Goal: Task Accomplishment & Management: Manage account settings

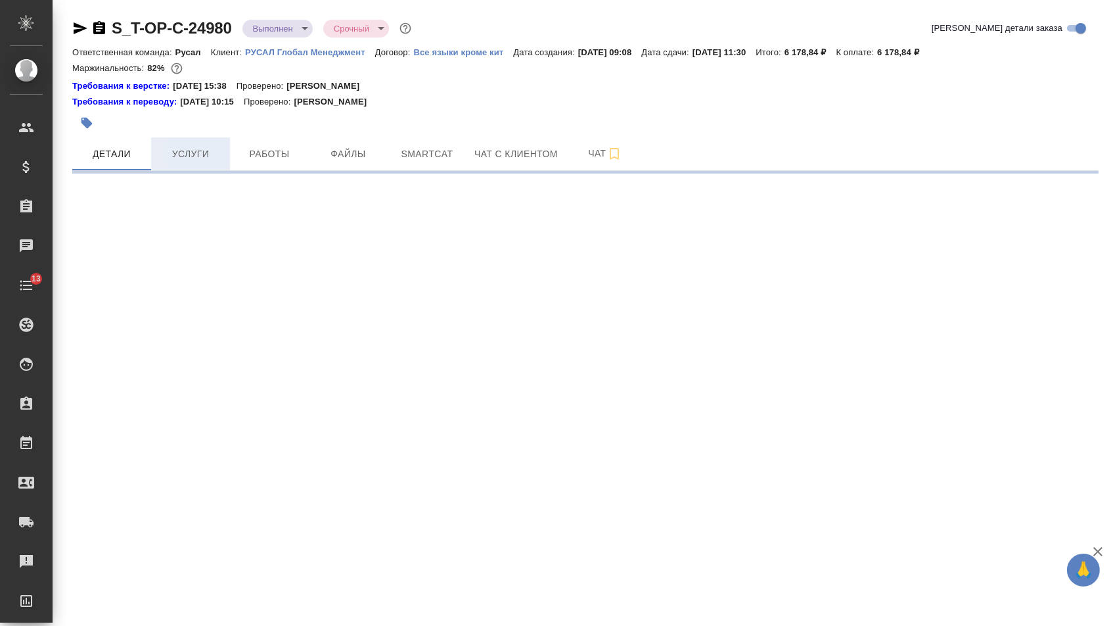
select select "RU"
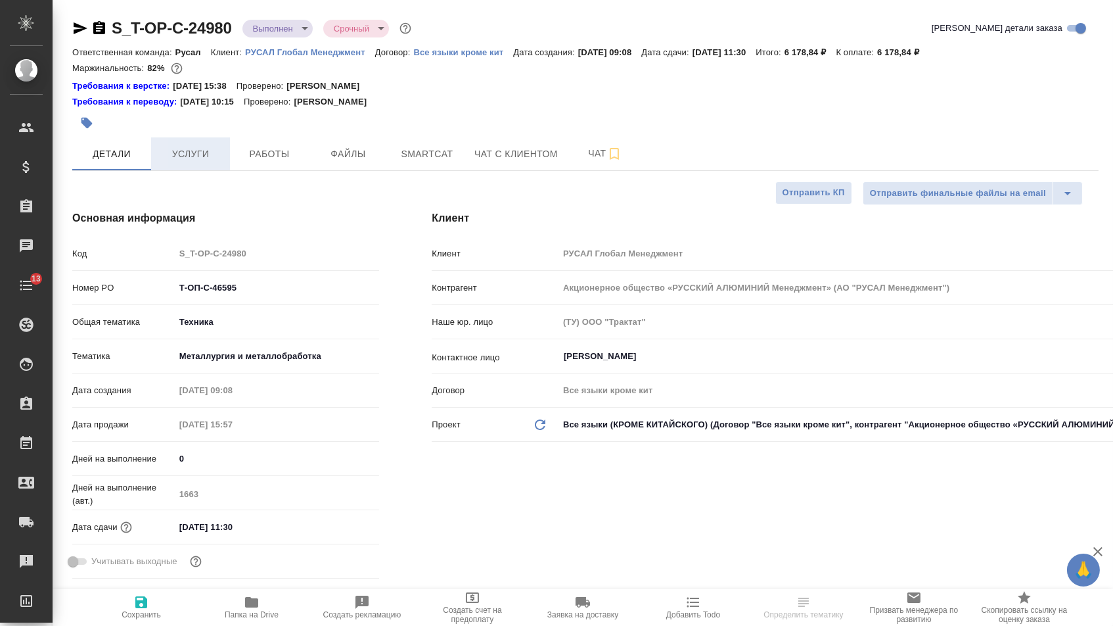
click at [185, 156] on span "Услуги" at bounding box center [190, 154] width 63 height 16
type textarea "x"
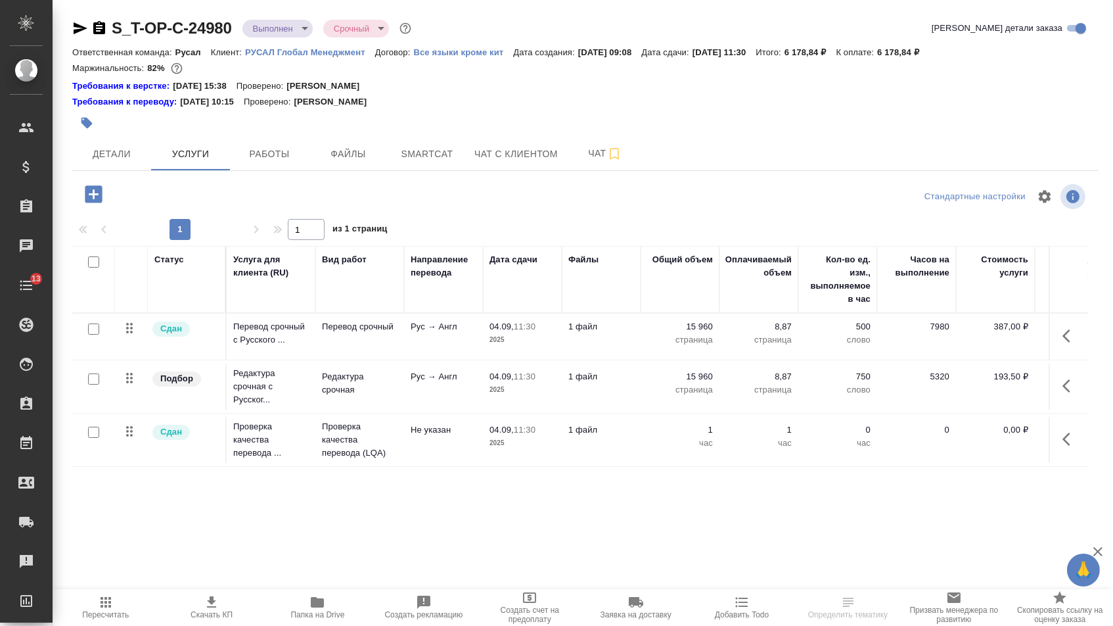
click at [94, 438] on input "checkbox" at bounding box center [93, 432] width 11 height 11
checkbox input "true"
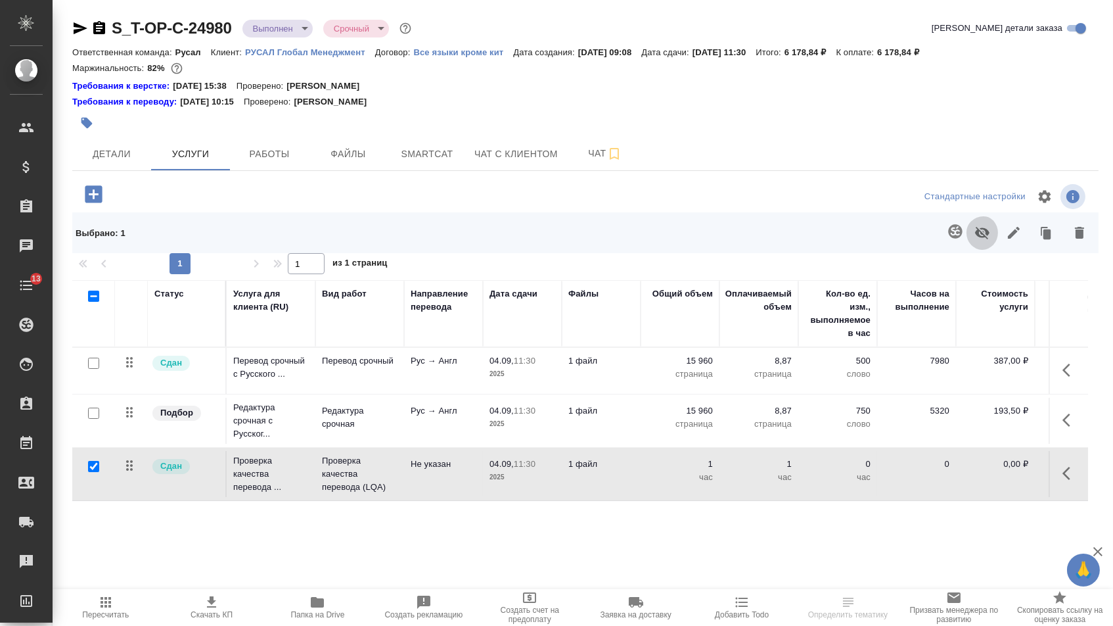
click at [975, 235] on icon "button" at bounding box center [982, 233] width 14 height 12
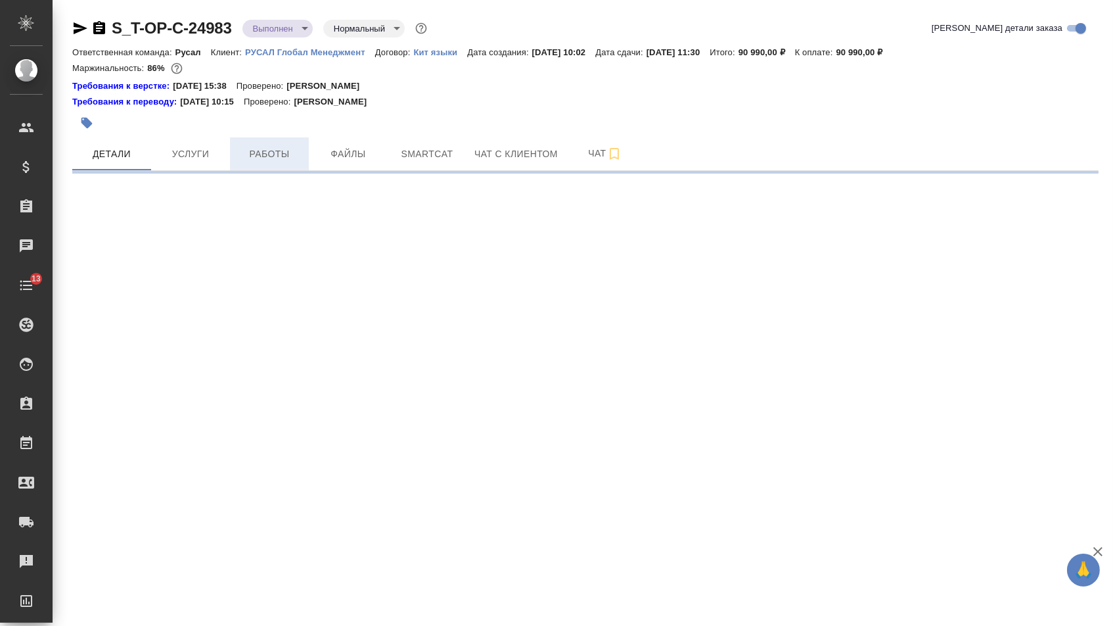
select select "RU"
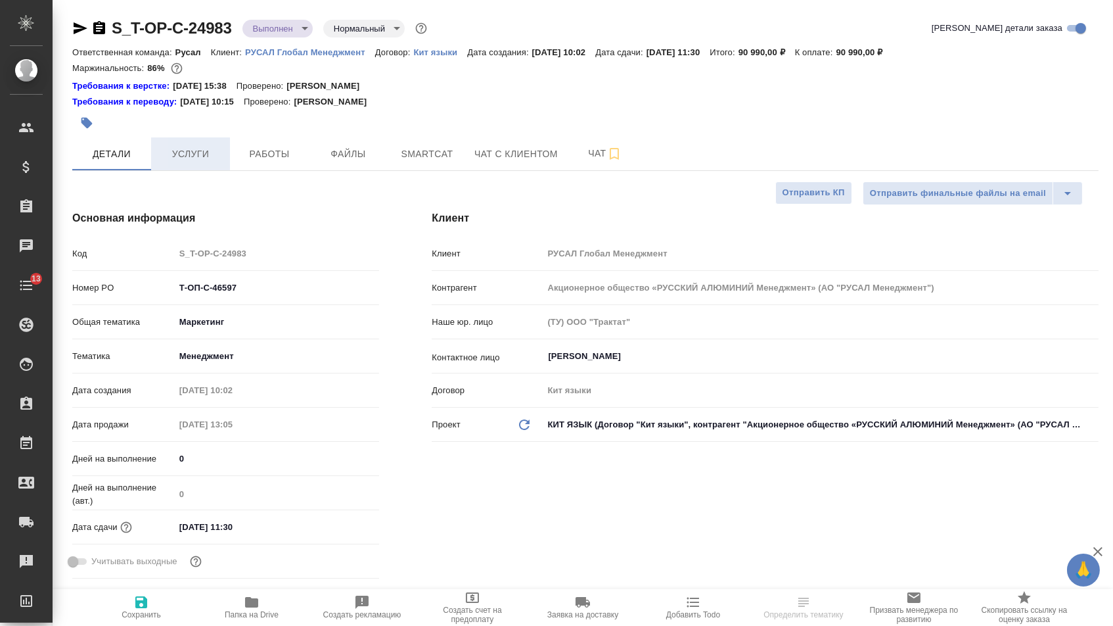
type textarea "x"
click at [193, 150] on span "Услуги" at bounding box center [190, 154] width 63 height 16
type textarea "x"
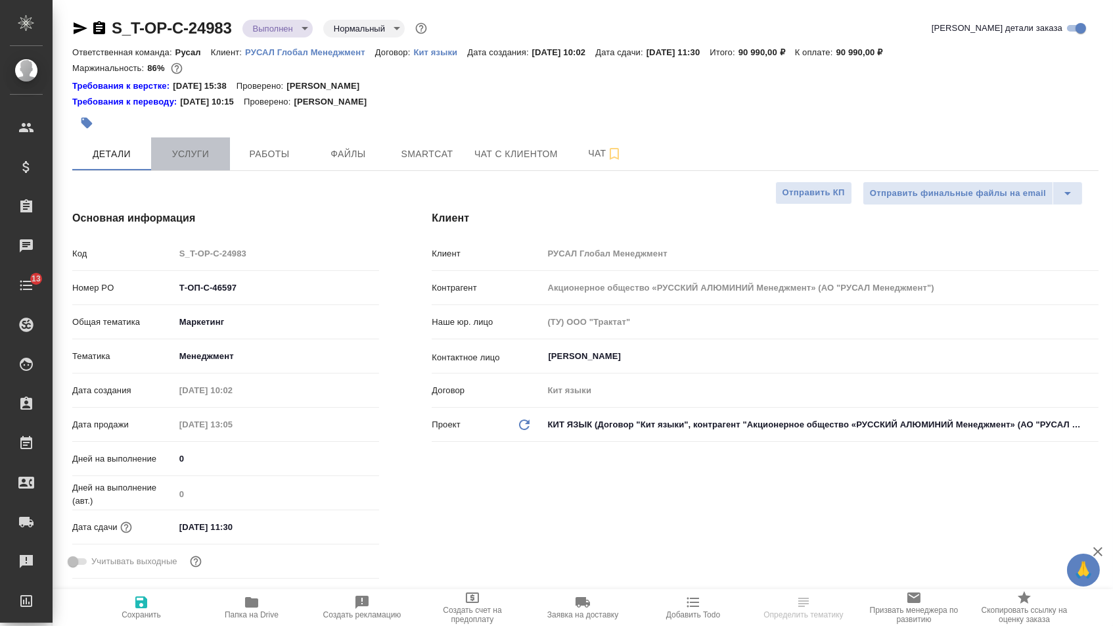
type textarea "x"
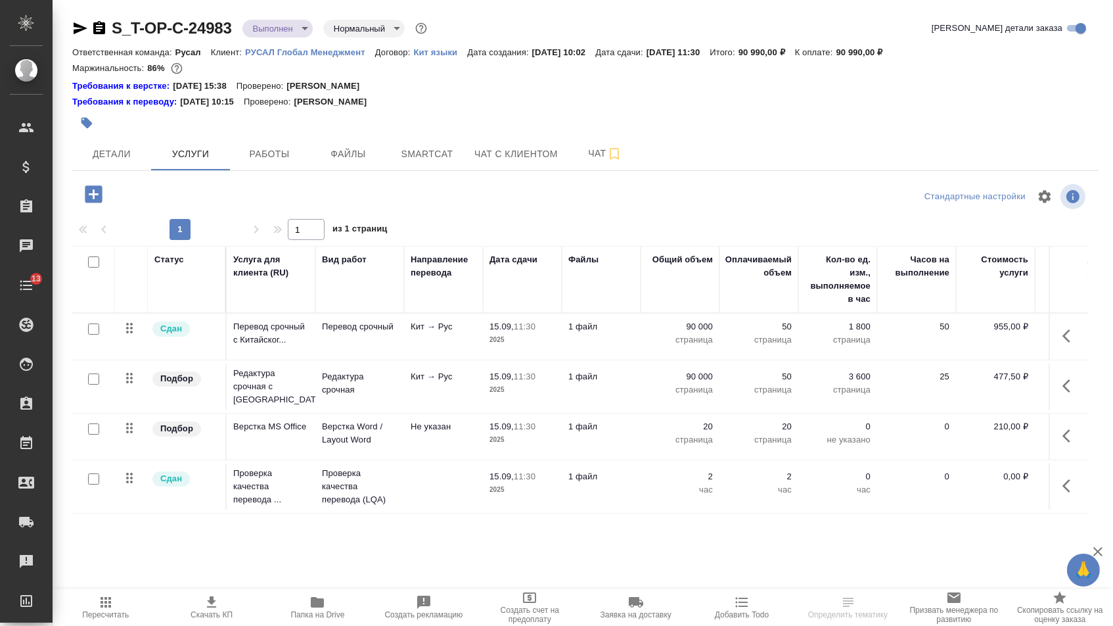
click at [91, 484] on input "checkbox" at bounding box center [93, 478] width 11 height 11
checkbox input "true"
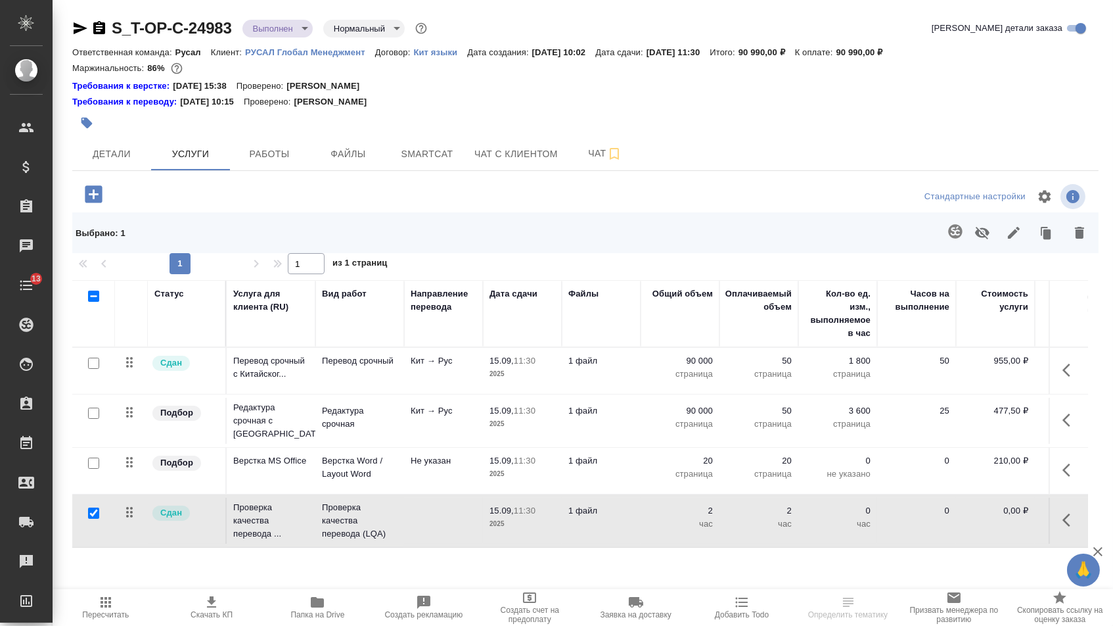
click at [975, 239] on icon "button" at bounding box center [982, 233] width 14 height 12
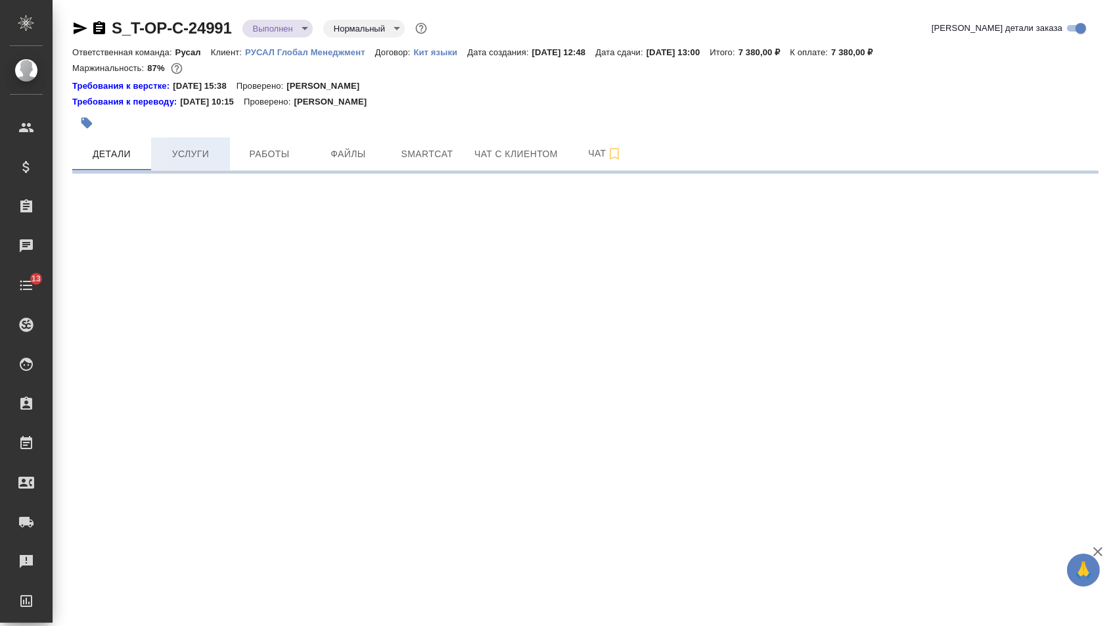
select select "RU"
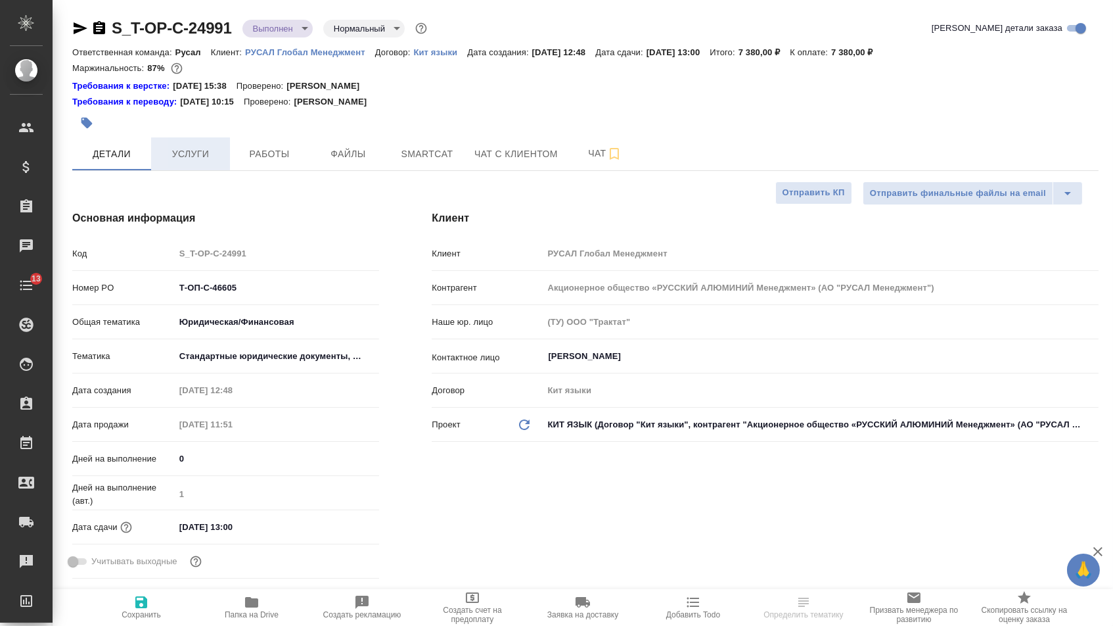
type textarea "x"
click at [187, 158] on span "Услуги" at bounding box center [190, 154] width 63 height 16
type textarea "x"
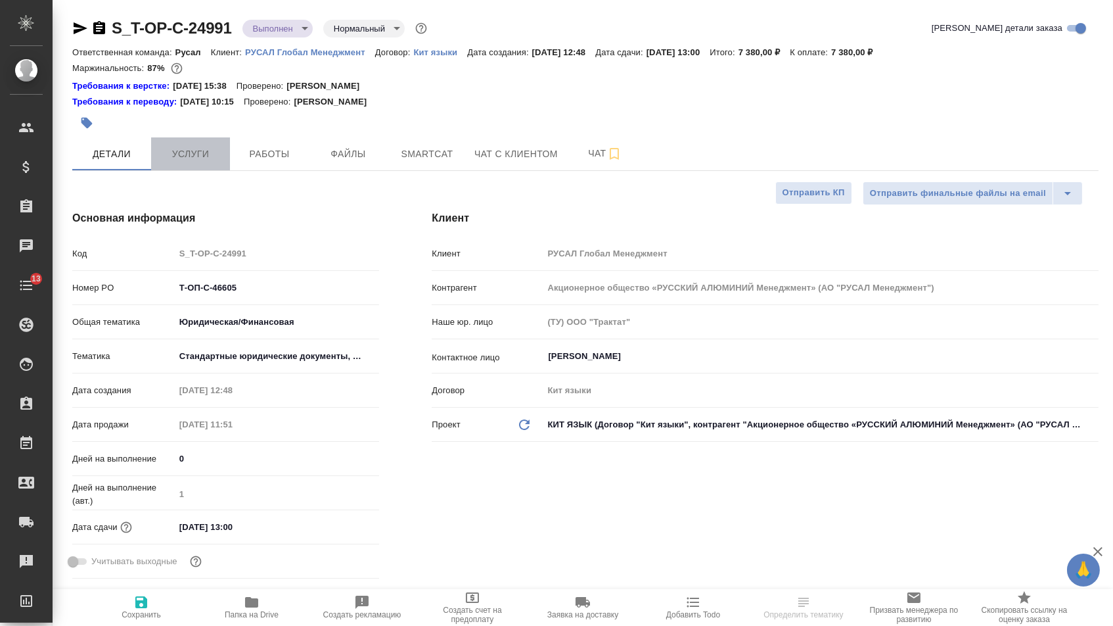
type textarea "x"
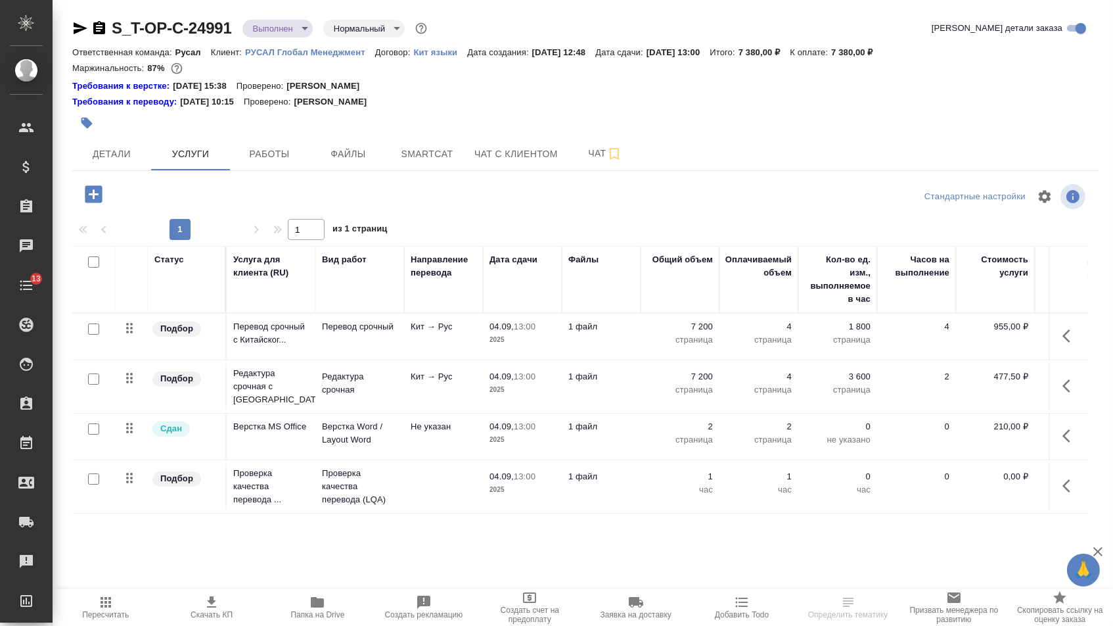
click at [91, 484] on input "checkbox" at bounding box center [93, 478] width 11 height 11
checkbox input "true"
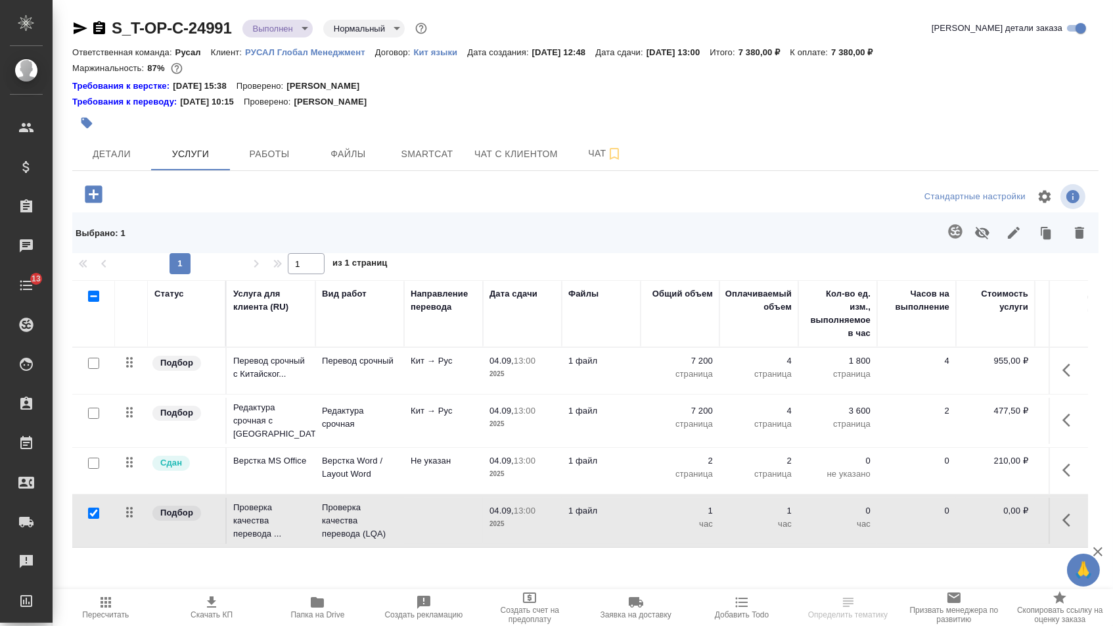
click at [979, 239] on icon "button" at bounding box center [982, 233] width 14 height 12
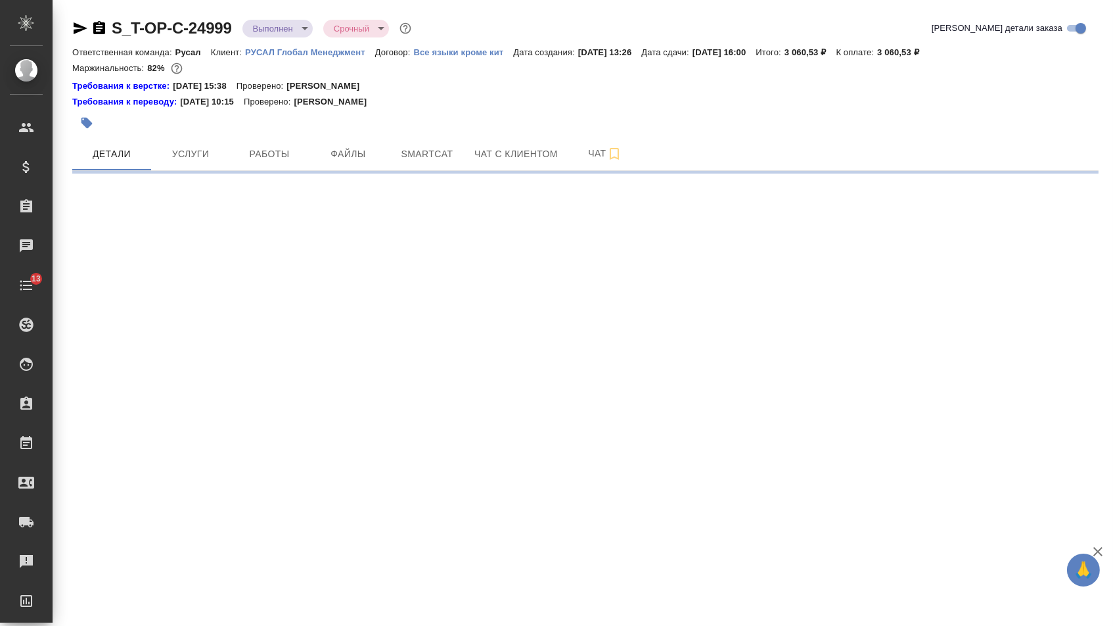
select select "RU"
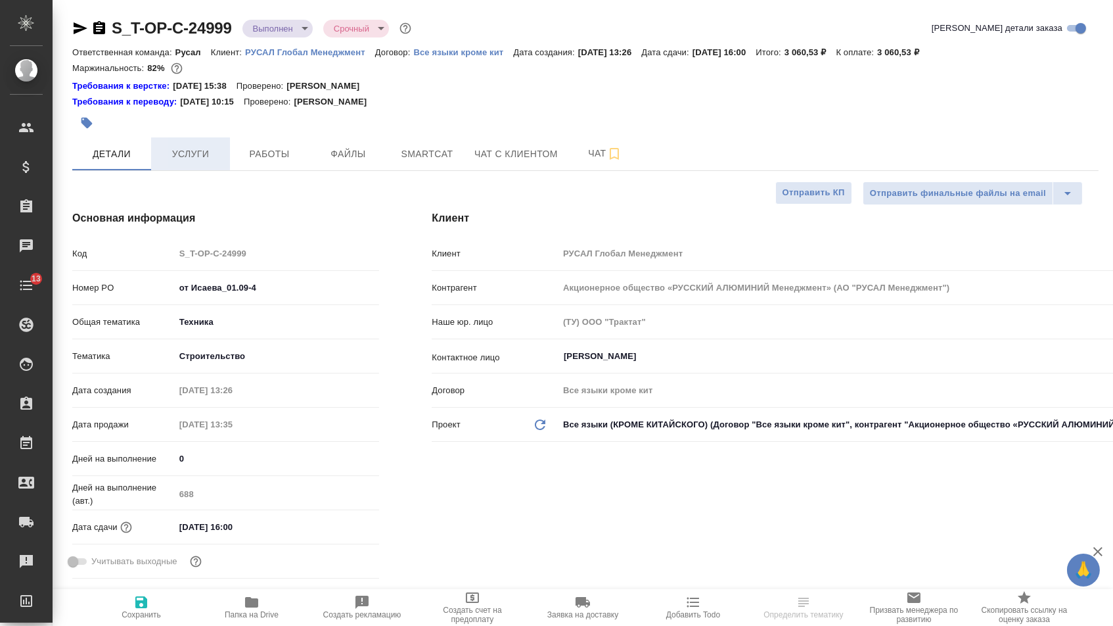
type textarea "x"
click at [172, 162] on span "Услуги" at bounding box center [190, 154] width 63 height 16
type textarea "x"
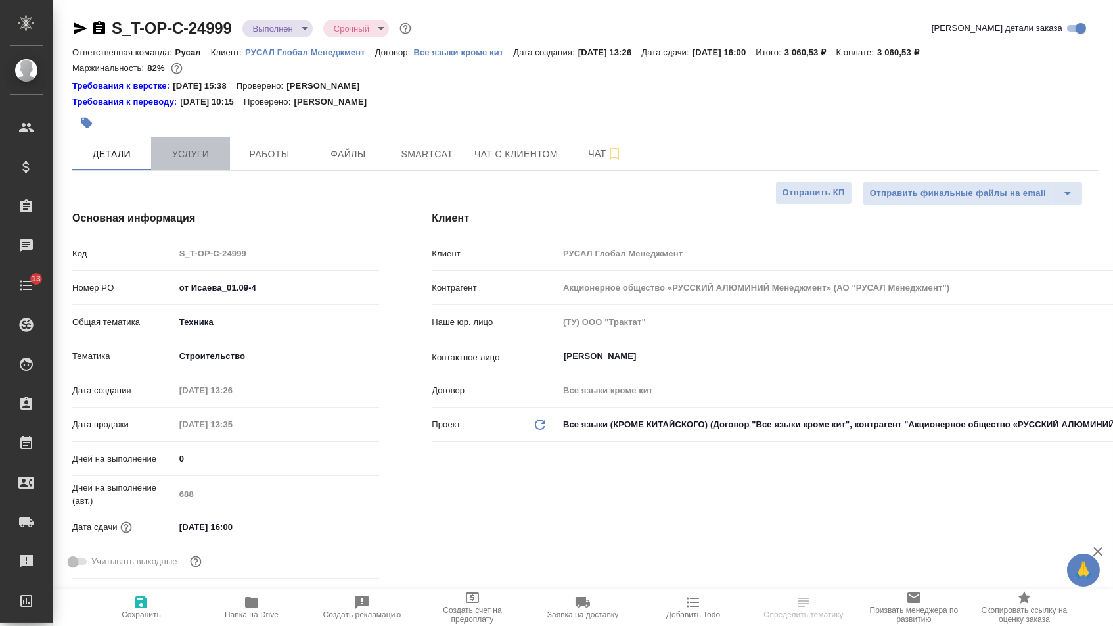
type textarea "x"
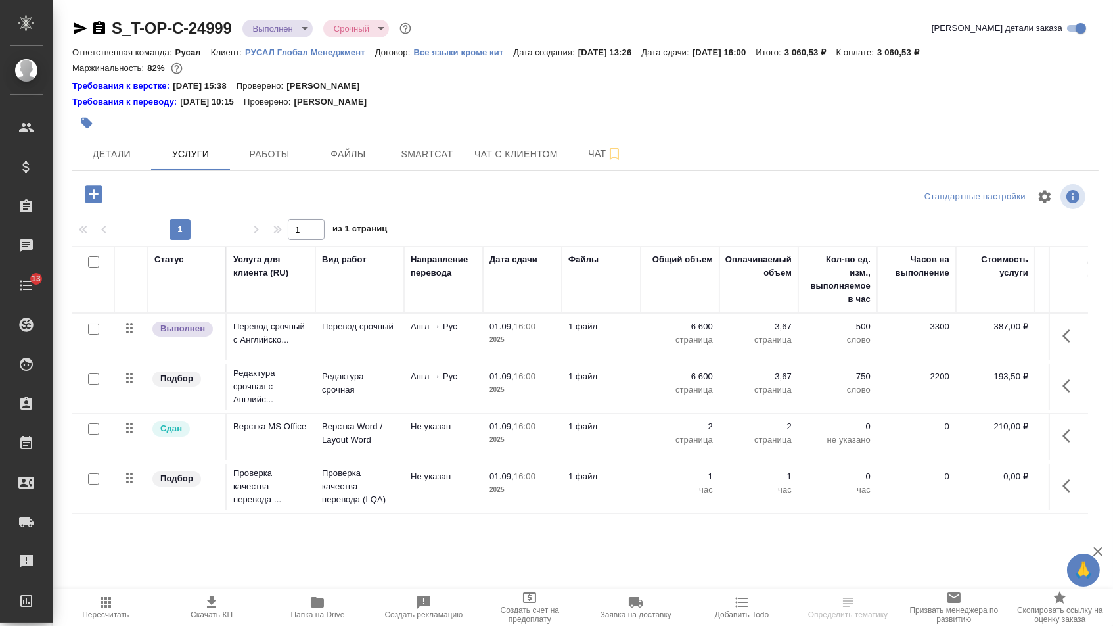
click at [95, 484] on input "checkbox" at bounding box center [93, 478] width 11 height 11
checkbox input "true"
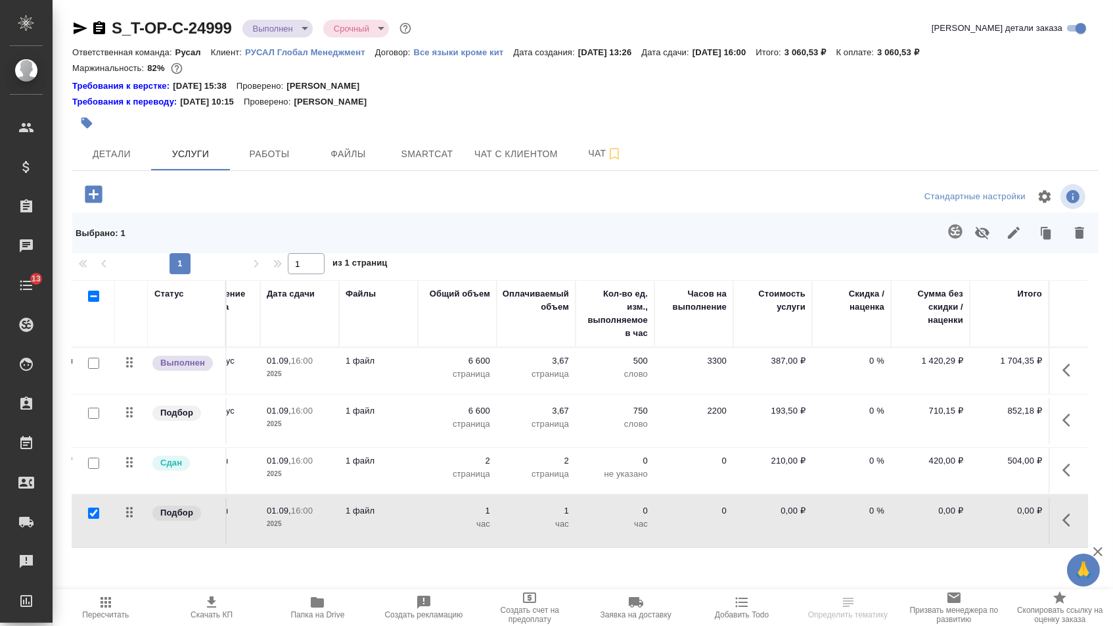
scroll to position [0, 222]
click at [980, 241] on icon "button" at bounding box center [983, 233] width 16 height 16
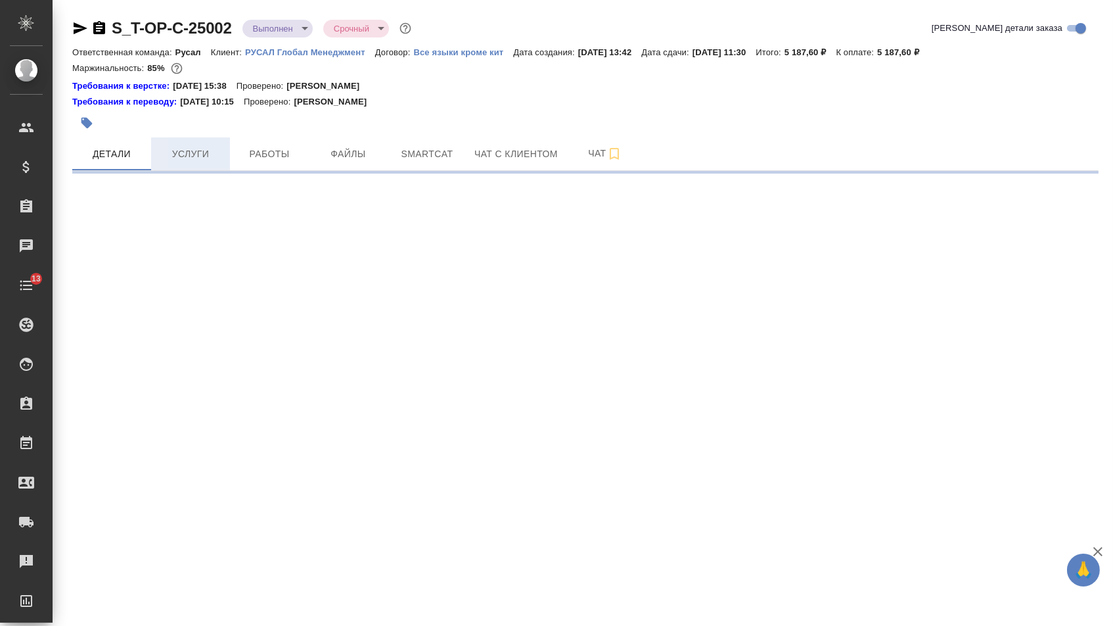
select select "RU"
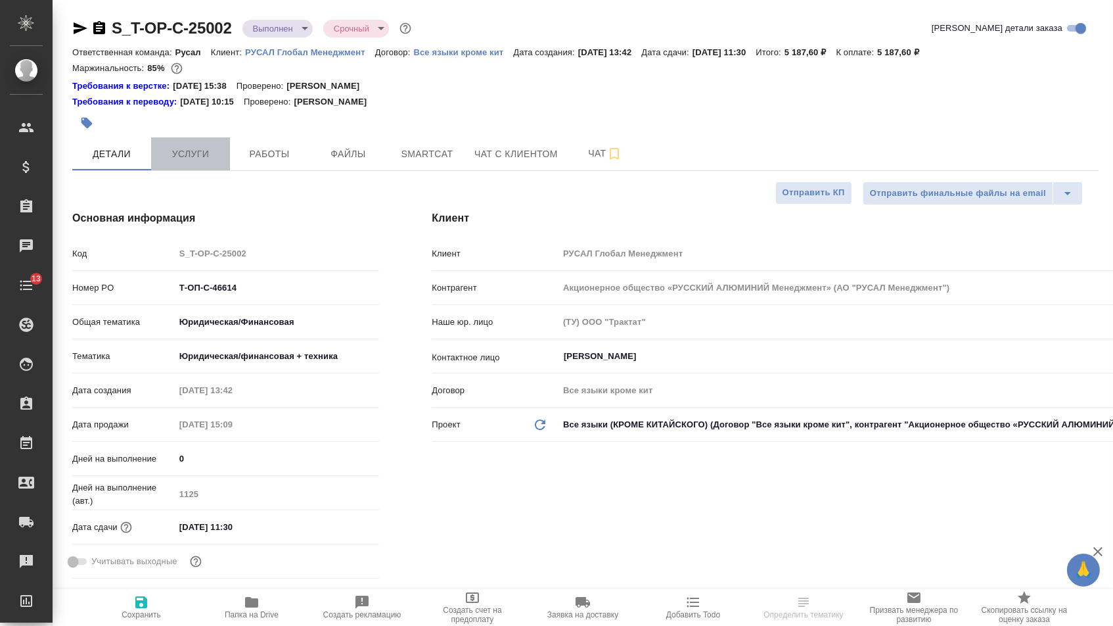
click at [196, 152] on span "Услуги" at bounding box center [190, 154] width 63 height 16
type textarea "x"
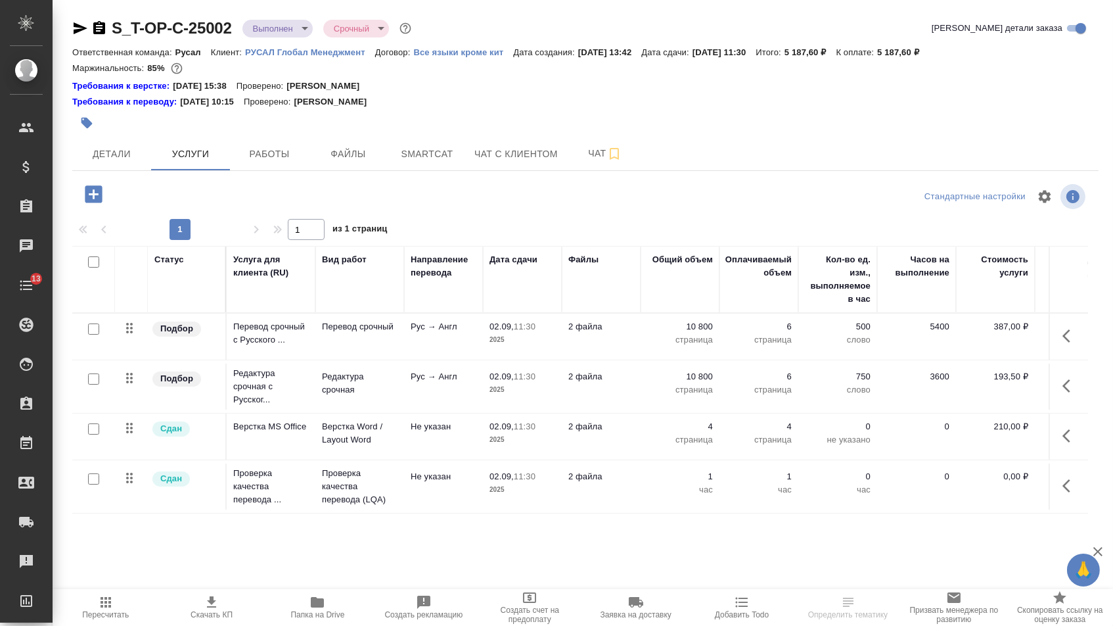
click at [95, 484] on input "checkbox" at bounding box center [93, 478] width 11 height 11
checkbox input "true"
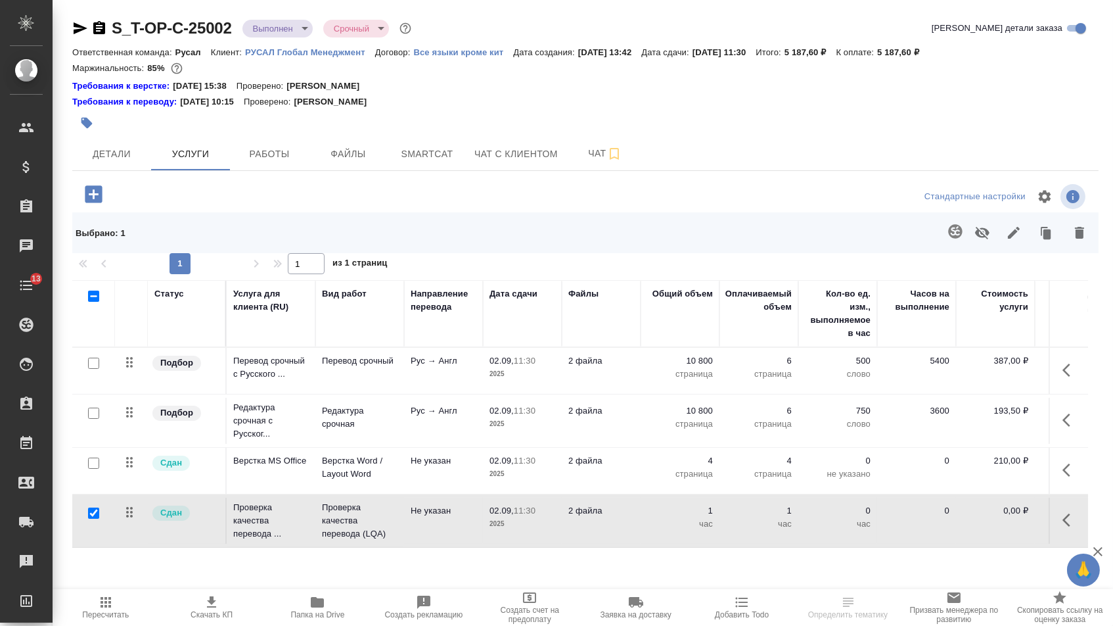
click at [975, 239] on icon "button" at bounding box center [982, 233] width 14 height 12
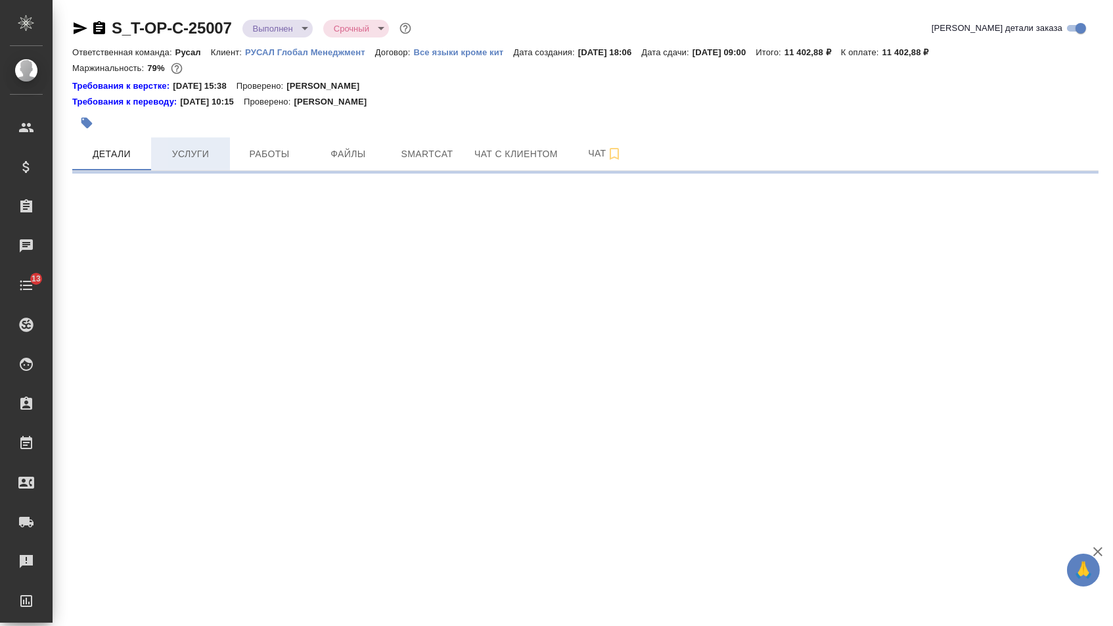
select select "RU"
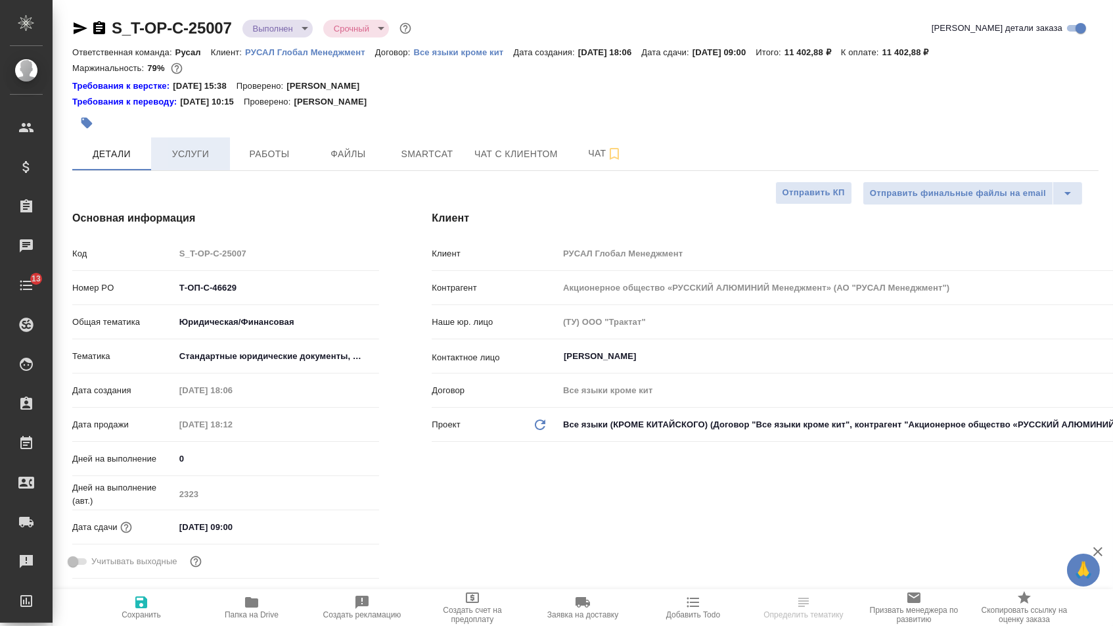
click at [193, 169] on button "Услуги" at bounding box center [190, 153] width 79 height 33
type textarea "x"
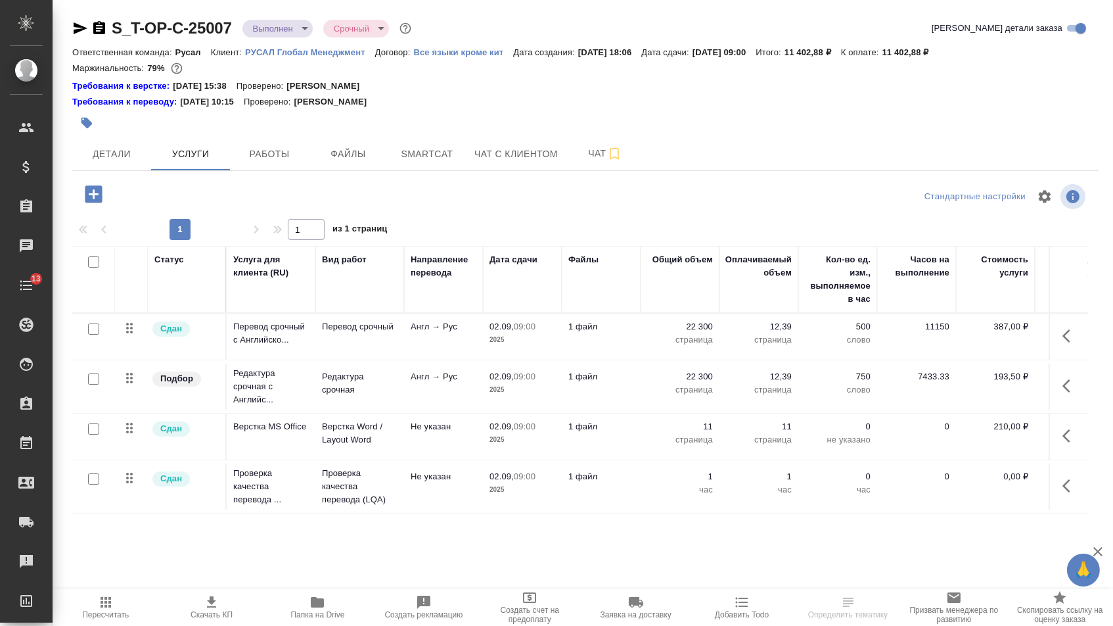
click at [88, 484] on input "checkbox" at bounding box center [93, 478] width 11 height 11
checkbox input "true"
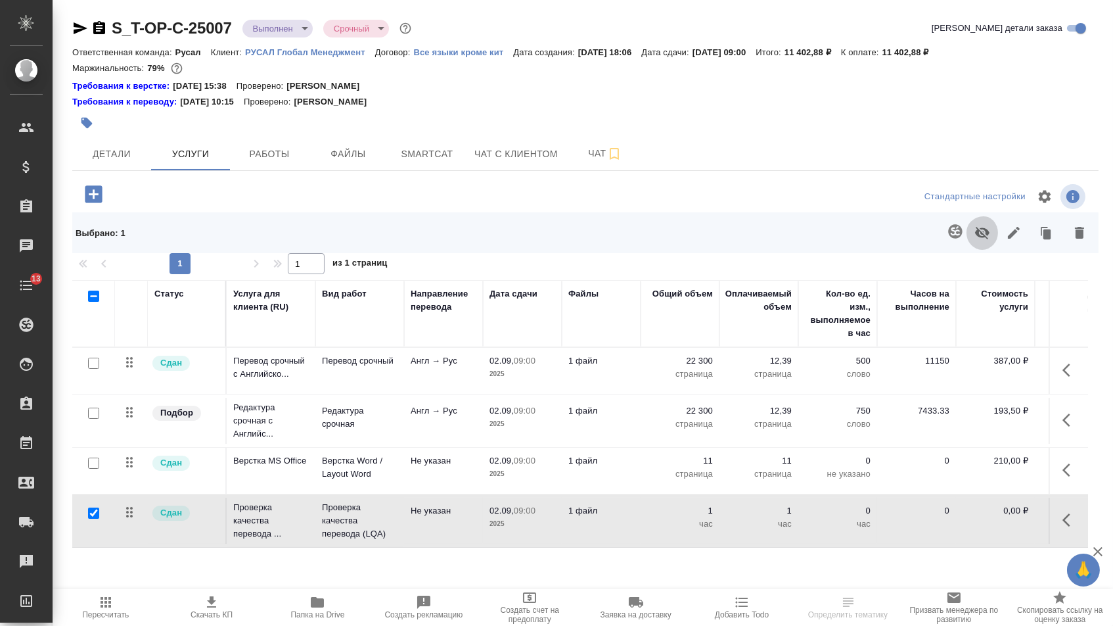
click at [975, 240] on icon "button" at bounding box center [983, 233] width 16 height 16
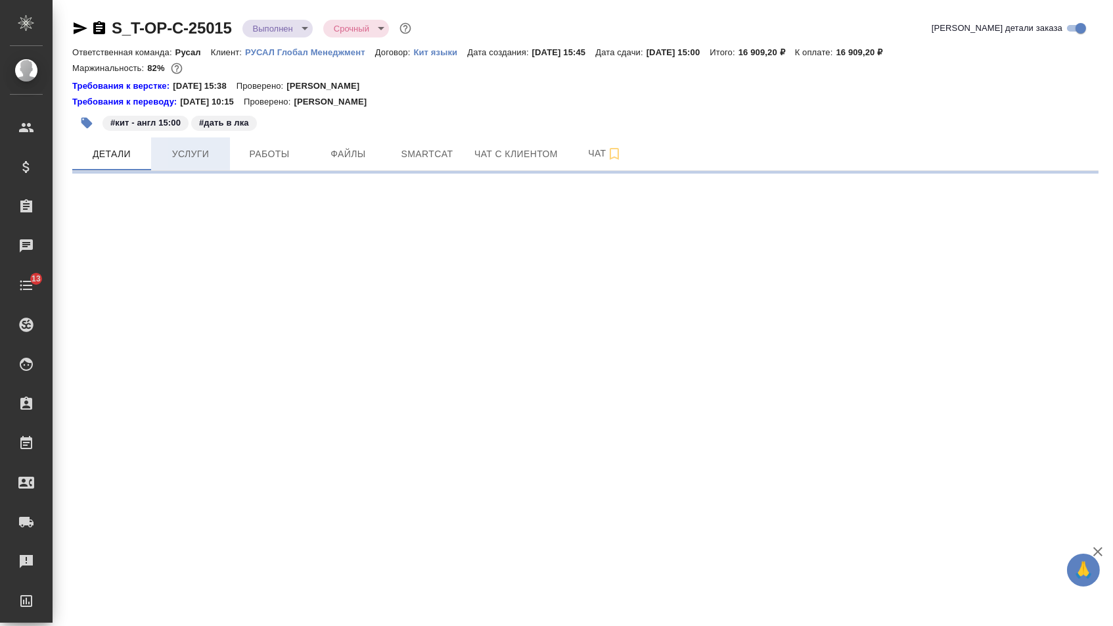
select select "RU"
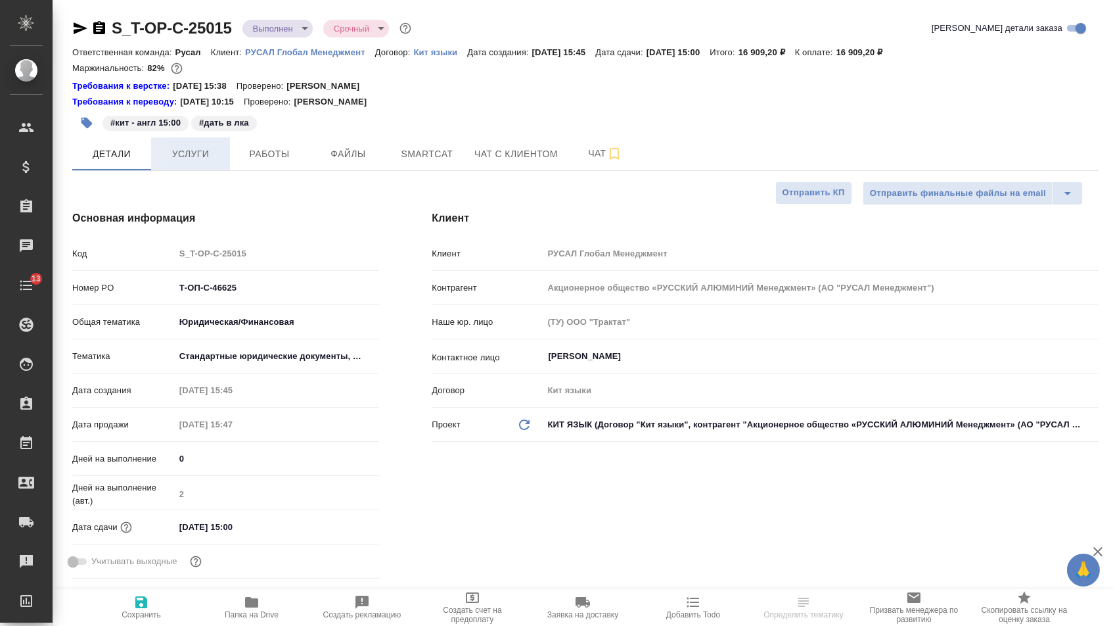
type textarea "x"
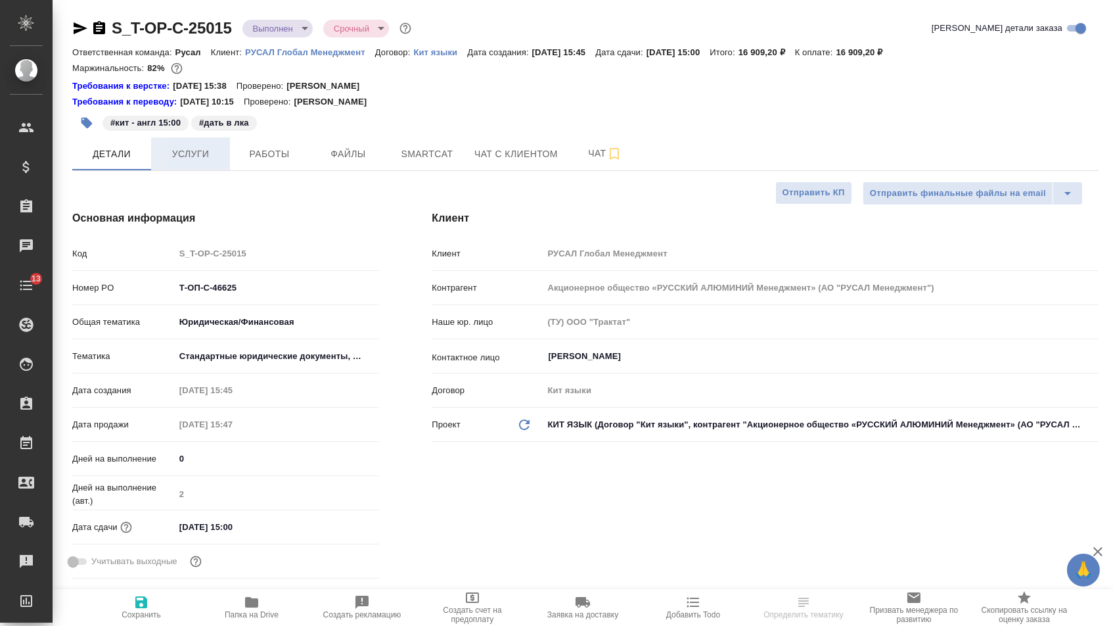
type textarea "x"
click at [186, 157] on span "Услуги" at bounding box center [190, 154] width 63 height 16
type textarea "x"
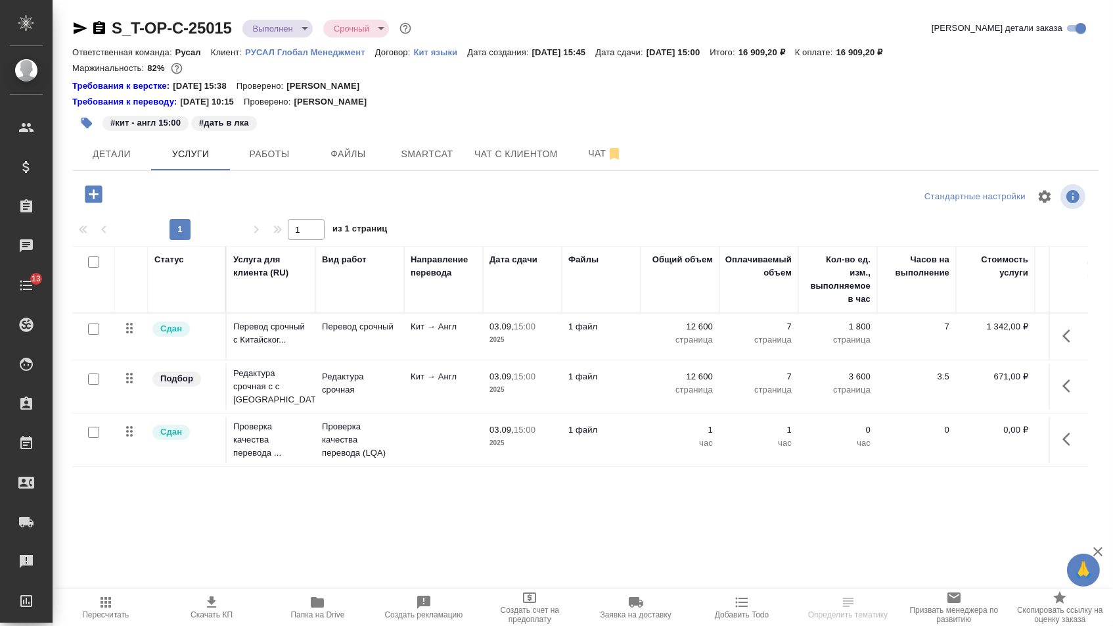
click at [94, 438] on input "checkbox" at bounding box center [93, 432] width 11 height 11
checkbox input "true"
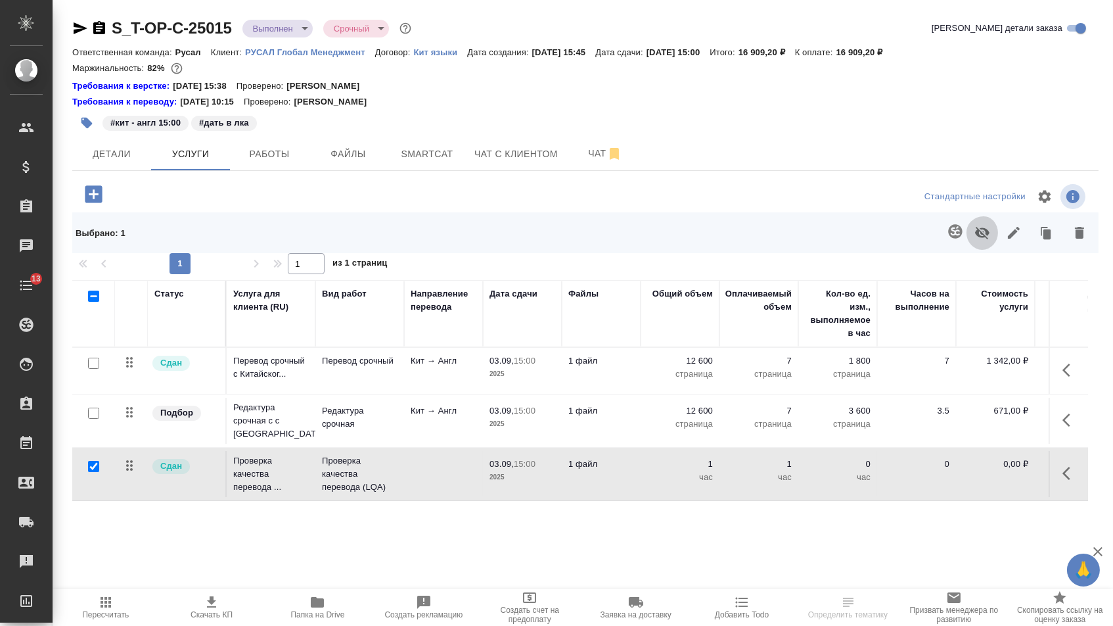
click at [975, 241] on icon "button" at bounding box center [983, 233] width 16 height 16
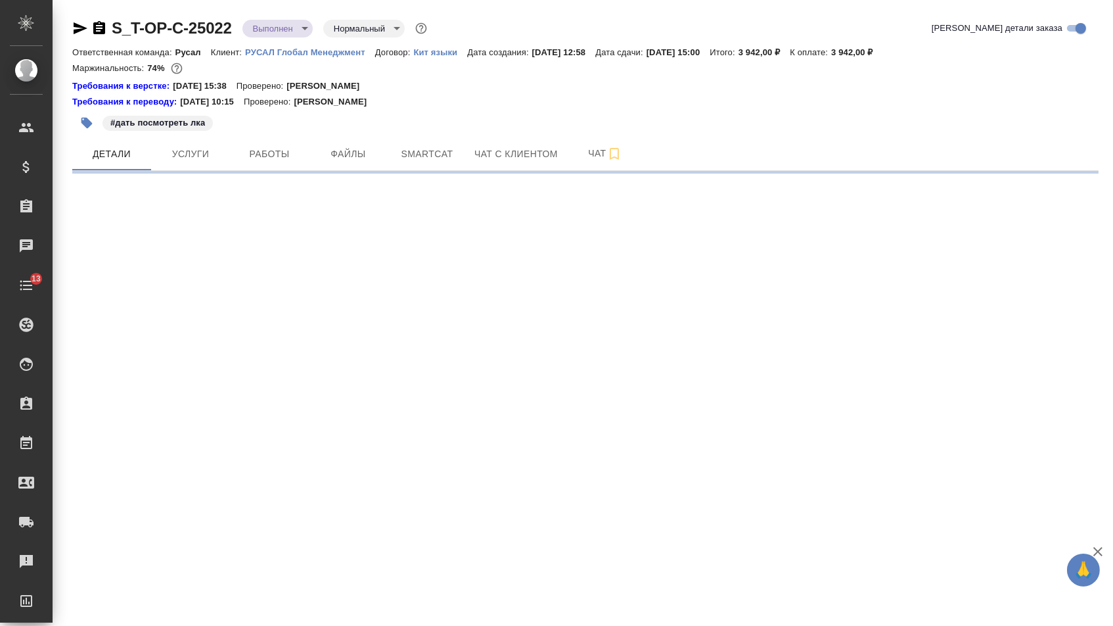
select select "RU"
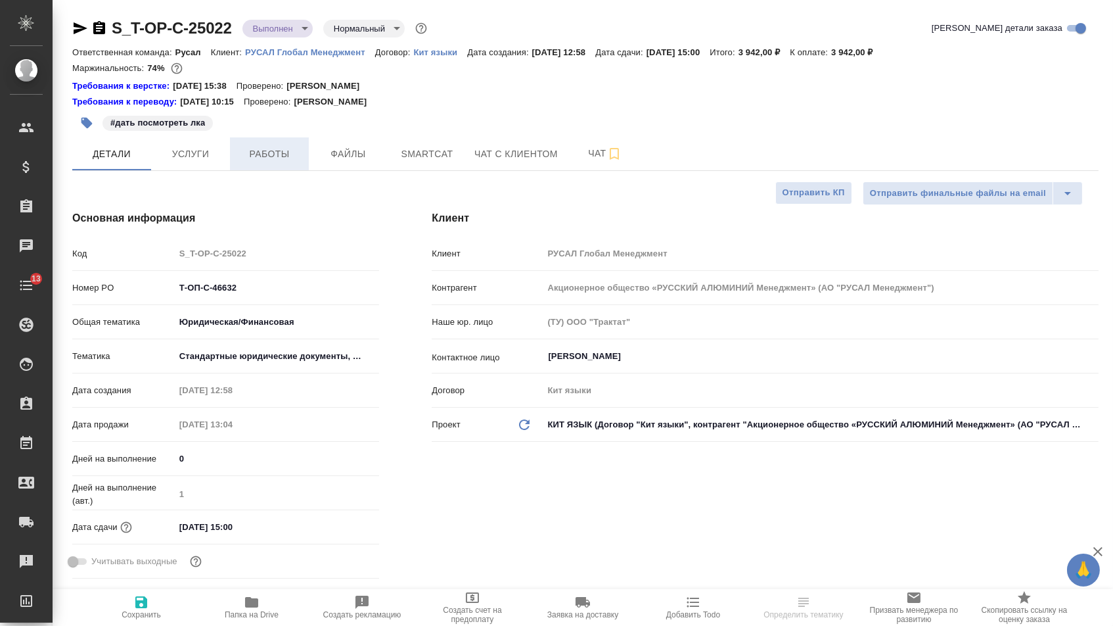
type textarea "x"
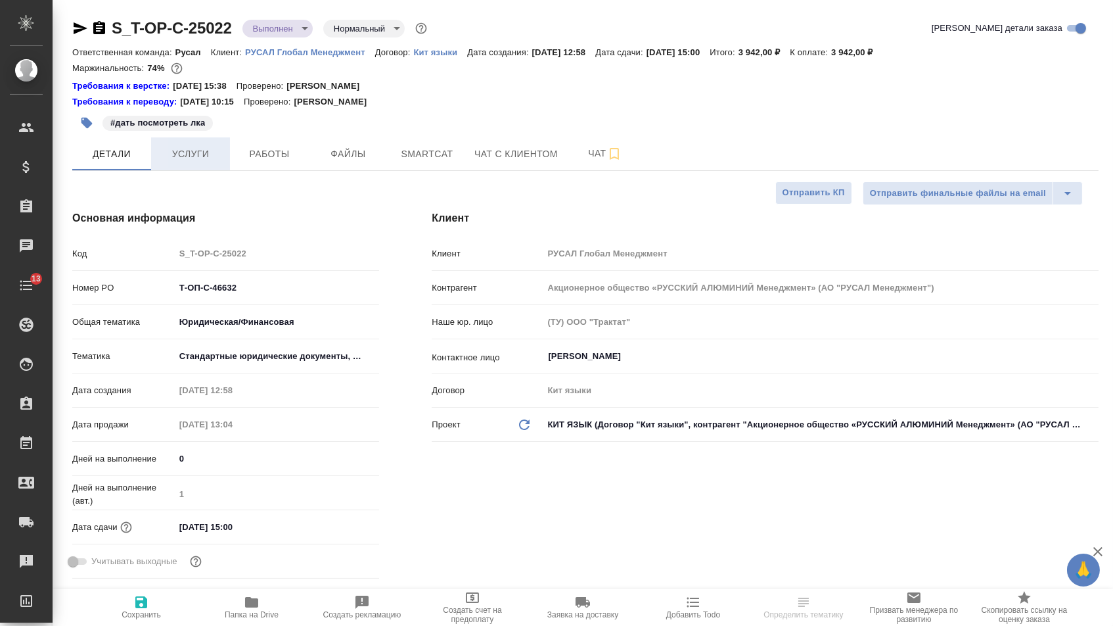
type textarea "x"
click at [193, 147] on button "Услуги" at bounding box center [190, 153] width 79 height 33
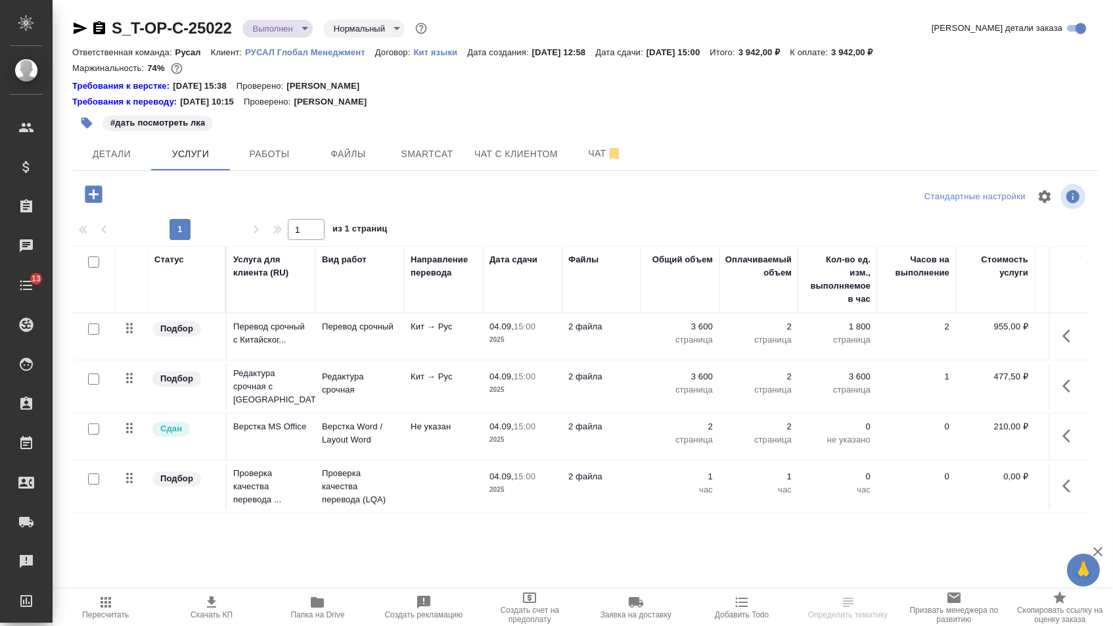
click at [91, 484] on input "checkbox" at bounding box center [93, 478] width 11 height 11
checkbox input "true"
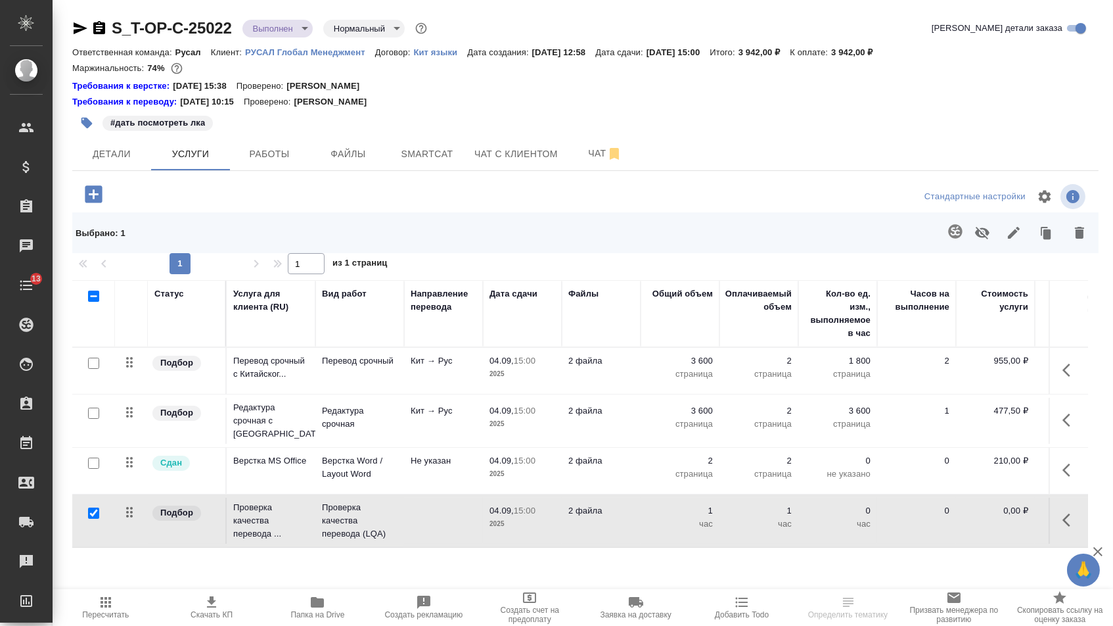
click at [975, 239] on icon "button" at bounding box center [982, 233] width 14 height 12
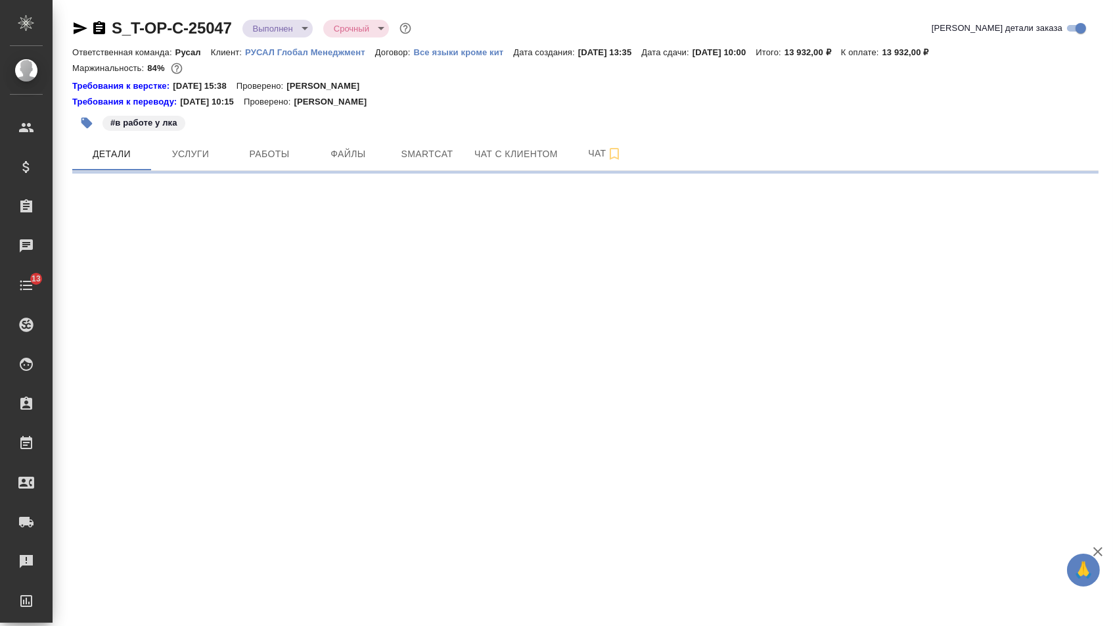
select select "RU"
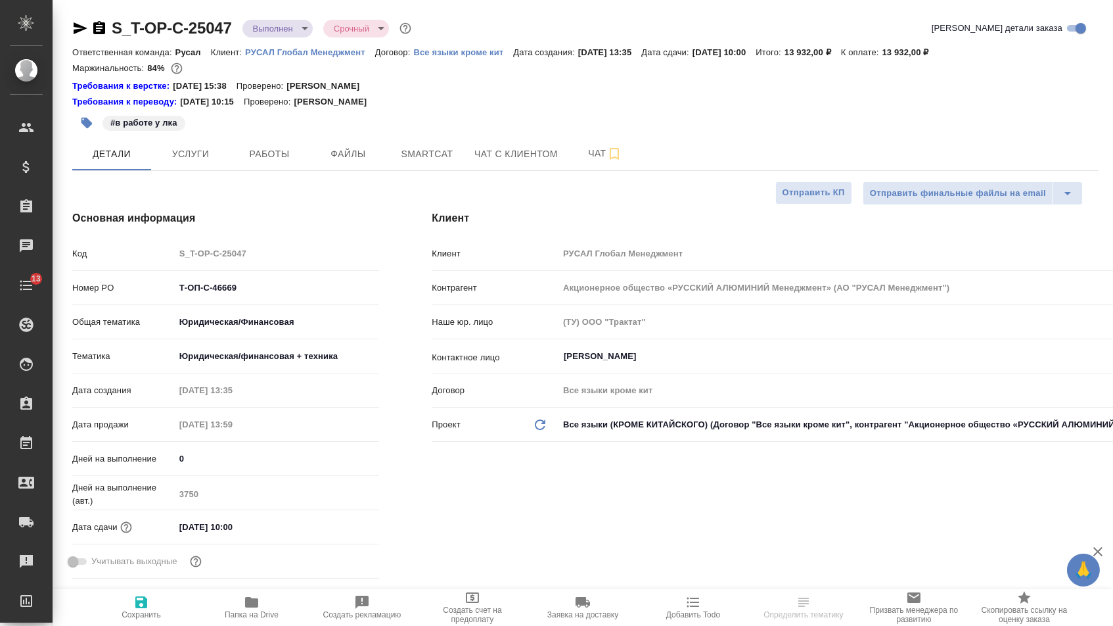
type textarea "x"
click at [187, 169] on button "Услуги" at bounding box center [190, 153] width 79 height 33
type textarea "x"
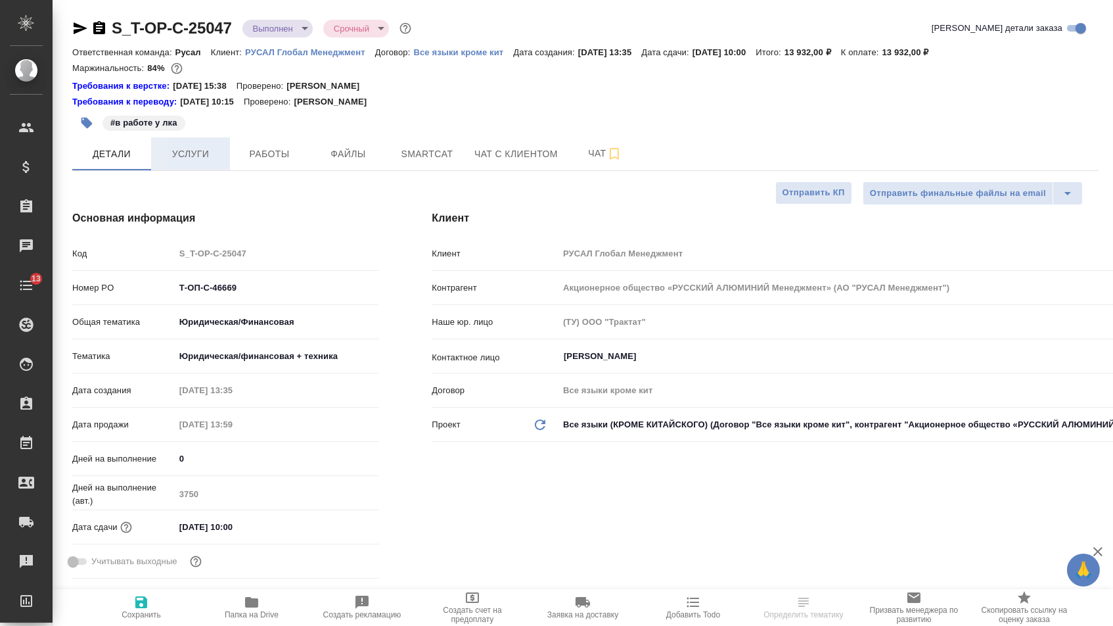
type textarea "x"
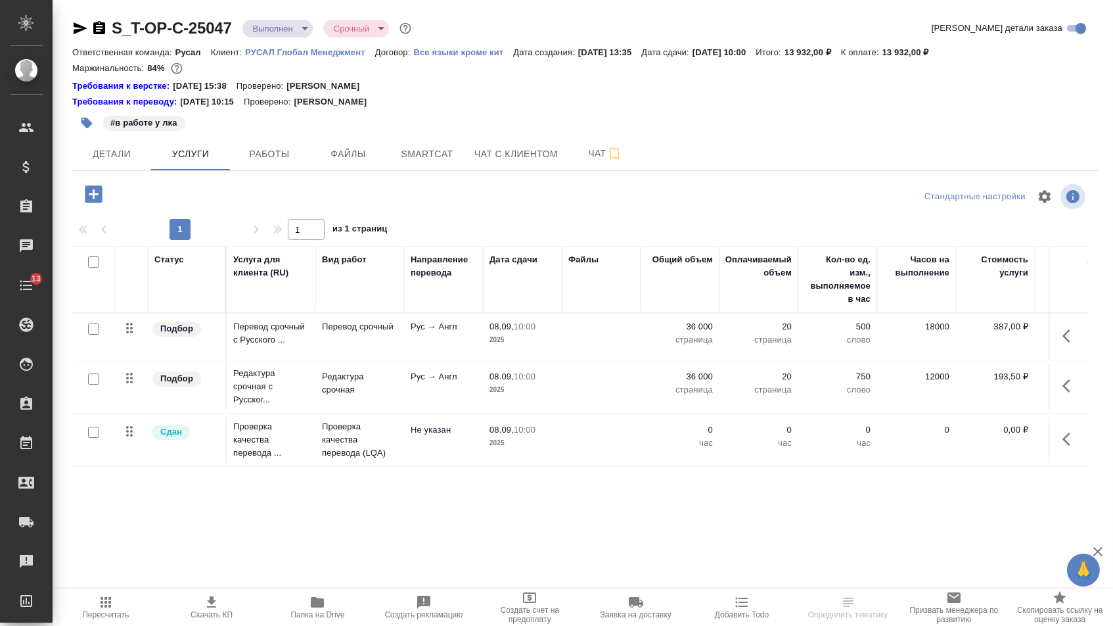
click at [97, 438] on input "checkbox" at bounding box center [93, 432] width 11 height 11
checkbox input "true"
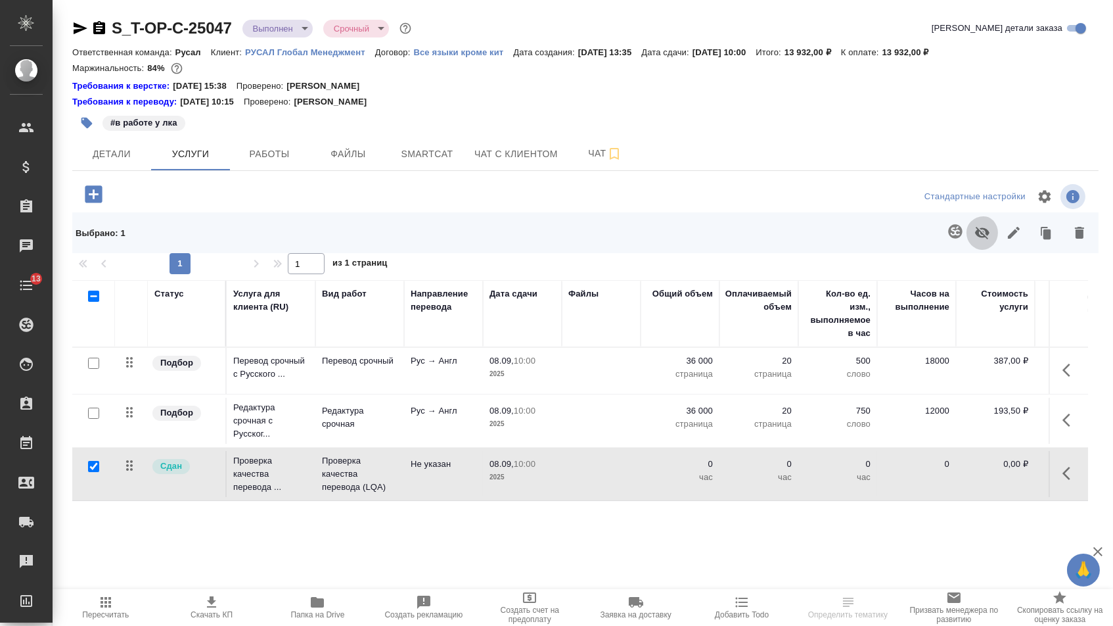
click at [975, 239] on icon "button" at bounding box center [982, 233] width 14 height 12
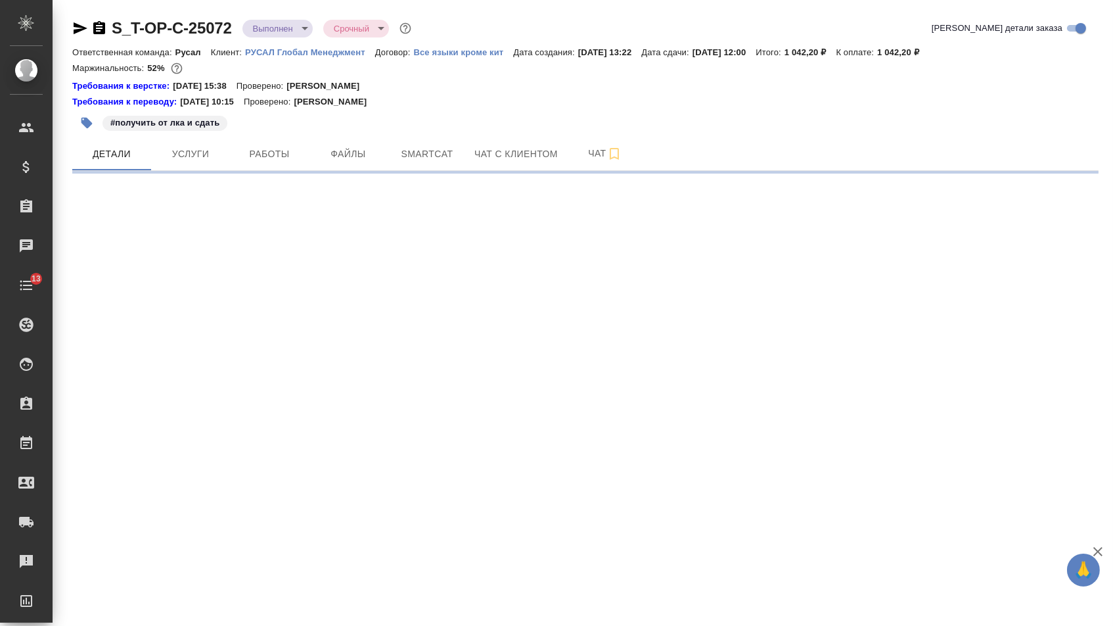
select select "RU"
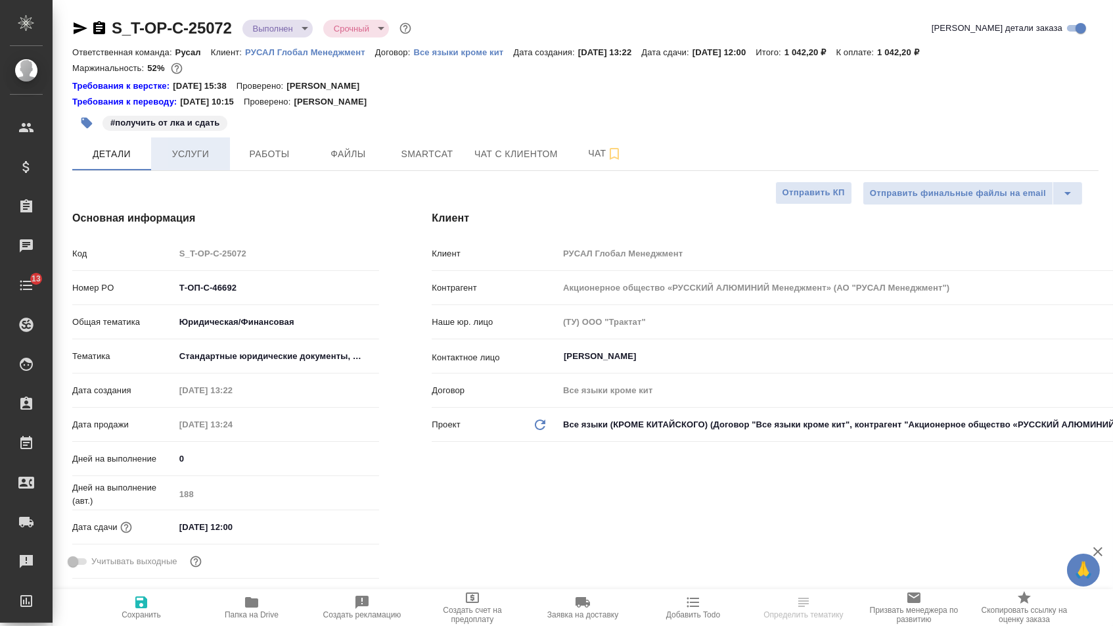
type textarea "x"
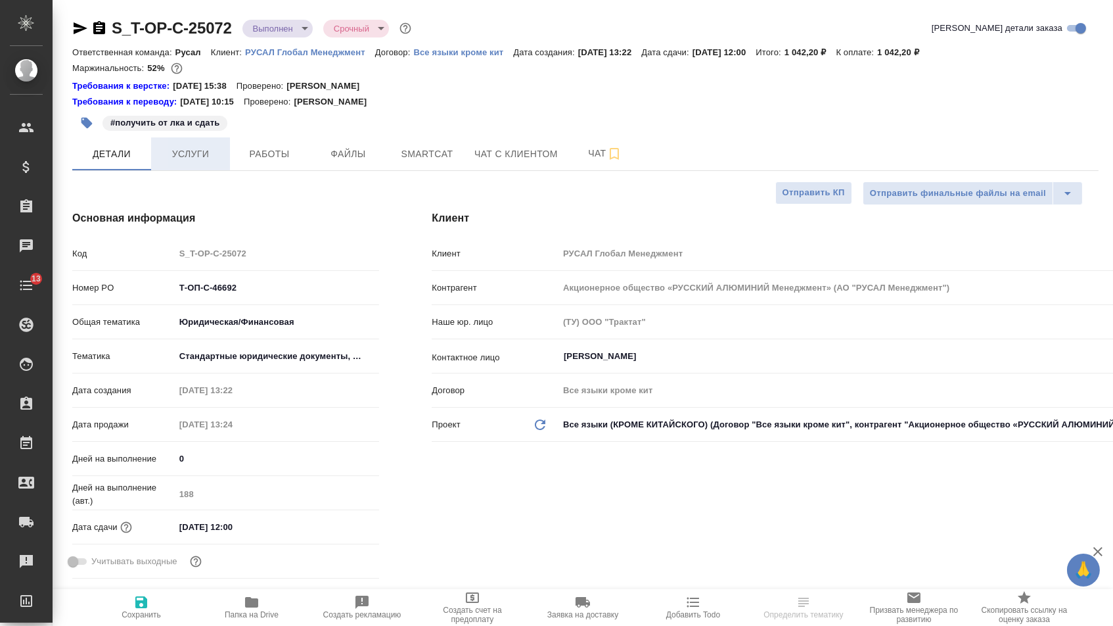
type textarea "x"
click at [176, 156] on span "Услуги" at bounding box center [190, 154] width 63 height 16
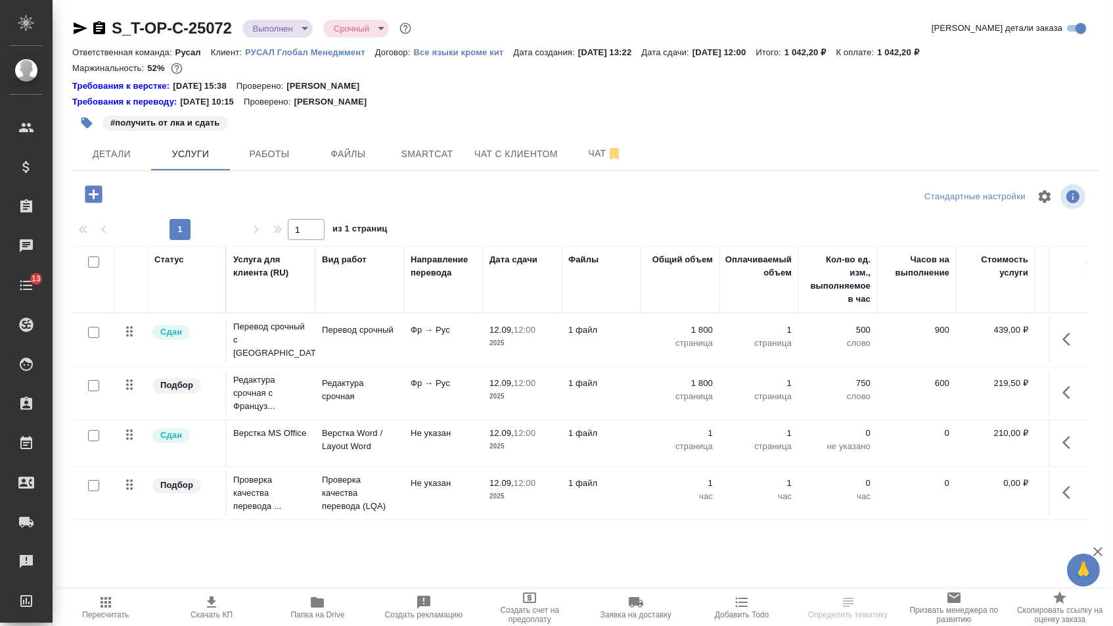
click at [97, 491] on input "checkbox" at bounding box center [93, 485] width 11 height 11
checkbox input "true"
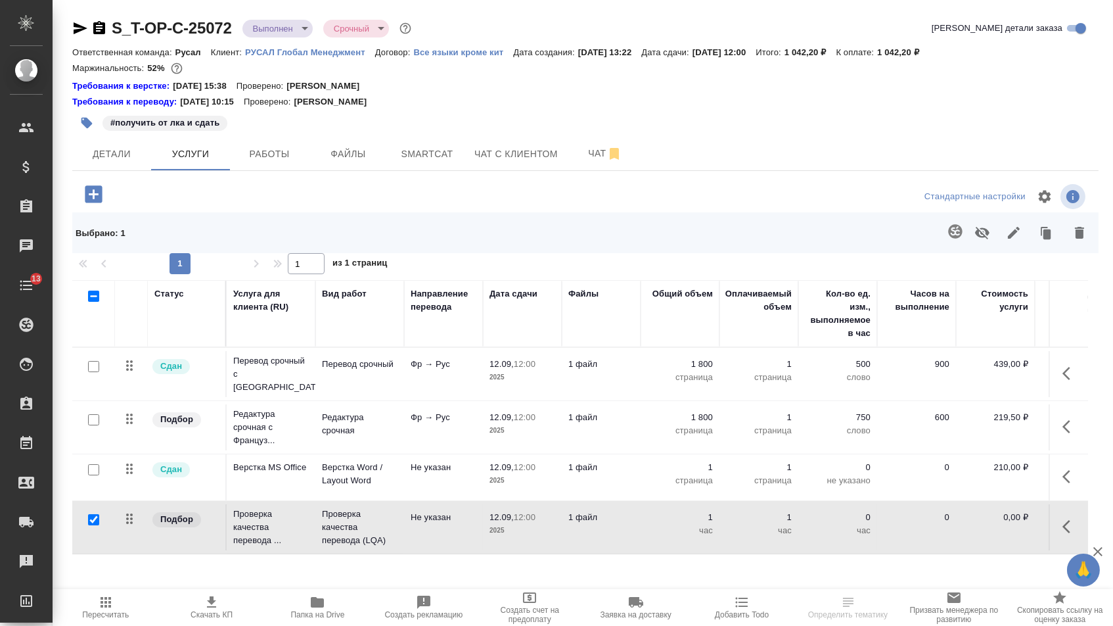
click at [975, 239] on icon "button" at bounding box center [982, 233] width 14 height 12
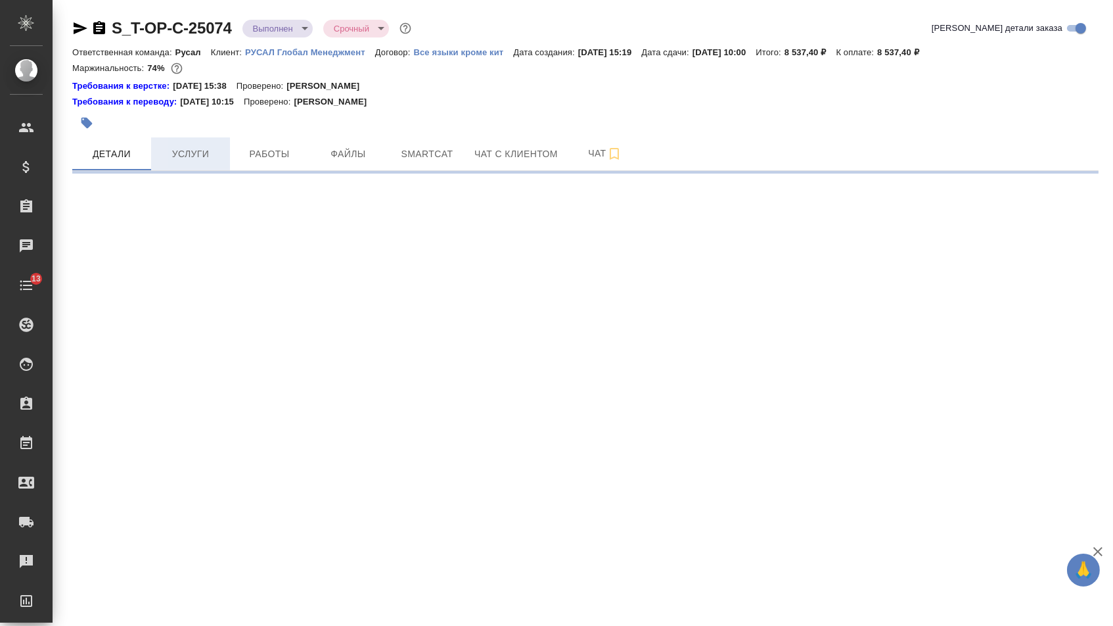
select select "RU"
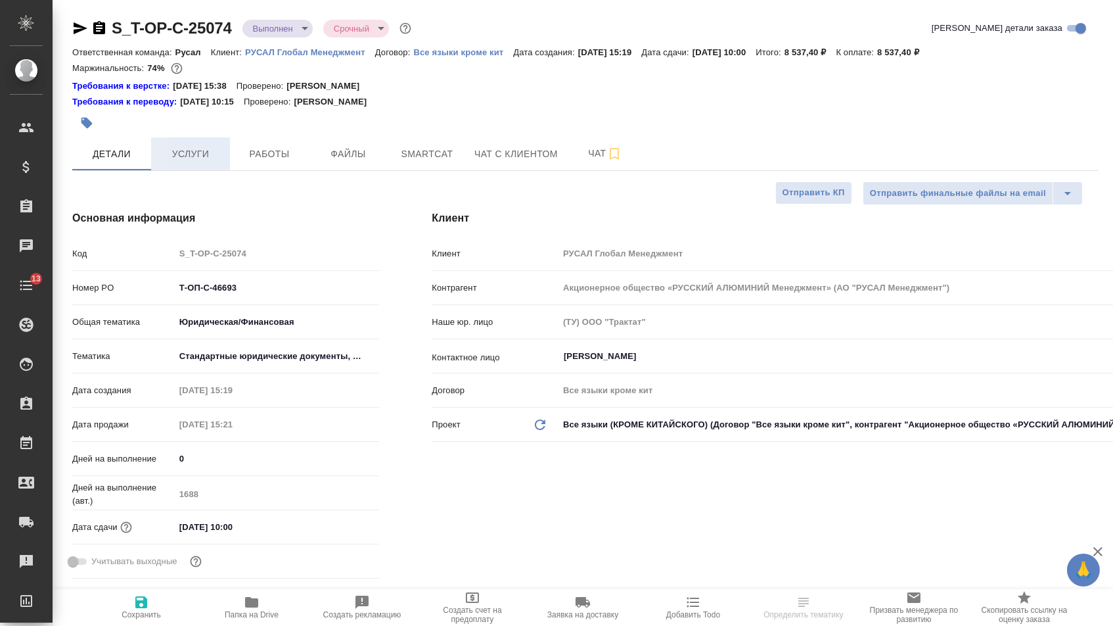
click at [196, 158] on span "Услуги" at bounding box center [190, 154] width 63 height 16
type textarea "x"
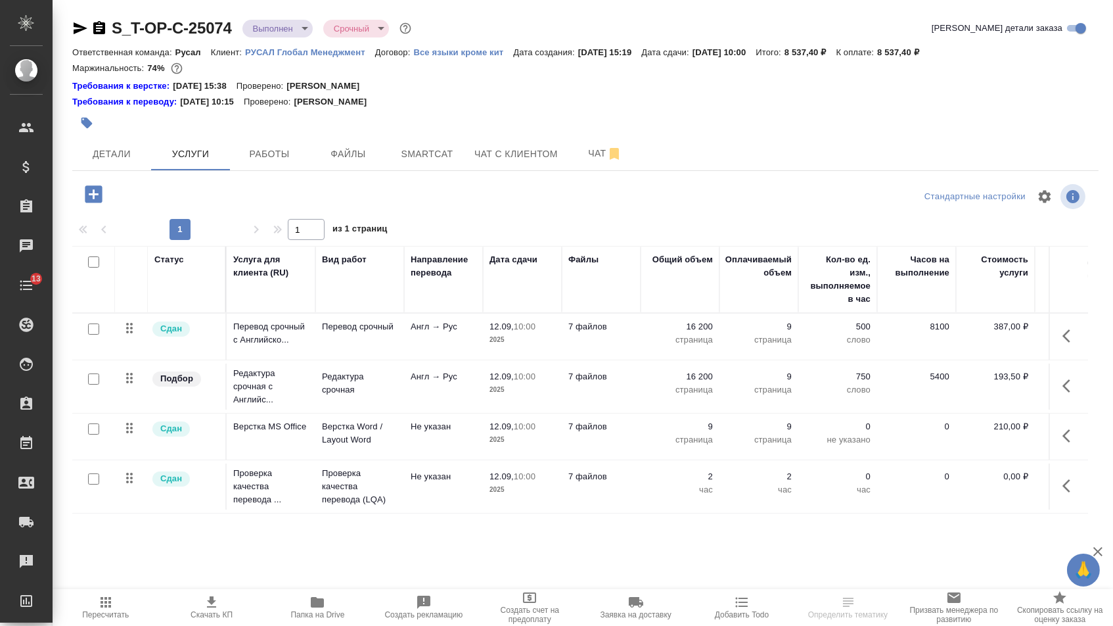
click at [93, 484] on input "checkbox" at bounding box center [93, 478] width 11 height 11
checkbox input "true"
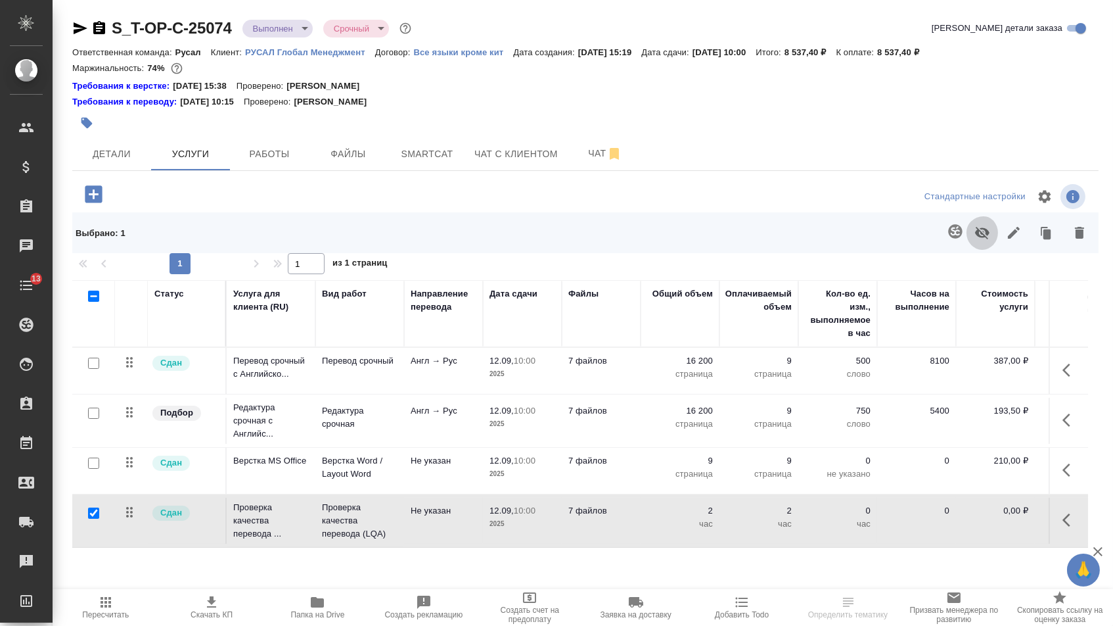
click at [975, 239] on icon "button" at bounding box center [982, 233] width 14 height 12
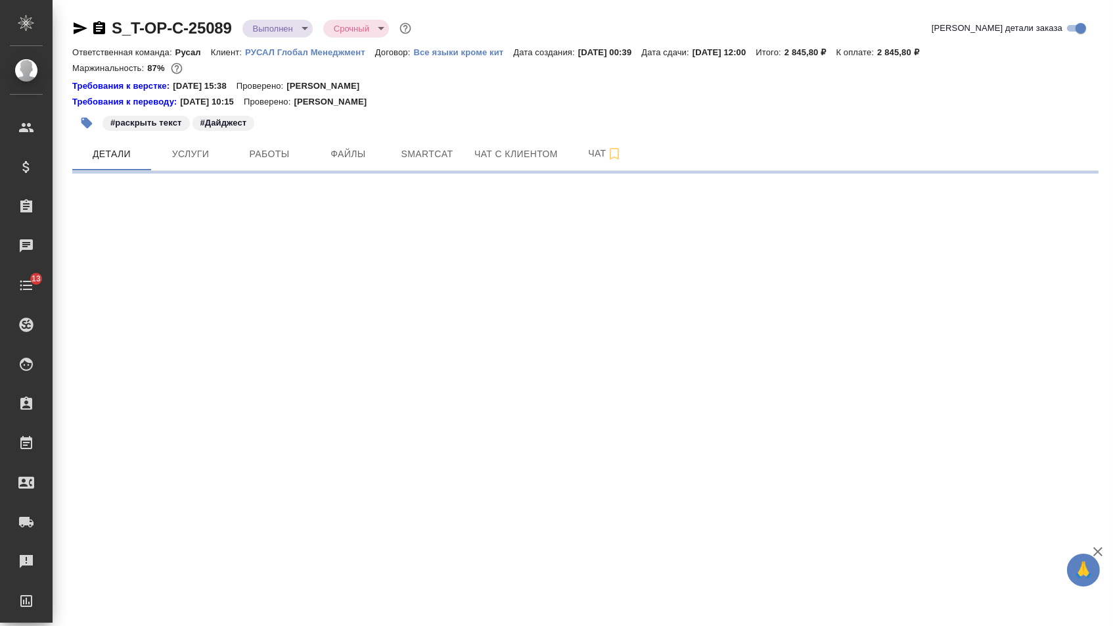
select select "RU"
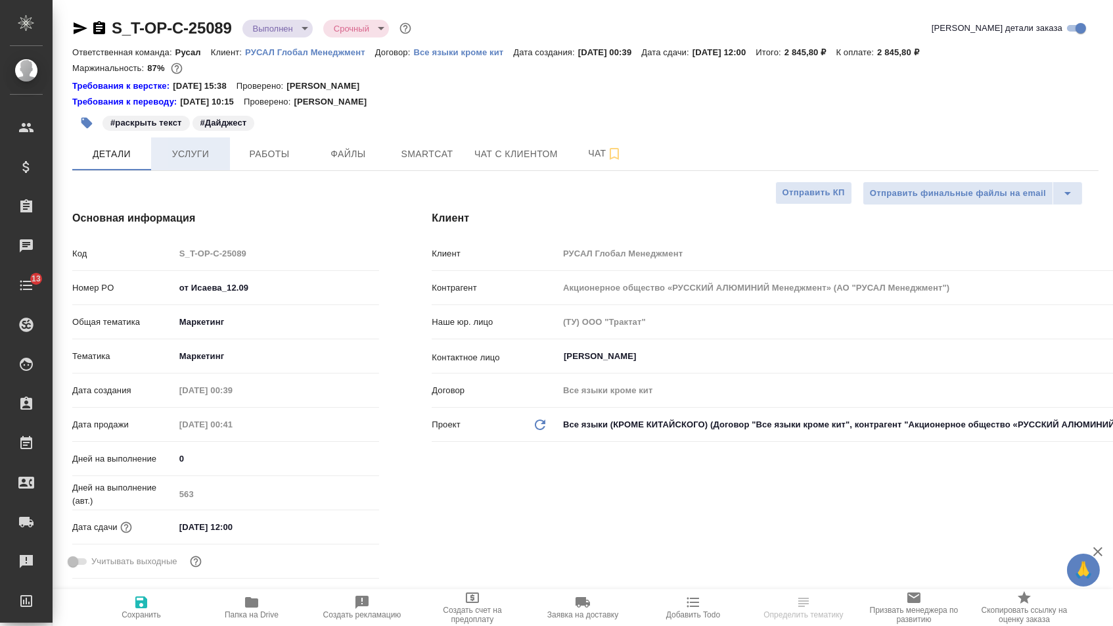
type textarea "x"
click at [181, 150] on span "Услуги" at bounding box center [190, 154] width 63 height 16
type textarea "x"
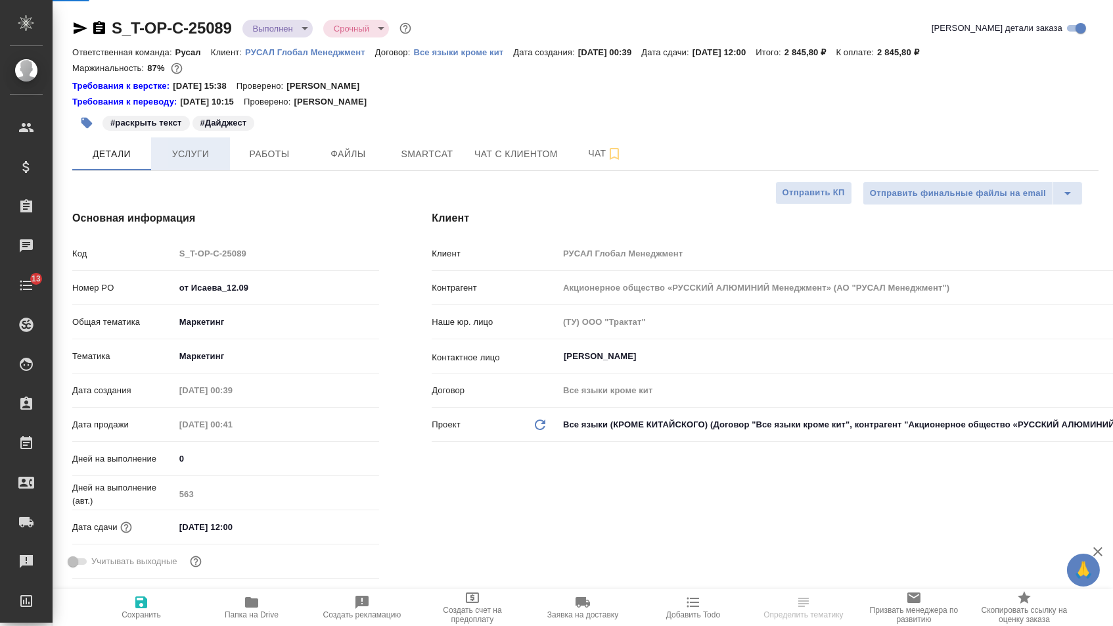
type textarea "x"
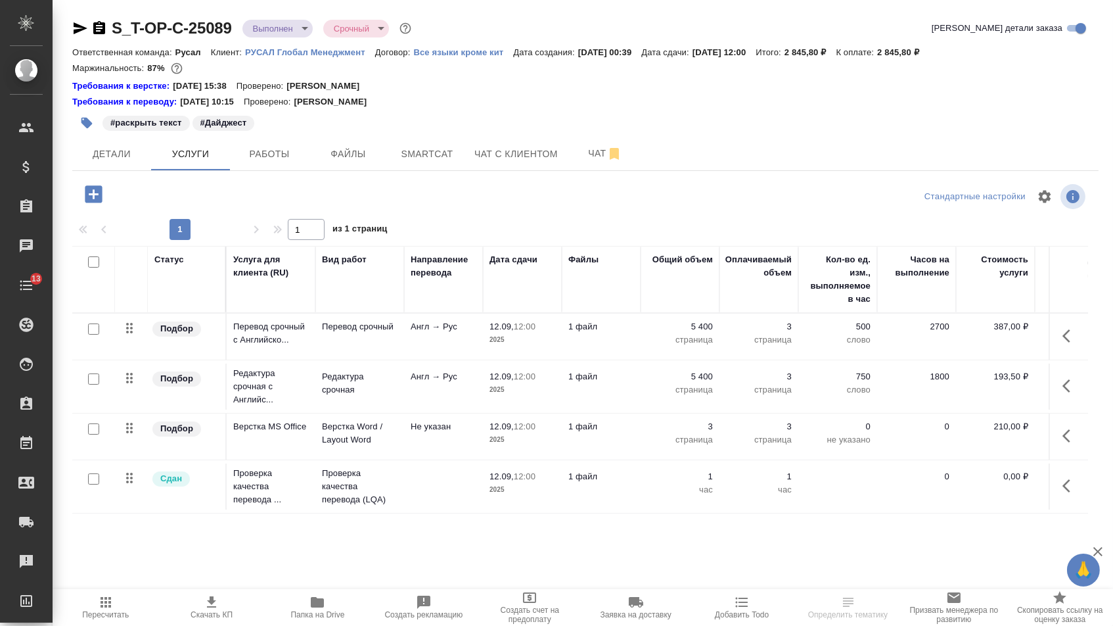
click at [89, 484] on input "checkbox" at bounding box center [93, 478] width 11 height 11
checkbox input "true"
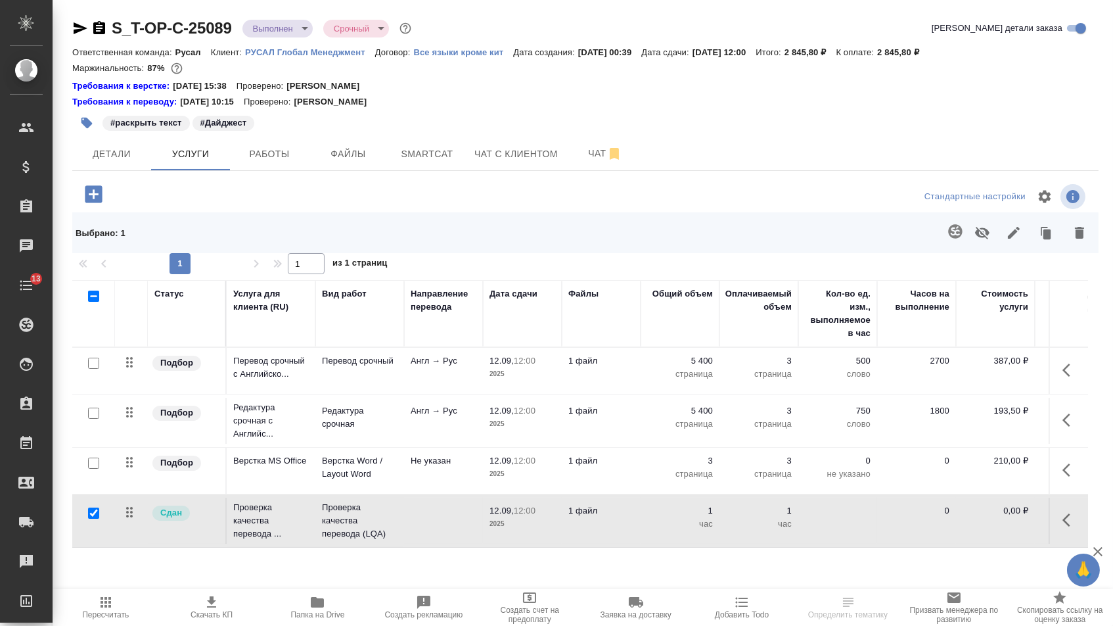
click at [978, 237] on icon "button" at bounding box center [982, 233] width 14 height 12
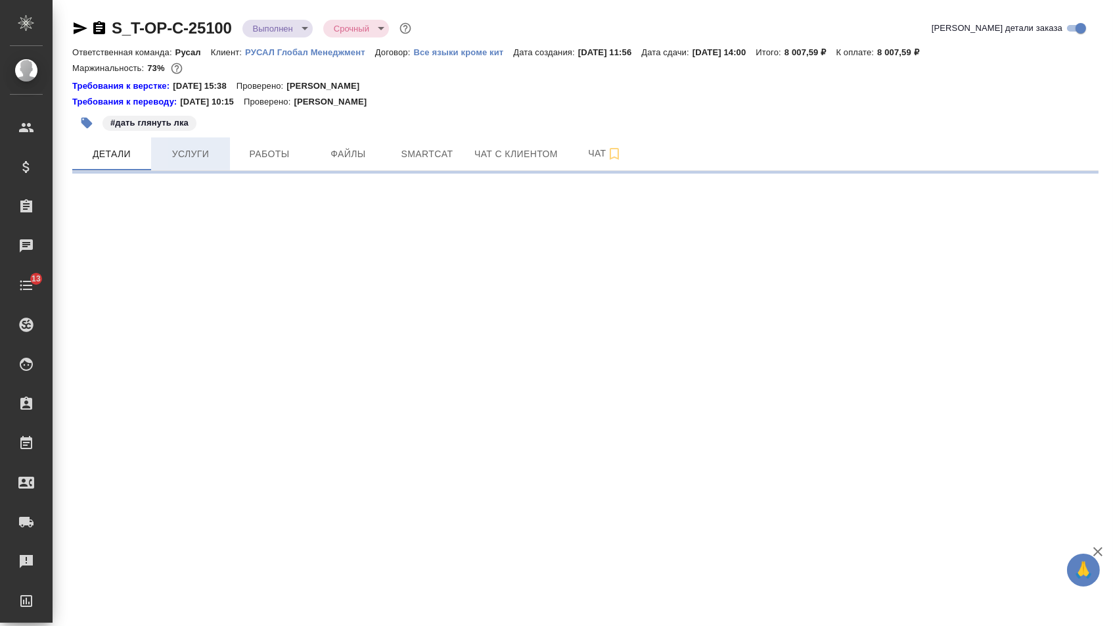
select select "RU"
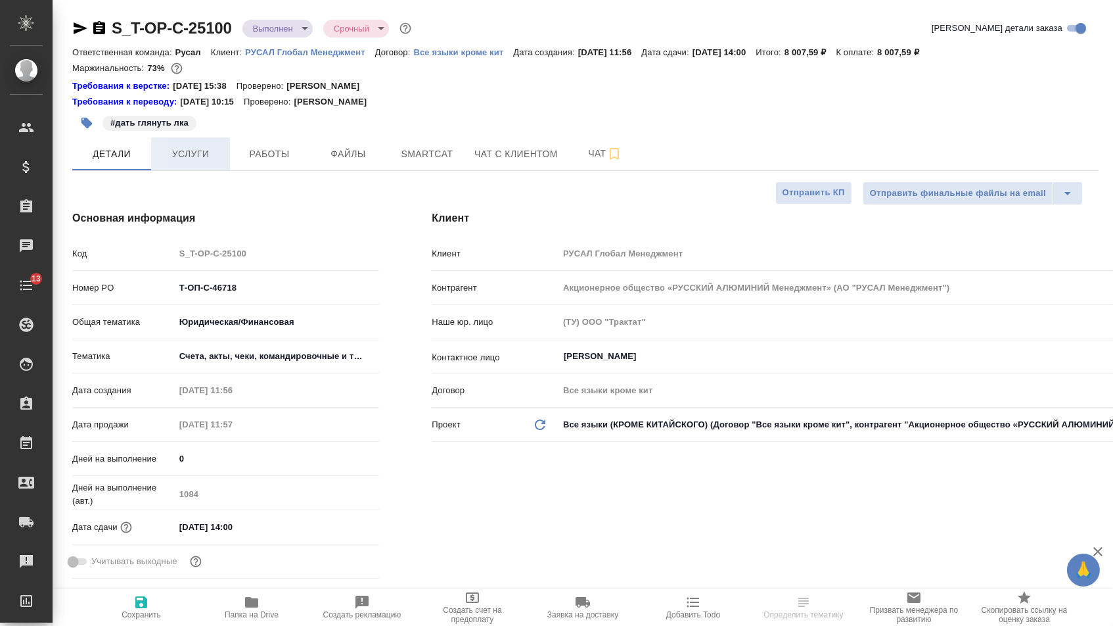
type textarea "x"
click at [187, 161] on span "Услуги" at bounding box center [190, 154] width 63 height 16
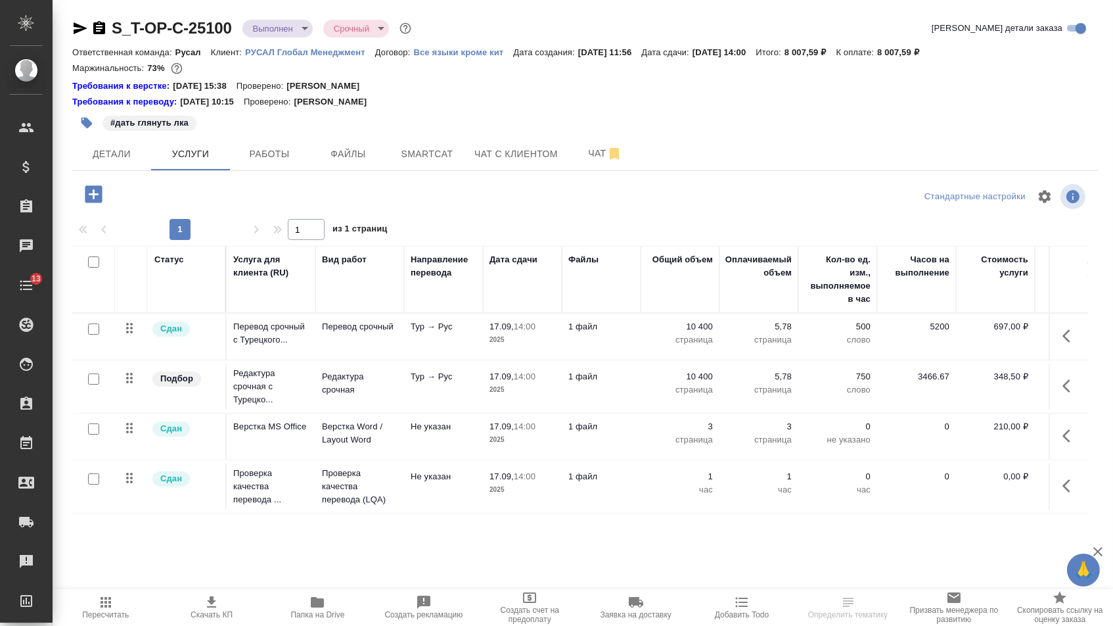
click at [95, 484] on input "checkbox" at bounding box center [93, 478] width 11 height 11
checkbox input "true"
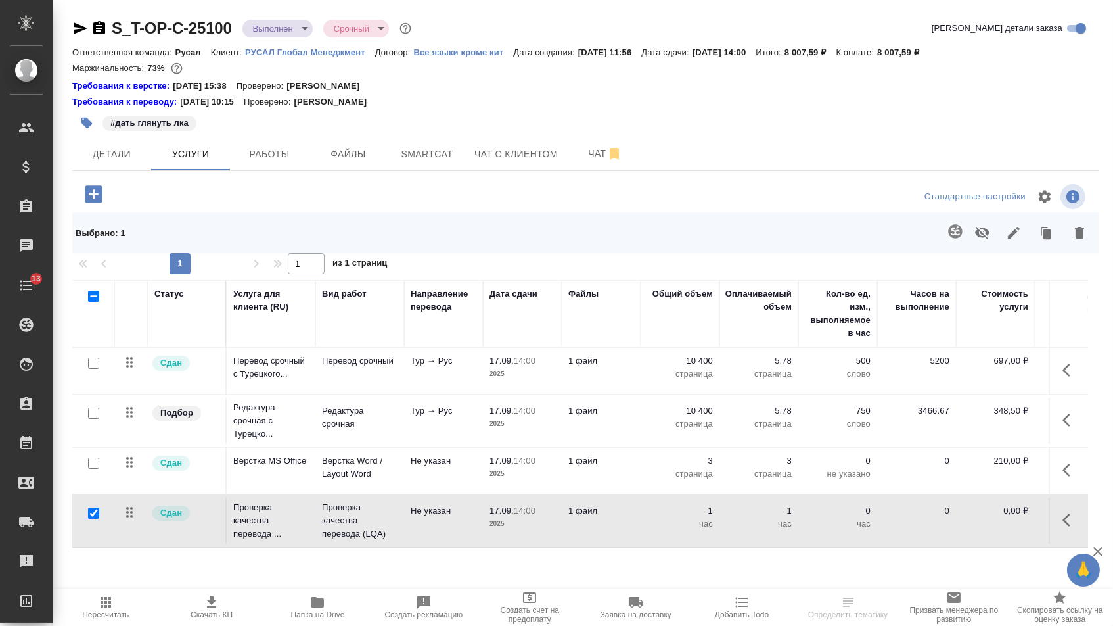
click at [975, 239] on icon "button" at bounding box center [982, 233] width 14 height 12
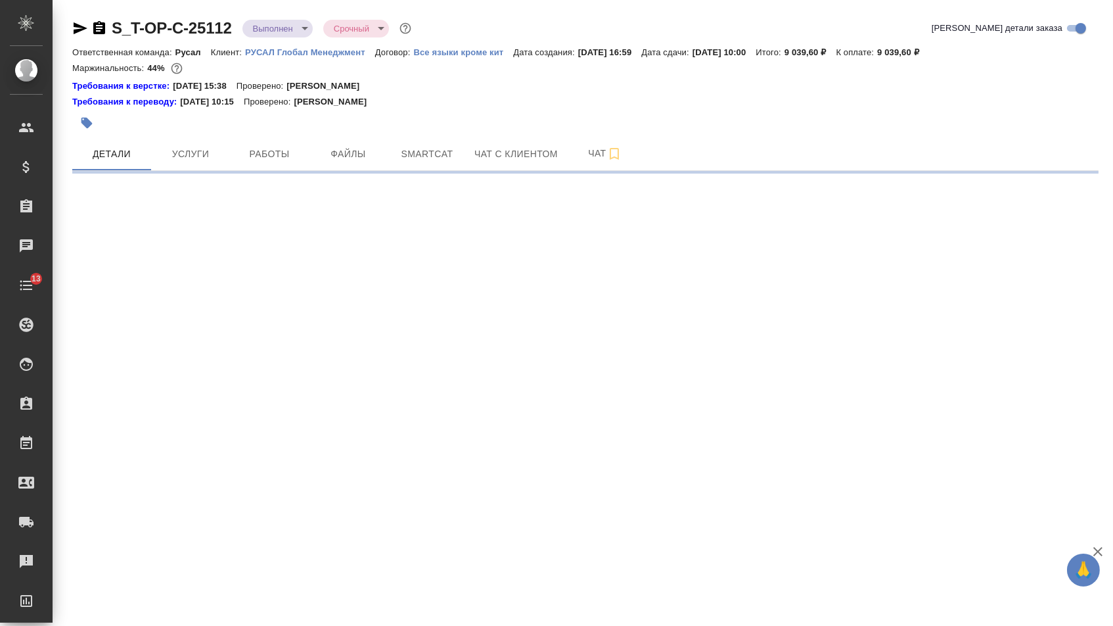
select select "RU"
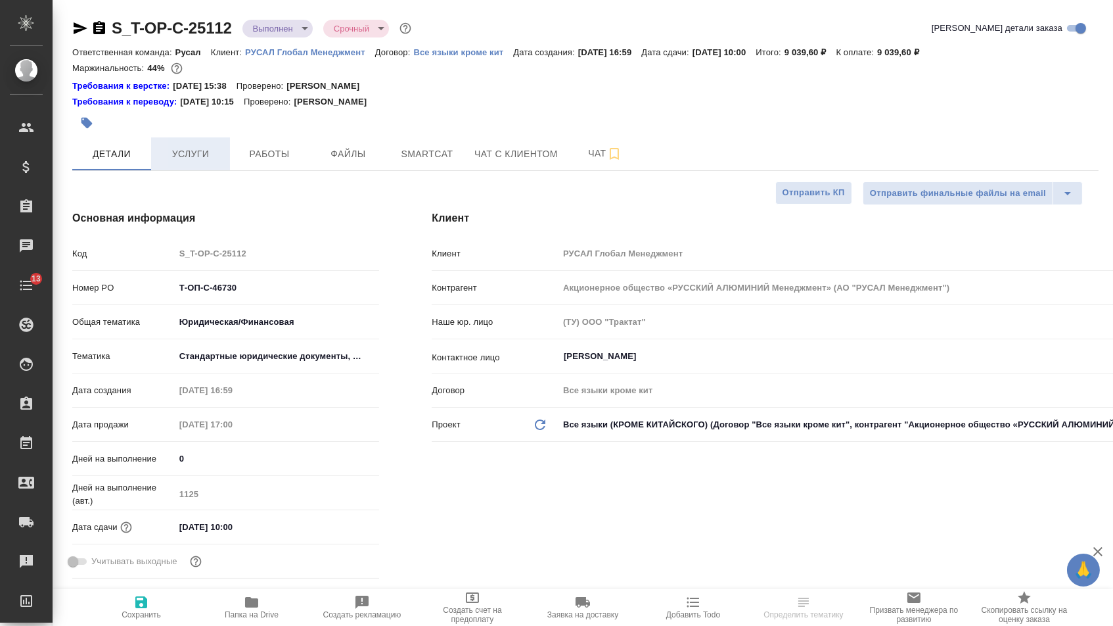
click at [172, 156] on span "Услуги" at bounding box center [190, 154] width 63 height 16
type textarea "x"
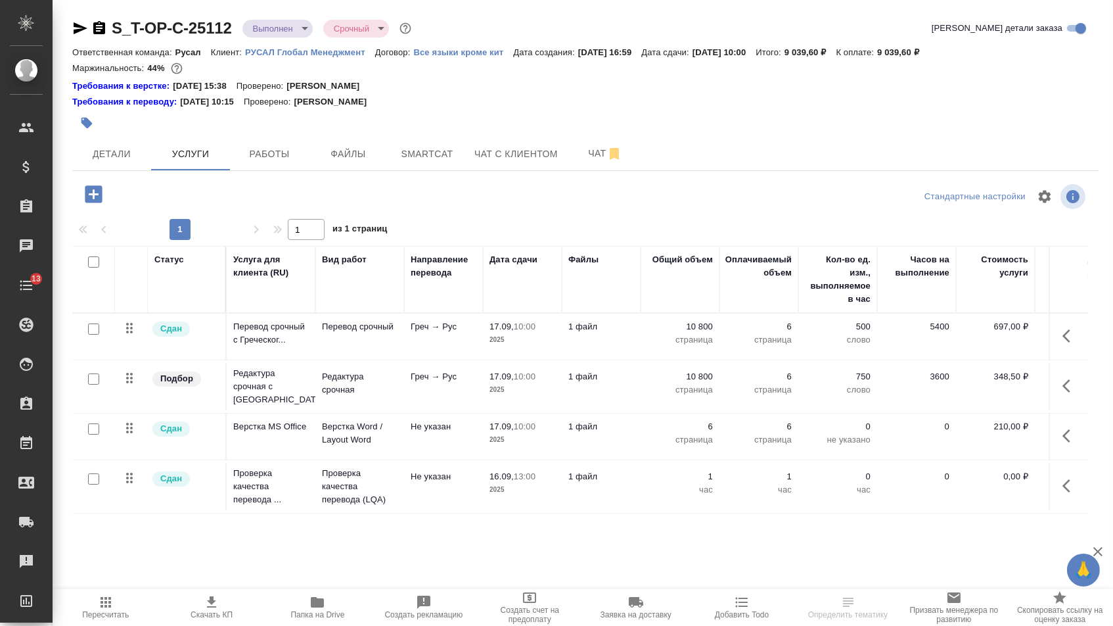
click at [91, 484] on input "checkbox" at bounding box center [93, 478] width 11 height 11
checkbox input "true"
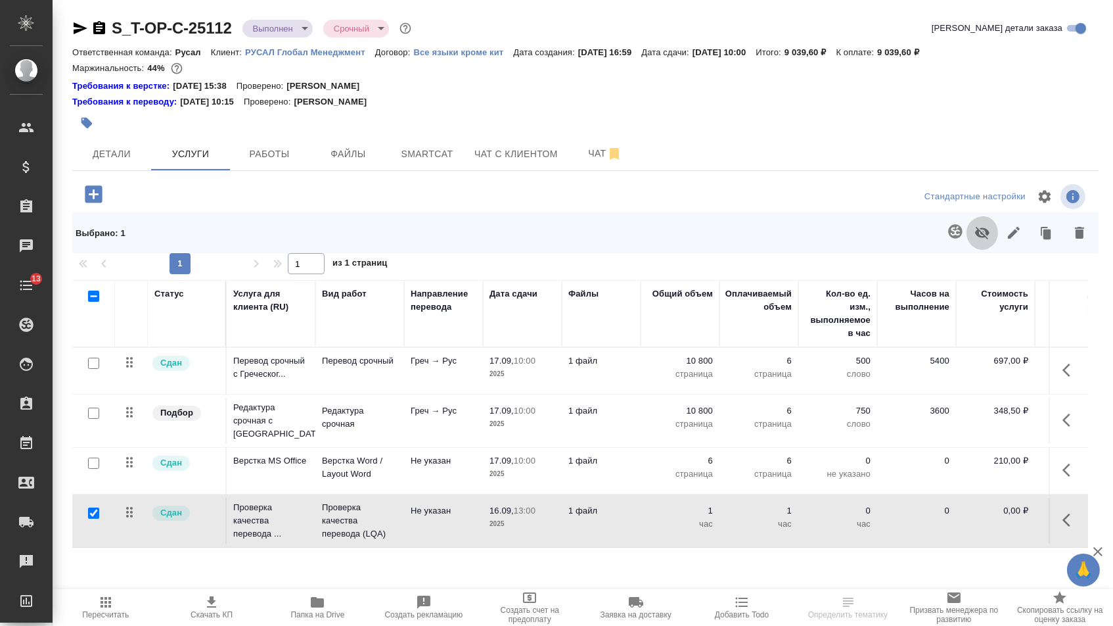
click at [975, 239] on icon "button" at bounding box center [982, 233] width 14 height 12
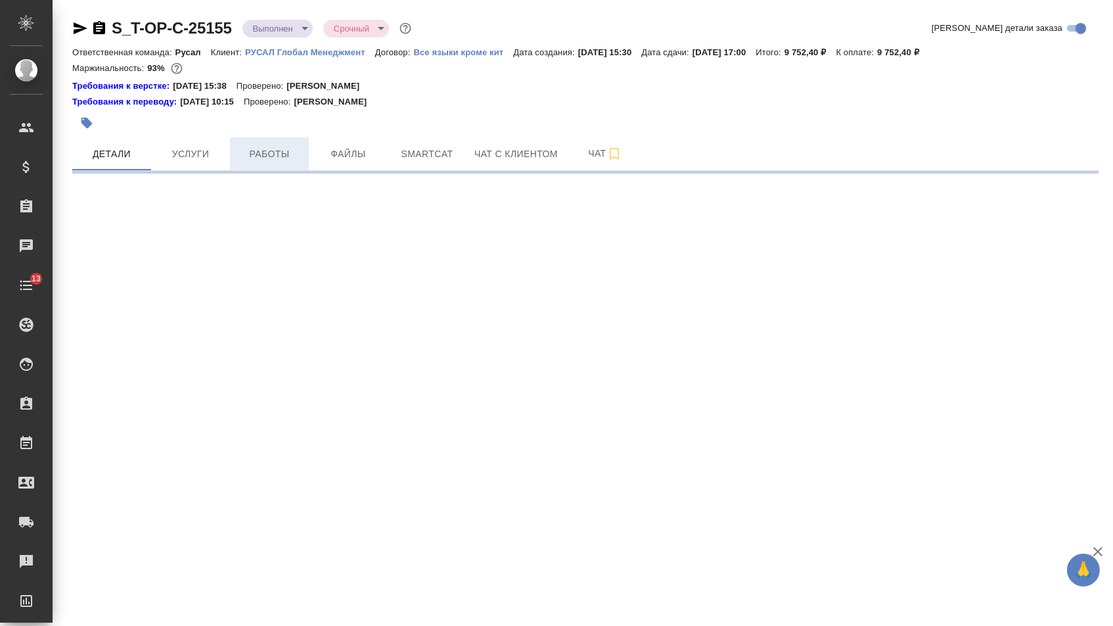
select select "RU"
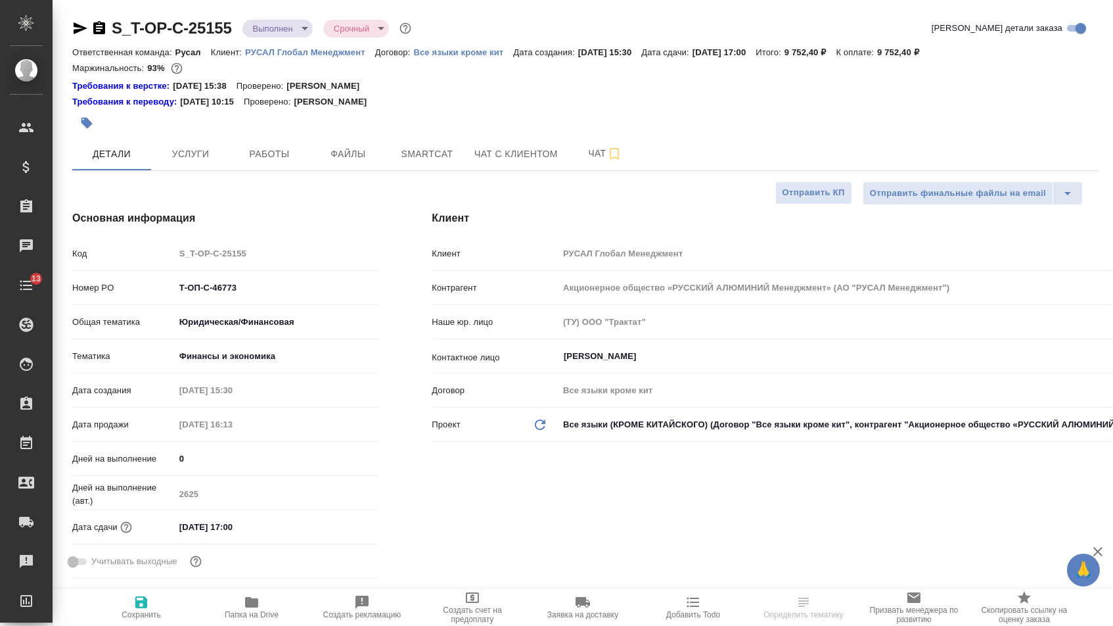
type textarea "x"
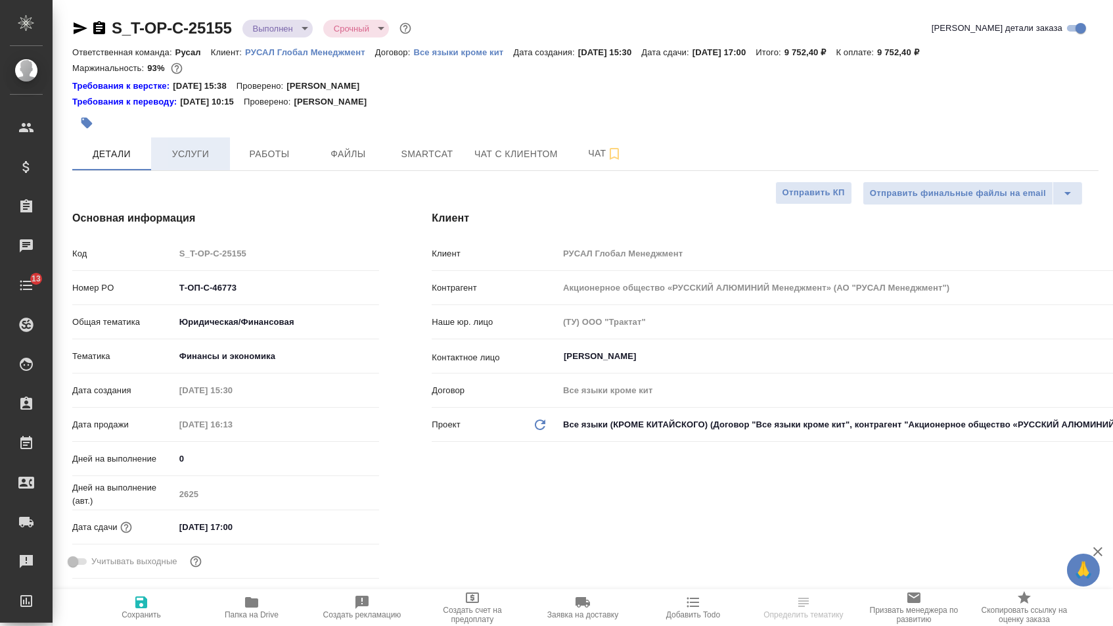
type textarea "x"
click at [193, 154] on span "Услуги" at bounding box center [190, 154] width 63 height 16
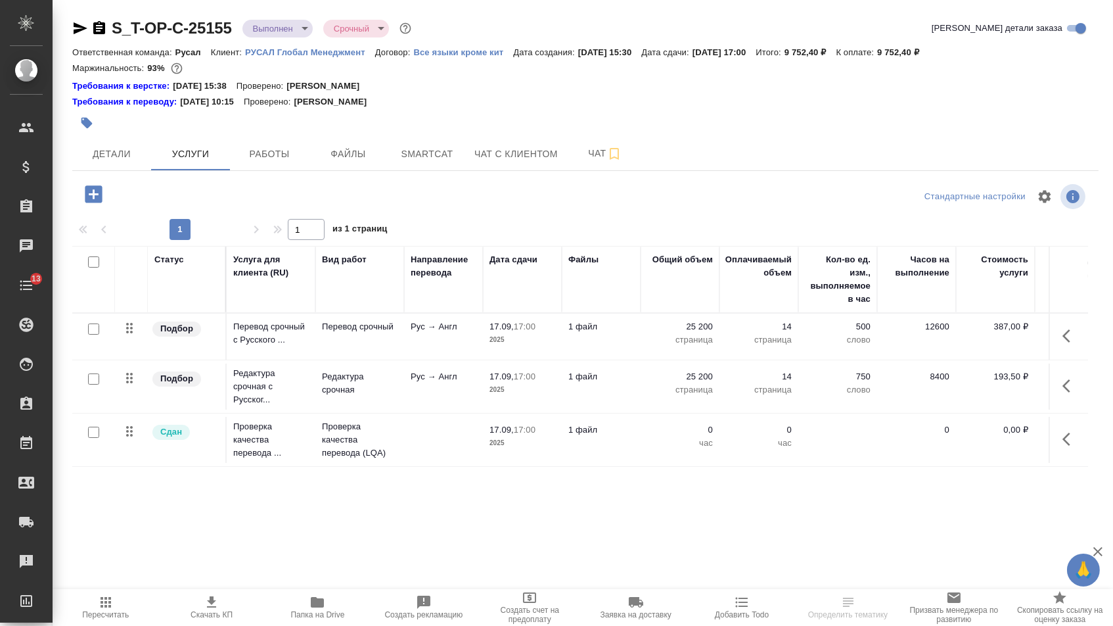
click at [91, 438] on input "checkbox" at bounding box center [93, 432] width 11 height 11
checkbox input "true"
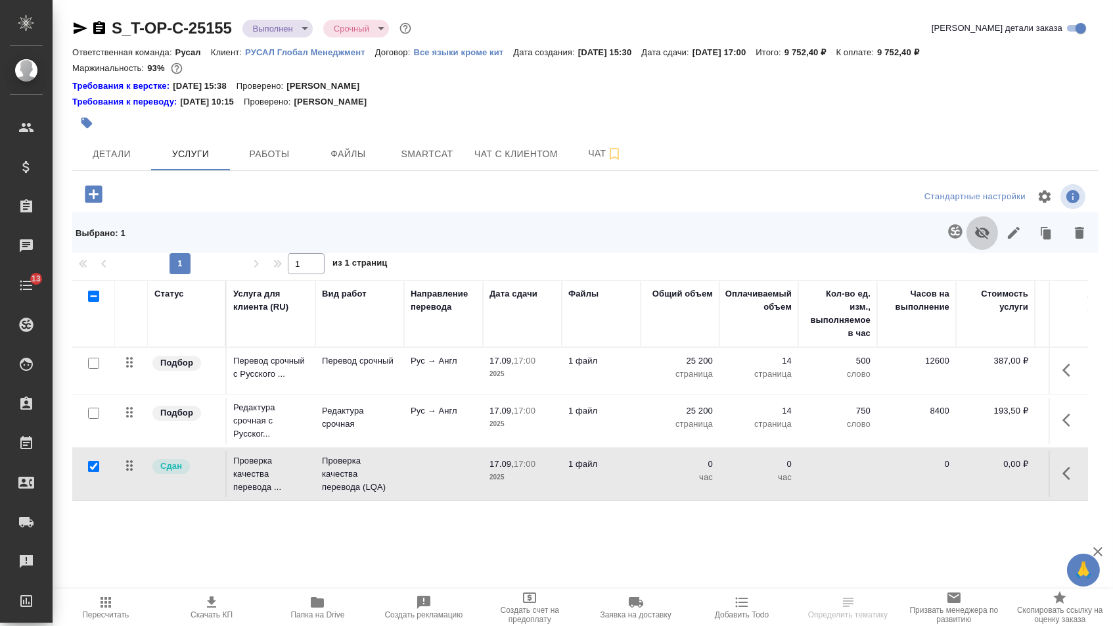
click at [975, 239] on icon "button" at bounding box center [982, 233] width 14 height 12
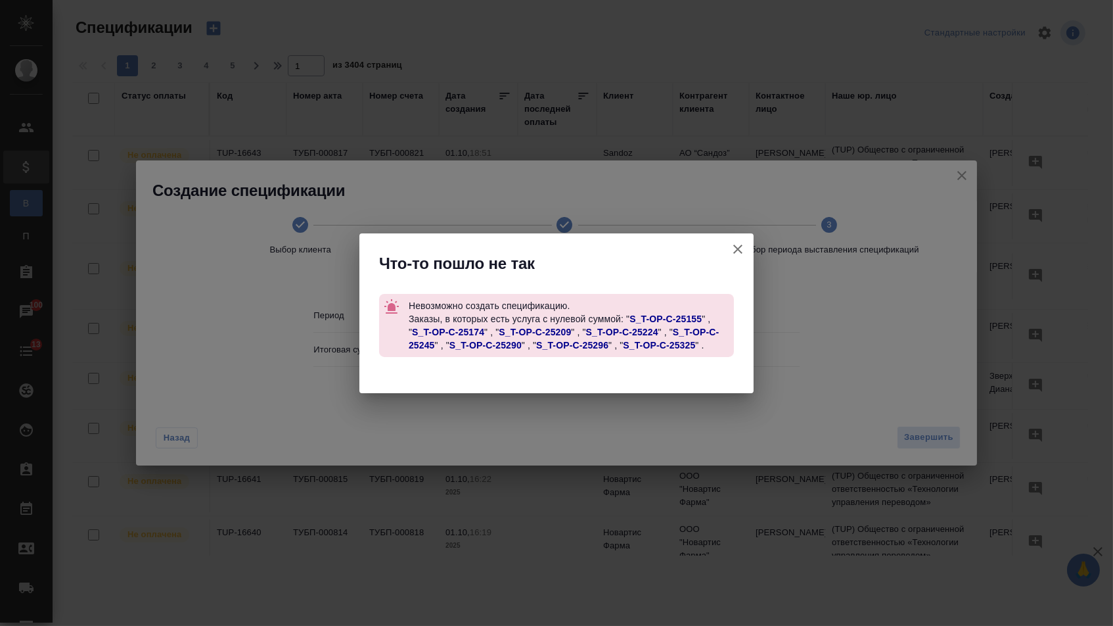
click at [446, 332] on link "S_T-OP-C-25174" at bounding box center [448, 332] width 72 height 11
click at [526, 331] on link "S_T-OP-C-25209" at bounding box center [535, 332] width 72 height 11
click at [610, 332] on link "S_T-OP-C-25224" at bounding box center [622, 332] width 72 height 11
click at [698, 331] on link "S_T-OP-C-25245" at bounding box center [564, 339] width 310 height 24
click at [591, 344] on link "S_T-OP-C-25296" at bounding box center [572, 345] width 72 height 11
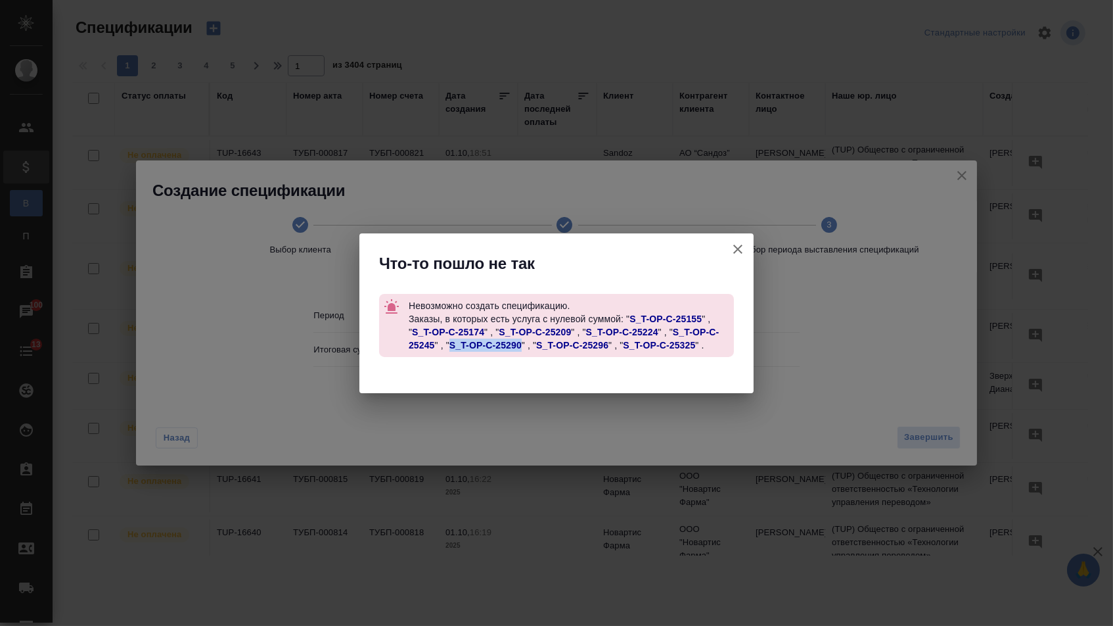
click at [651, 344] on link "S_T-OP-C-25325" at bounding box center [659, 345] width 72 height 11
click at [737, 249] on icon "button" at bounding box center [737, 248] width 9 height 9
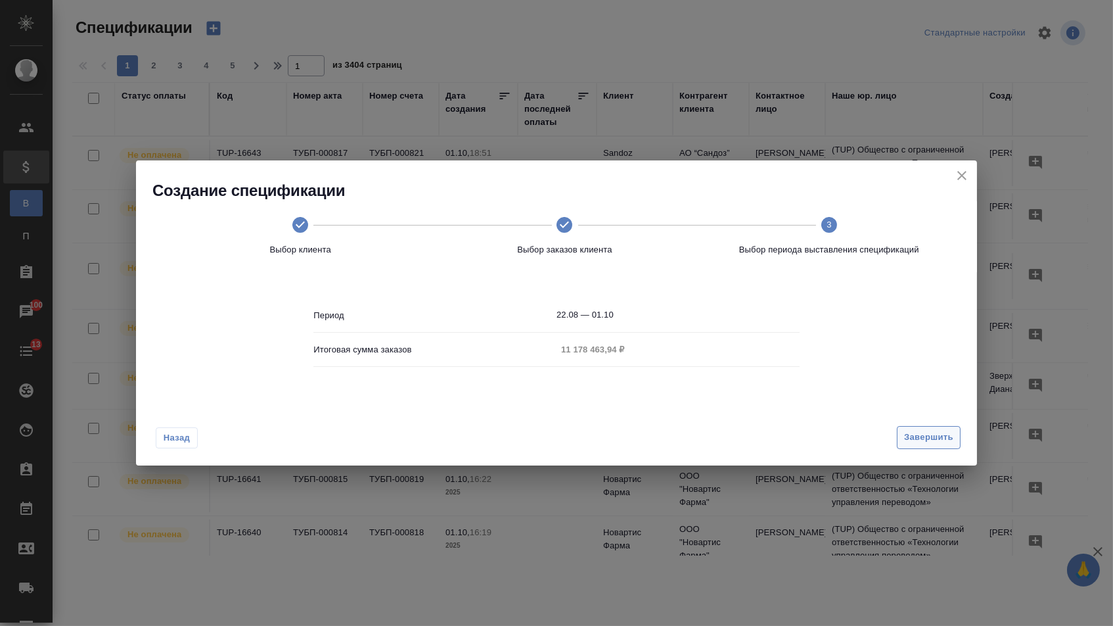
click at [938, 428] on button "Завершить" at bounding box center [929, 437] width 64 height 23
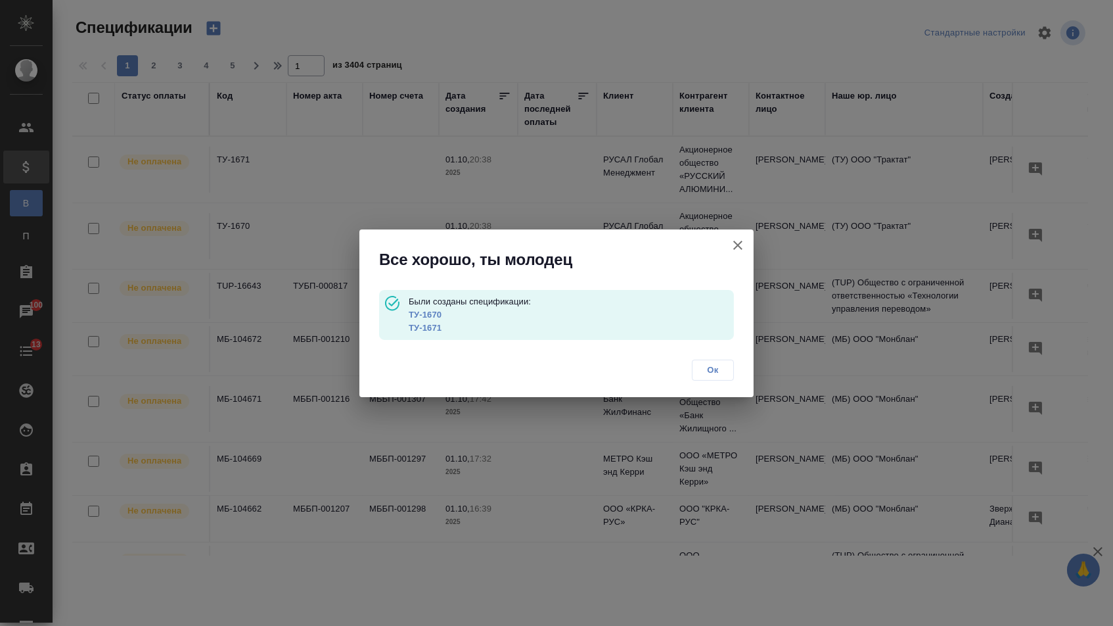
click at [432, 315] on link "ТУ-1670" at bounding box center [425, 315] width 33 height 10
click at [413, 327] on link "ТУ-1671" at bounding box center [425, 328] width 33 height 10
drag, startPoint x: 741, startPoint y: 242, endPoint x: 760, endPoint y: 242, distance: 19.1
click at [741, 242] on icon "button" at bounding box center [737, 245] width 9 height 9
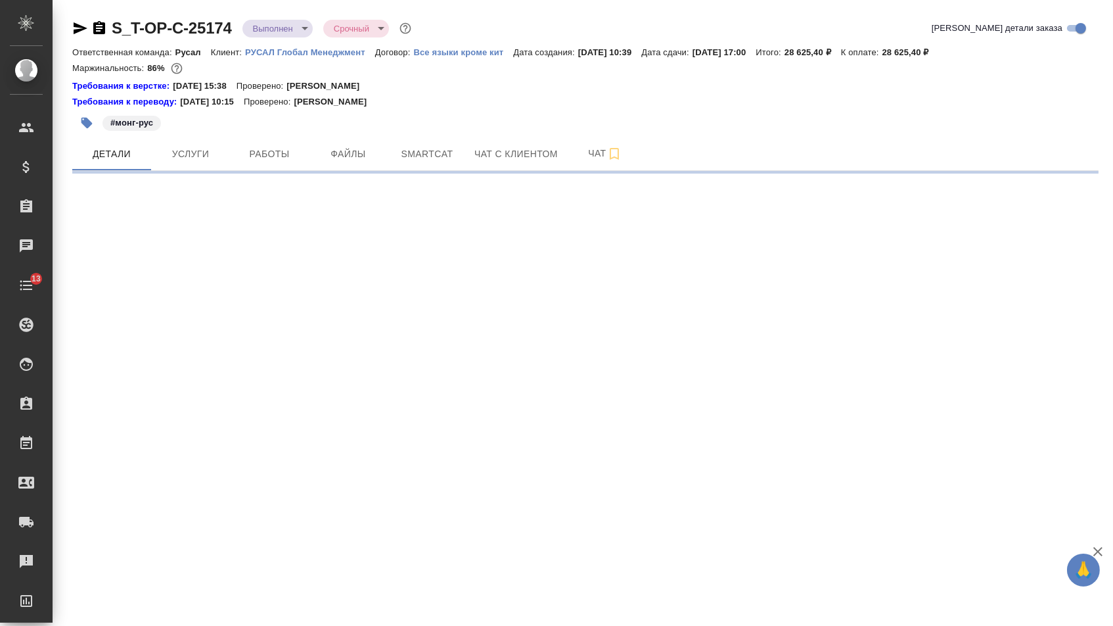
select select "RU"
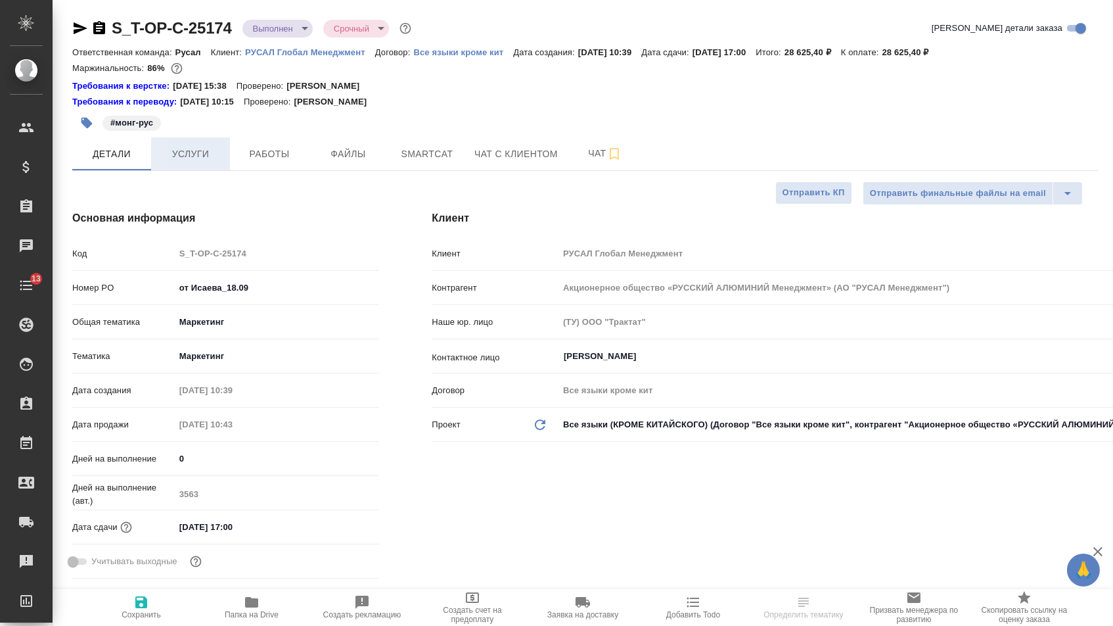
type textarea "x"
click at [181, 158] on span "Услуги" at bounding box center [190, 154] width 63 height 16
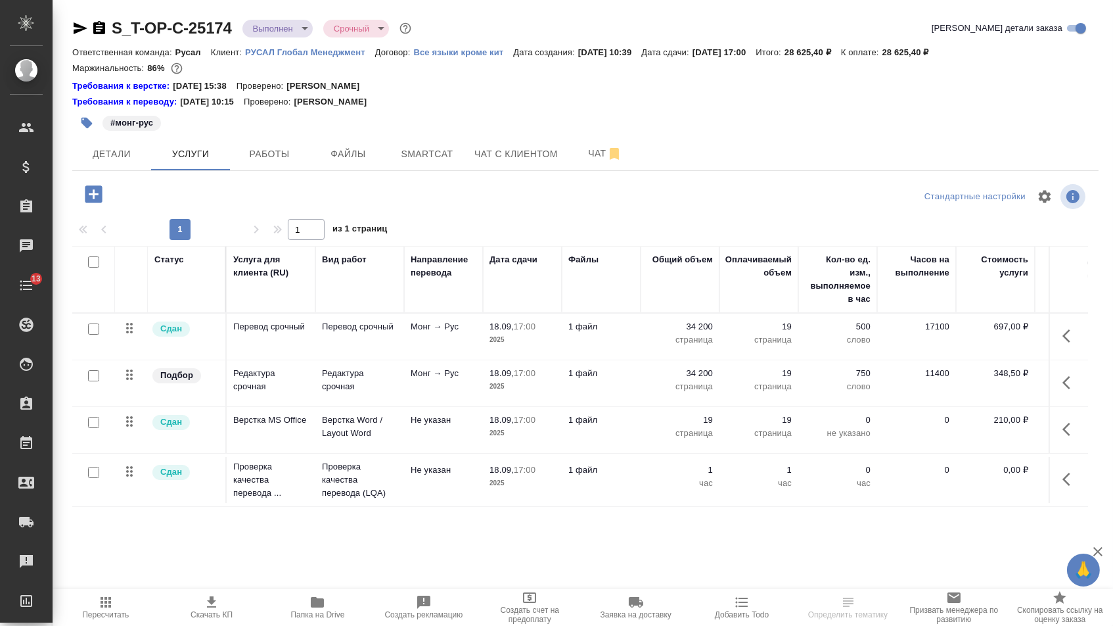
click at [95, 478] on input "checkbox" at bounding box center [93, 472] width 11 height 11
checkbox input "true"
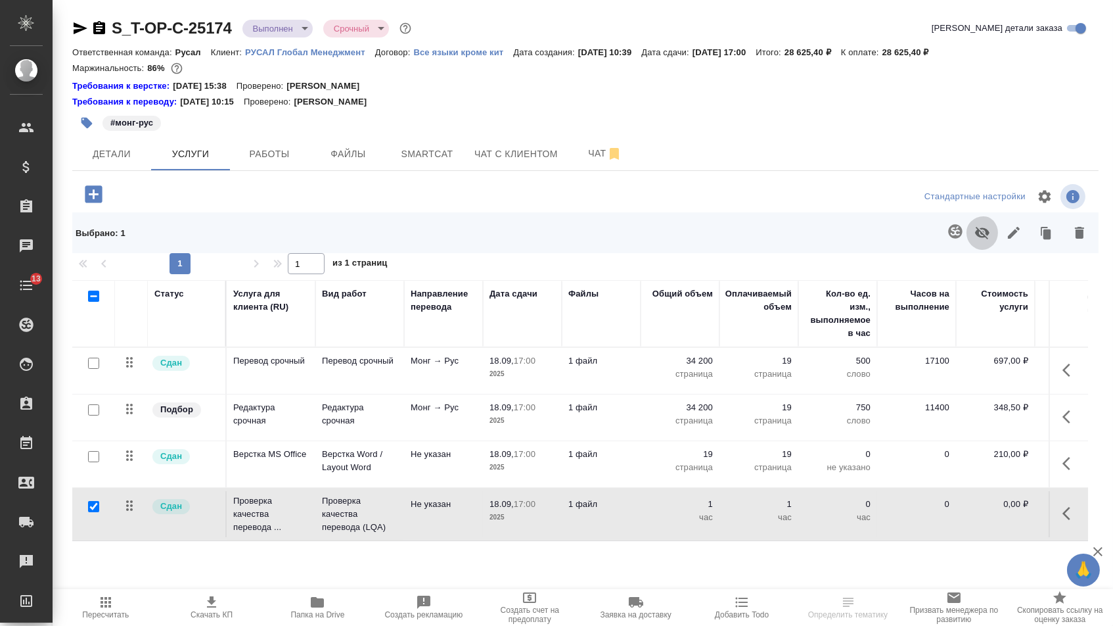
click at [975, 236] on icon "button" at bounding box center [982, 233] width 14 height 12
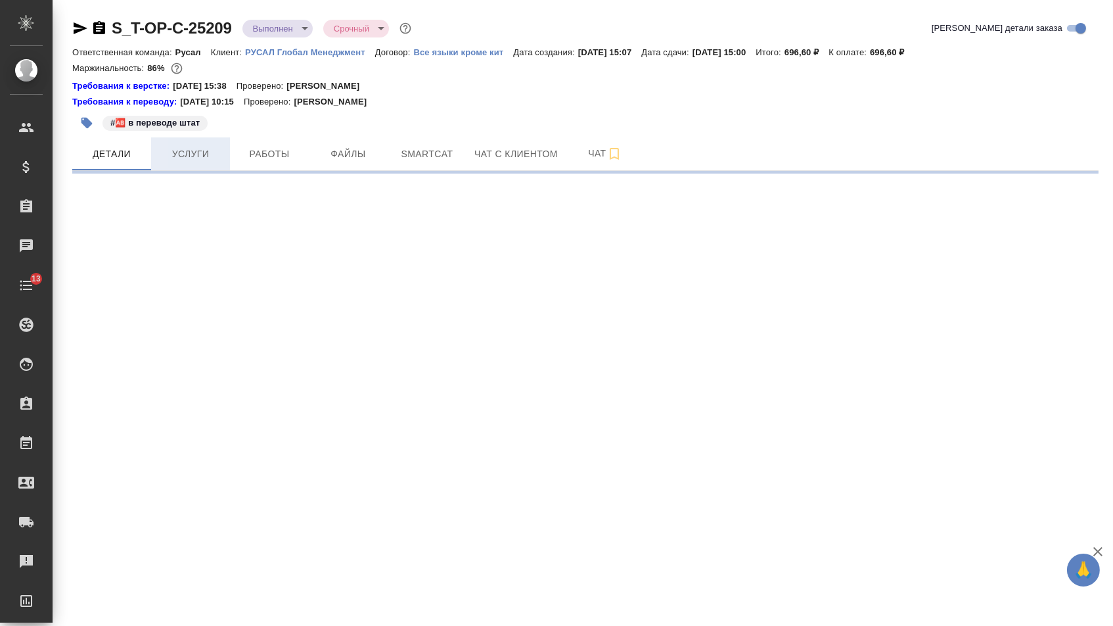
select select "RU"
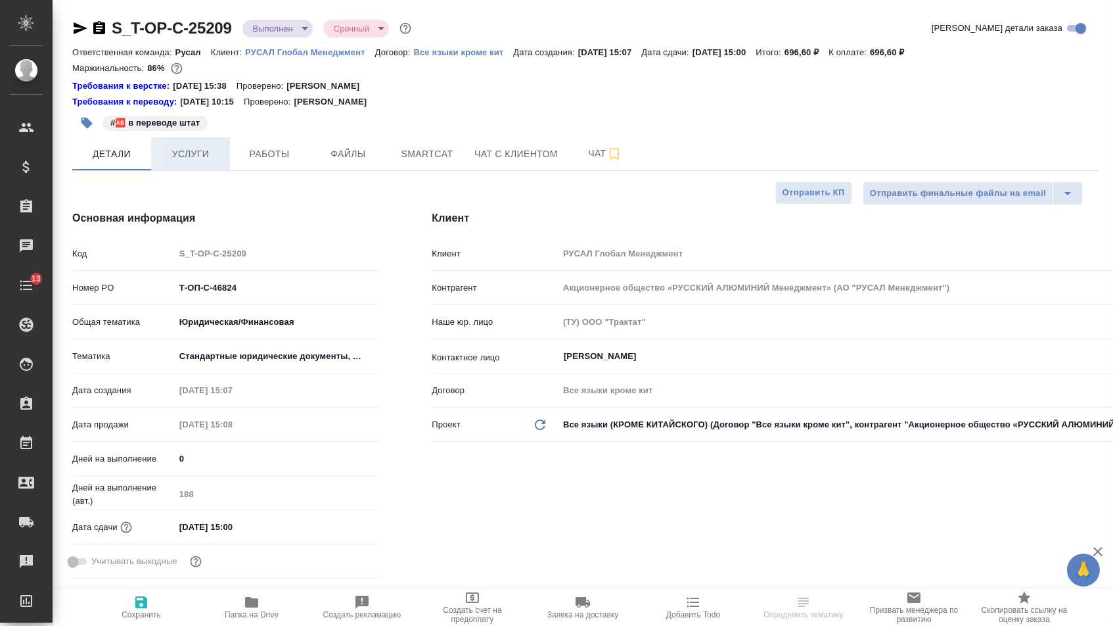
click at [178, 154] on span "Услуги" at bounding box center [190, 154] width 63 height 16
type textarea "x"
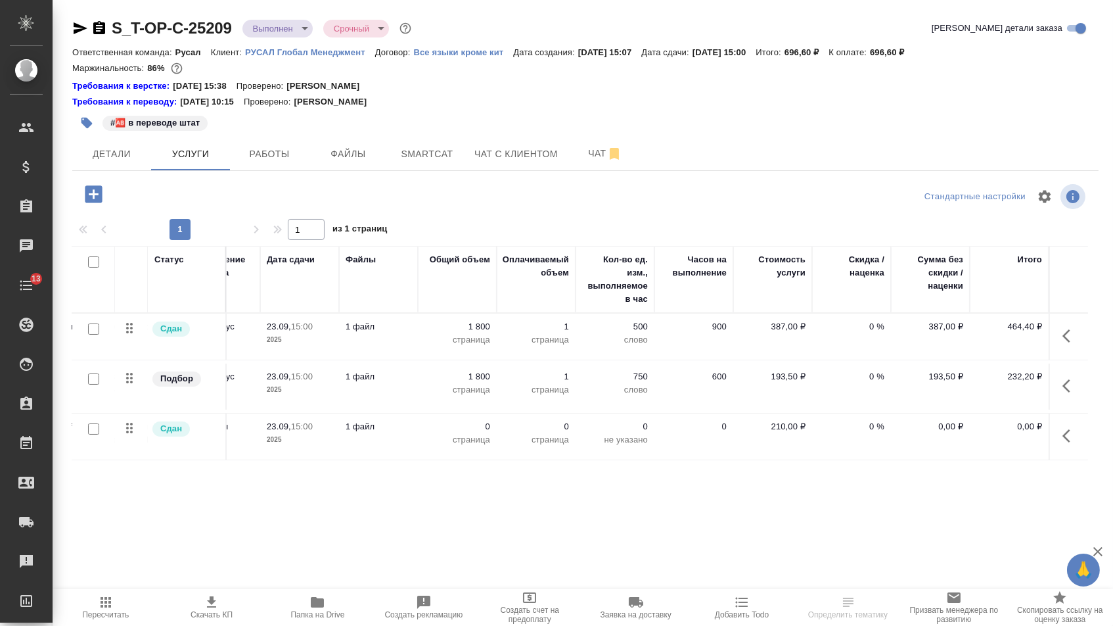
scroll to position [0, 222]
click at [480, 433] on p "0" at bounding box center [458, 426] width 66 height 13
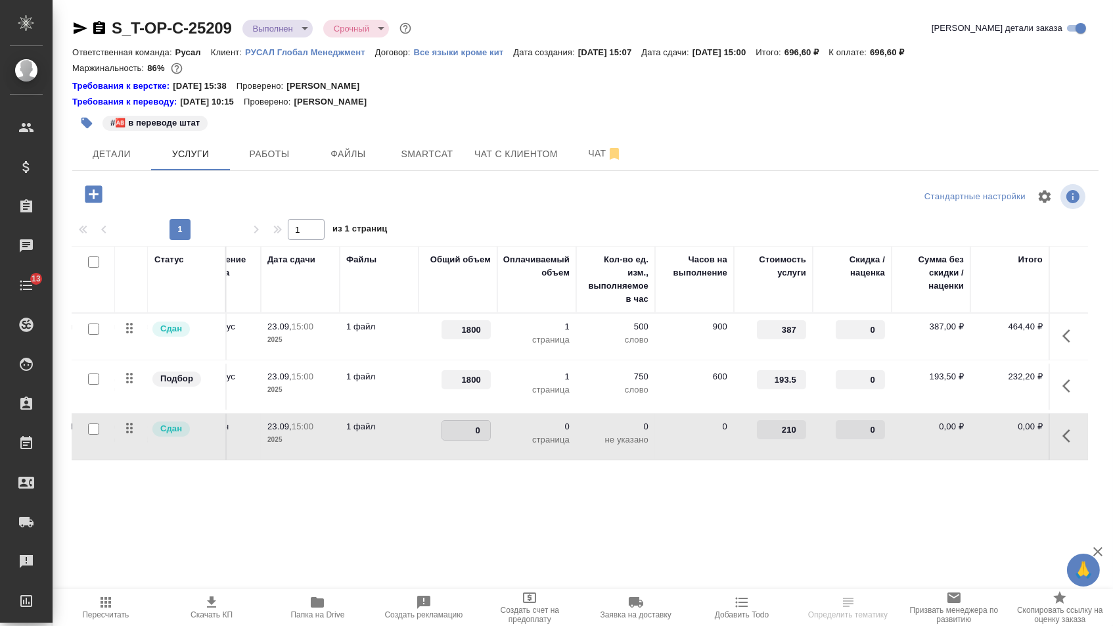
drag, startPoint x: 473, startPoint y: 434, endPoint x: 502, endPoint y: 434, distance: 29.6
click at [502, 434] on tr "Сдан Верстка MS Office Верстка Word / Layout Word Не указан 23.09, 15:00 2025 1…" at bounding box center [469, 436] width 1239 height 47
type input "1"
click at [427, 487] on div "Статус Услуга для клиента (RU) Вид работ Направление перевода Дата сдачи Файлы …" at bounding box center [580, 387] width 1016 height 283
click at [122, 603] on span "Пересчитать" at bounding box center [105, 606] width 90 height 25
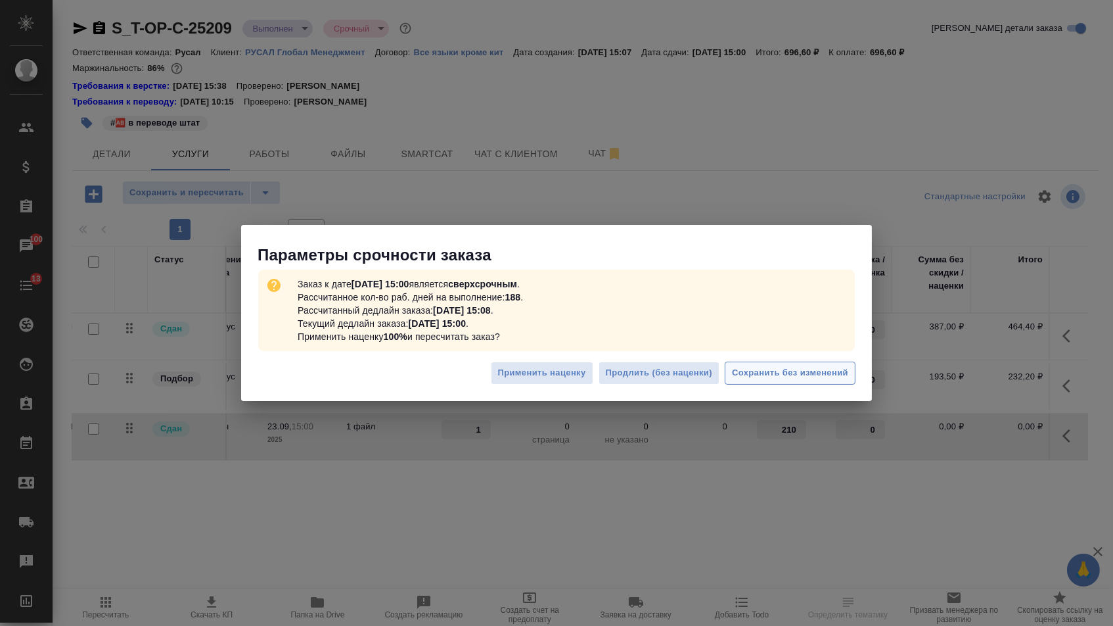
click at [754, 366] on span "Сохранить без изменений" at bounding box center [790, 372] width 116 height 15
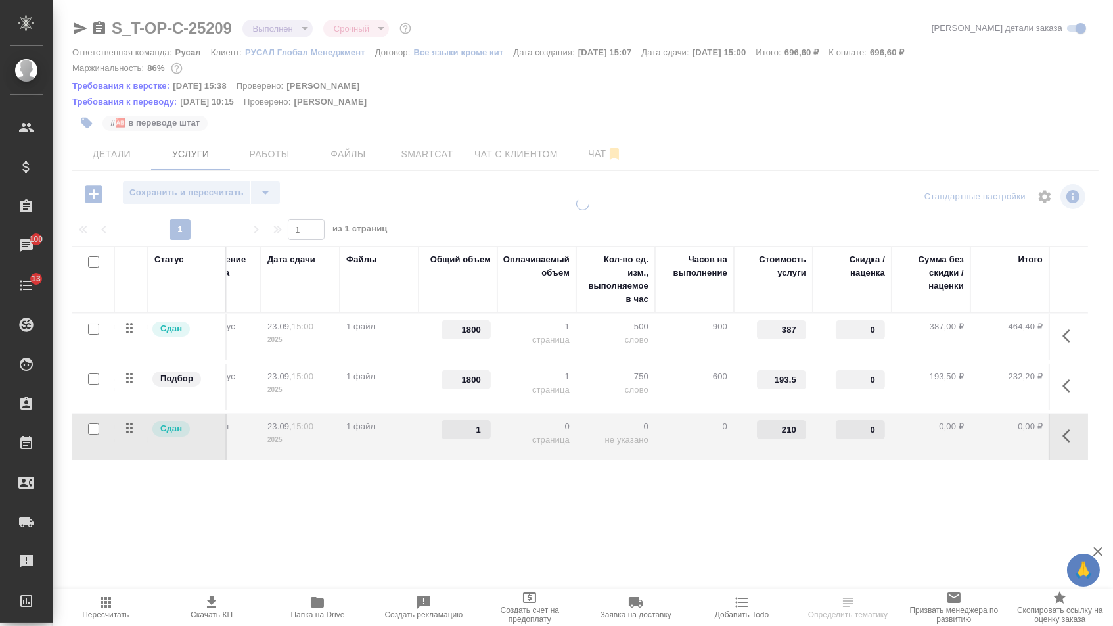
type input "0"
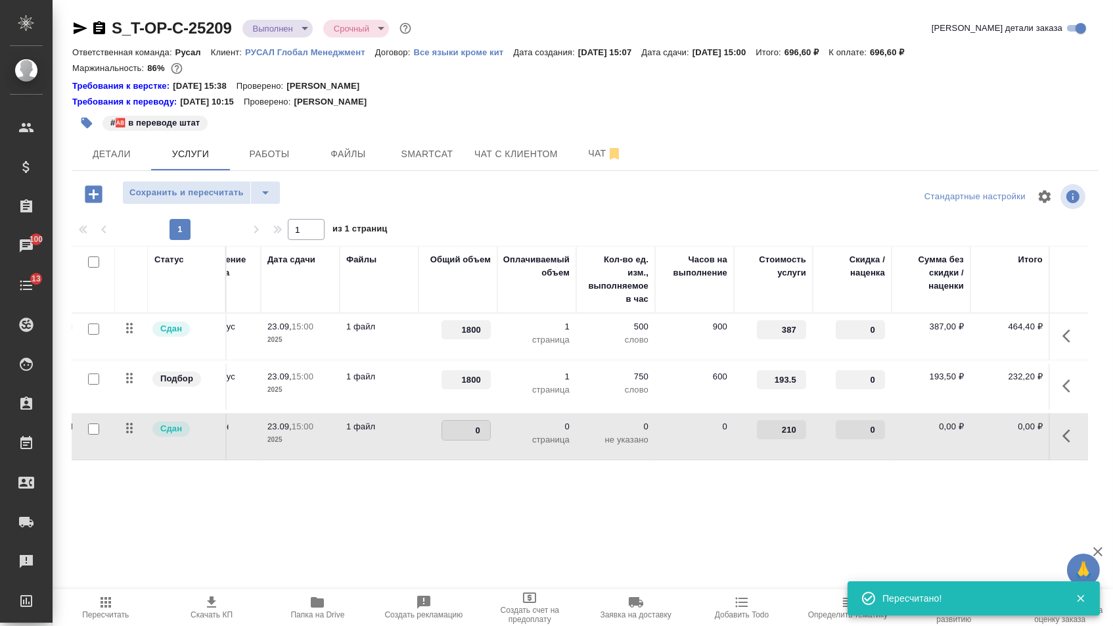
drag, startPoint x: 469, startPoint y: 435, endPoint x: 484, endPoint y: 435, distance: 14.5
click at [484, 435] on input "0" at bounding box center [466, 430] width 48 height 19
type input "1"
click at [430, 494] on div "Статус Услуга для клиента (RU) Вид работ Направление перевода Дата сдачи Файлы …" at bounding box center [580, 387] width 1016 height 283
click at [227, 200] on span "Сохранить и пересчитать" at bounding box center [186, 192] width 114 height 15
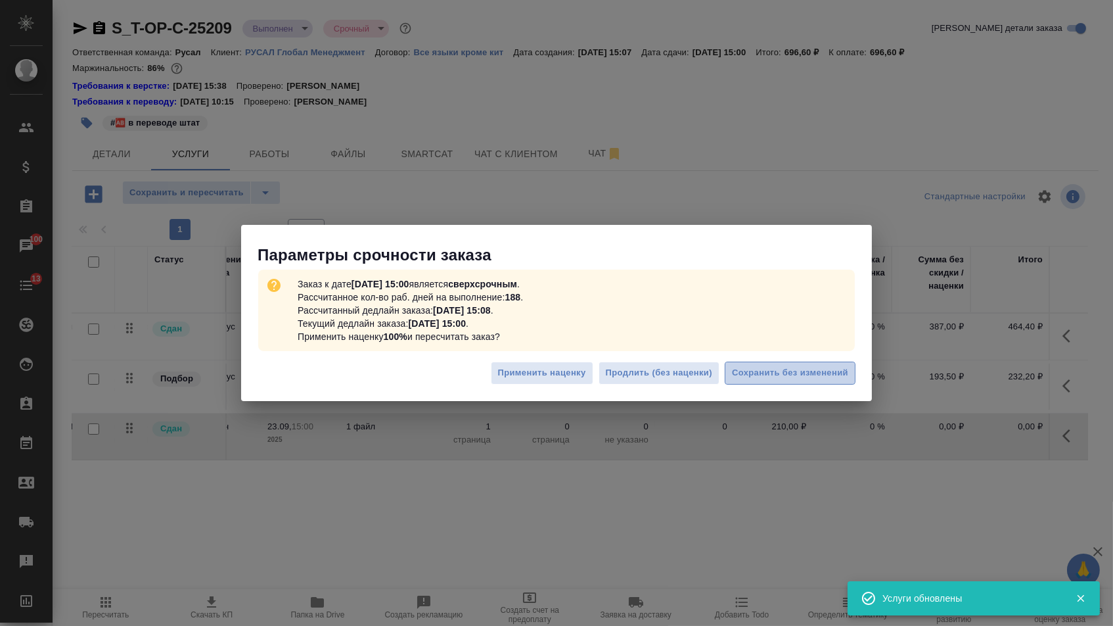
click at [813, 376] on span "Сохранить без изменений" at bounding box center [790, 372] width 116 height 15
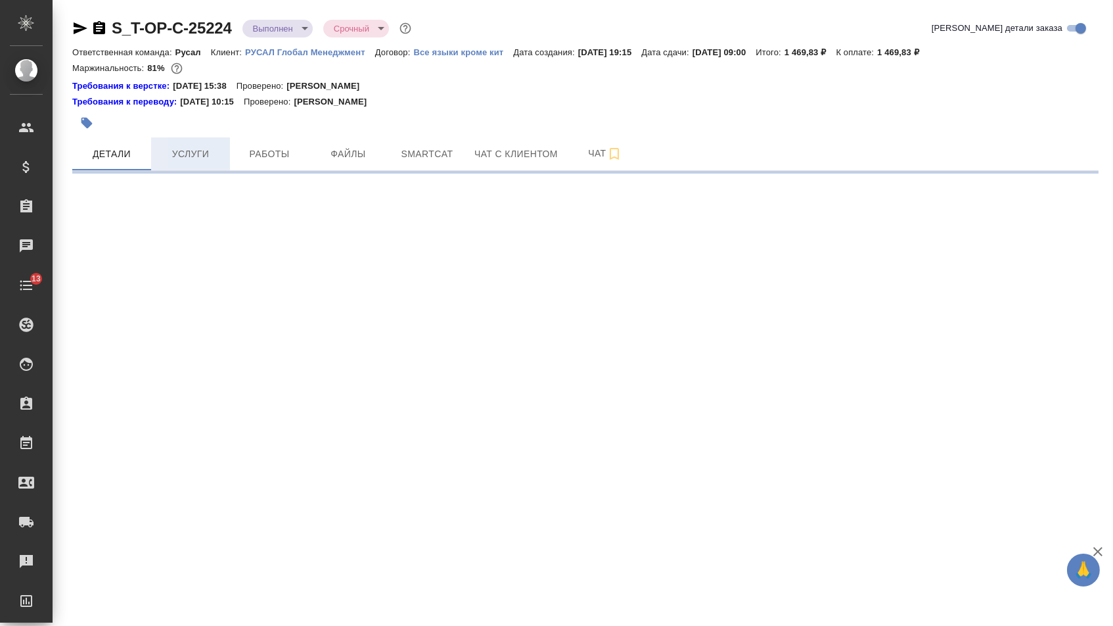
select select "RU"
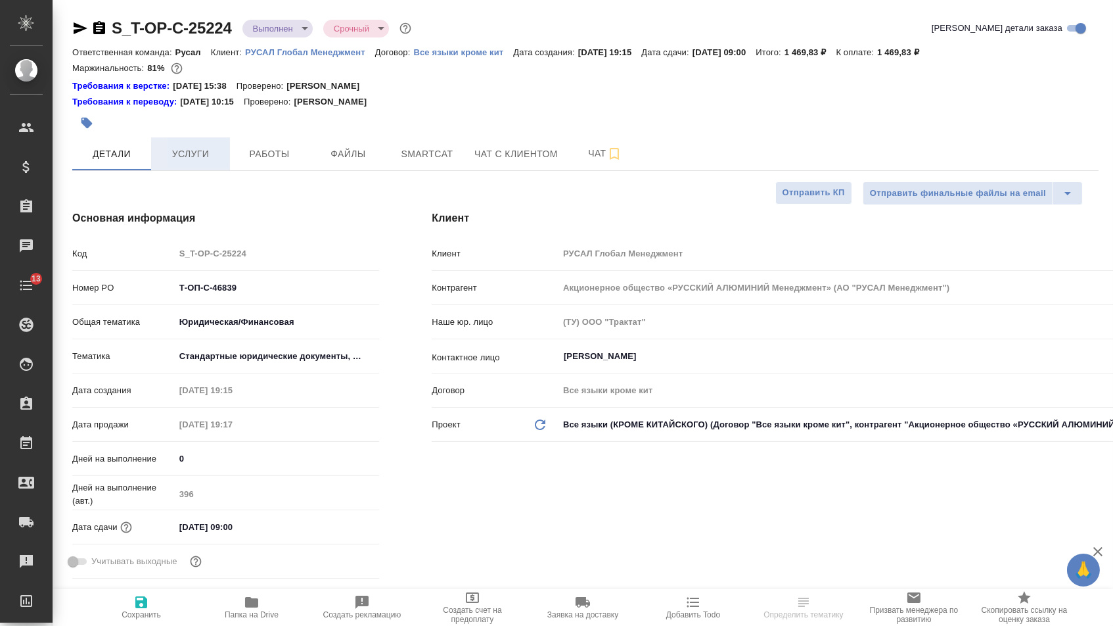
type textarea "x"
click at [182, 156] on span "Услуги" at bounding box center [190, 154] width 63 height 16
type textarea "x"
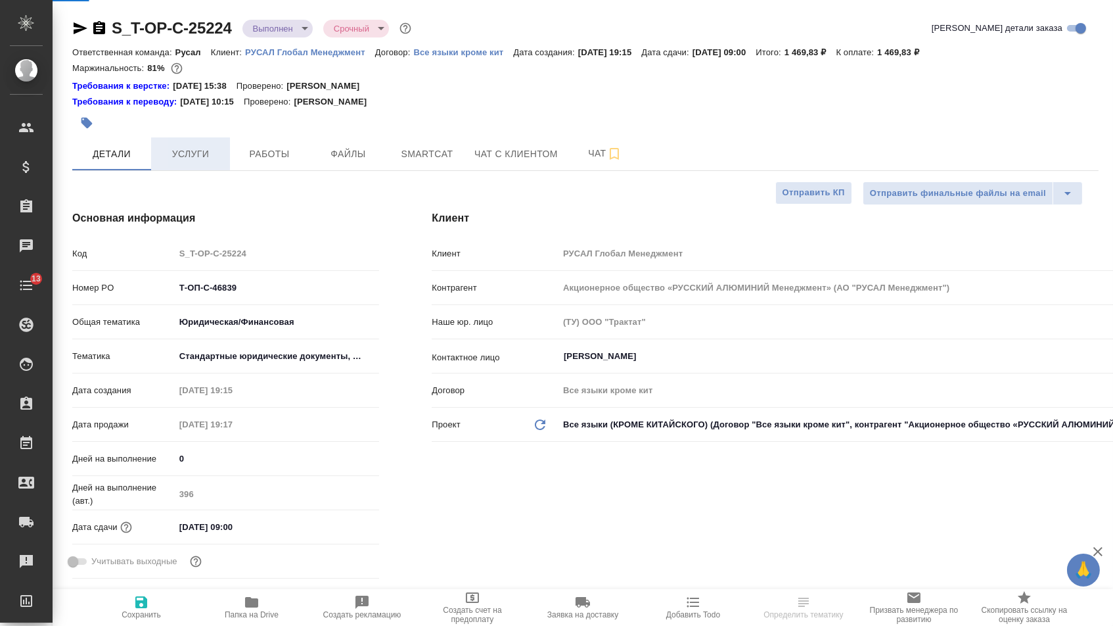
type textarea "x"
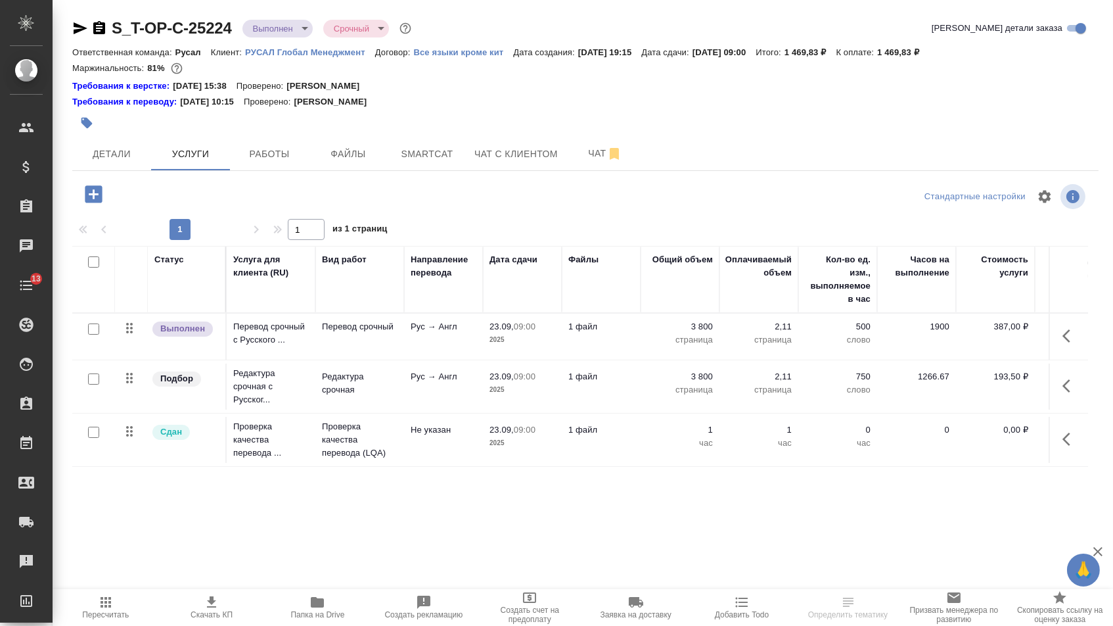
click at [94, 438] on input "checkbox" at bounding box center [93, 432] width 11 height 11
checkbox input "true"
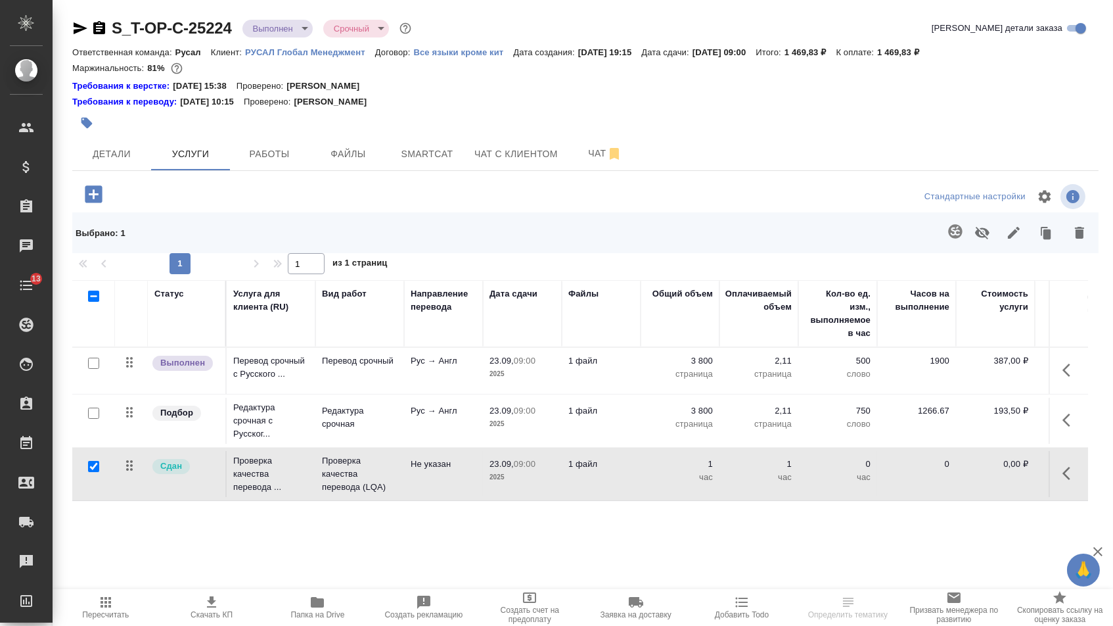
click at [975, 241] on icon "button" at bounding box center [983, 233] width 16 height 16
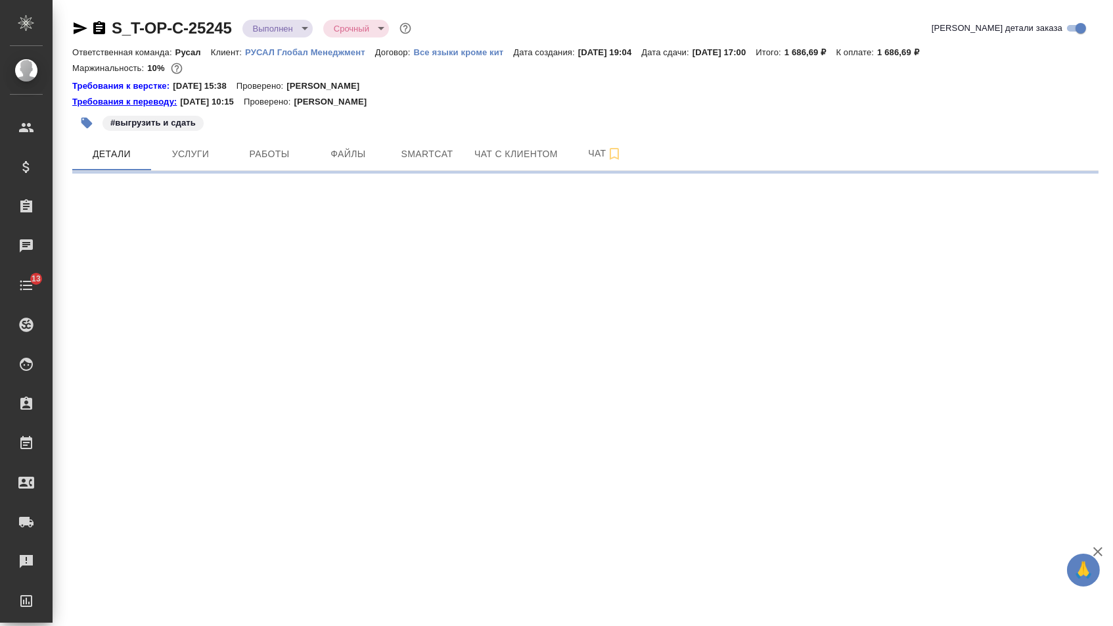
select select "RU"
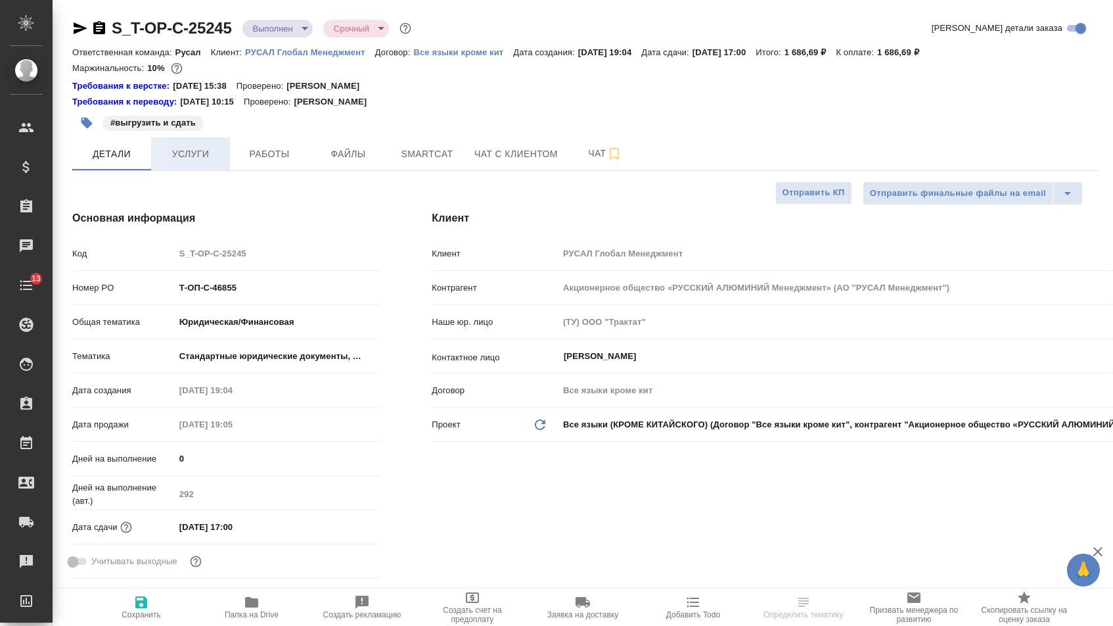
click at [195, 162] on span "Услуги" at bounding box center [190, 154] width 63 height 16
type textarea "x"
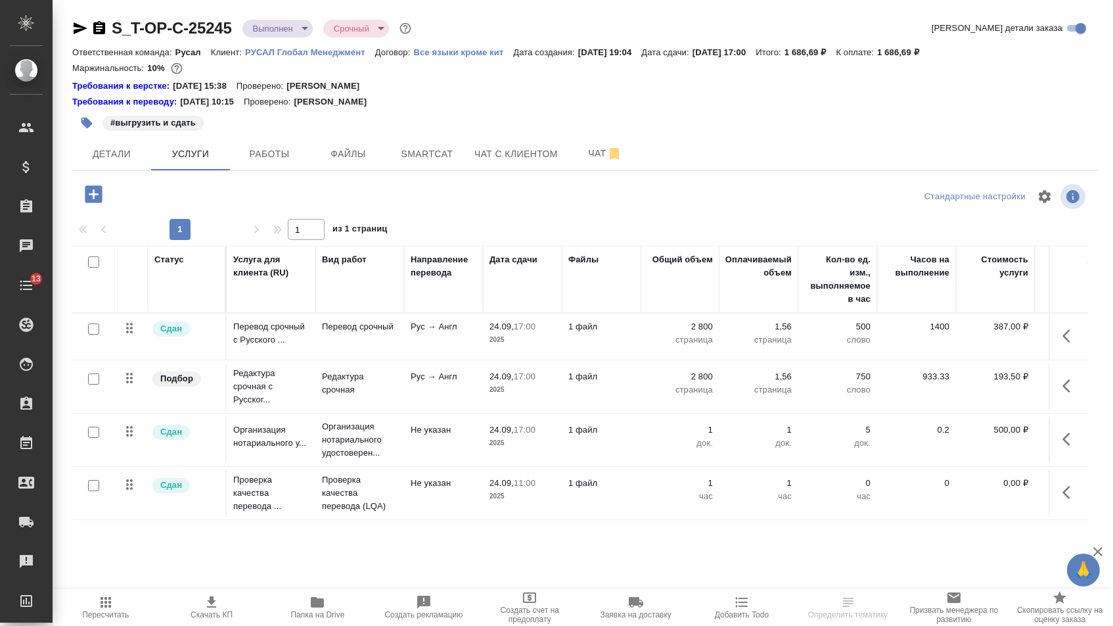
click at [93, 491] on input "checkbox" at bounding box center [93, 485] width 11 height 11
checkbox input "true"
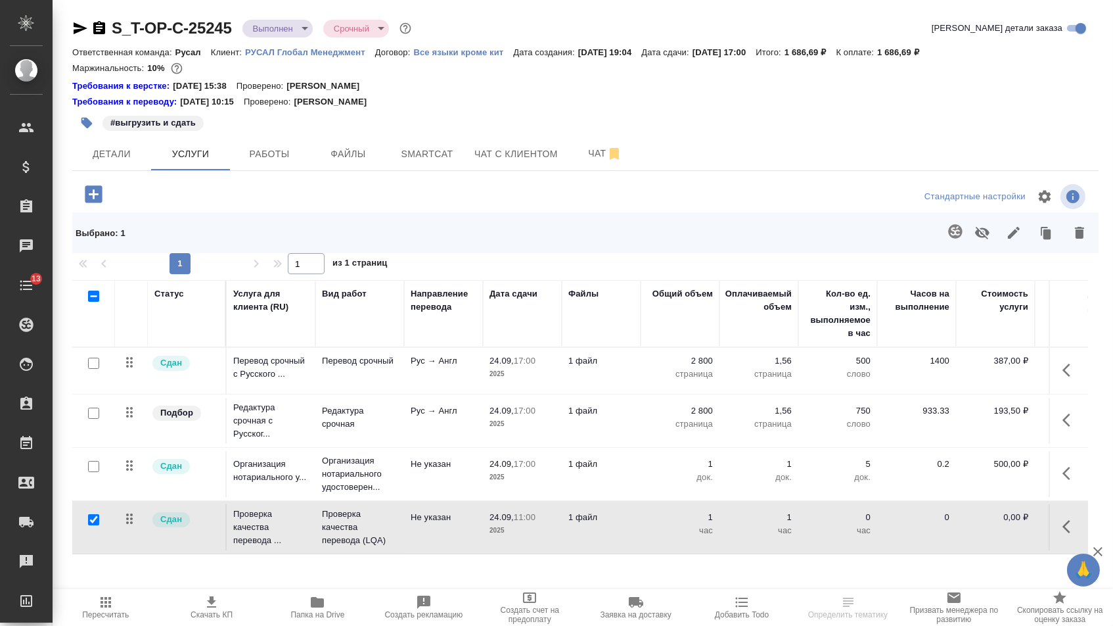
click at [975, 239] on icon "button" at bounding box center [982, 233] width 14 height 12
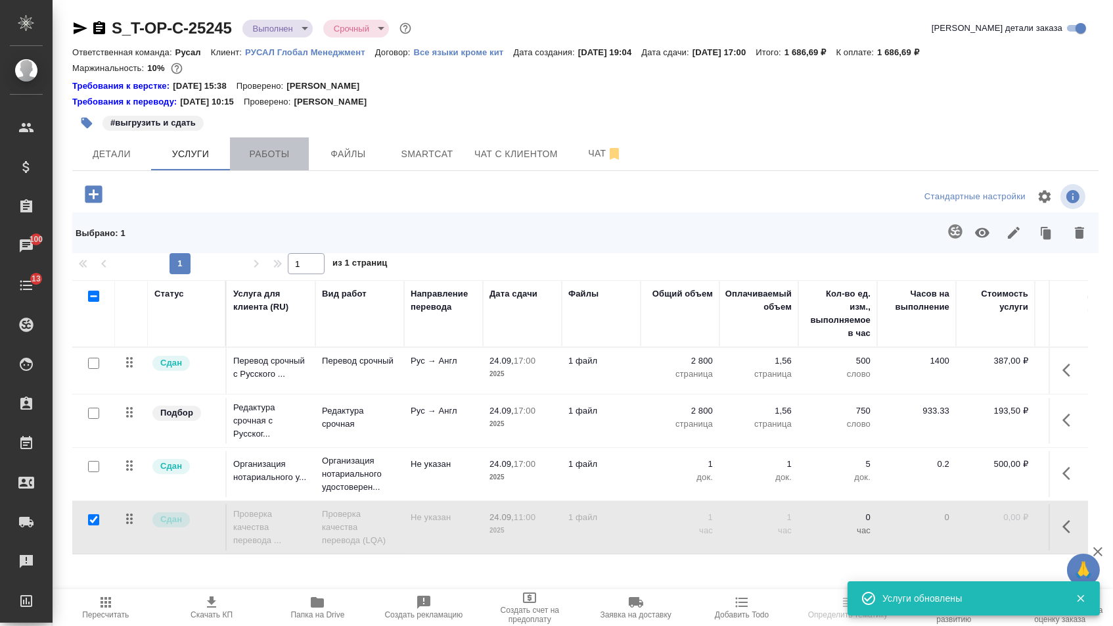
click at [256, 157] on span "Работы" at bounding box center [269, 154] width 63 height 16
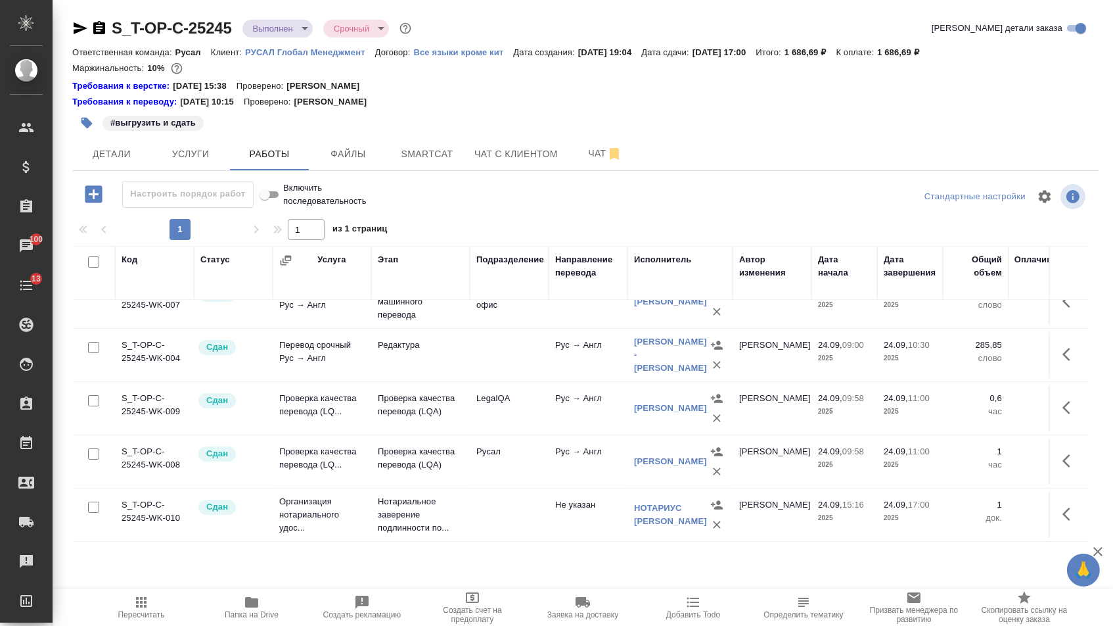
scroll to position [57, 0]
click at [198, 149] on button "Услуги" at bounding box center [190, 153] width 79 height 33
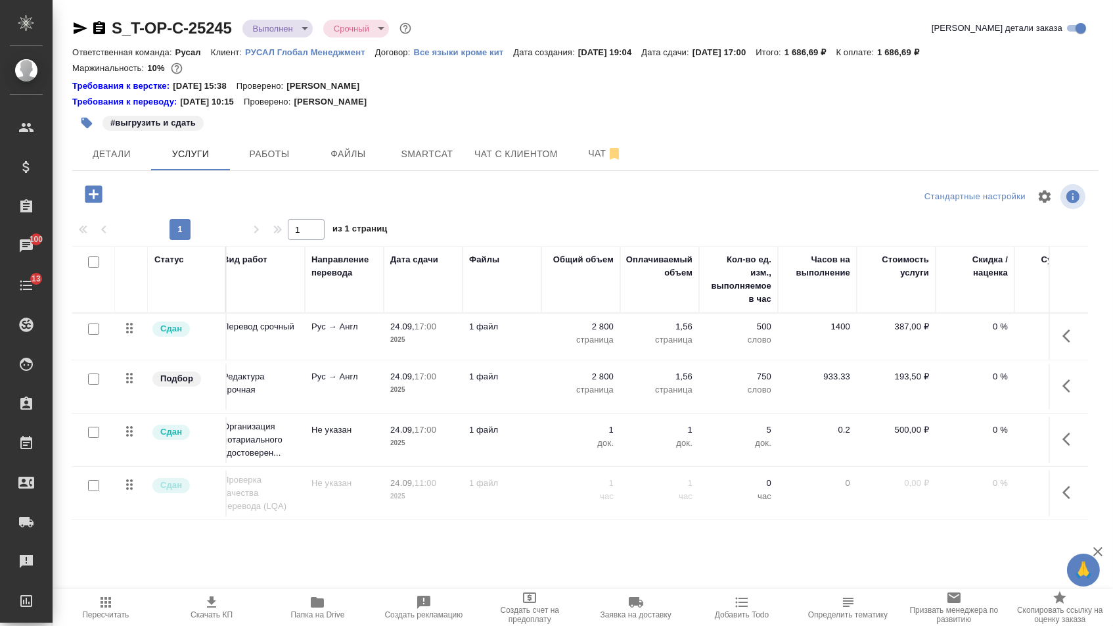
scroll to position [0, 41]
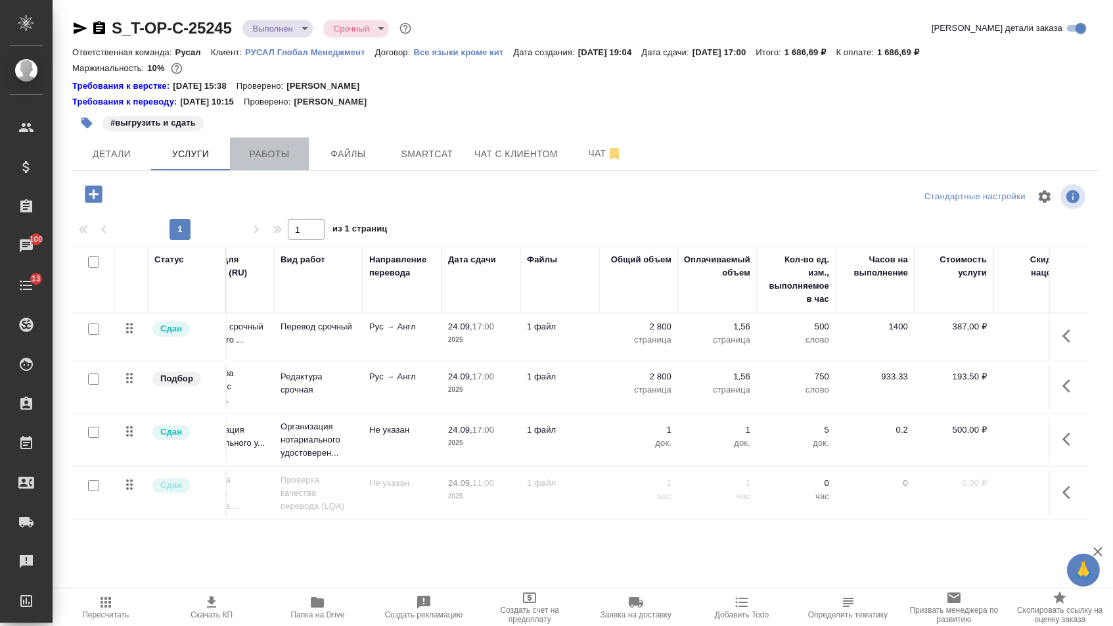
click at [282, 160] on span "Работы" at bounding box center [269, 154] width 63 height 16
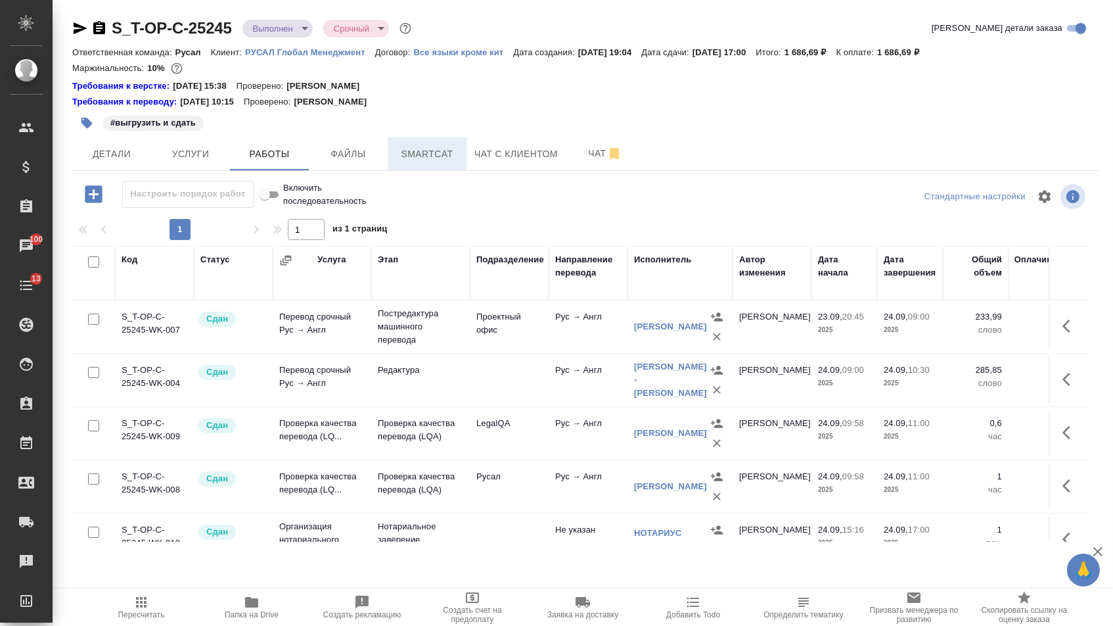
click at [403, 155] on span "Smartcat" at bounding box center [427, 154] width 63 height 16
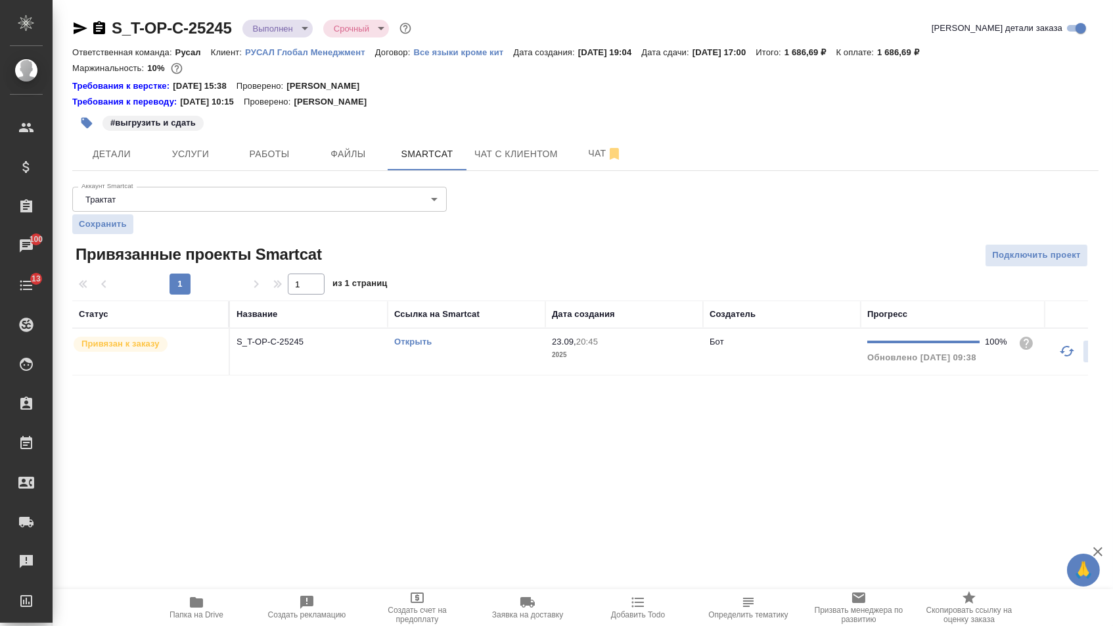
click at [402, 346] on link "Открыть" at bounding box center [412, 341] width 37 height 10
click at [103, 147] on button "Детали" at bounding box center [111, 153] width 79 height 33
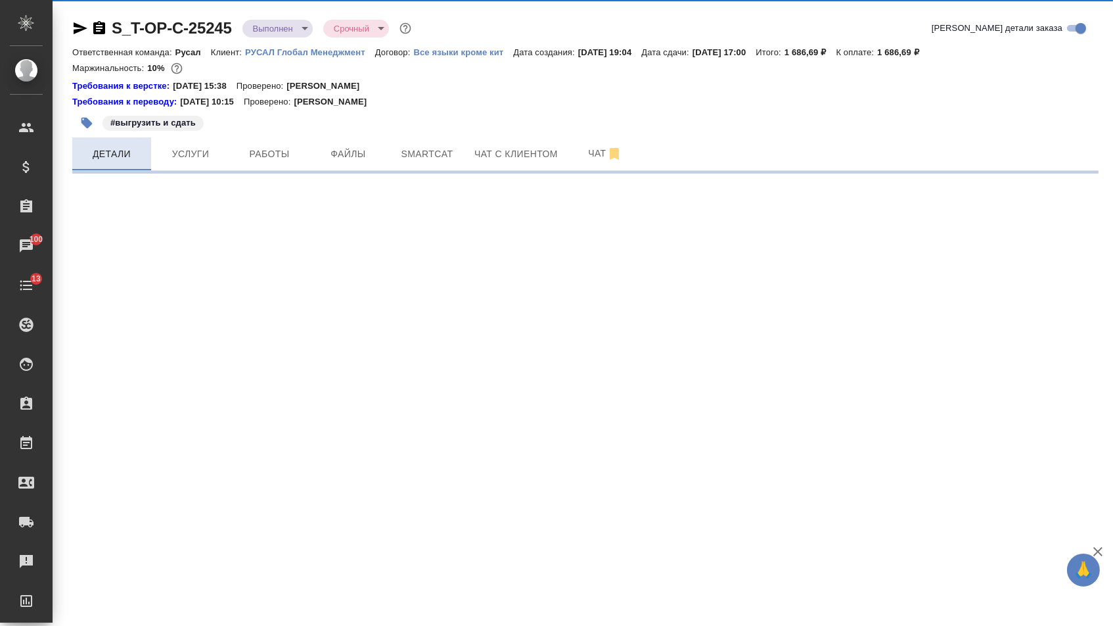
select select "RU"
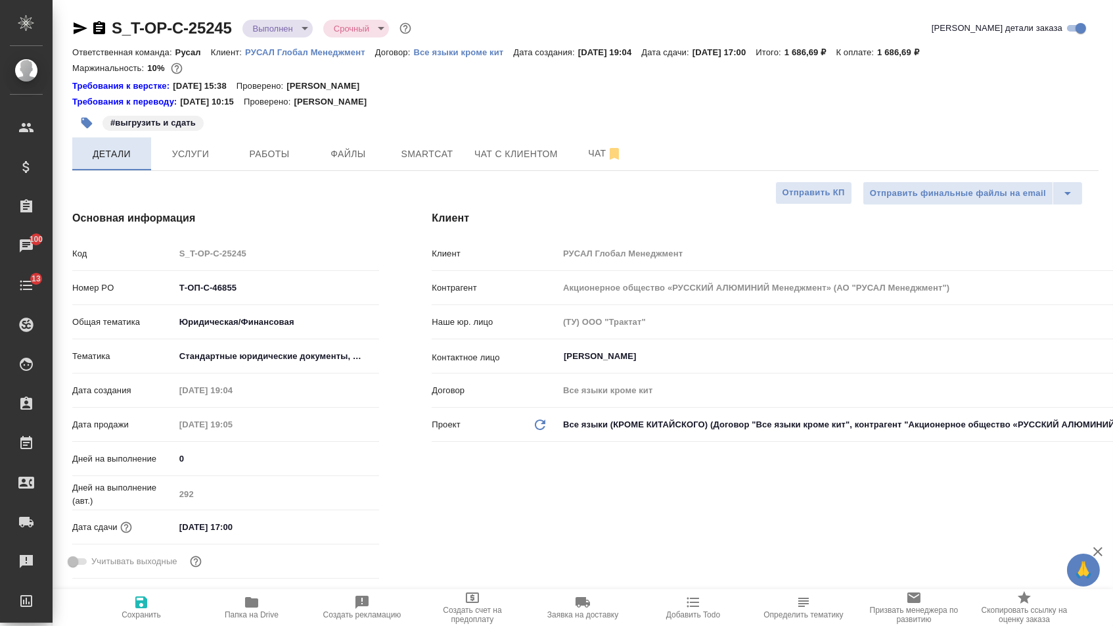
type textarea "x"
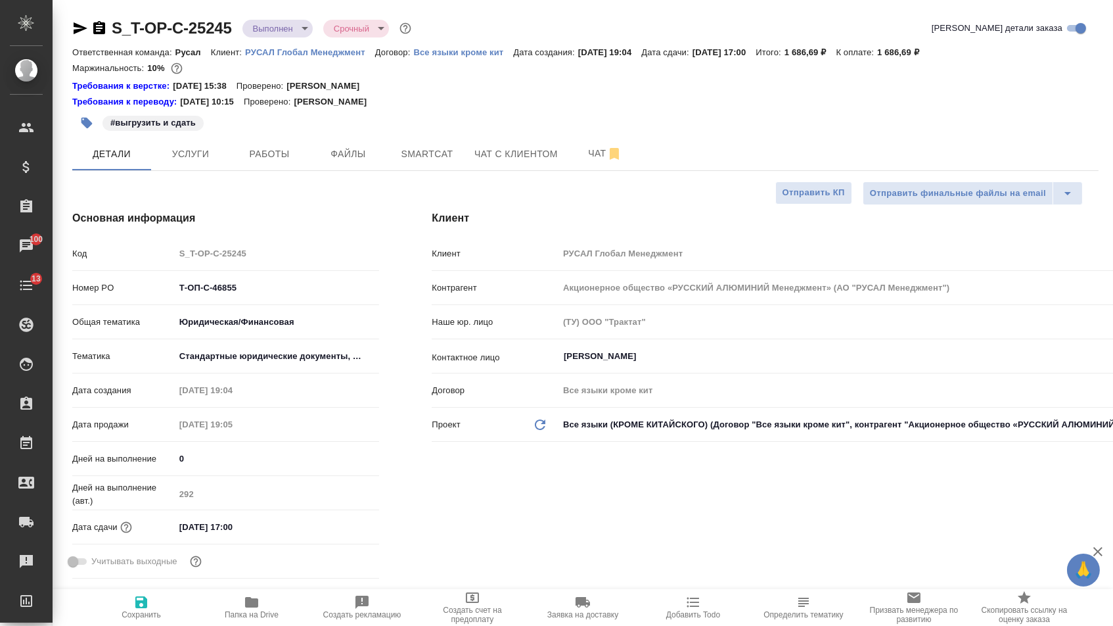
type textarea "x"
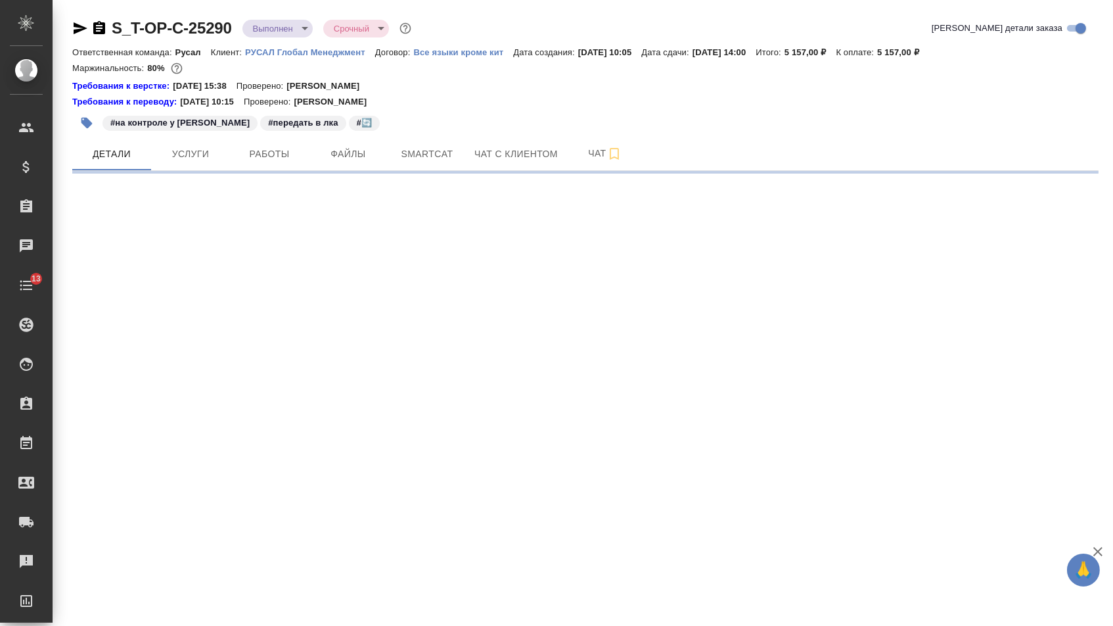
select select "RU"
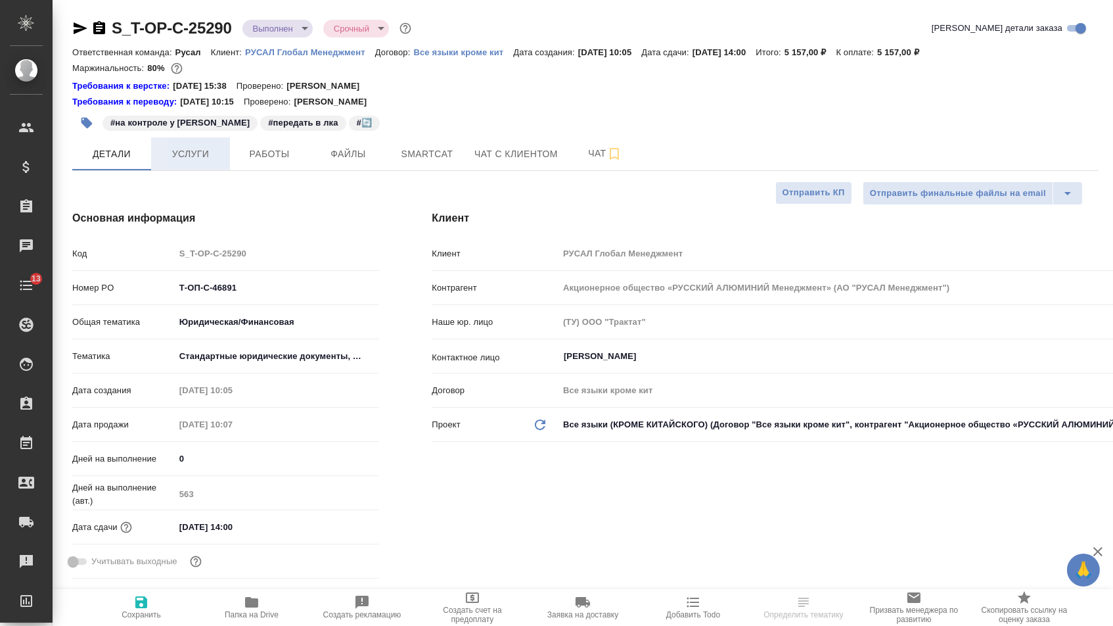
type textarea "x"
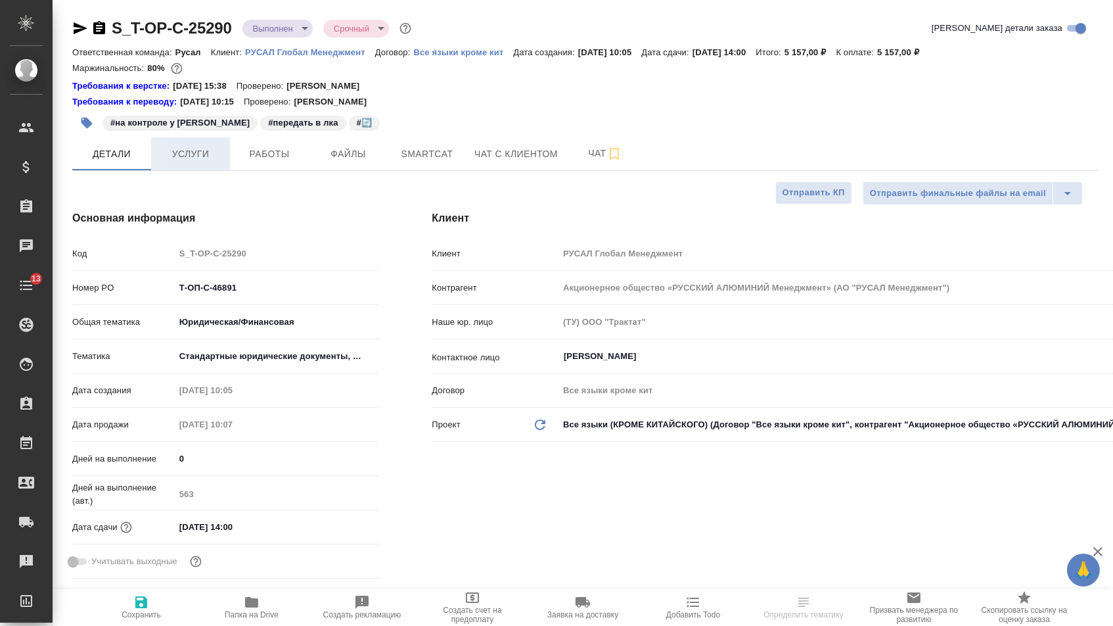
type textarea "x"
click at [192, 155] on span "Услуги" at bounding box center [190, 154] width 63 height 16
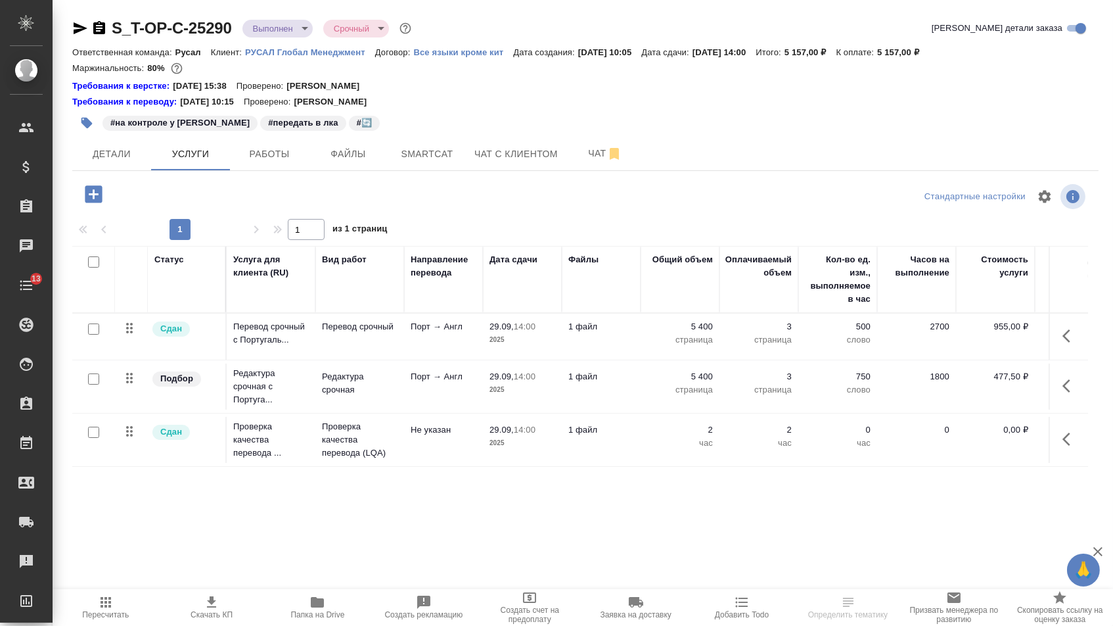
click at [99, 439] on div at bounding box center [94, 432] width 30 height 18
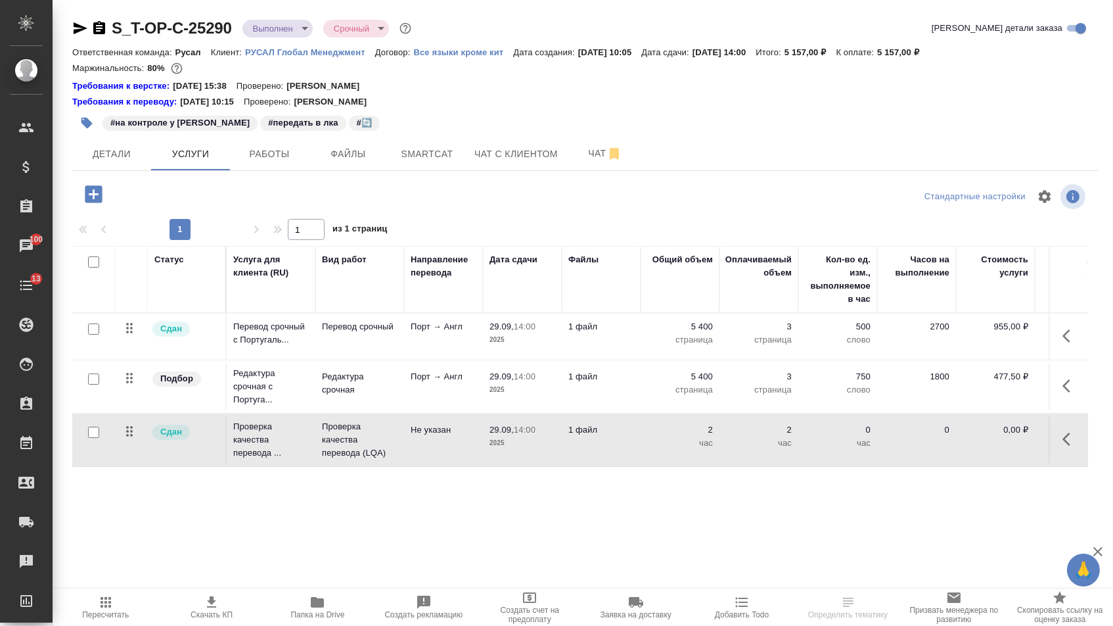
click at [89, 438] on input "checkbox" at bounding box center [93, 432] width 11 height 11
checkbox input "true"
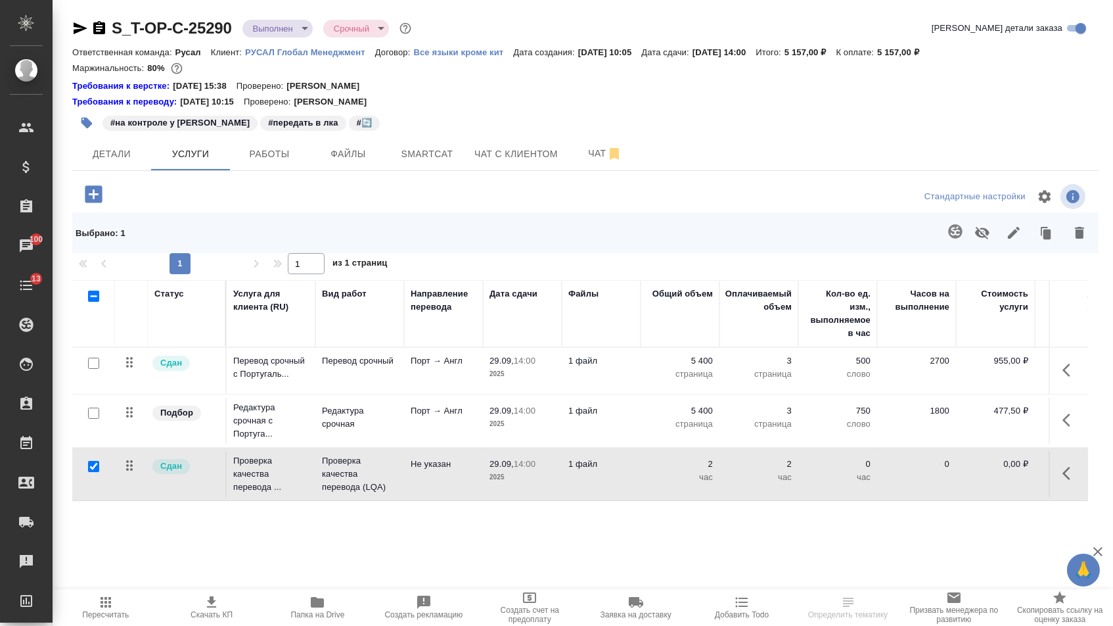
click at [975, 239] on icon "button" at bounding box center [982, 233] width 14 height 12
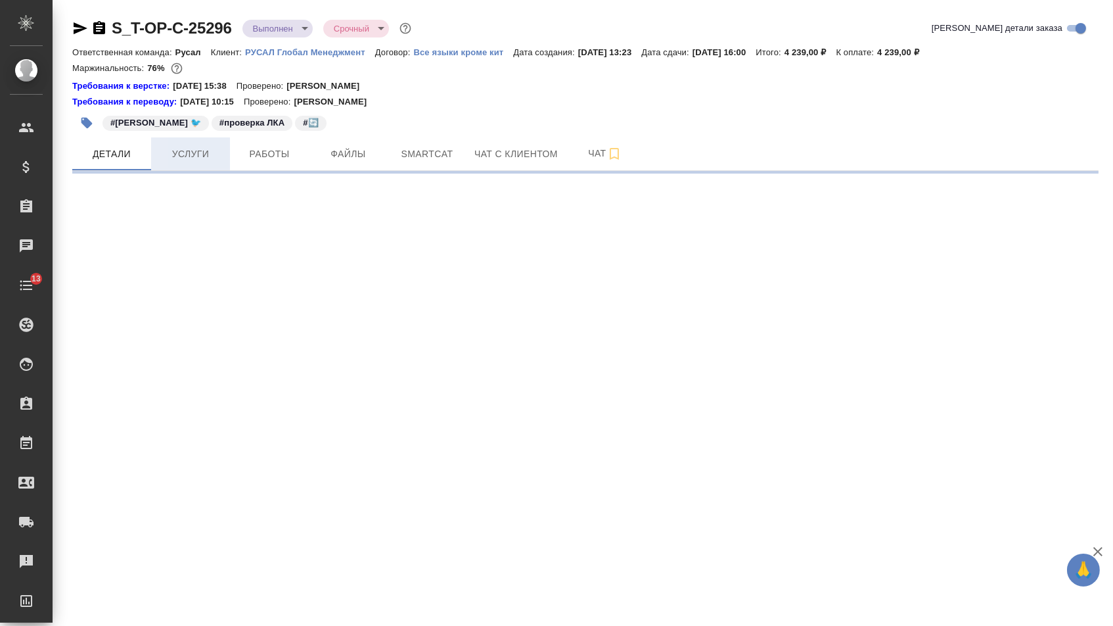
select select "RU"
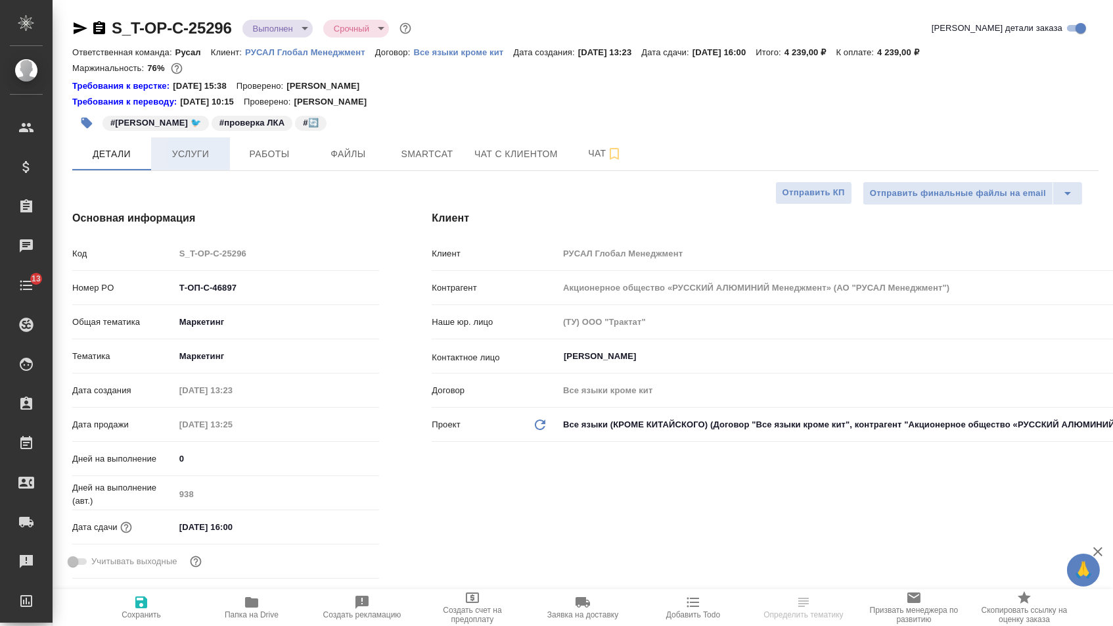
type textarea "x"
click at [172, 162] on span "Услуги" at bounding box center [190, 154] width 63 height 16
type textarea "x"
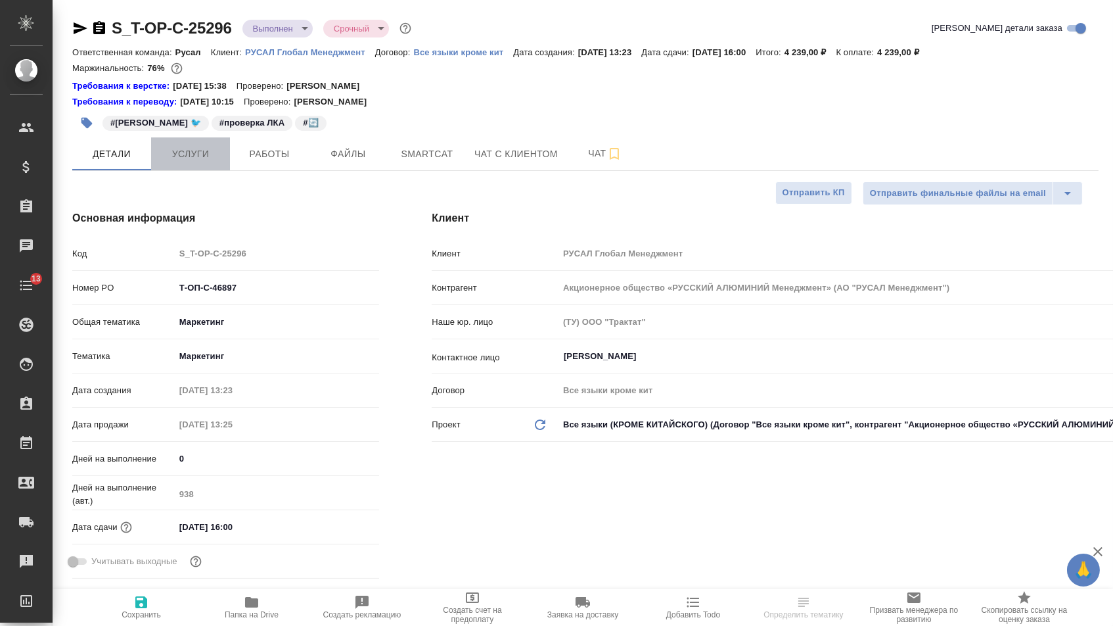
type textarea "x"
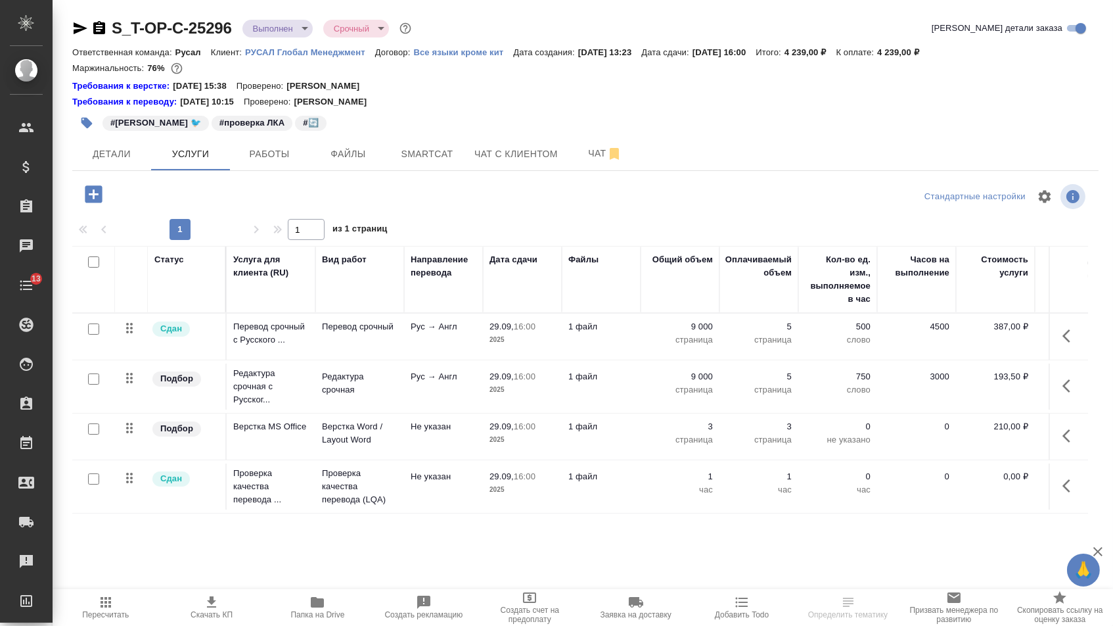
click at [91, 484] on input "checkbox" at bounding box center [93, 478] width 11 height 11
checkbox input "true"
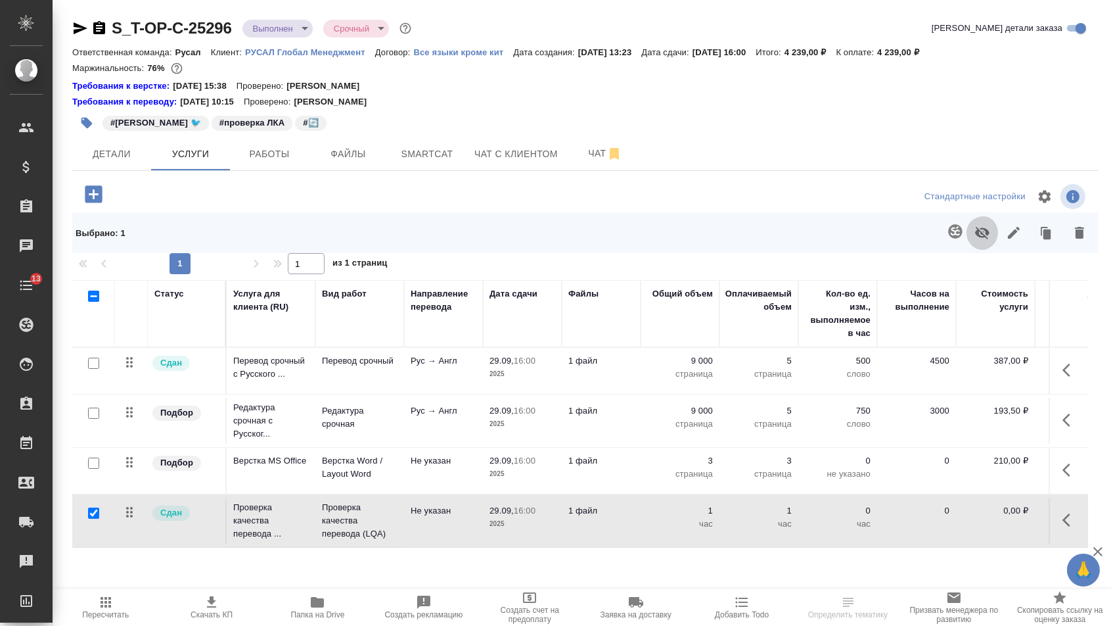
click at [975, 235] on icon "button" at bounding box center [983, 233] width 16 height 16
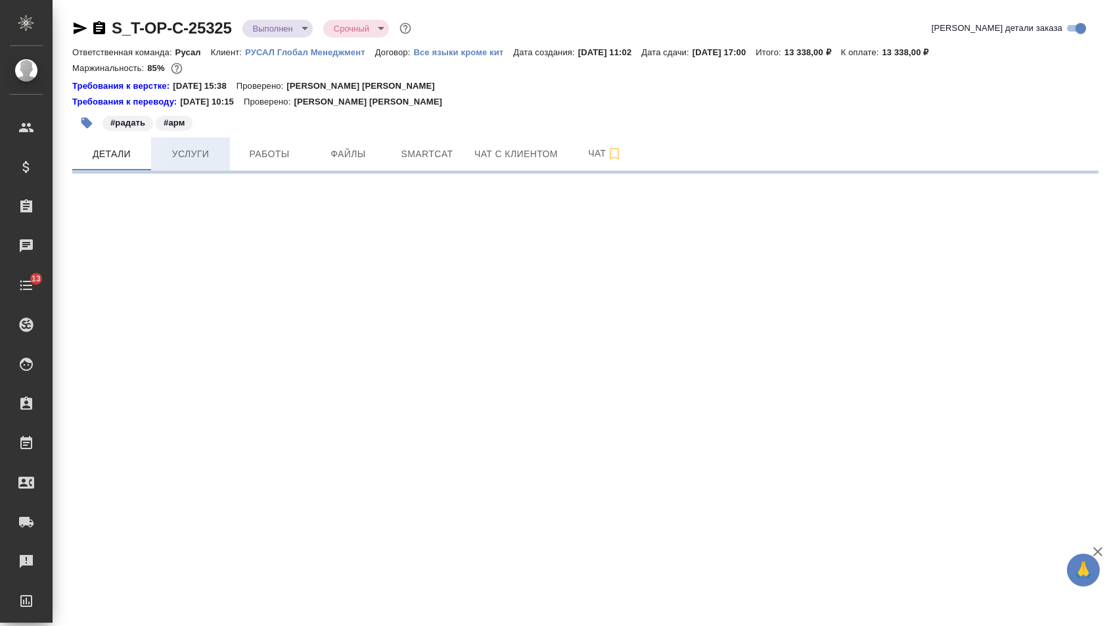
select select "RU"
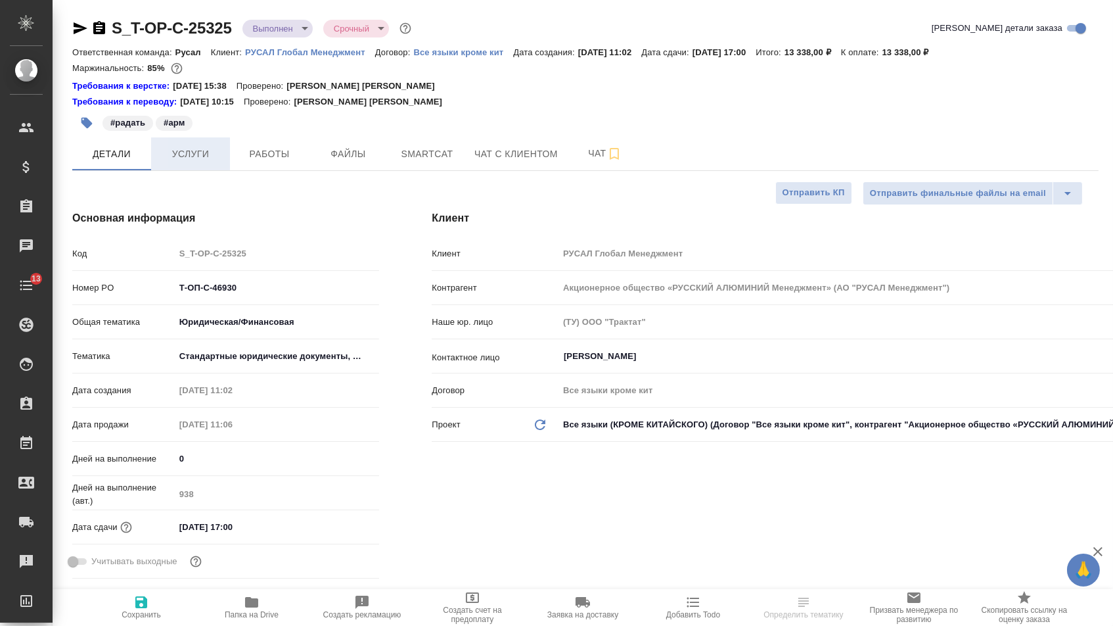
type textarea "x"
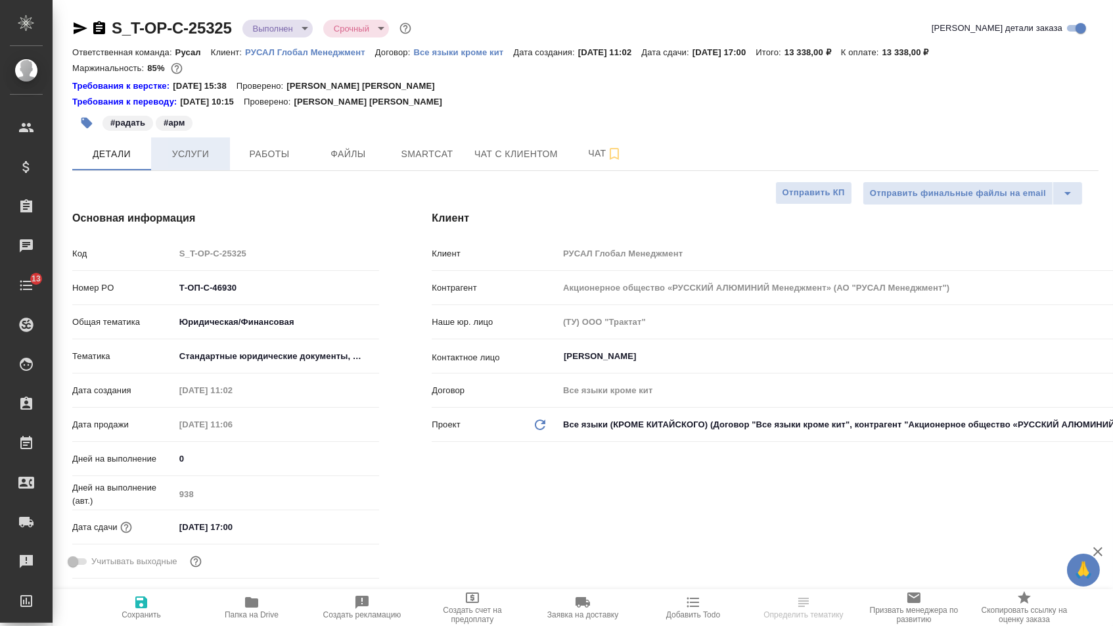
type textarea "x"
click at [199, 156] on span "Услуги" at bounding box center [190, 154] width 63 height 16
type textarea "x"
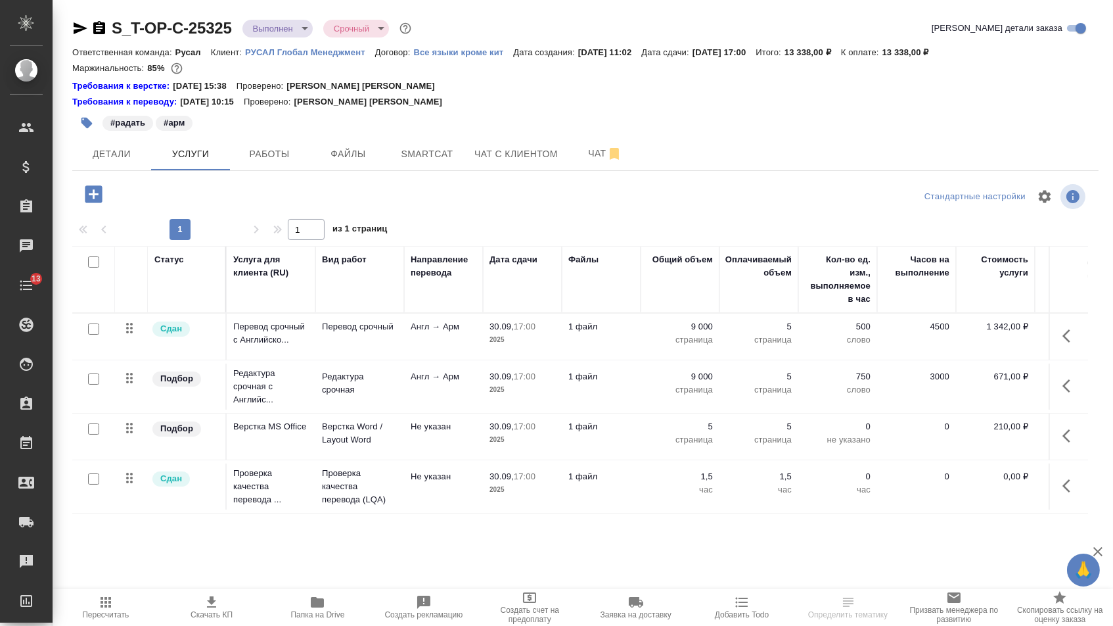
click at [91, 484] on input "checkbox" at bounding box center [93, 478] width 11 height 11
checkbox input "true"
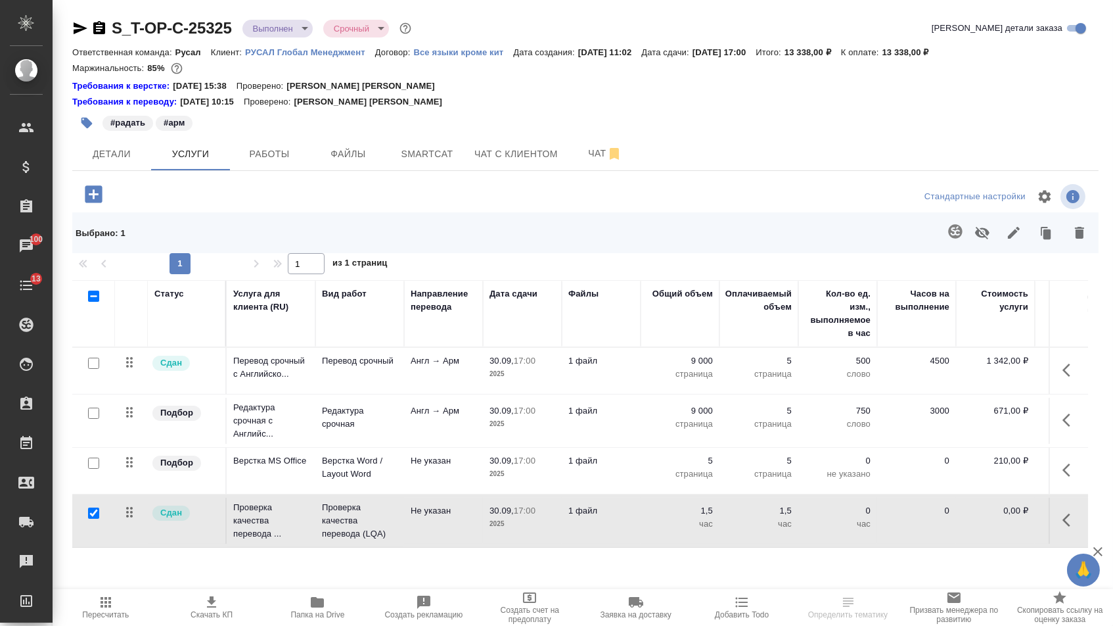
click at [975, 234] on icon "button" at bounding box center [983, 233] width 16 height 16
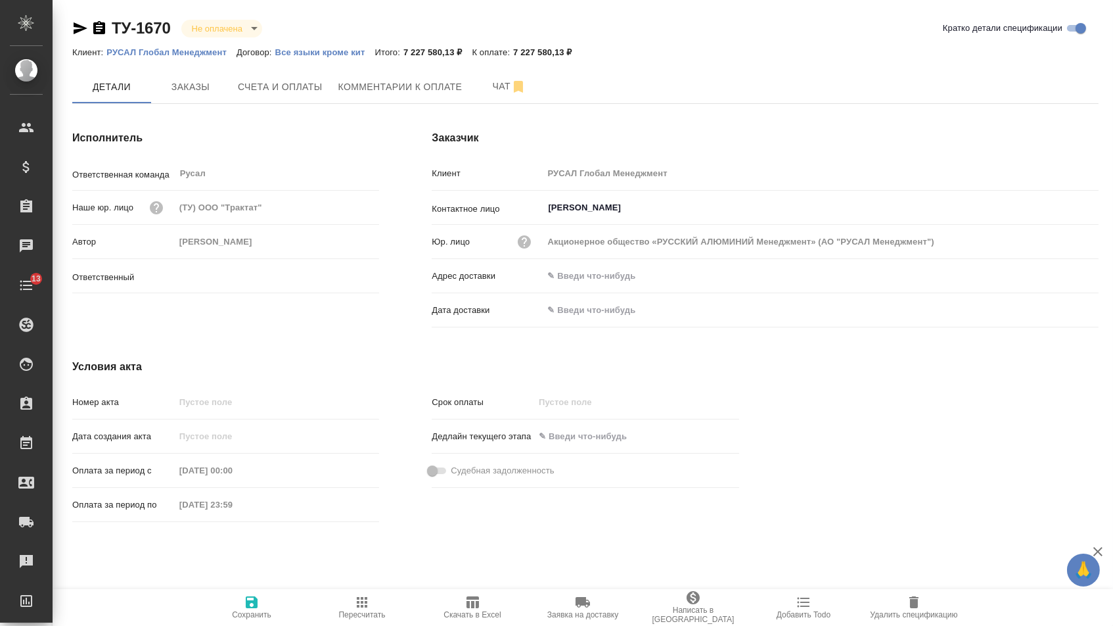
click at [480, 595] on icon "button" at bounding box center [473, 602] width 16 height 16
click at [196, 80] on span "Заказы" at bounding box center [190, 87] width 63 height 16
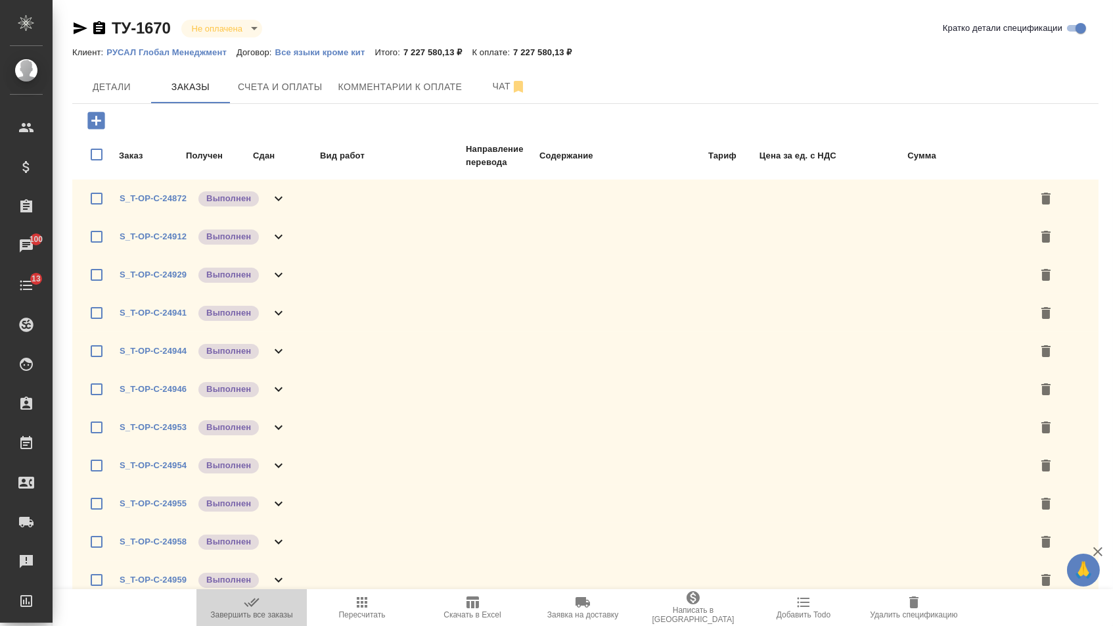
click at [235, 611] on span "Завершить все заказы" at bounding box center [251, 606] width 95 height 25
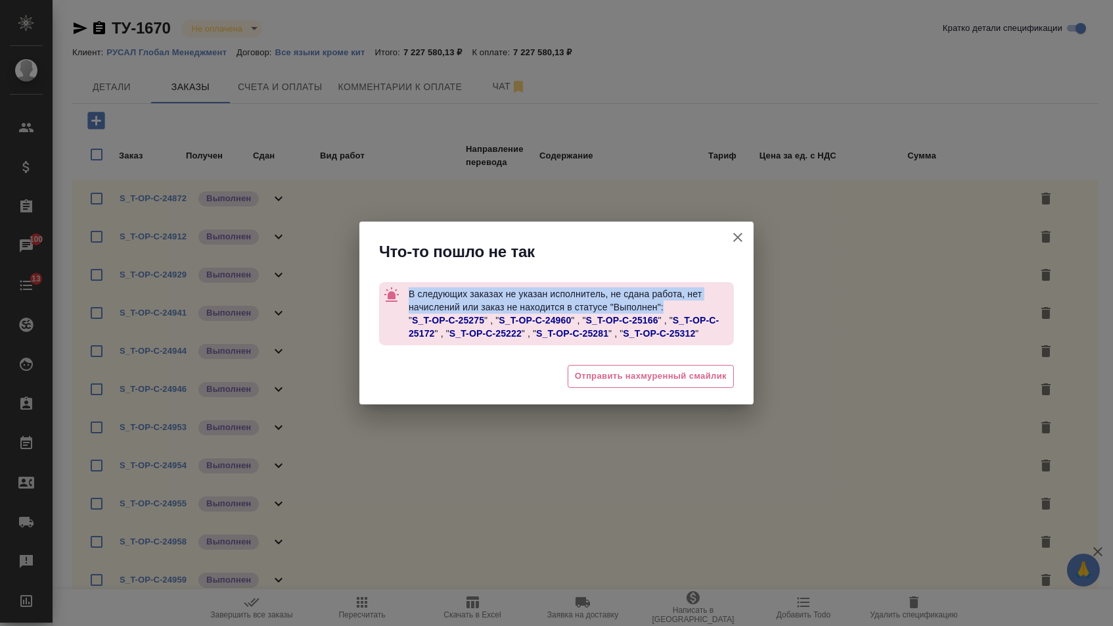
drag, startPoint x: 408, startPoint y: 288, endPoint x: 678, endPoint y: 303, distance: 270.5
click at [678, 303] on p "В следующих заказах не указан исполнитель, не сдана работа, нет начислений или …" at bounding box center [571, 313] width 325 height 63
copy span "В следующих заказах не указан исполнитель, не сдана работа, нет начислений или …"
click at [454, 316] on link "S_T-OP-C-25275" at bounding box center [448, 320] width 72 height 11
click at [528, 320] on link "S_T-OP-C-24960" at bounding box center [535, 320] width 72 height 11
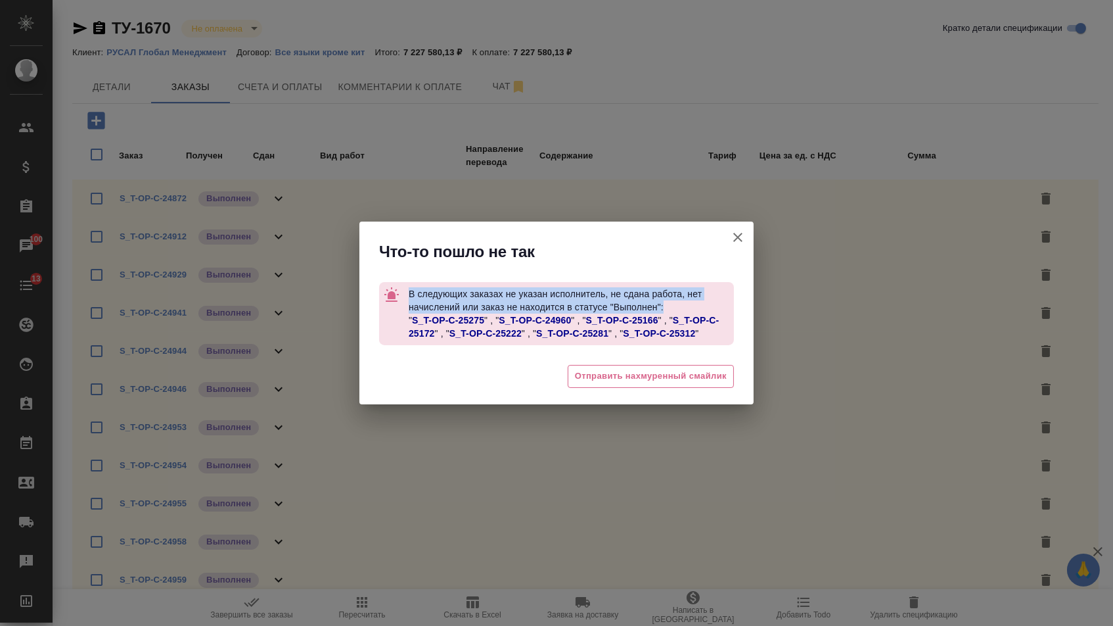
click at [618, 320] on link "S_T-OP-C-25166" at bounding box center [622, 320] width 72 height 11
click at [696, 318] on link "S_T-OP-C-25172" at bounding box center [564, 327] width 310 height 24
click at [501, 333] on link "S_T-OP-C-25222" at bounding box center [486, 333] width 72 height 11
click at [562, 332] on link "S_T-OP-C-25281" at bounding box center [572, 333] width 72 height 11
click at [642, 331] on link "S_T-OP-C-25312" at bounding box center [659, 333] width 72 height 11
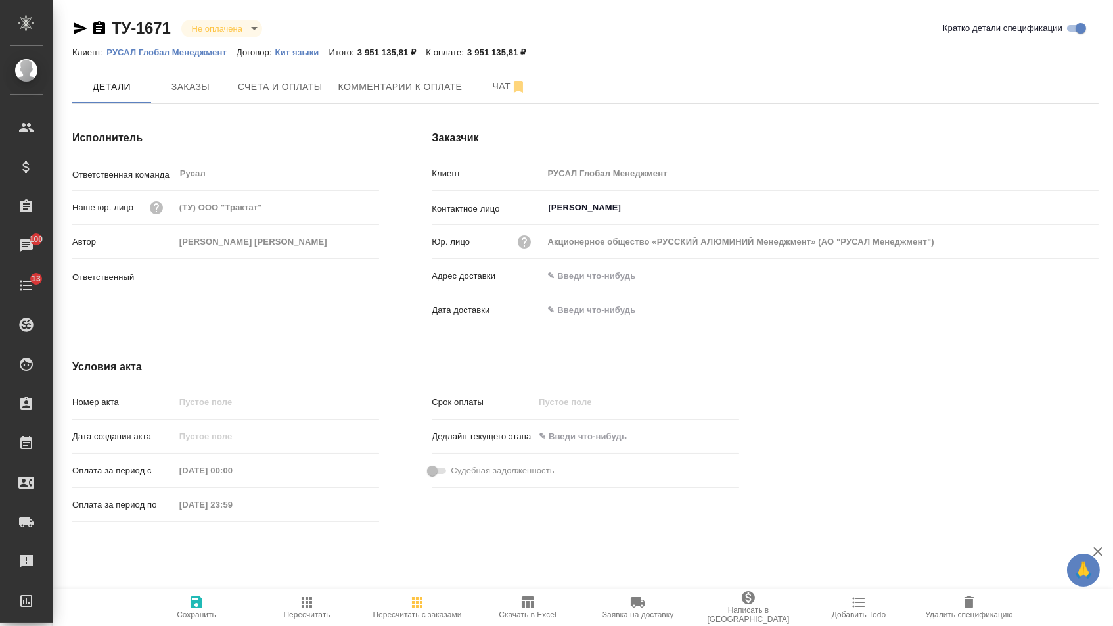
click at [532, 601] on icon "button" at bounding box center [528, 602] width 12 height 12
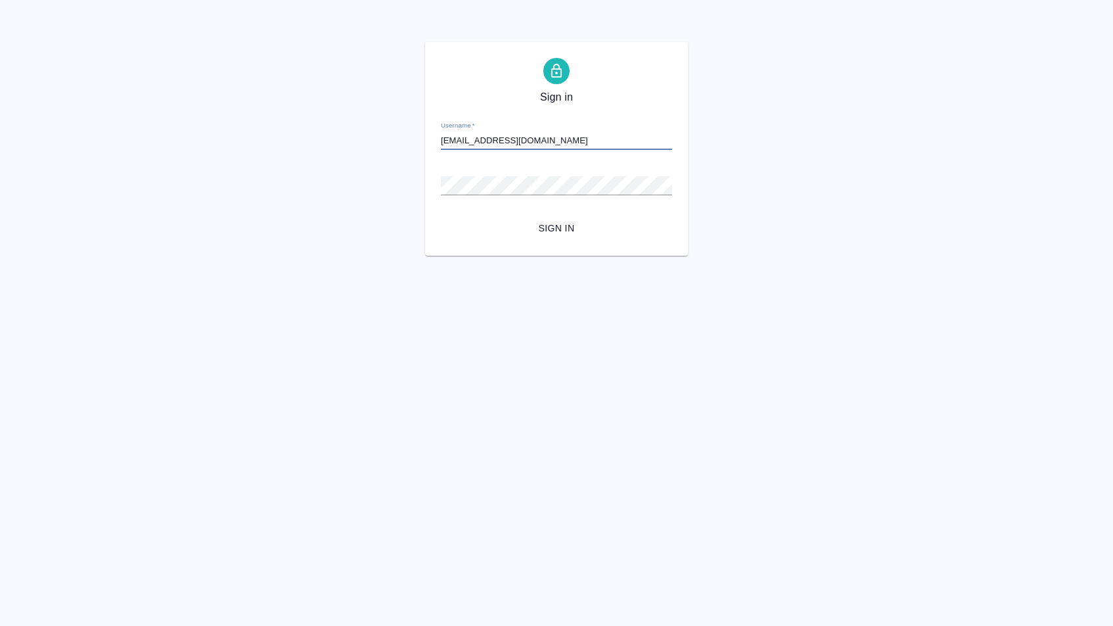
type input "[EMAIL_ADDRESS][DOMAIN_NAME]"
click at [557, 227] on button "Sign in" at bounding box center [556, 228] width 231 height 24
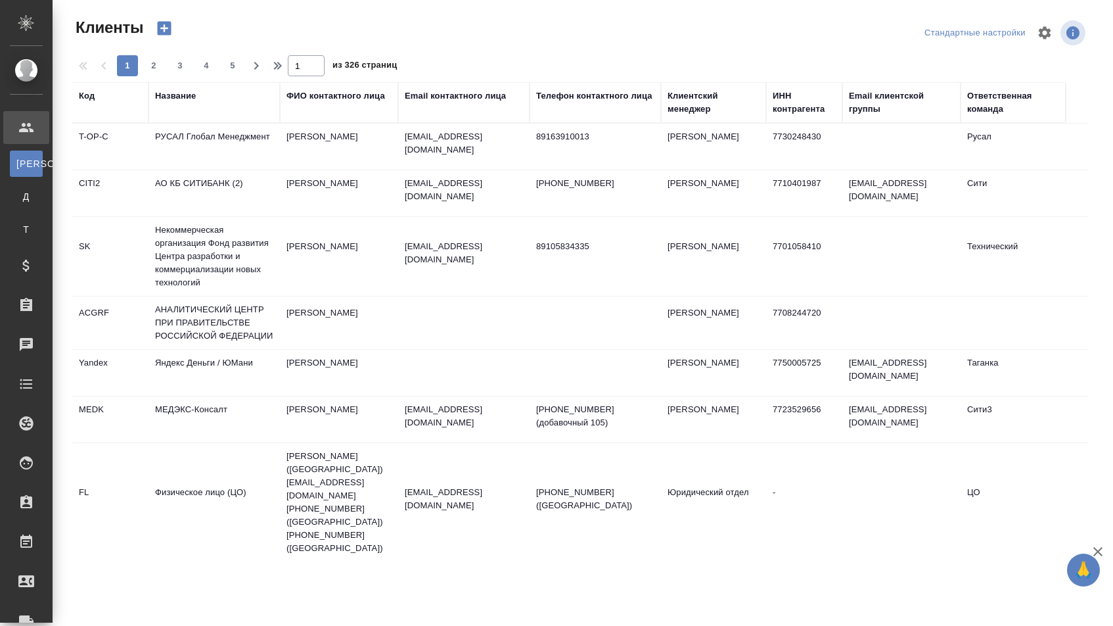
select select "RU"
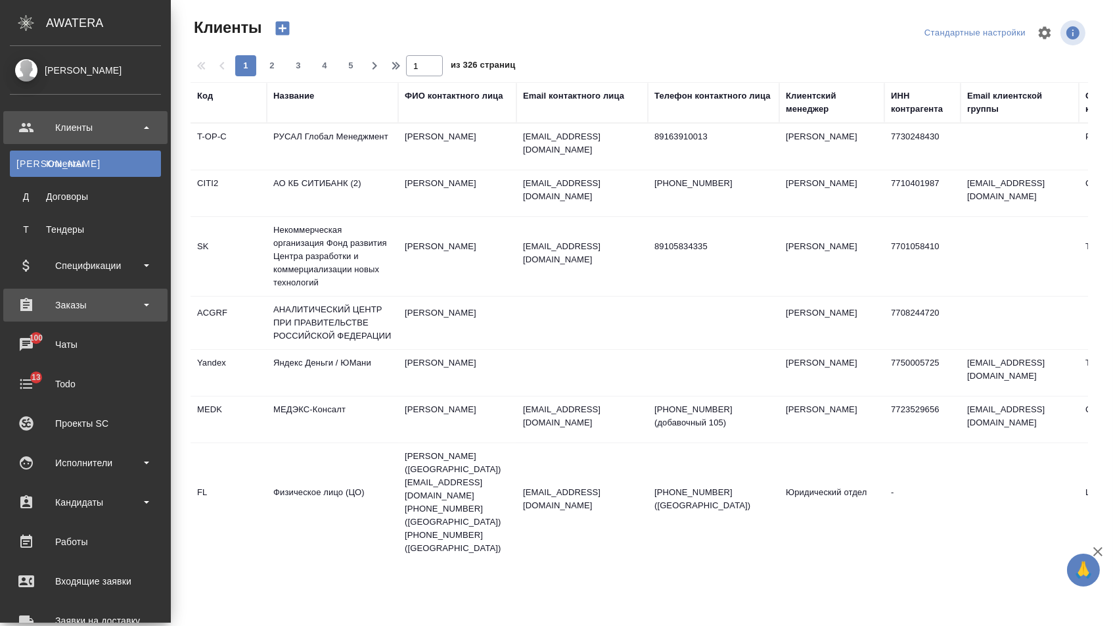
click at [58, 295] on div "Заказы" at bounding box center [85, 305] width 151 height 20
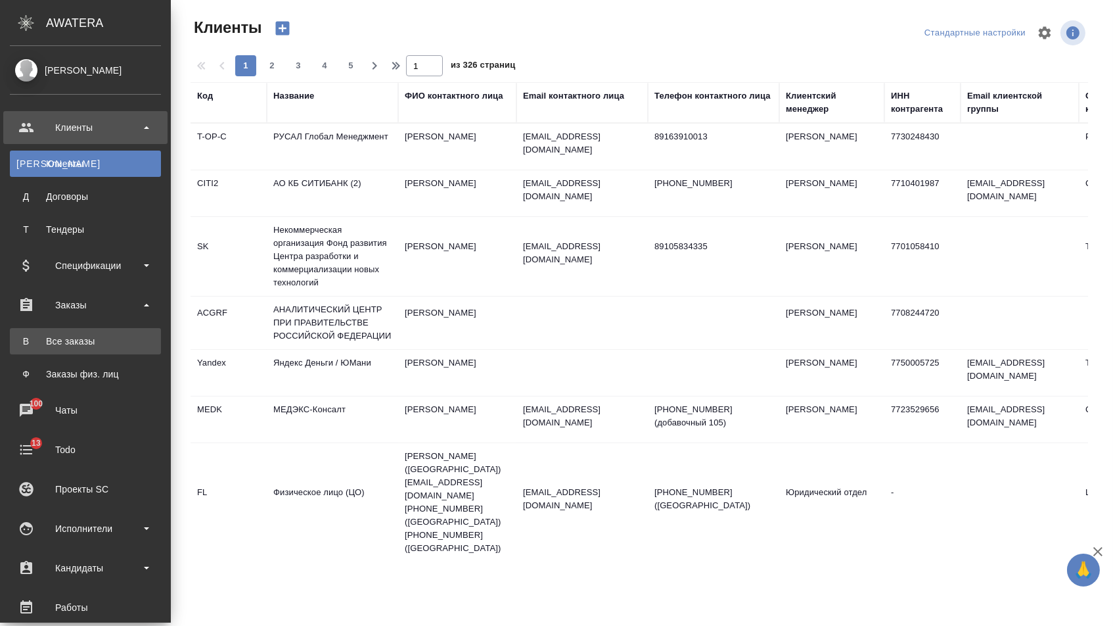
click at [71, 334] on div "Все заказы" at bounding box center [85, 340] width 138 height 13
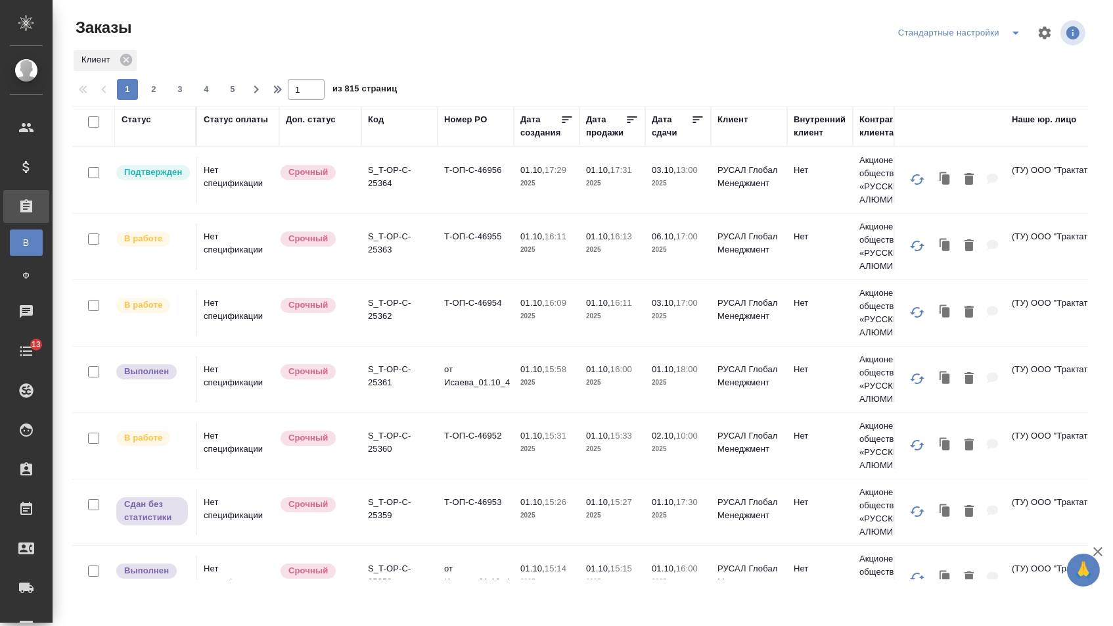
click at [467, 121] on div "Номер PO" at bounding box center [465, 119] width 43 height 13
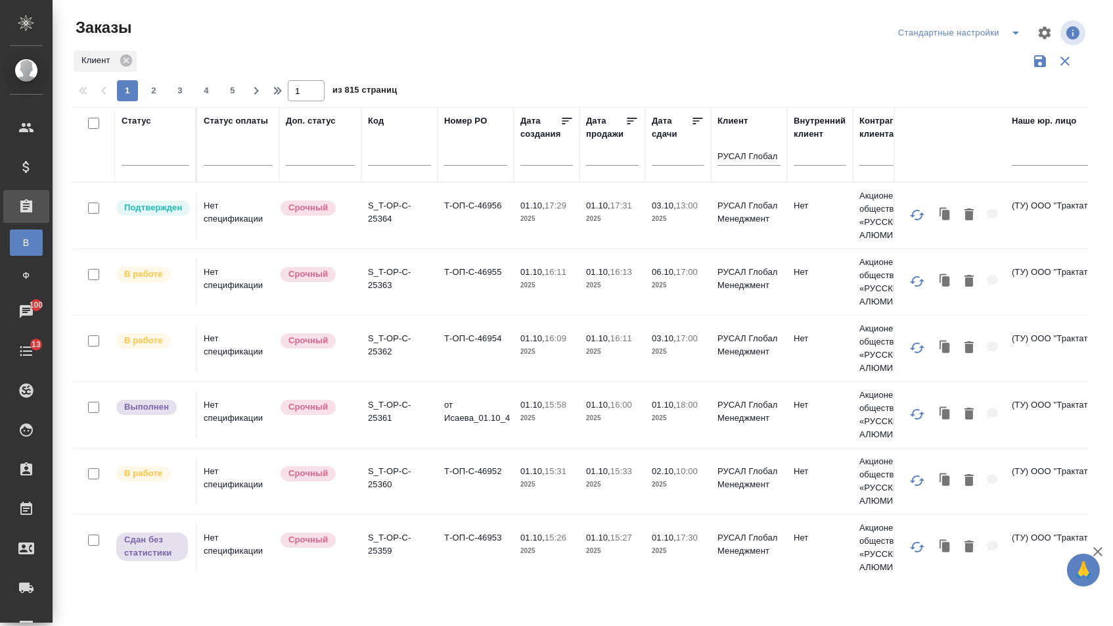
click at [466, 165] on input "text" at bounding box center [475, 157] width 63 height 16
paste input "Исаева_26.09"
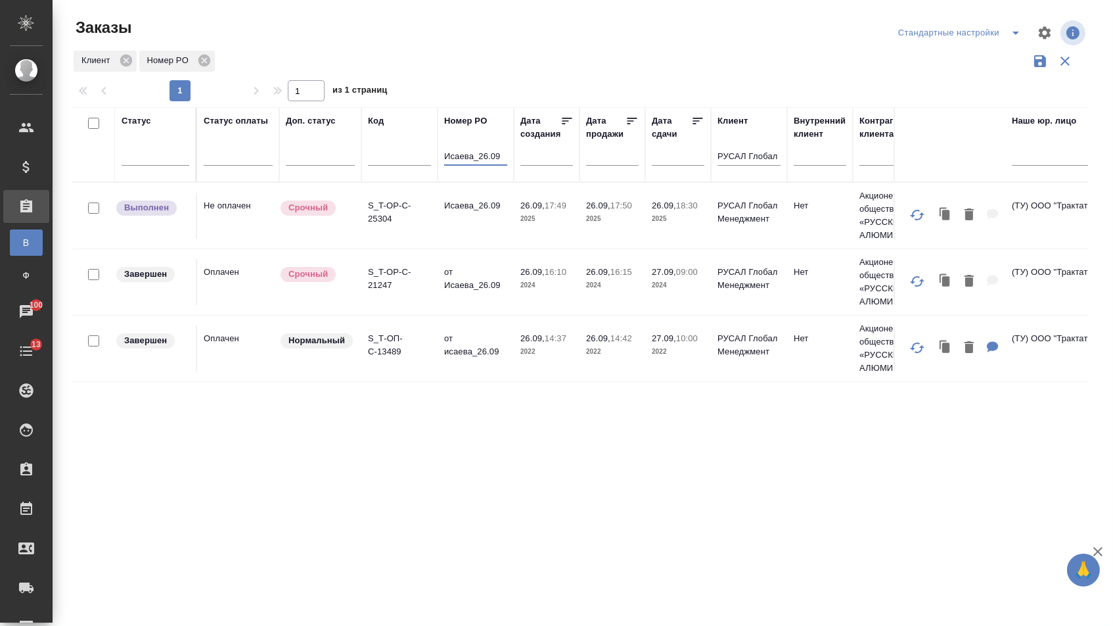
click at [456, 225] on td "Исаева_26.09" at bounding box center [476, 216] width 76 height 46
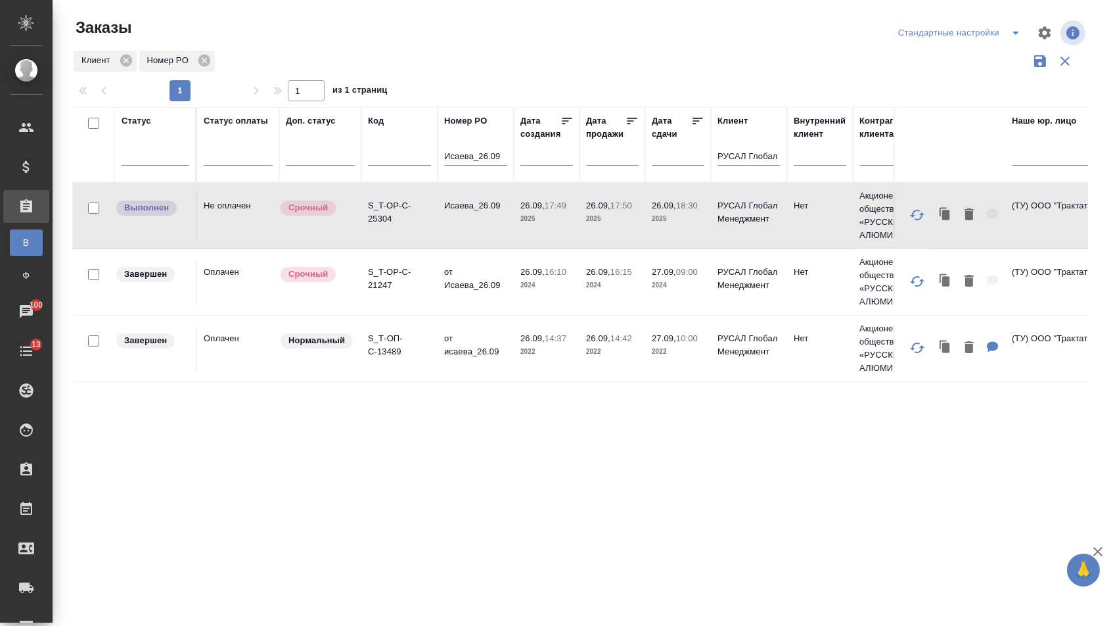
click at [456, 225] on td "Исаева_26.09" at bounding box center [476, 216] width 76 height 46
click at [484, 166] on input "Исаева_26.09" at bounding box center [475, 157] width 63 height 16
paste input "т Исаева_25.09-2"
type input "от Исаева_25.09-2"
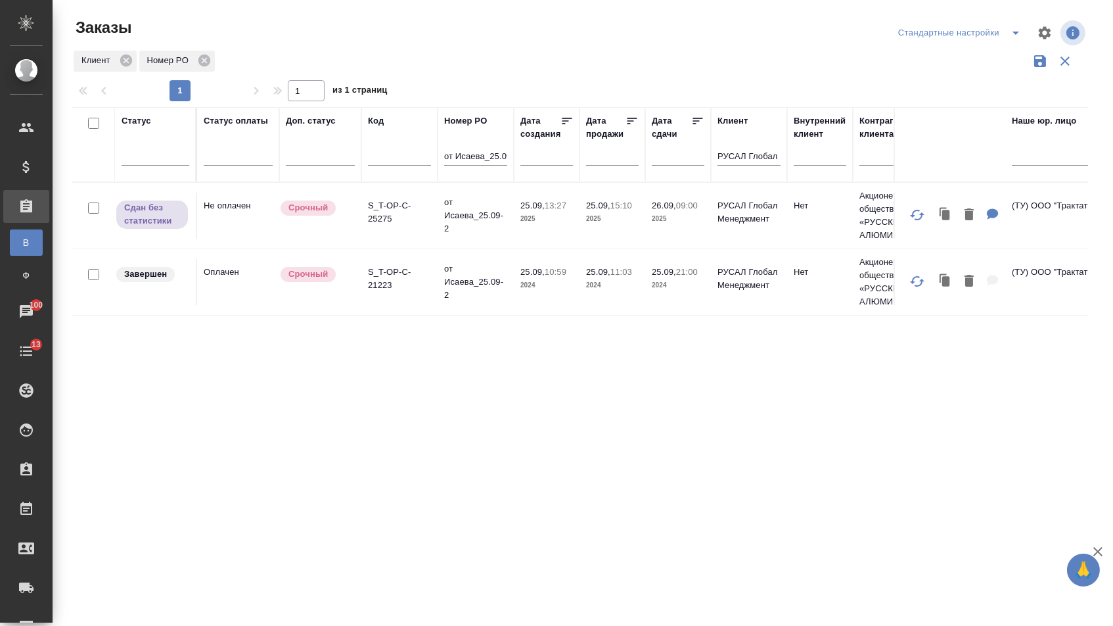
click at [465, 225] on td "от Исаева_25.09-2" at bounding box center [476, 215] width 76 height 53
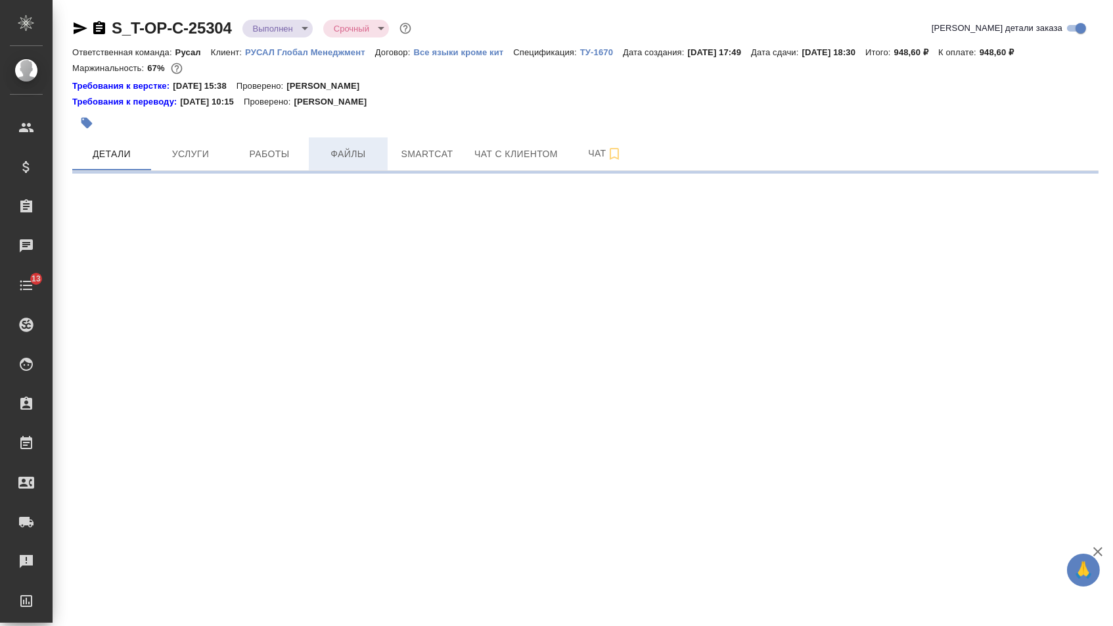
select select "RU"
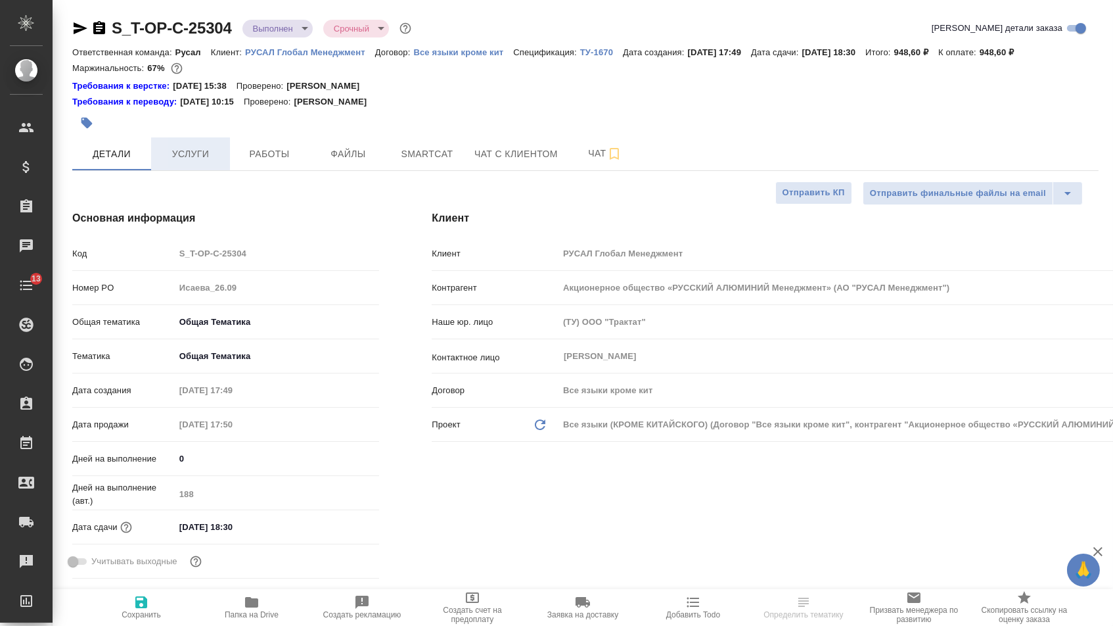
type textarea "x"
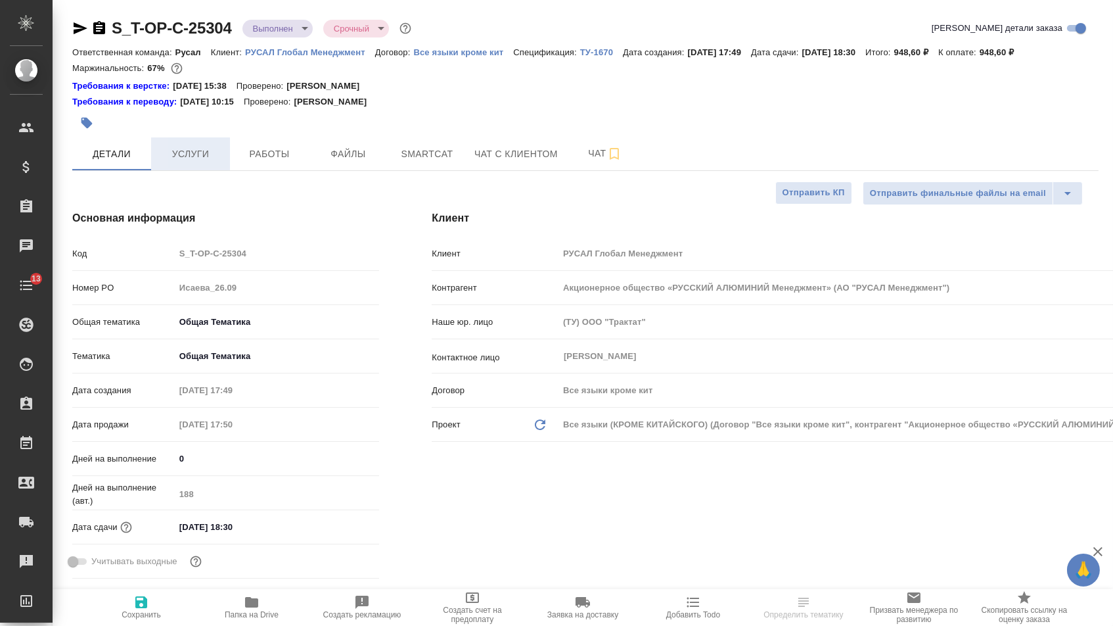
type textarea "x"
click at [339, 152] on span "Файлы" at bounding box center [348, 154] width 63 height 16
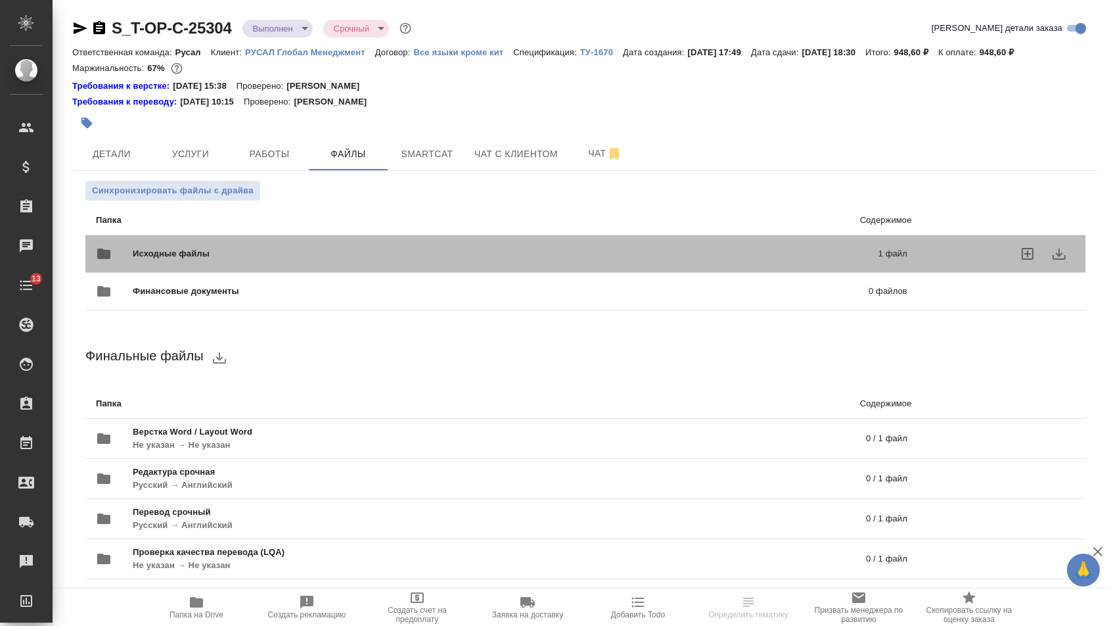
click at [248, 260] on span "Исходные файлы" at bounding box center [338, 253] width 411 height 13
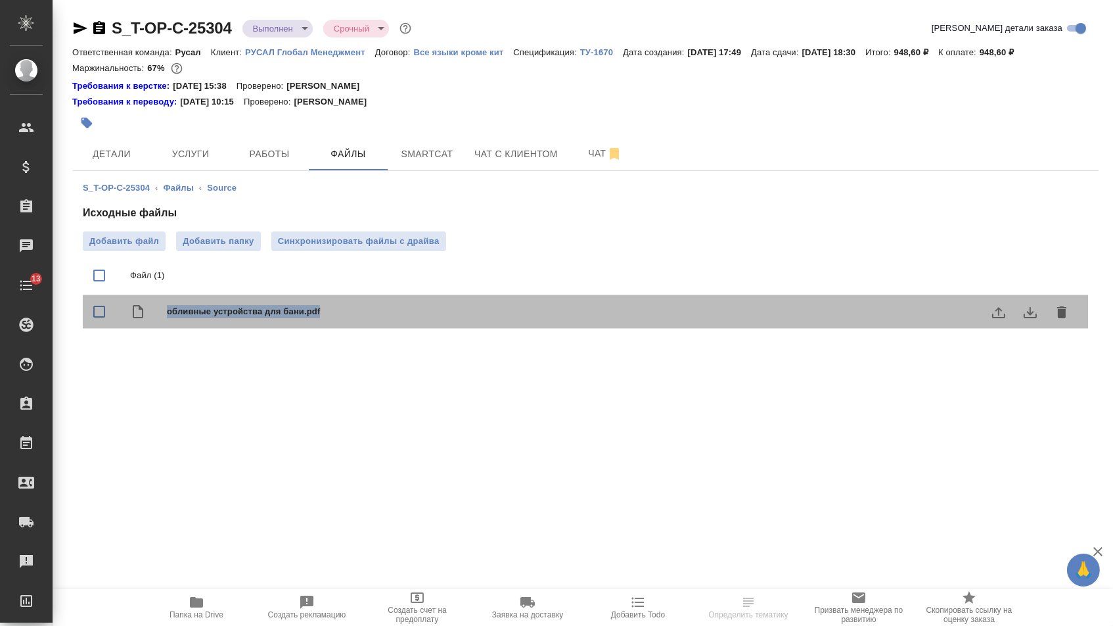
drag, startPoint x: 158, startPoint y: 317, endPoint x: 364, endPoint y: 320, distance: 205.7
click at [364, 320] on div "обливные устройства для бани.pdf" at bounding box center [585, 312] width 1005 height 34
checkbox input "true"
copy span "обливные устройства для бани.pdf"
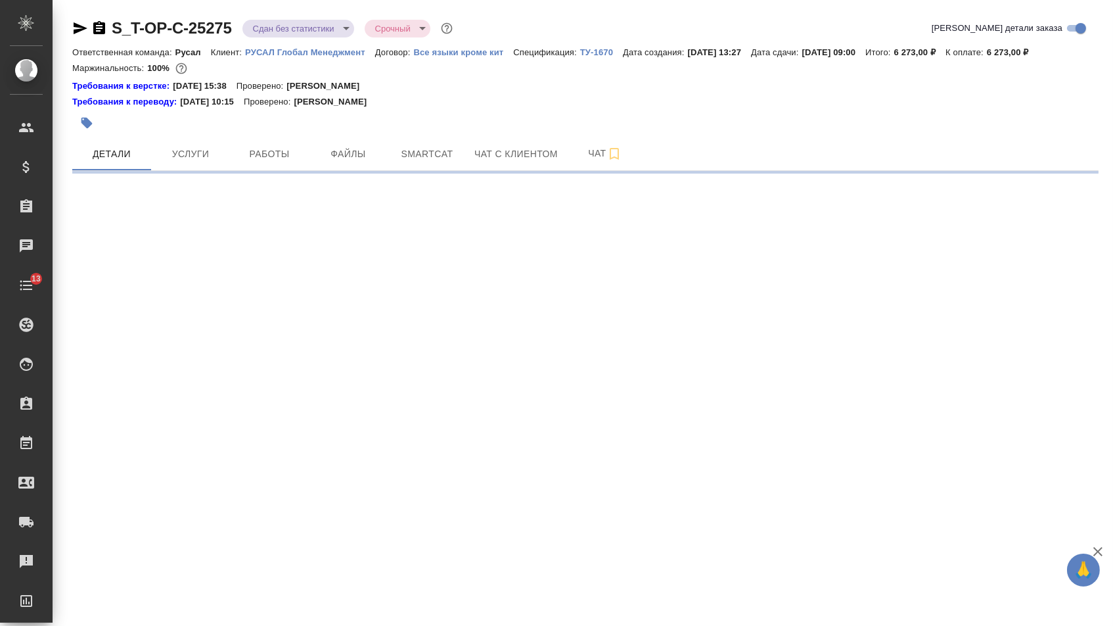
select select "RU"
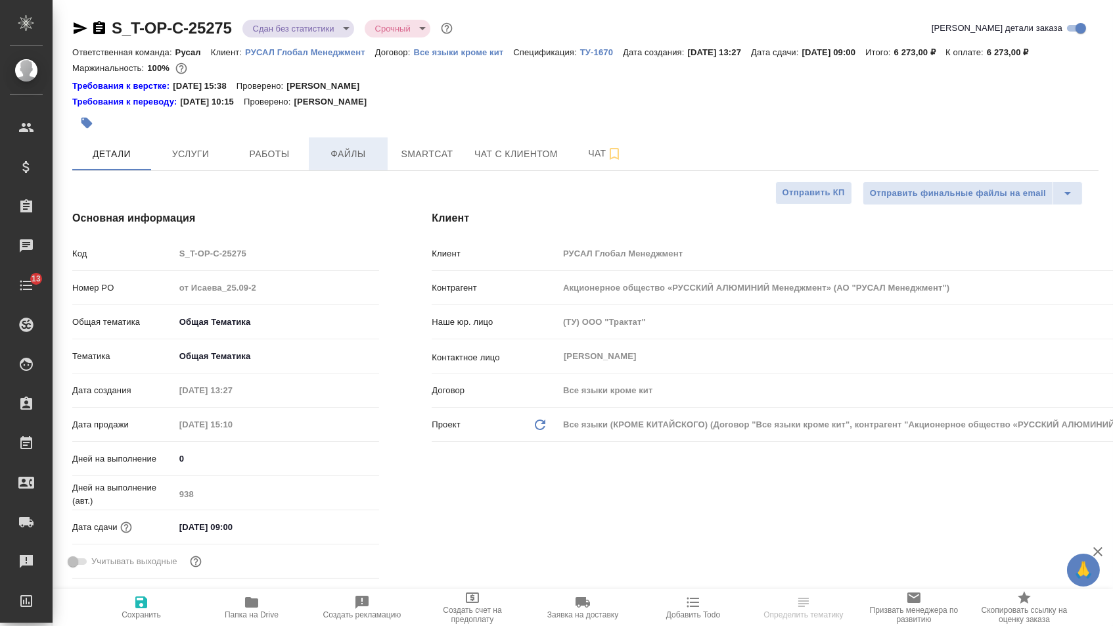
type textarea "x"
click at [359, 147] on button "Файлы" at bounding box center [348, 153] width 79 height 33
type textarea "x"
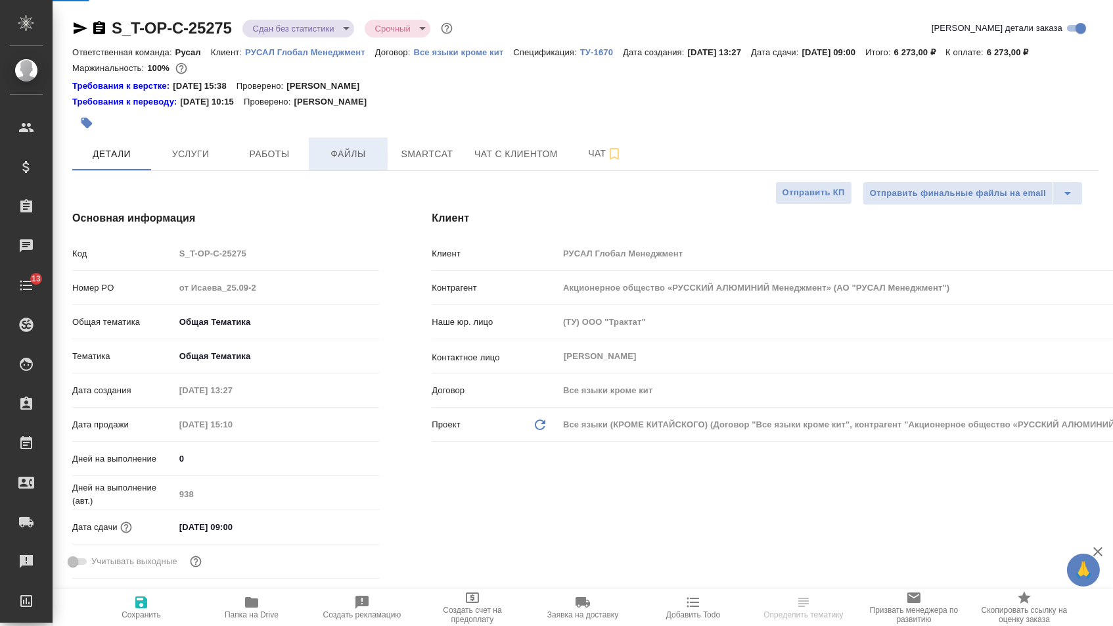
type textarea "x"
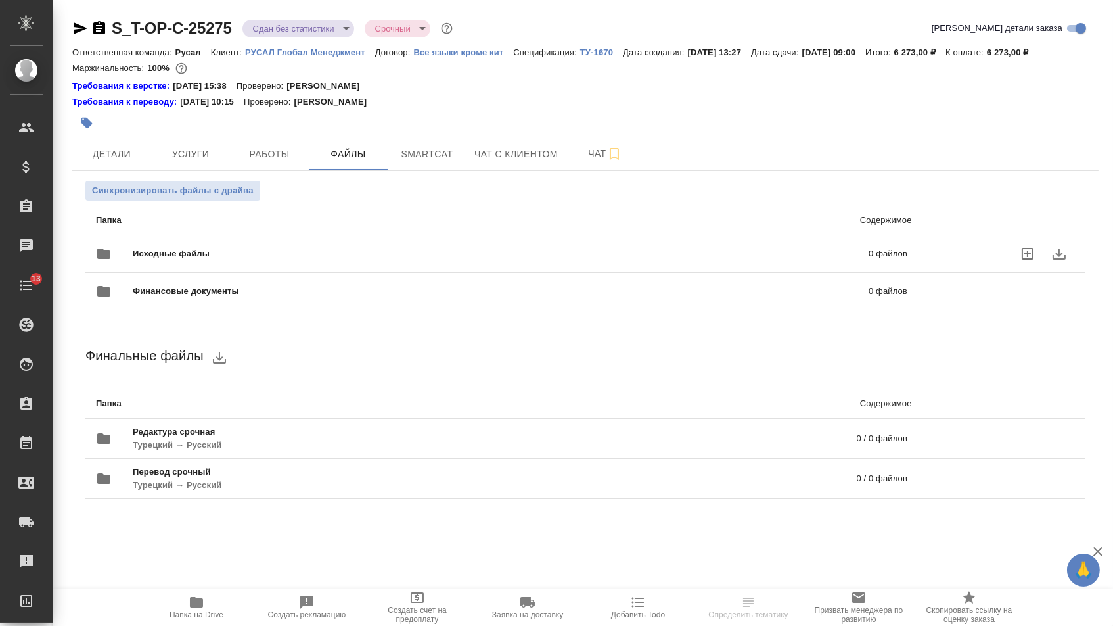
click at [305, 259] on span "Исходные файлы" at bounding box center [336, 253] width 407 height 13
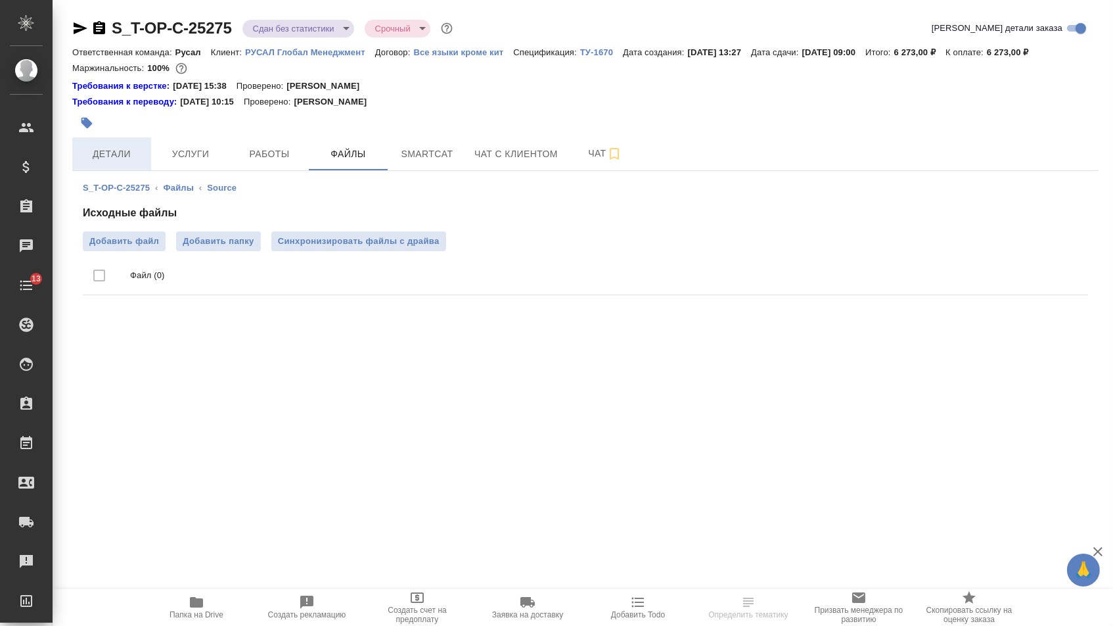
click at [143, 162] on span "Детали" at bounding box center [111, 154] width 63 height 16
click at [175, 162] on span "Услуги" at bounding box center [190, 154] width 63 height 16
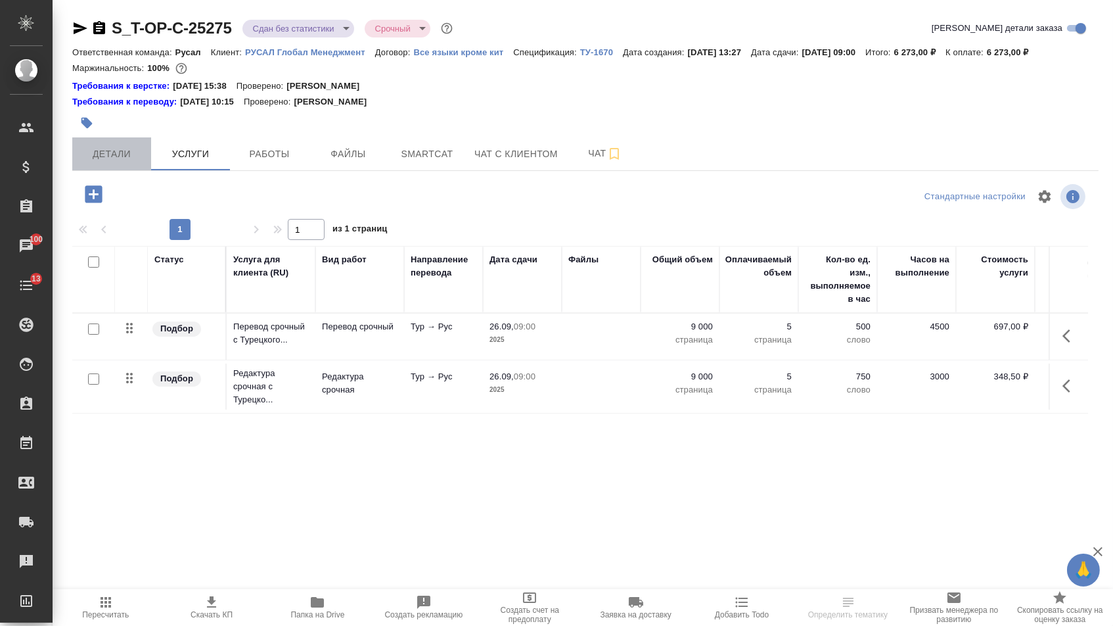
click at [106, 162] on span "Детали" at bounding box center [111, 154] width 63 height 16
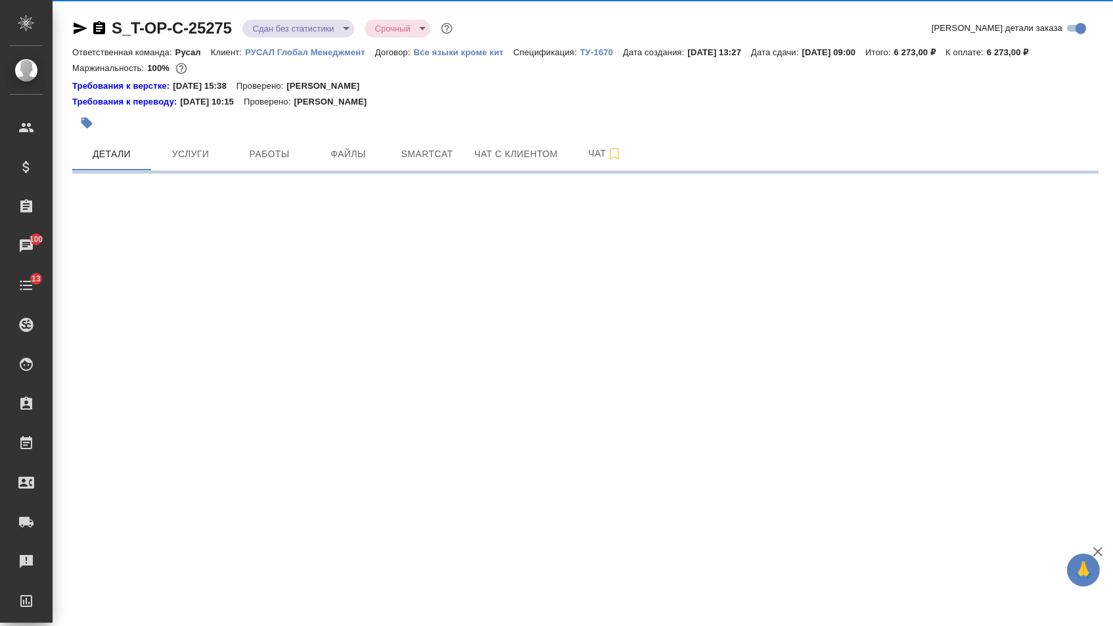
select select "RU"
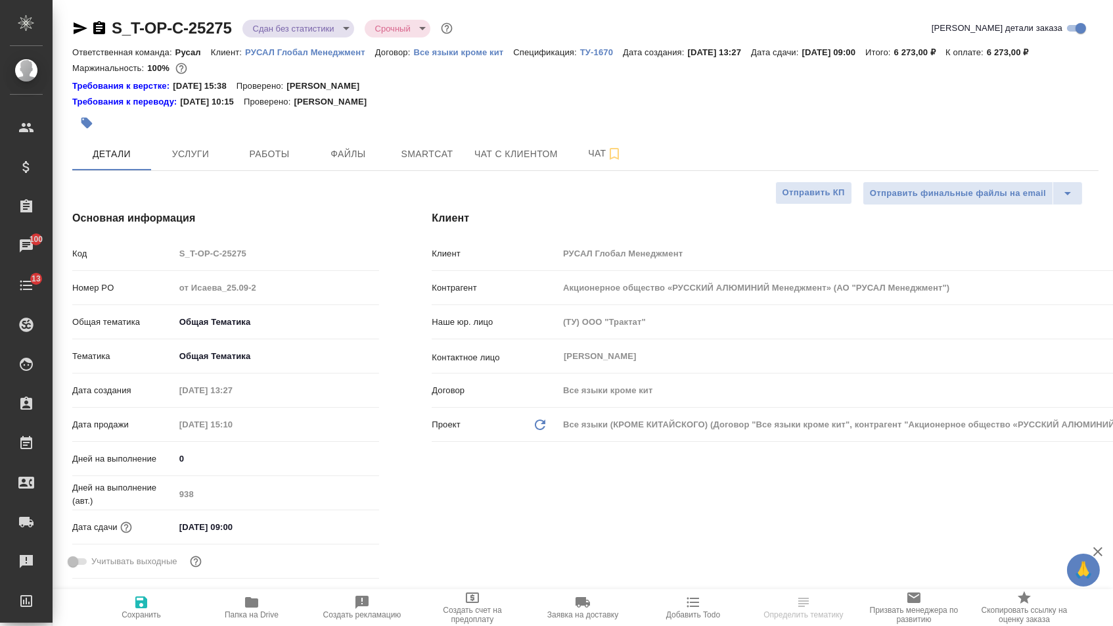
type textarea "x"
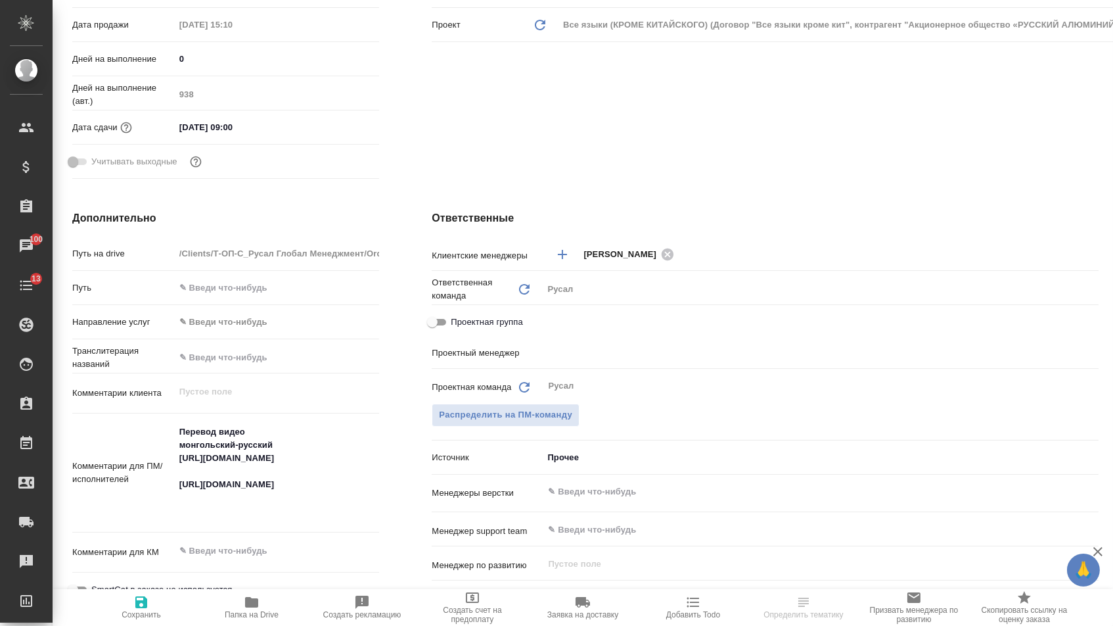
scroll to position [436, 0]
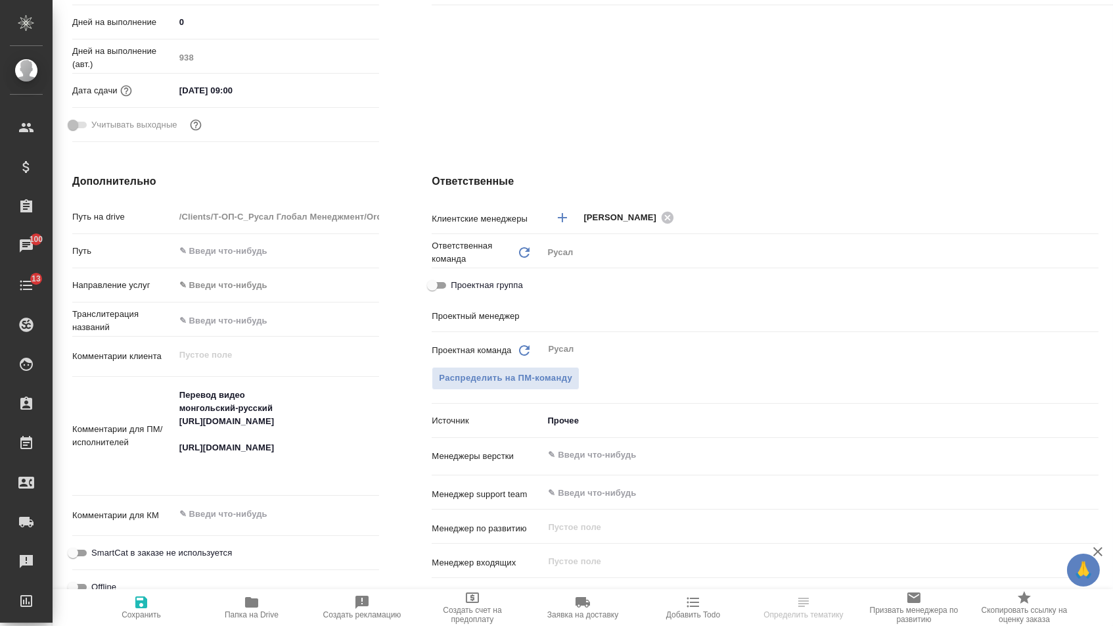
type textarea "x"
drag, startPoint x: 177, startPoint y: 398, endPoint x: 265, endPoint y: 405, distance: 88.4
click at [266, 405] on textarea "Перевод видео монгольский-русский https://www.facebook.com/share/v/17UsQkp5Te/?…" at bounding box center [277, 434] width 204 height 101
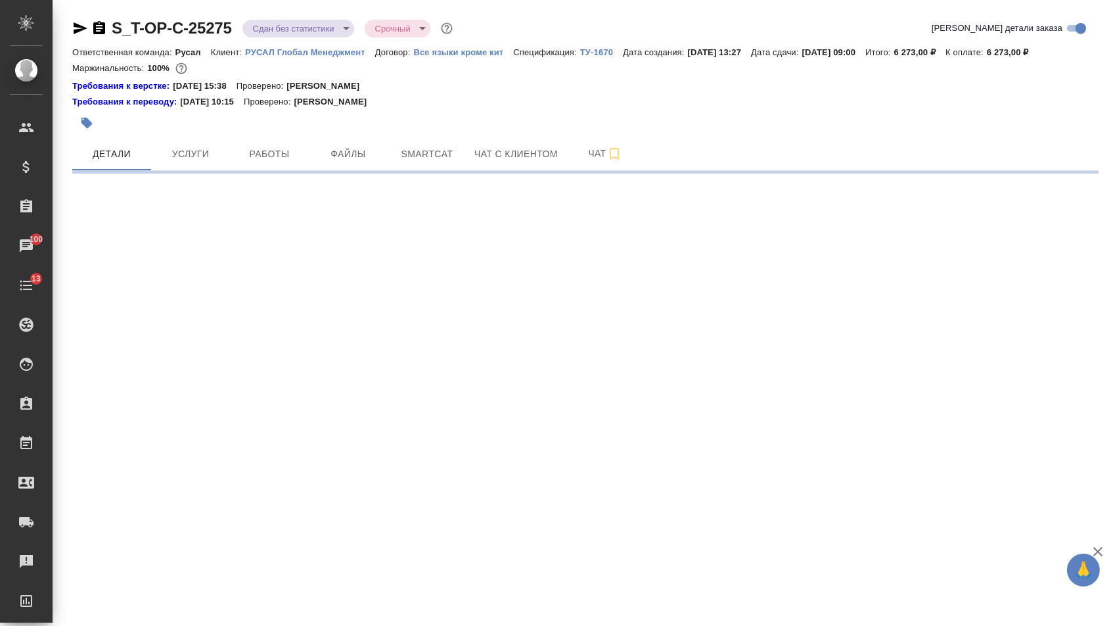
scroll to position [0, 0]
select select "RU"
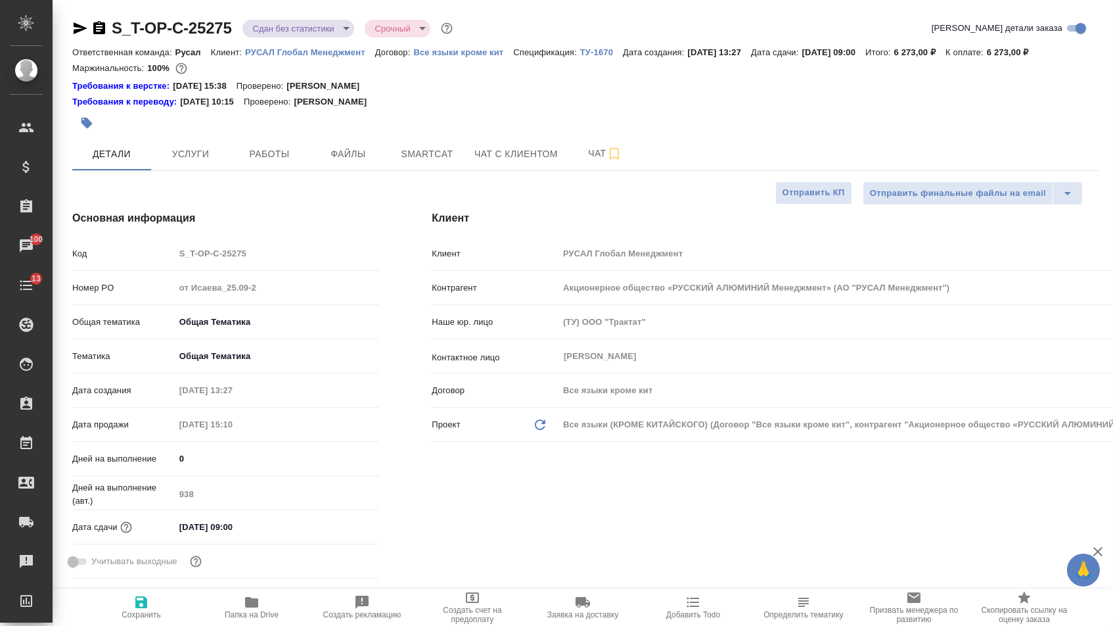
type textarea "x"
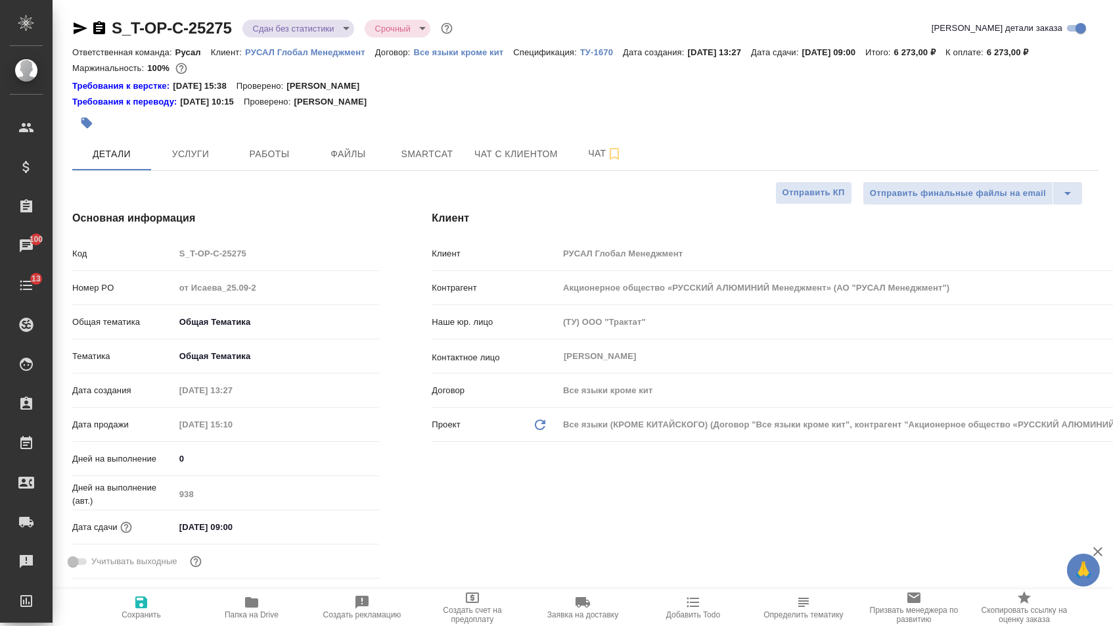
type textarea "x"
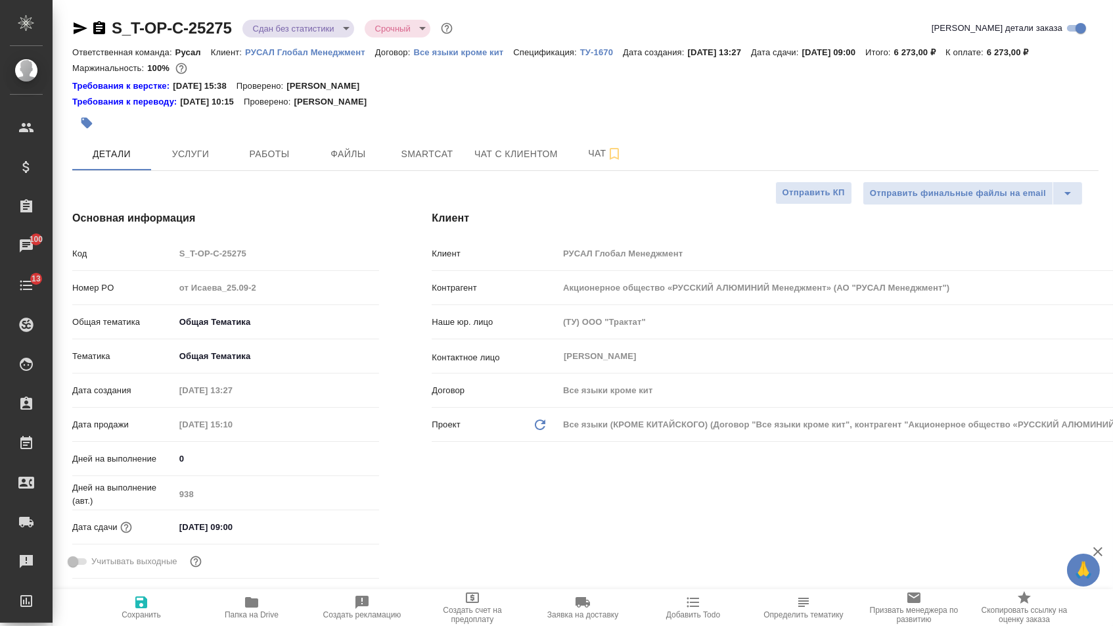
type textarea "x"
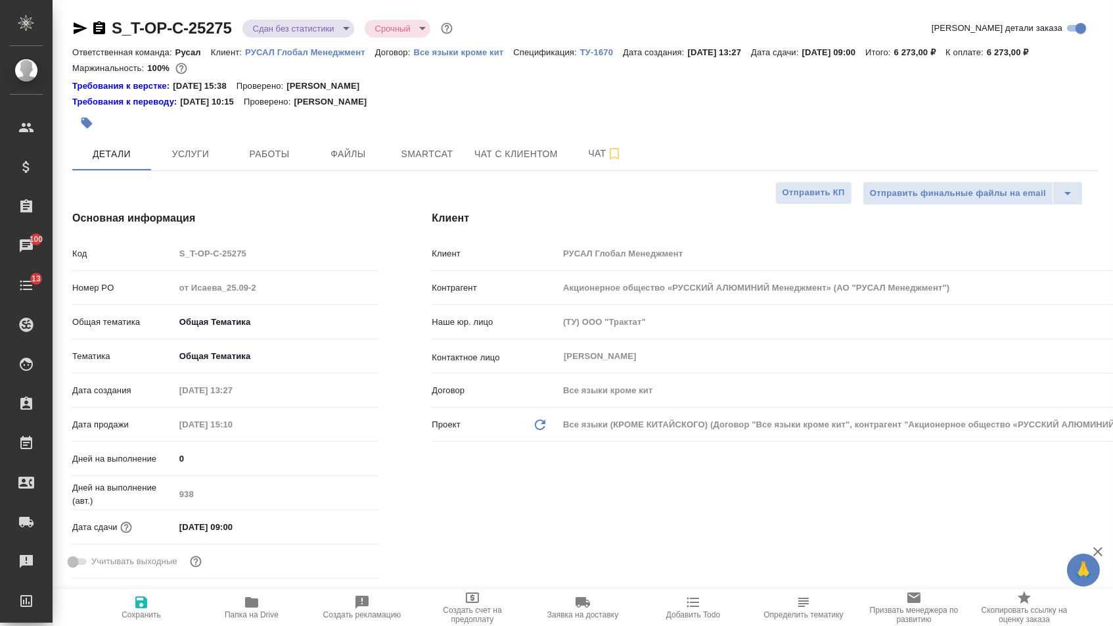
type textarea "x"
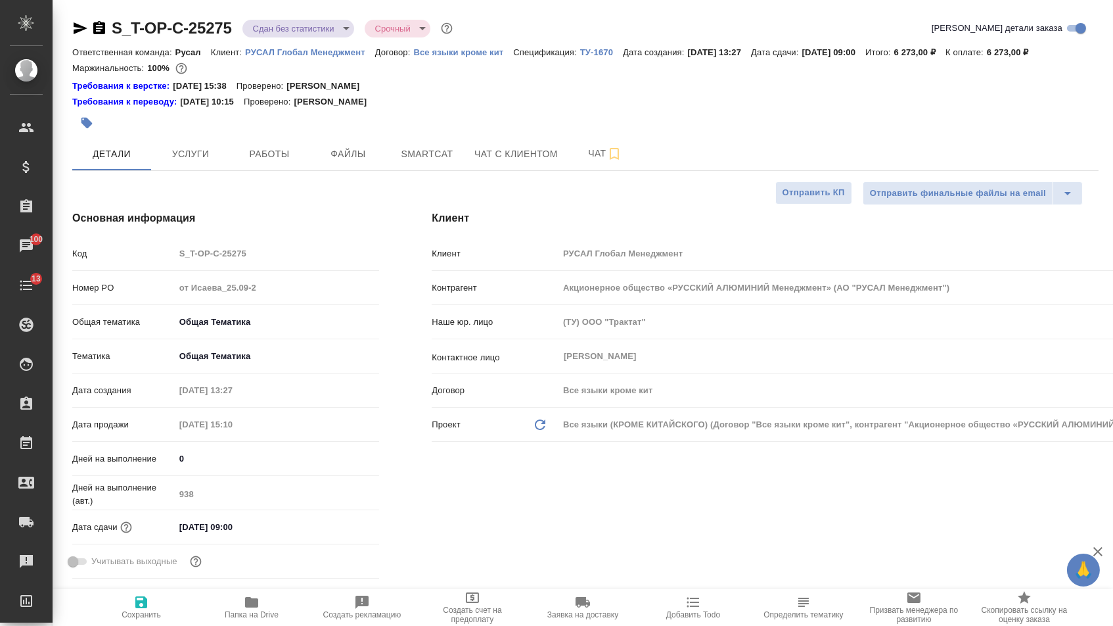
type textarea "x"
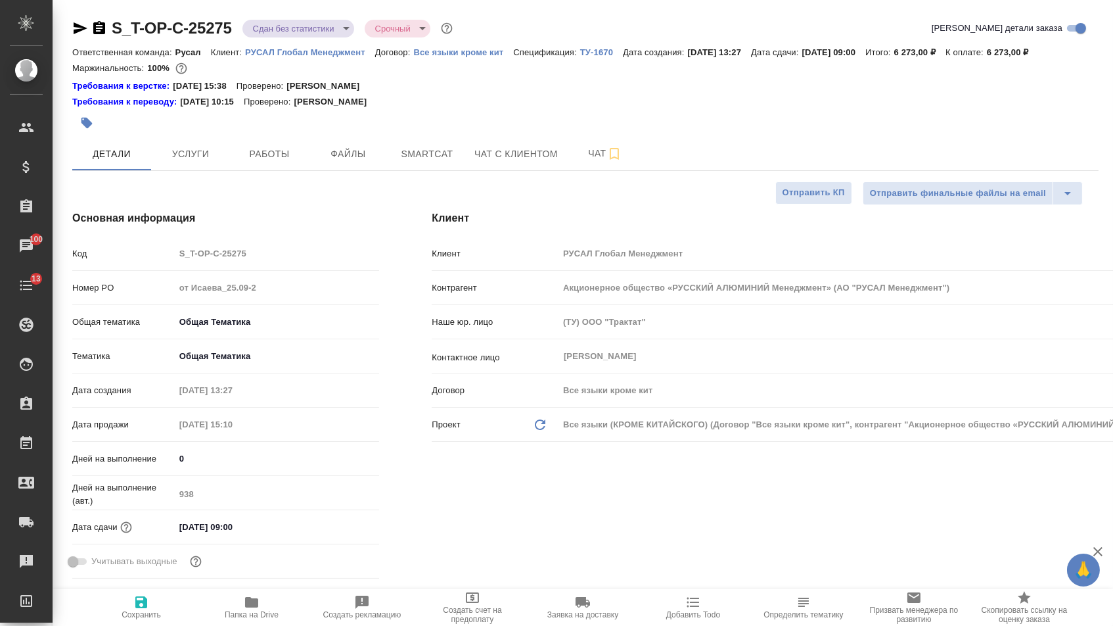
type textarea "x"
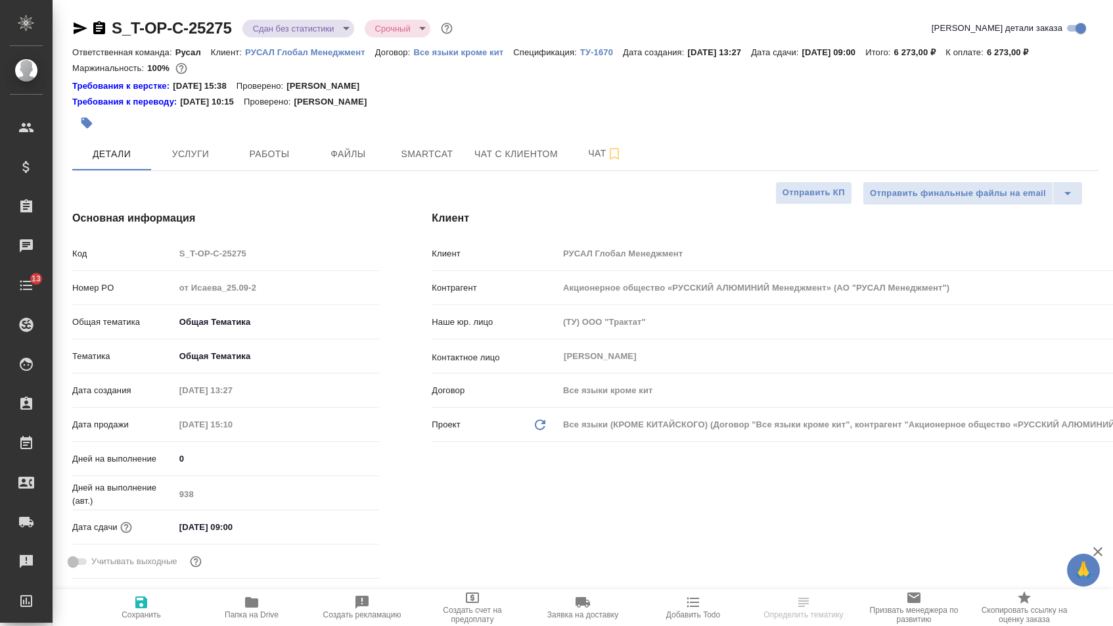
select select "RU"
click at [275, 150] on span "Работы" at bounding box center [269, 154] width 63 height 16
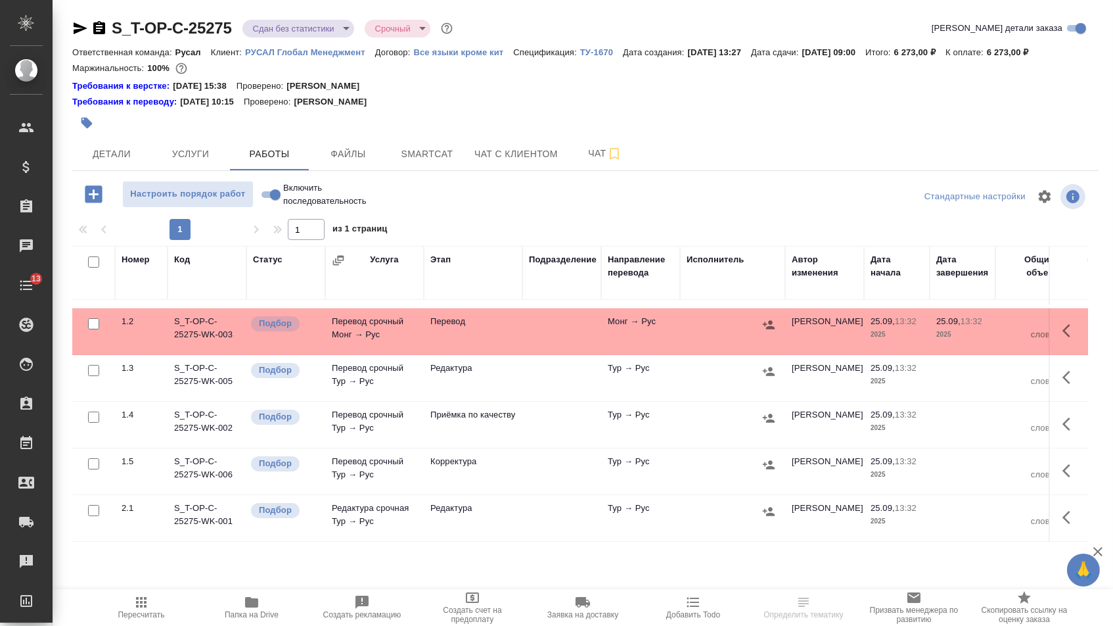
scroll to position [53, 0]
click at [76, 24] on icon "button" at bounding box center [81, 28] width 14 height 12
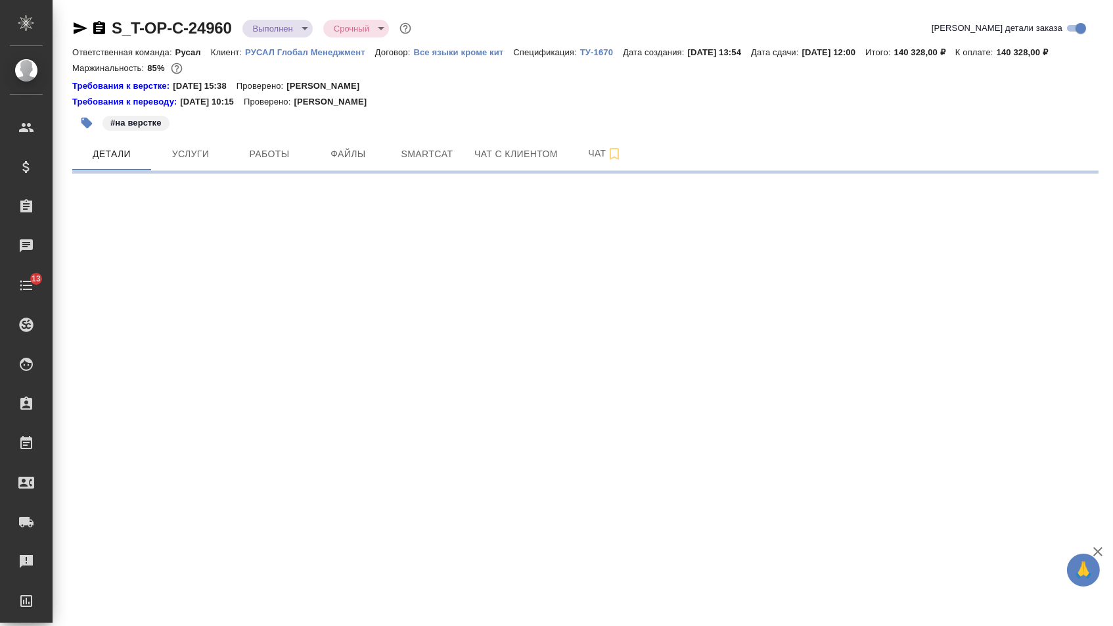
select select "RU"
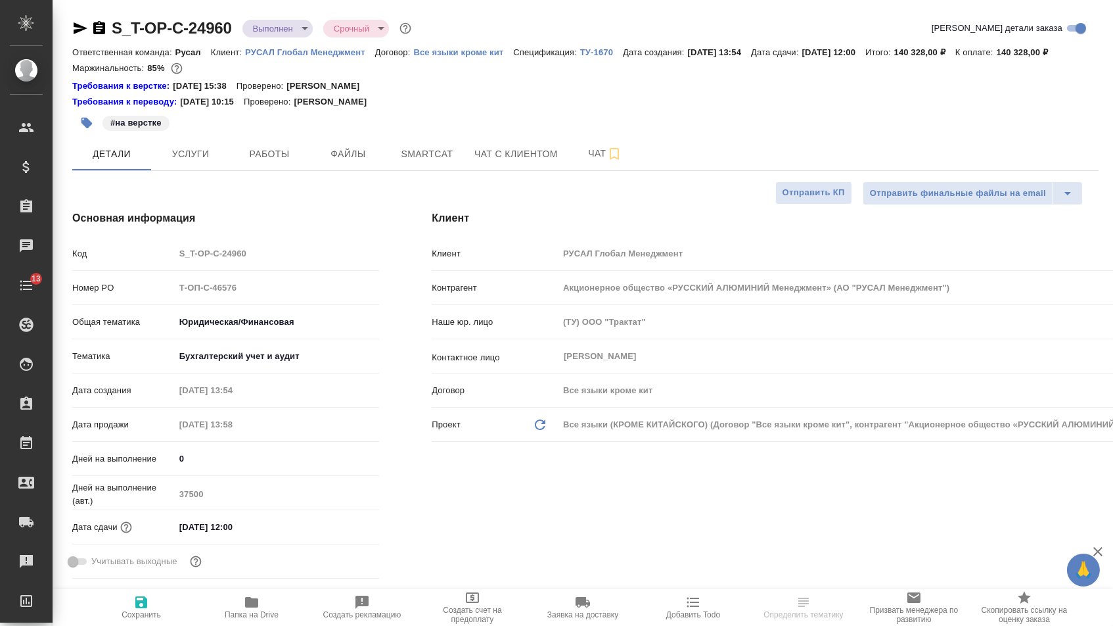
type textarea "x"
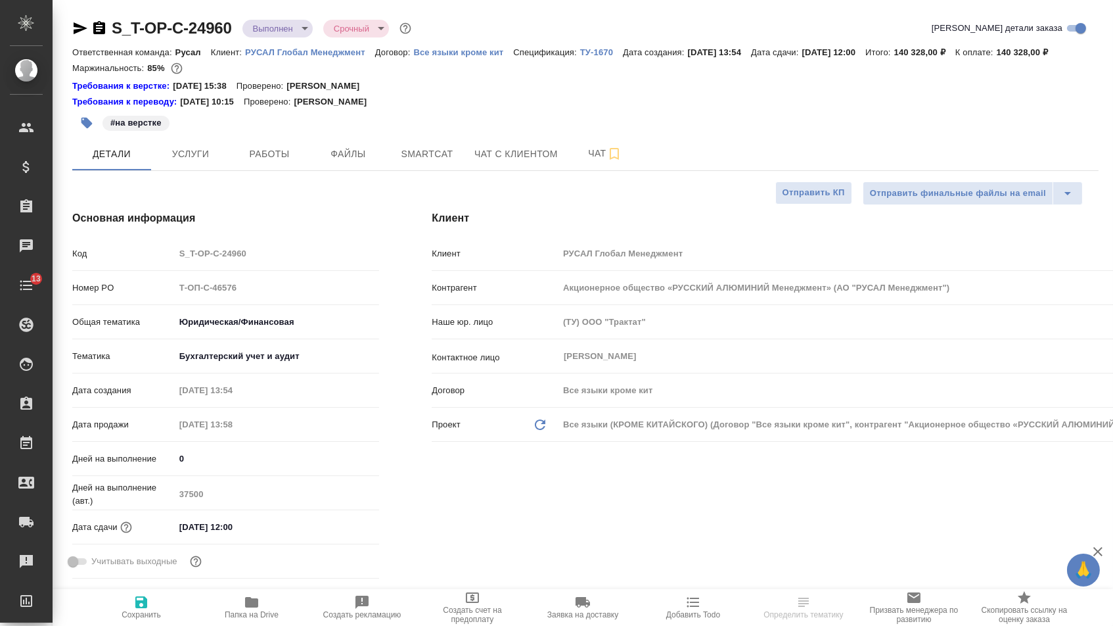
type textarea "x"
click at [82, 23] on icon "button" at bounding box center [80, 28] width 16 height 16
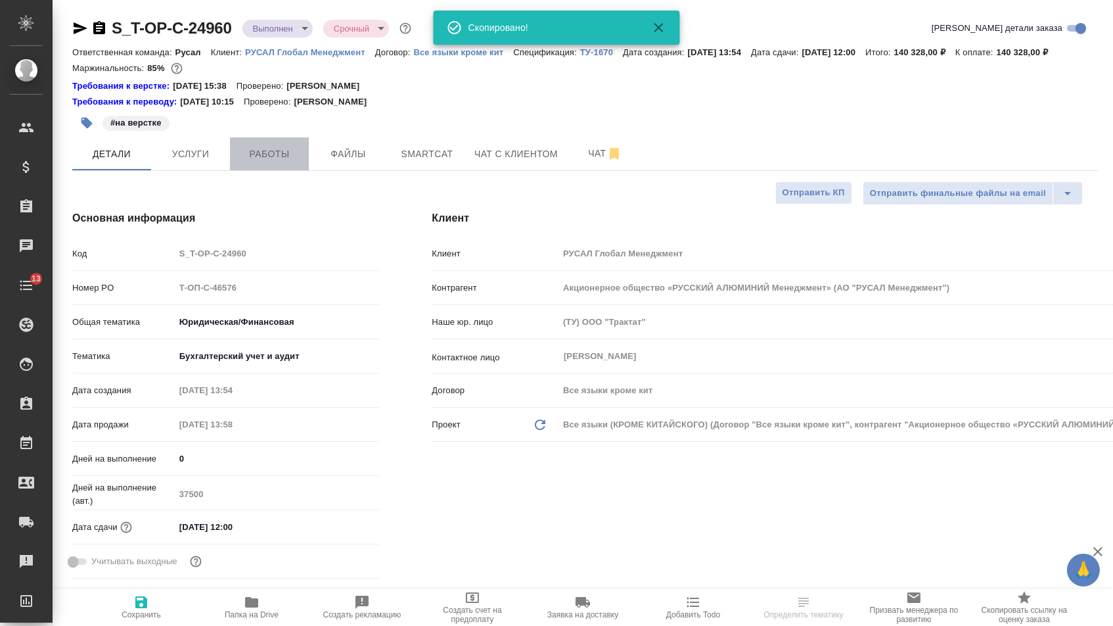
click at [279, 162] on span "Работы" at bounding box center [269, 154] width 63 height 16
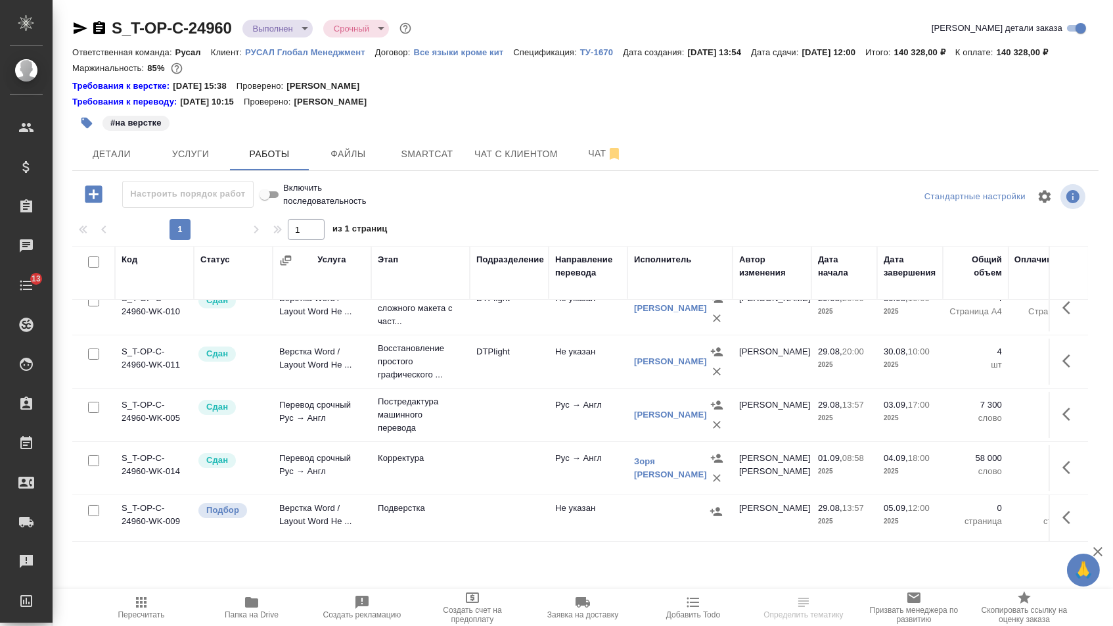
scroll to position [38, 0]
click at [88, 516] on input "checkbox" at bounding box center [93, 510] width 11 height 11
checkbox input "true"
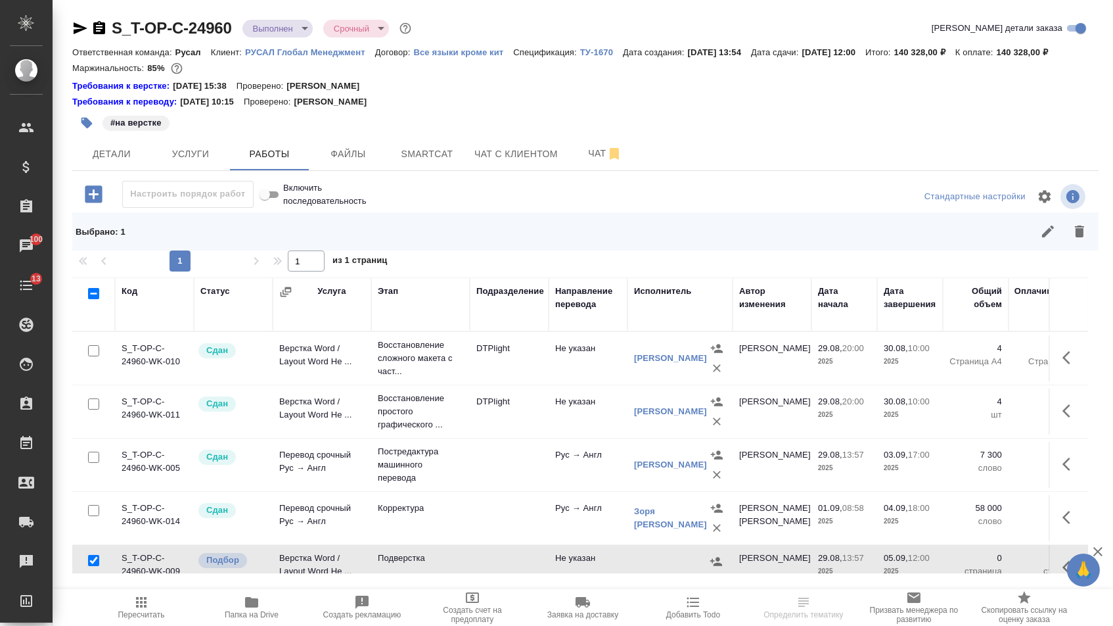
scroll to position [0, 0]
click at [1081, 239] on icon "button" at bounding box center [1080, 231] width 16 height 16
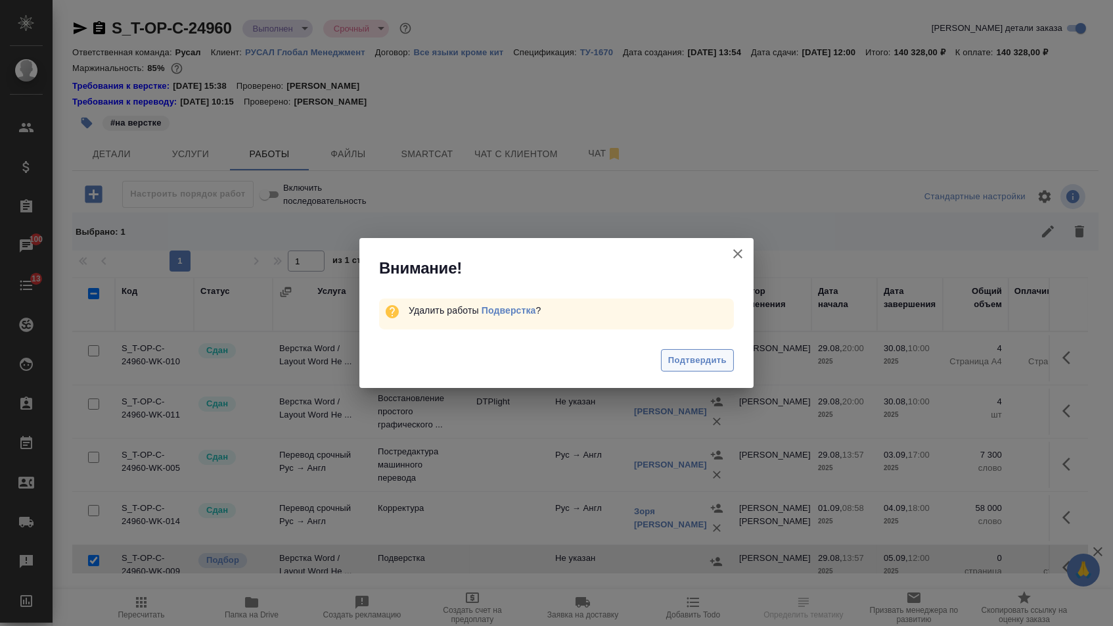
click at [680, 357] on span "Подтвердить" at bounding box center [697, 360] width 58 height 15
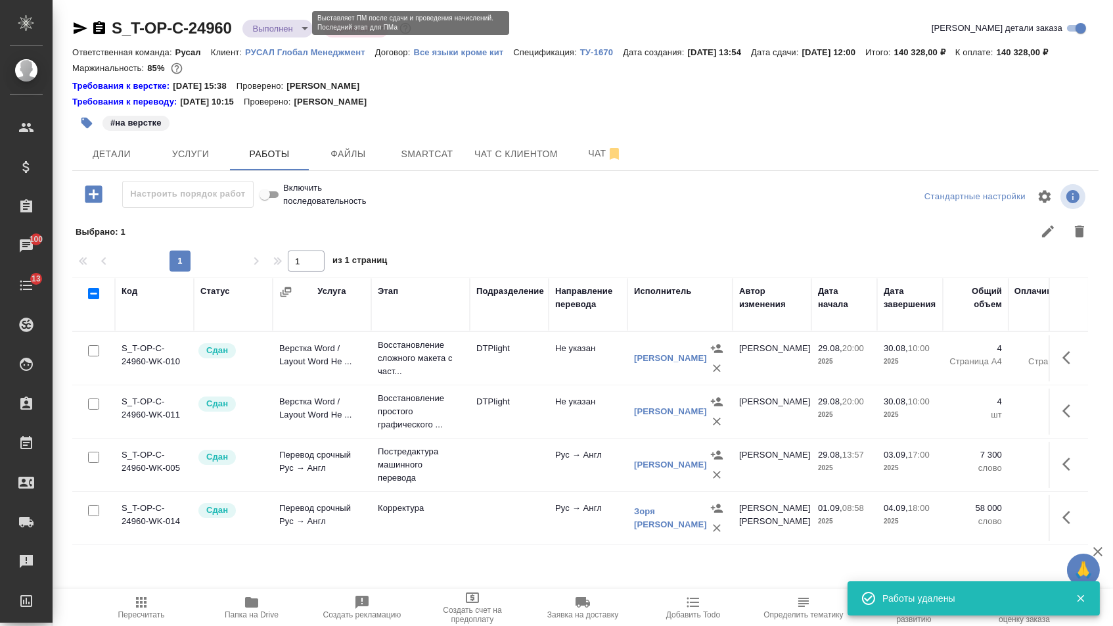
click at [283, 24] on body "🙏 .cls-1 fill:#fff; AWATERA [PERSON_NAME] Спецификации Заказы 100 Чаты 13 Todo …" at bounding box center [556, 313] width 1113 height 626
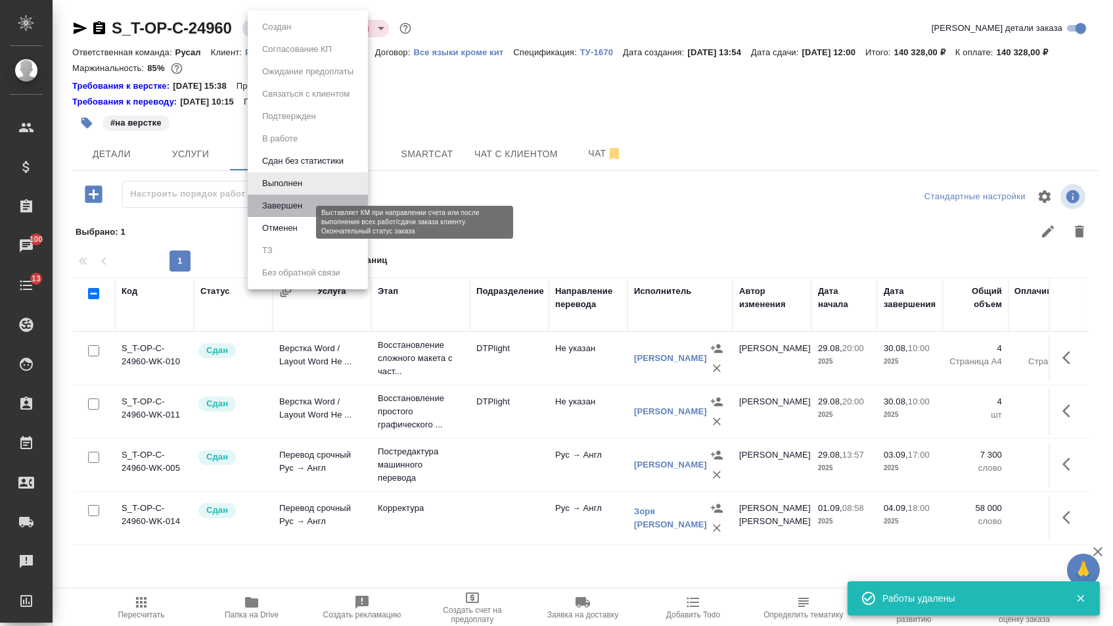
click at [285, 213] on button "Завершен" at bounding box center [282, 205] width 48 height 14
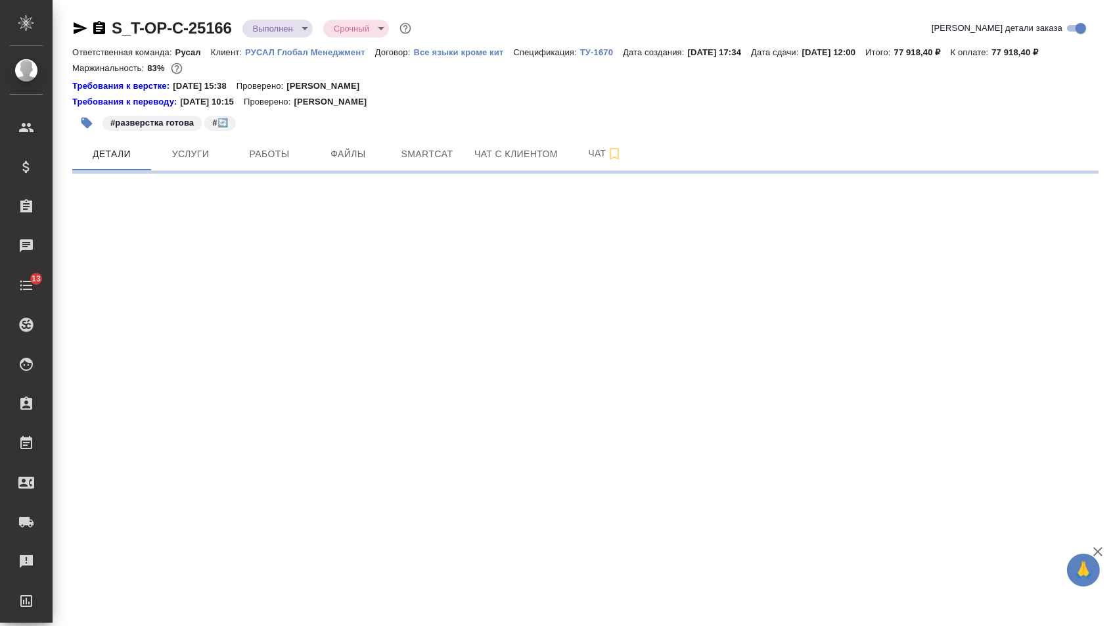
select select "RU"
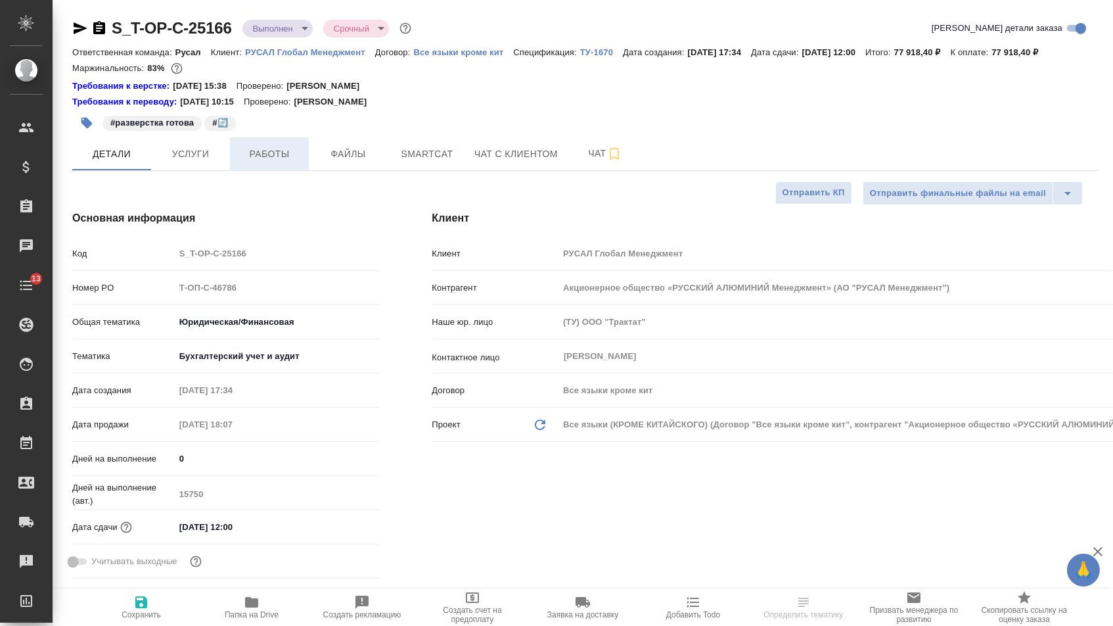
type textarea "x"
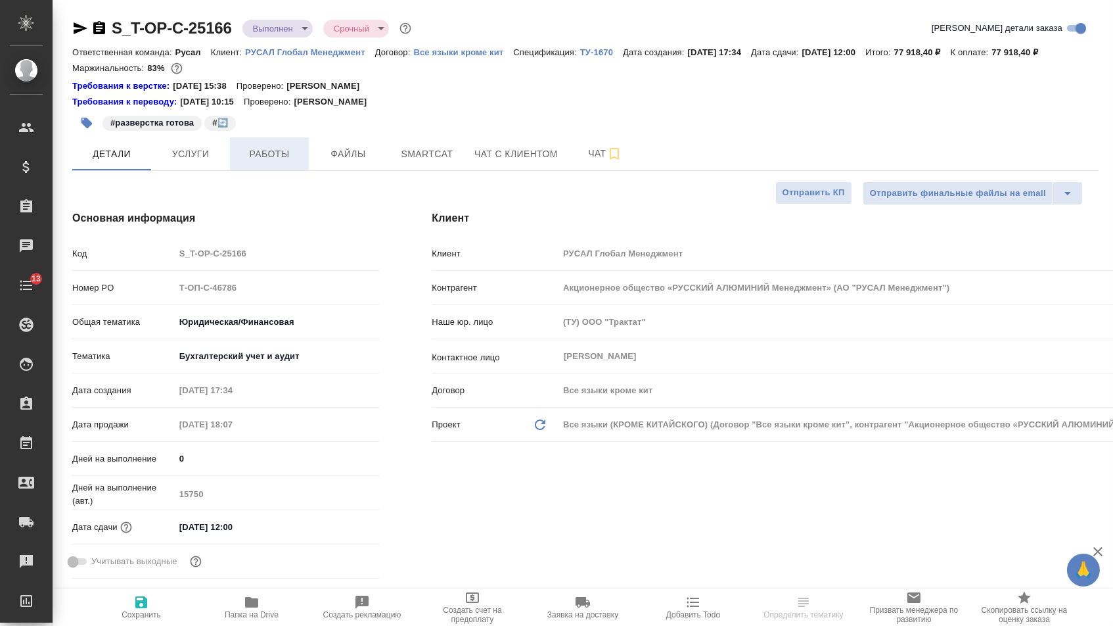
type textarea "x"
click at [288, 162] on span "Работы" at bounding box center [269, 154] width 63 height 16
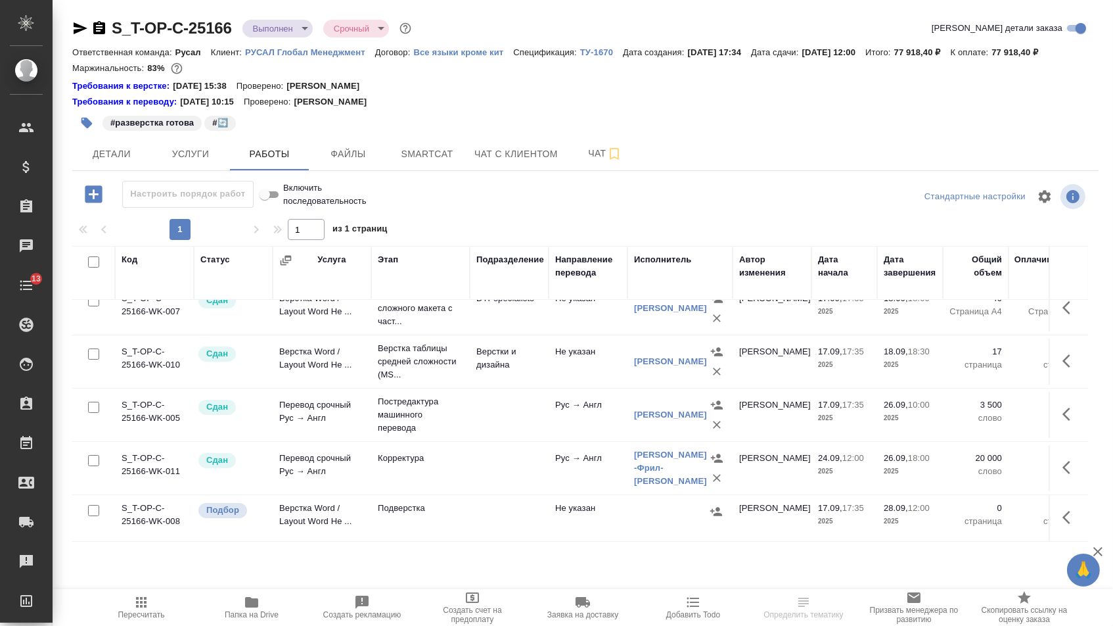
scroll to position [38, 0]
click at [90, 516] on input "checkbox" at bounding box center [93, 510] width 11 height 11
checkbox input "true"
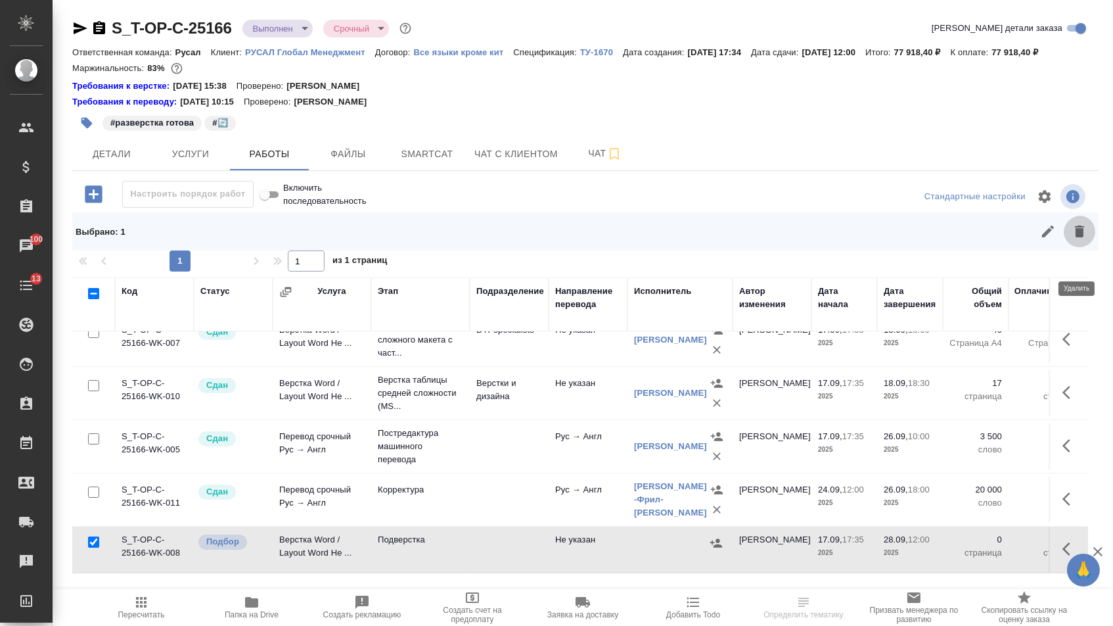
click at [1076, 237] on icon "button" at bounding box center [1079, 231] width 9 height 12
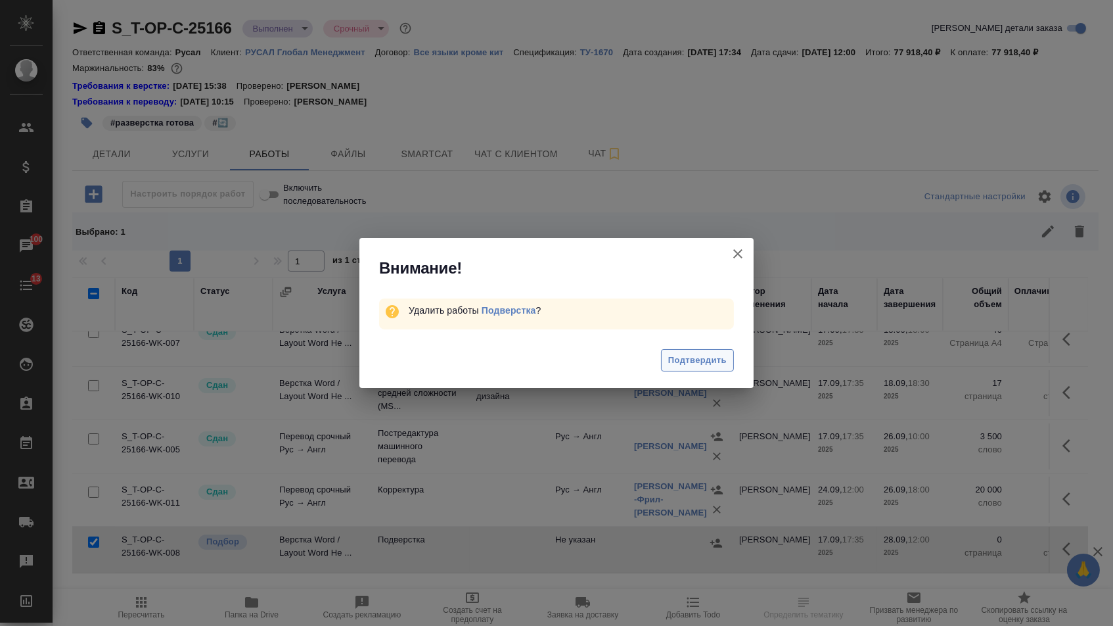
click at [693, 361] on span "Подтвердить" at bounding box center [697, 360] width 58 height 15
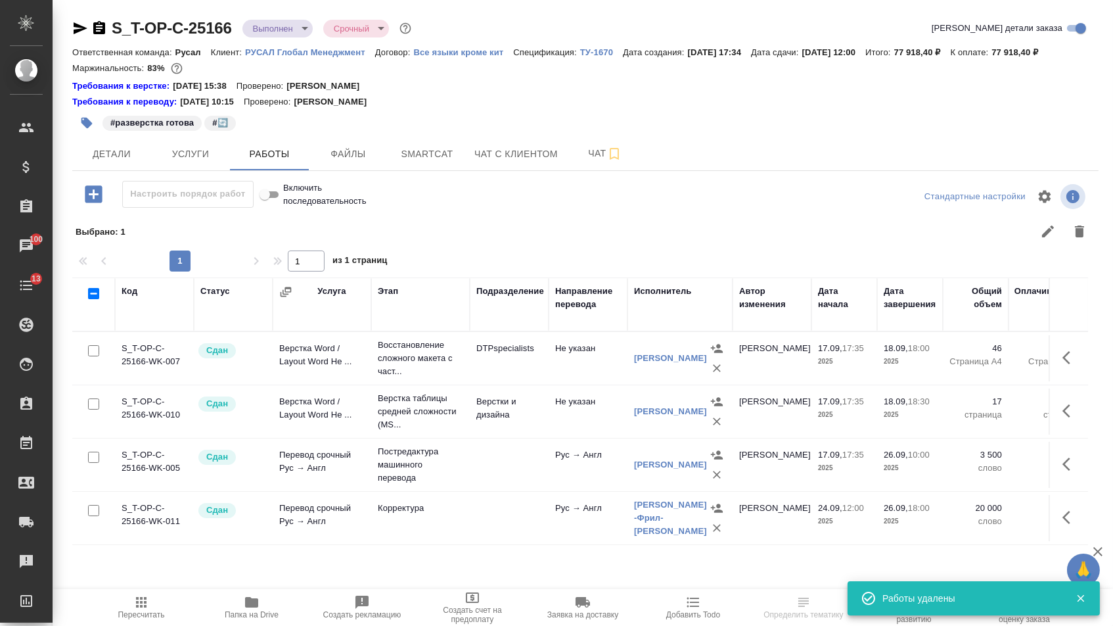
scroll to position [0, 0]
click at [292, 15] on div "S_T-OP-C-25166 Выполнен completed Срочный urgent Кратко детали заказа Ответстве…" at bounding box center [585, 303] width 1041 height 607
click at [294, 23] on body "🙏 .cls-1 fill:#fff; AWATERA Menshikova Aleksandra Клиенты Спецификации Заказы 1…" at bounding box center [556, 313] width 1113 height 626
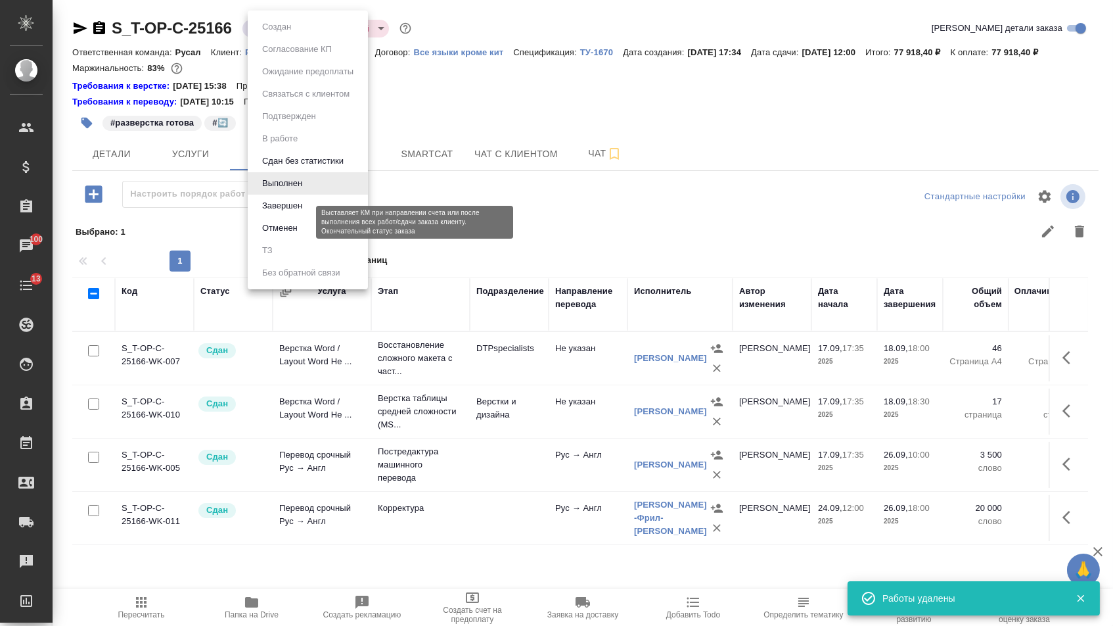
click at [288, 213] on button "Завершен" at bounding box center [282, 205] width 48 height 14
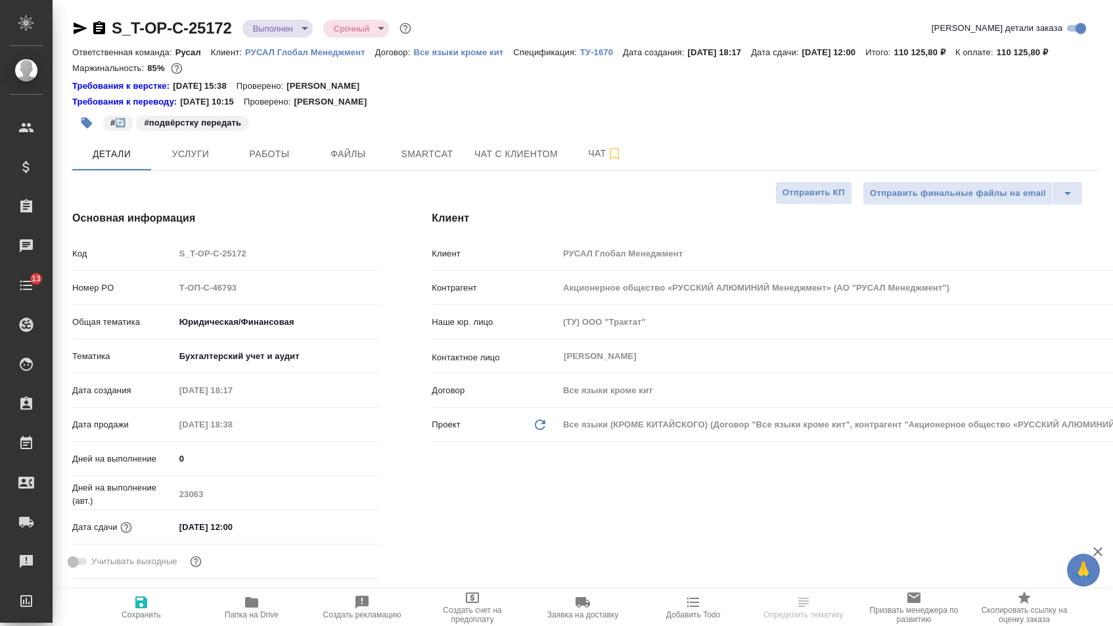
select select "RU"
click at [260, 162] on span "Работы" at bounding box center [269, 154] width 63 height 16
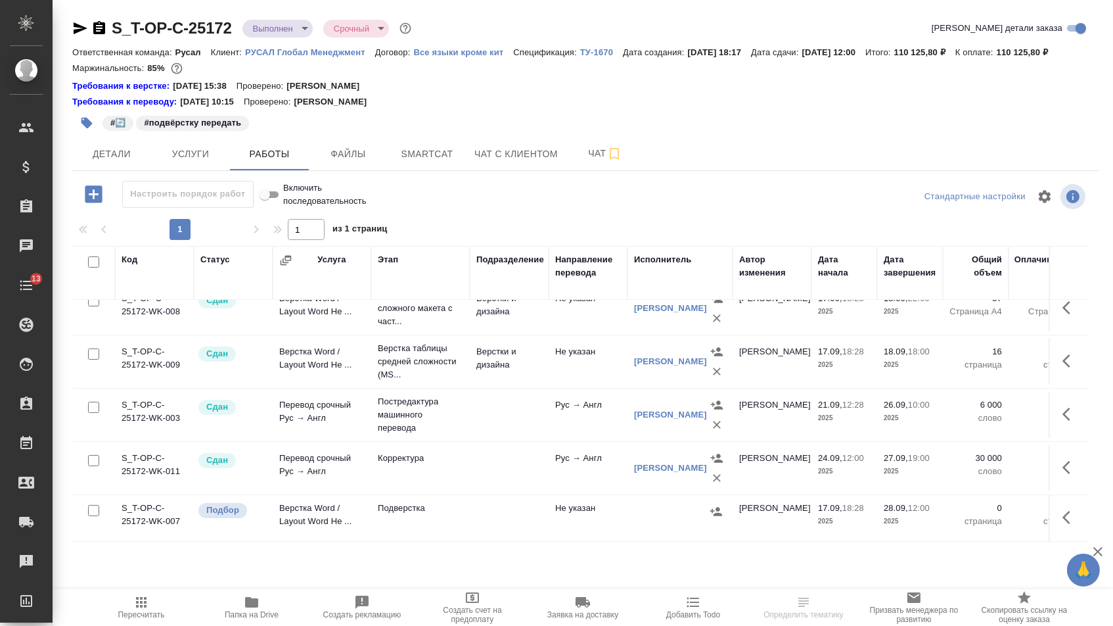
scroll to position [47, 0]
click at [91, 516] on input "checkbox" at bounding box center [93, 510] width 11 height 11
checkbox input "true"
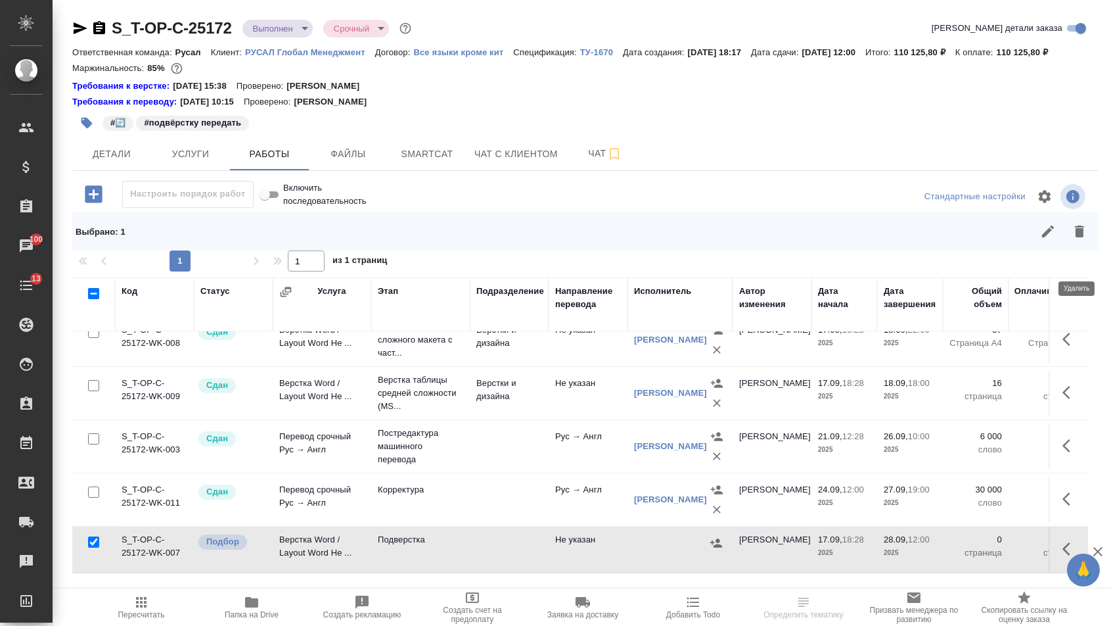
drag, startPoint x: 1080, startPoint y: 259, endPoint x: 1041, endPoint y: 260, distance: 39.5
click at [1080, 237] on icon "button" at bounding box center [1079, 231] width 9 height 12
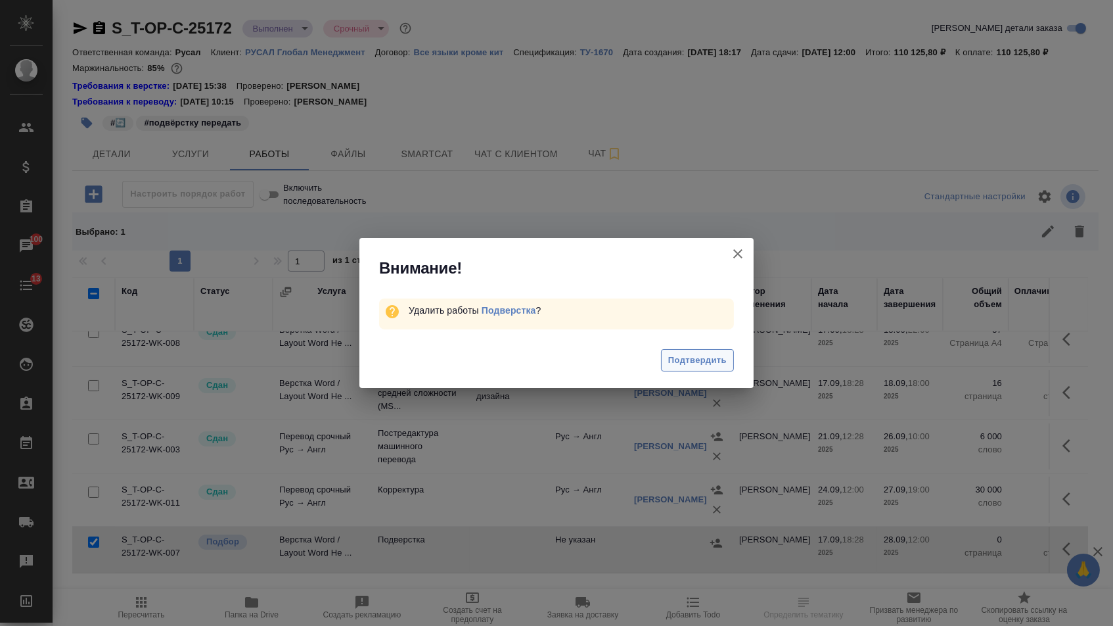
click at [696, 368] on span "Подтвердить" at bounding box center [697, 360] width 58 height 15
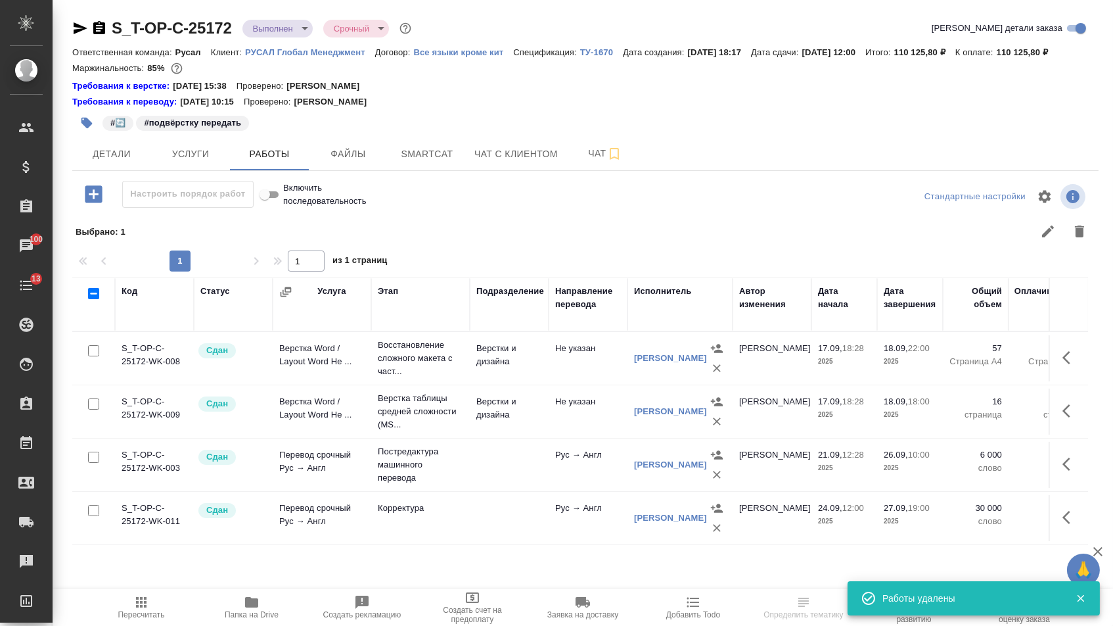
scroll to position [0, 0]
click at [292, 29] on body "🙏 .cls-1 fill:#fff; AWATERA Menshikova Aleksandra Клиенты Спецификации Заказы 1…" at bounding box center [556, 313] width 1113 height 626
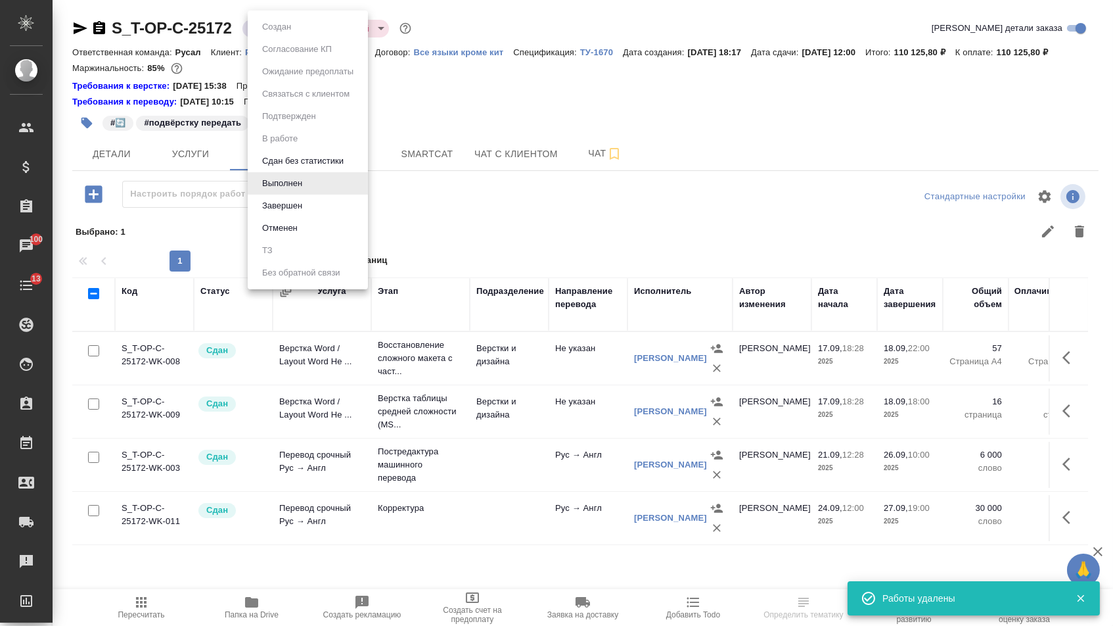
click at [284, 213] on button "Завершен" at bounding box center [282, 205] width 48 height 14
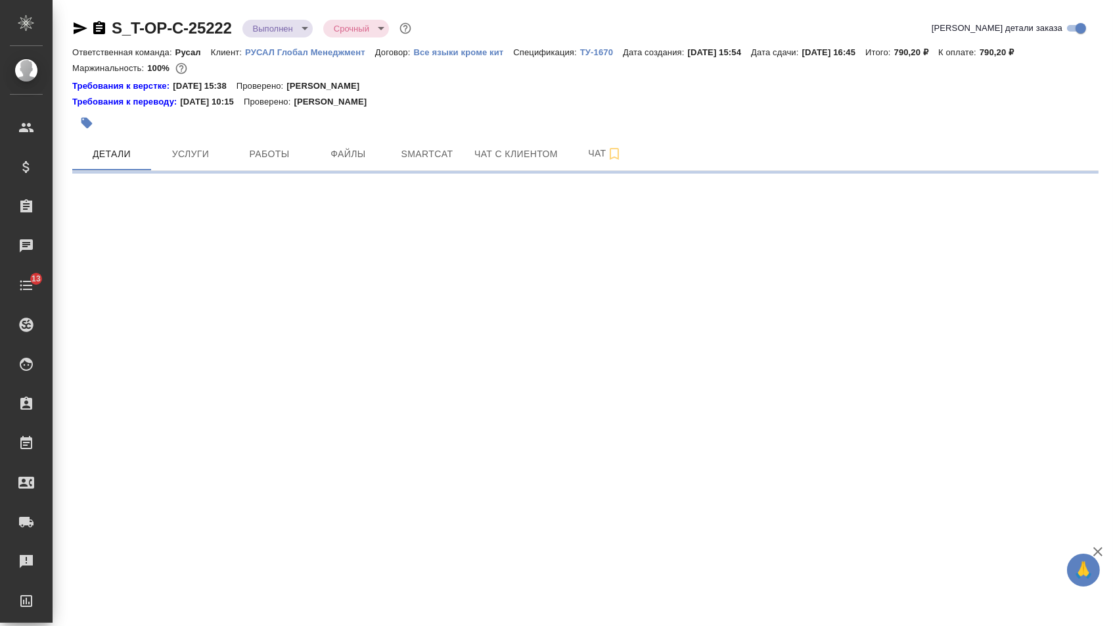
select select "RU"
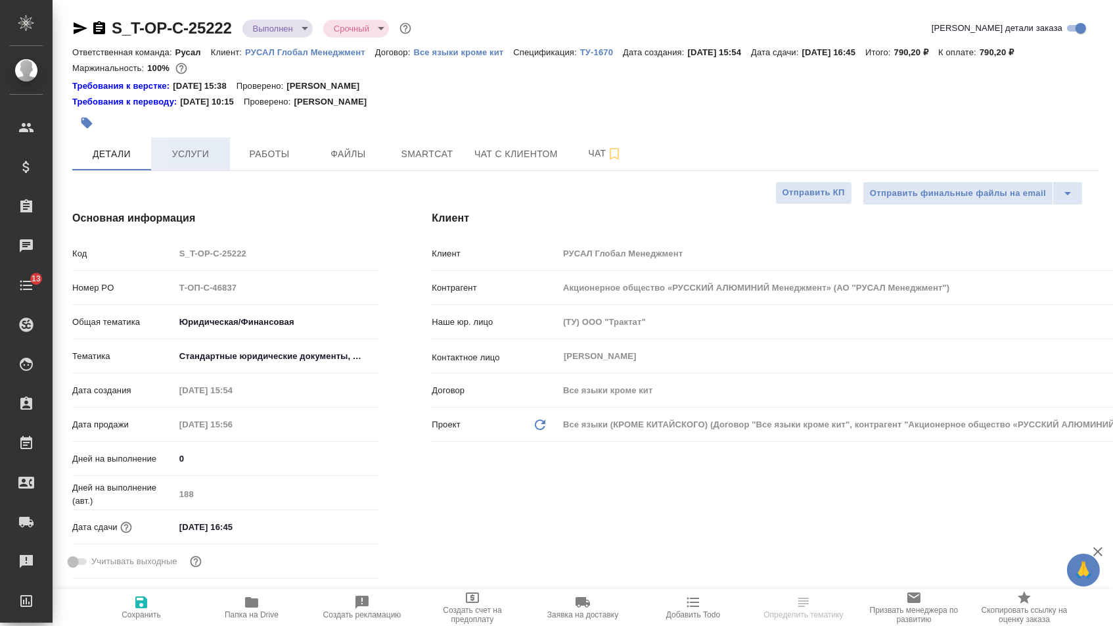
type textarea "x"
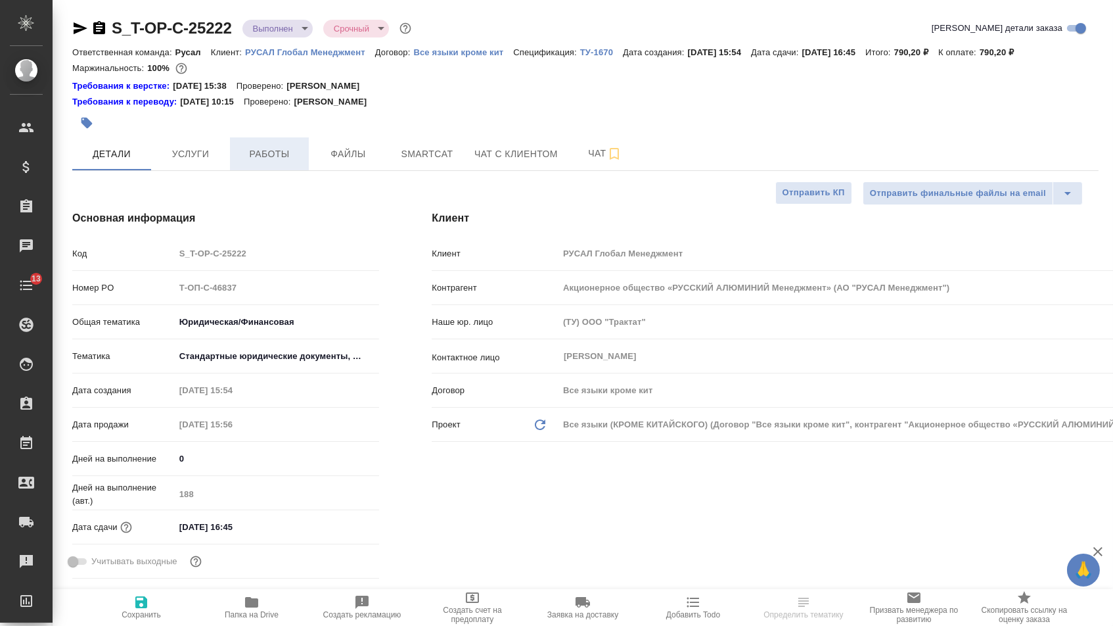
type textarea "x"
click at [254, 160] on span "Работы" at bounding box center [269, 154] width 63 height 16
type textarea "x"
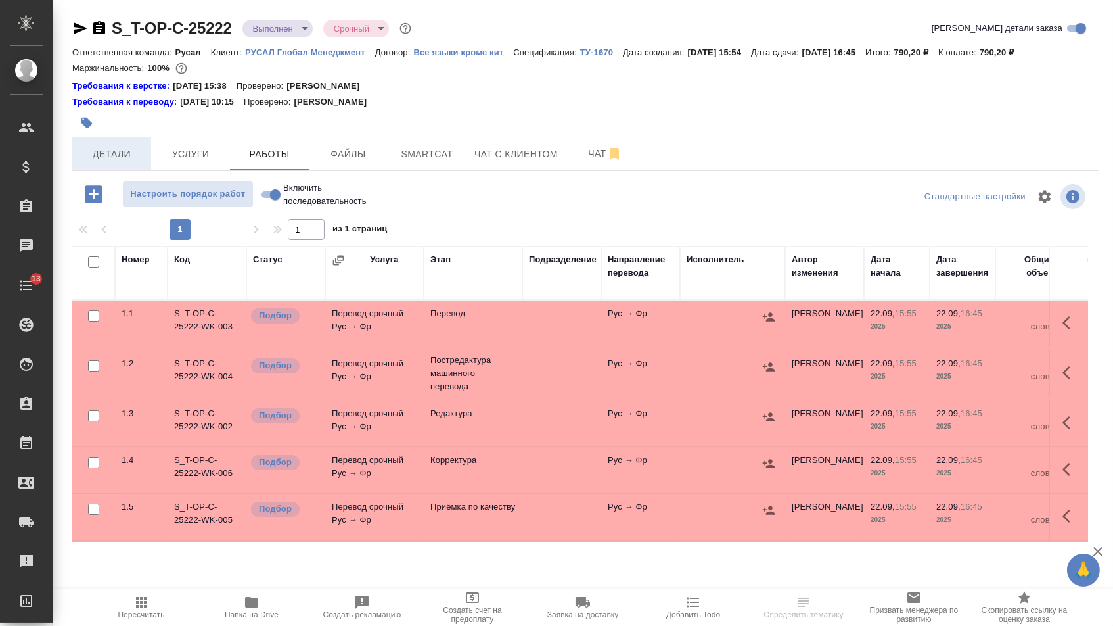
click at [95, 162] on span "Детали" at bounding box center [111, 154] width 63 height 16
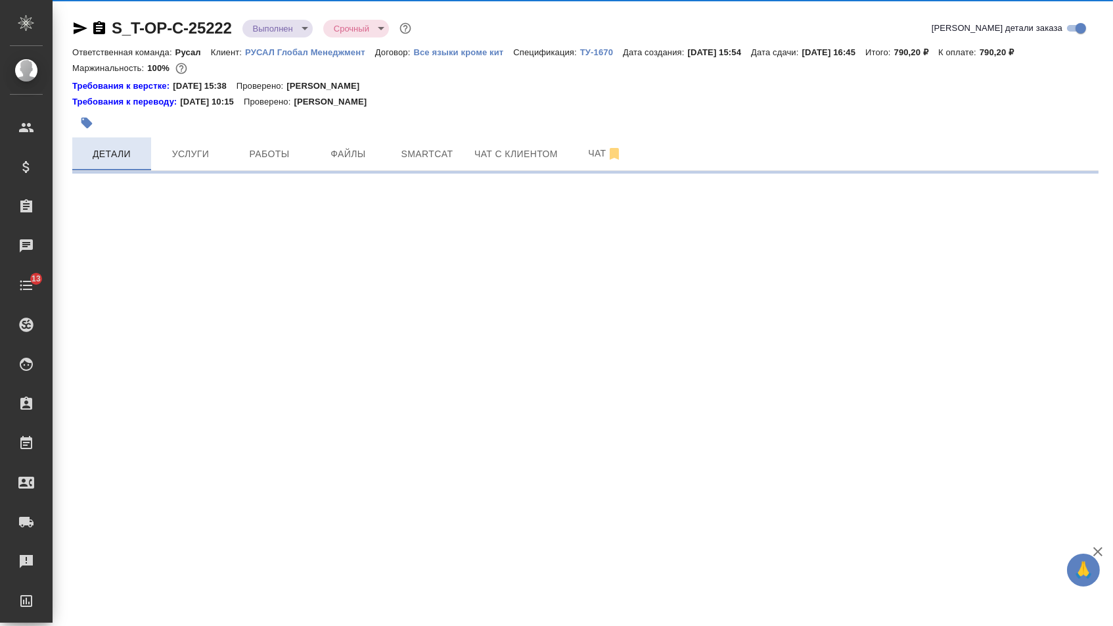
select select "RU"
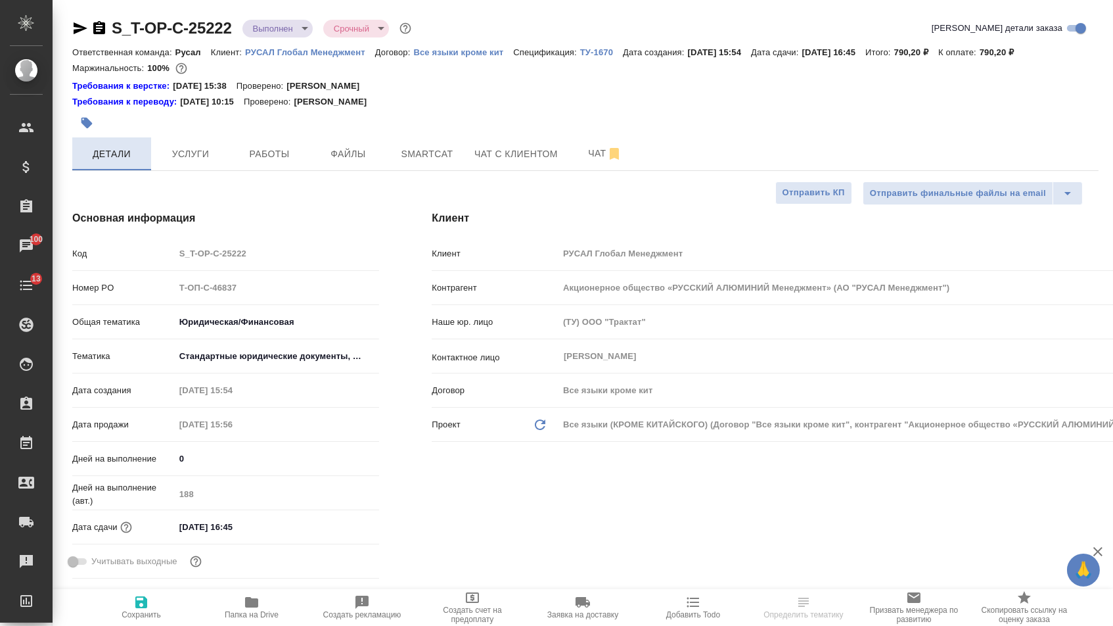
type textarea "x"
click at [181, 162] on span "Услуги" at bounding box center [190, 154] width 63 height 16
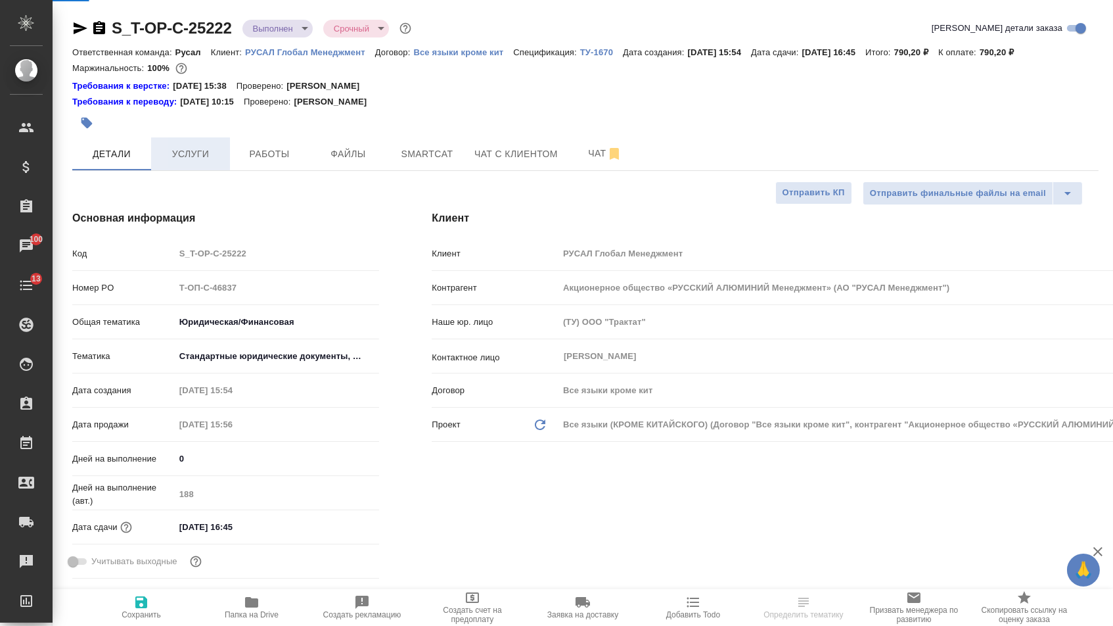
scroll to position [0, 0]
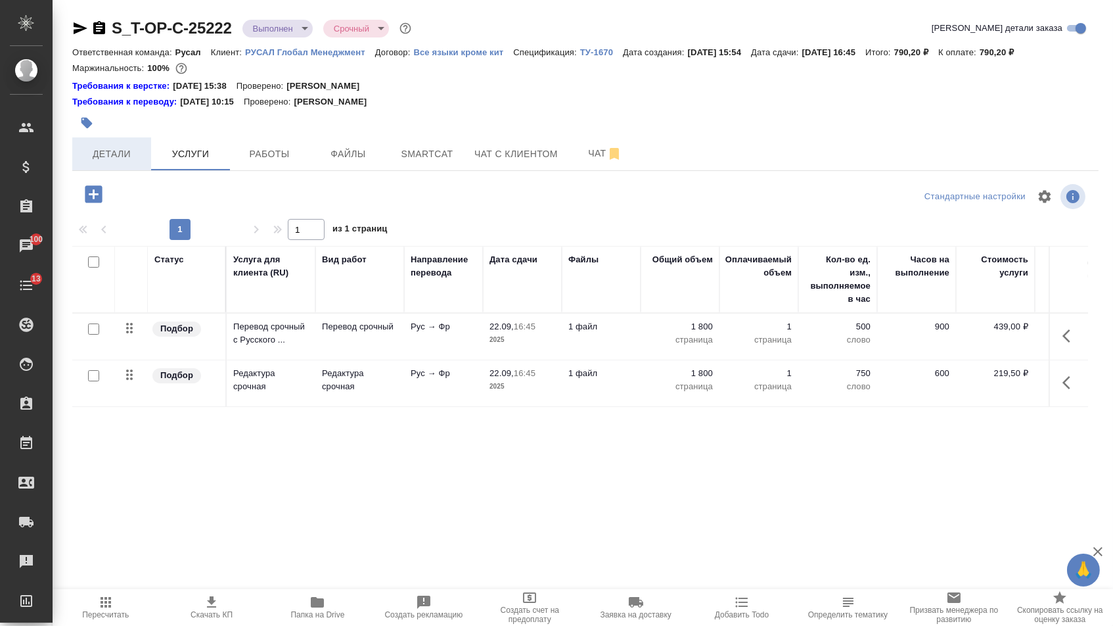
click at [116, 168] on button "Детали" at bounding box center [111, 153] width 79 height 33
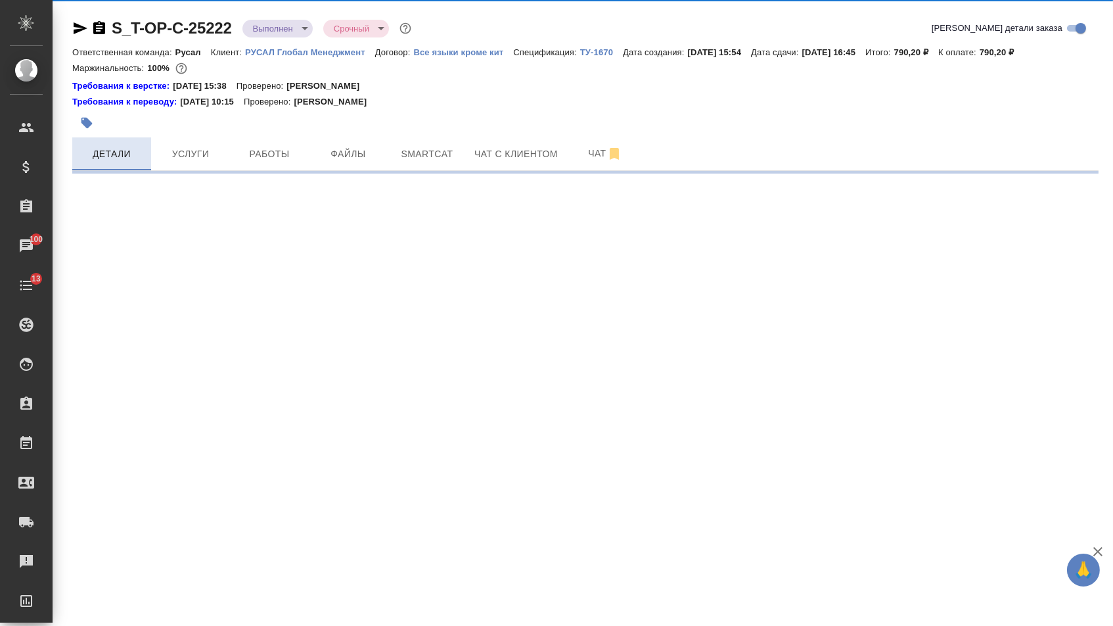
select select "RU"
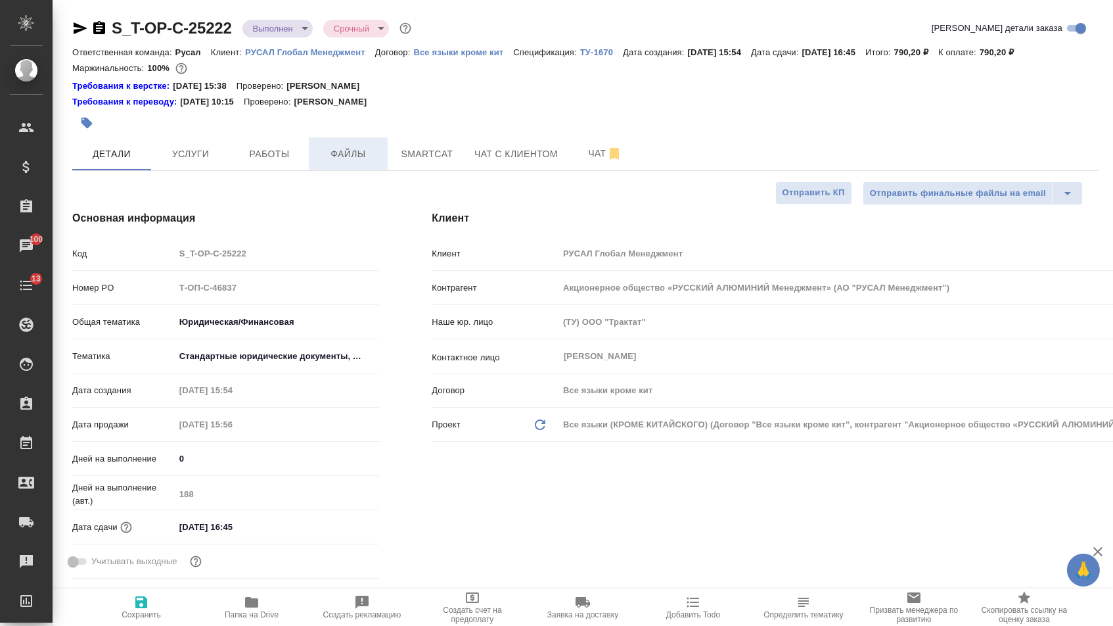
type textarea "x"
click at [373, 162] on span "Файлы" at bounding box center [348, 154] width 63 height 16
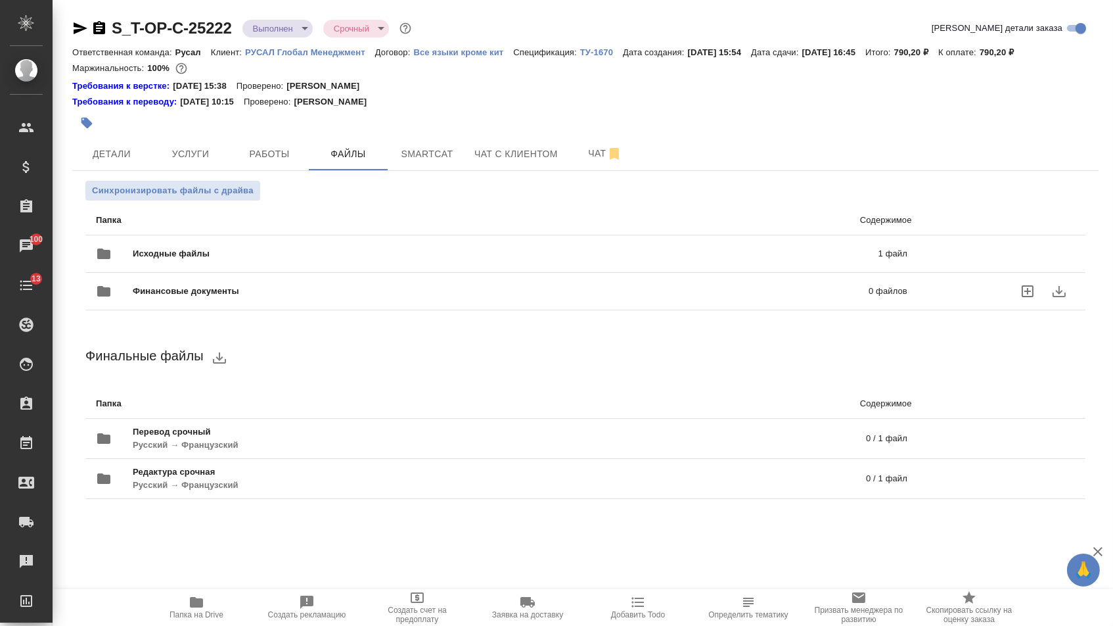
click at [202, 278] on div "Финансовые документы 0 файлов" at bounding box center [502, 291] width 838 height 58
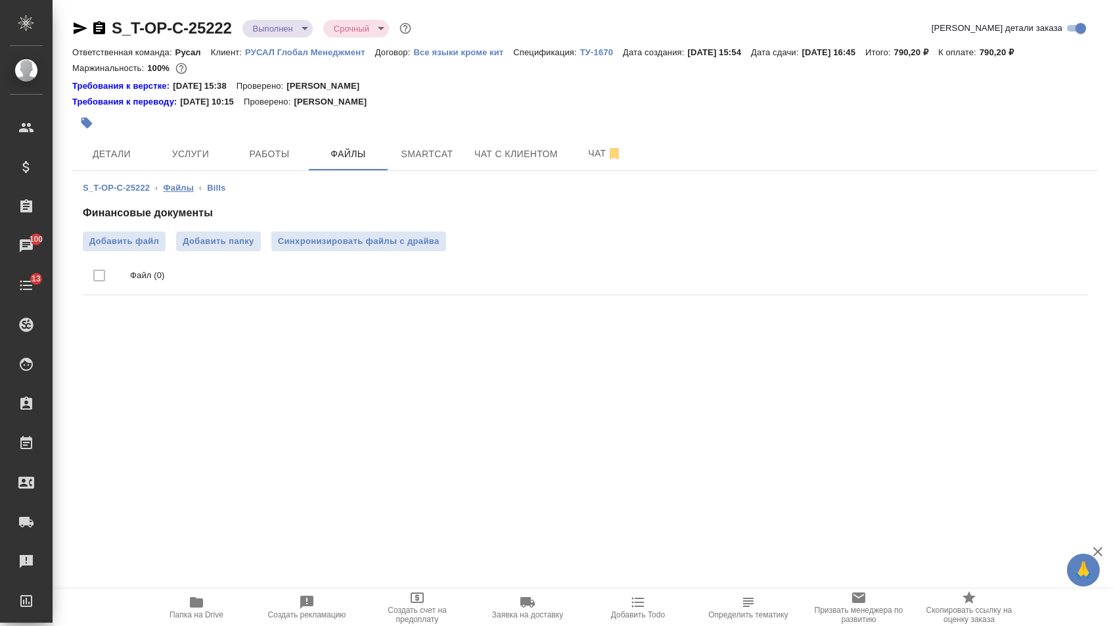
click at [187, 187] on link "Файлы" at bounding box center [179, 188] width 30 height 10
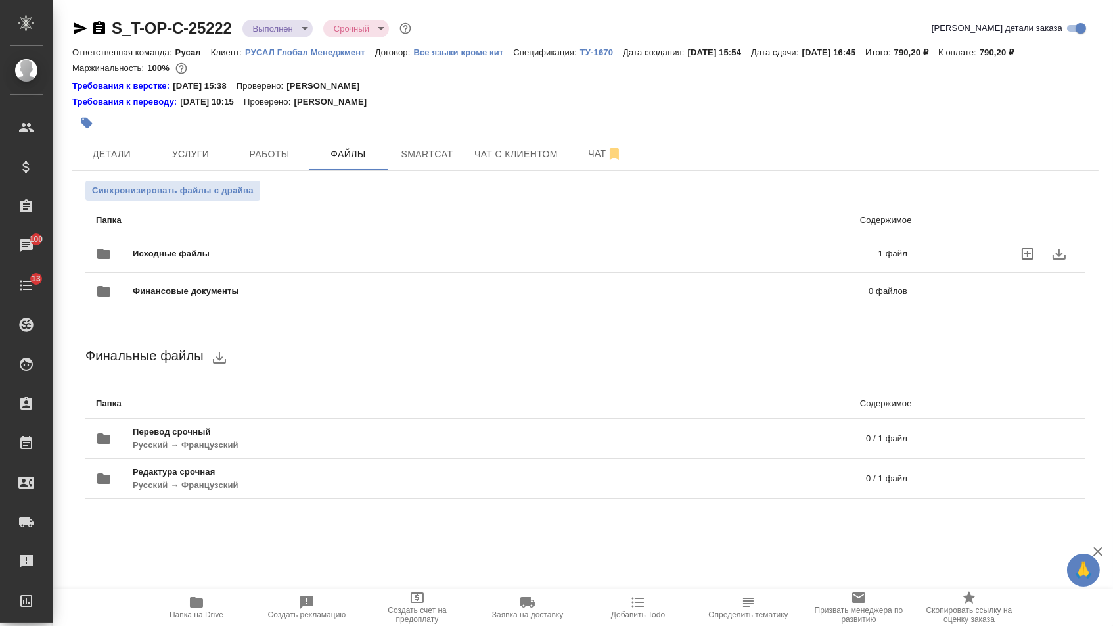
click at [177, 256] on span "Исходные файлы" at bounding box center [338, 253] width 411 height 13
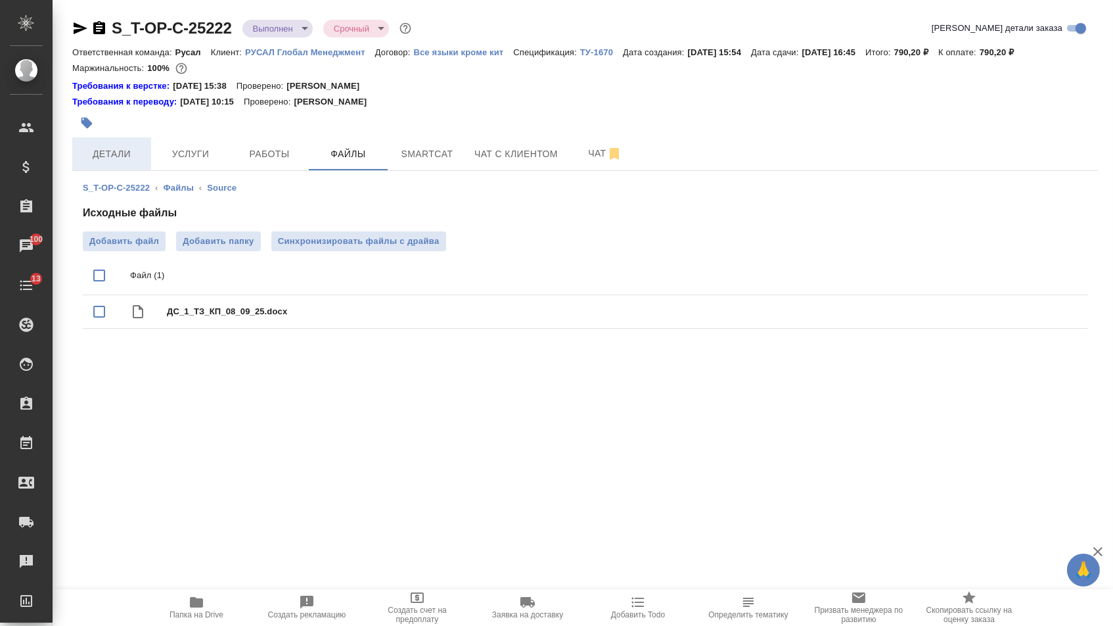
click at [108, 159] on span "Детали" at bounding box center [111, 154] width 63 height 16
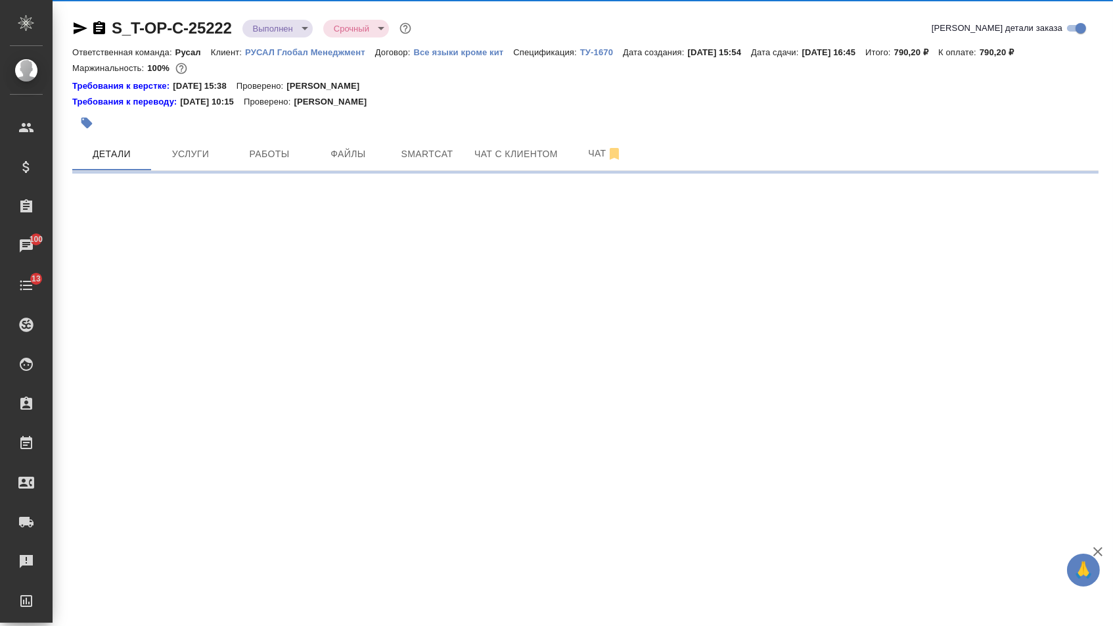
select select "RU"
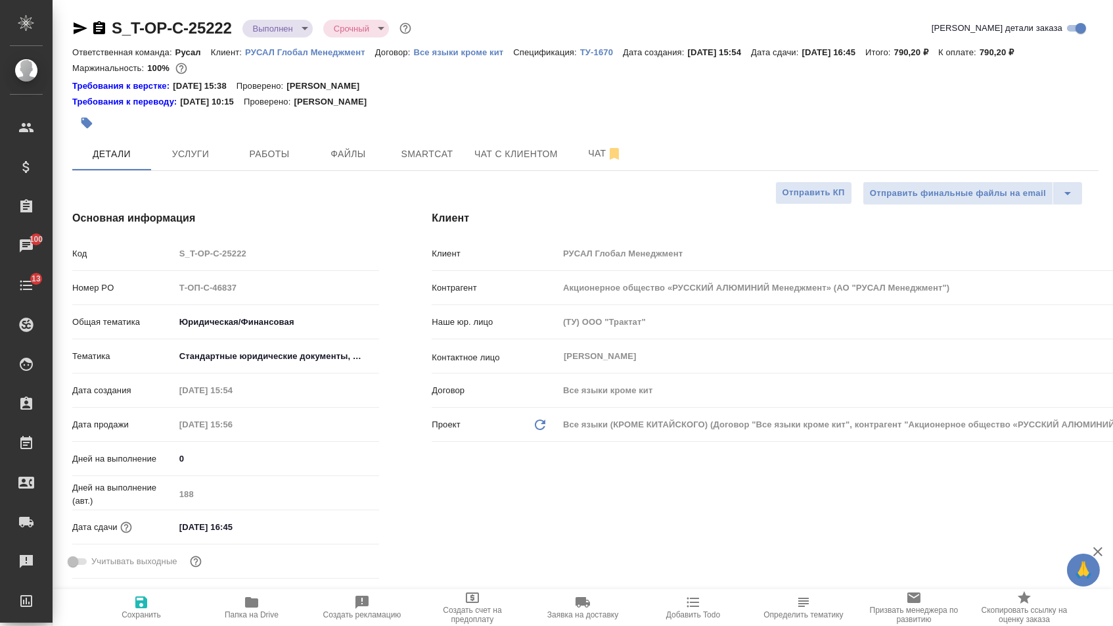
type textarea "x"
click at [81, 32] on icon "button" at bounding box center [81, 28] width 14 height 12
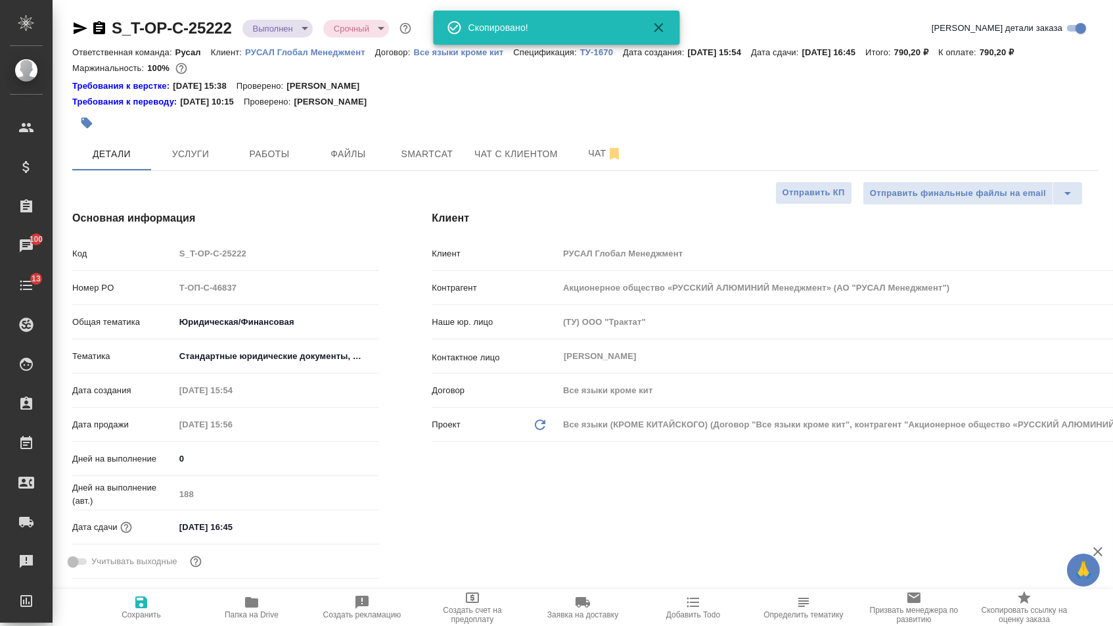
type textarea "x"
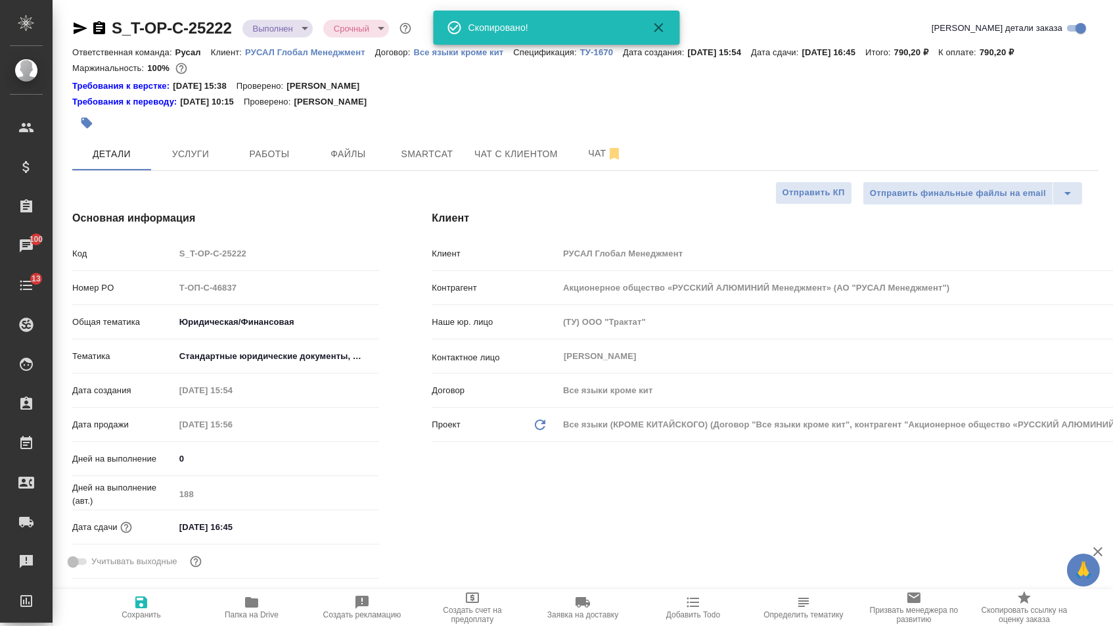
type textarea "x"
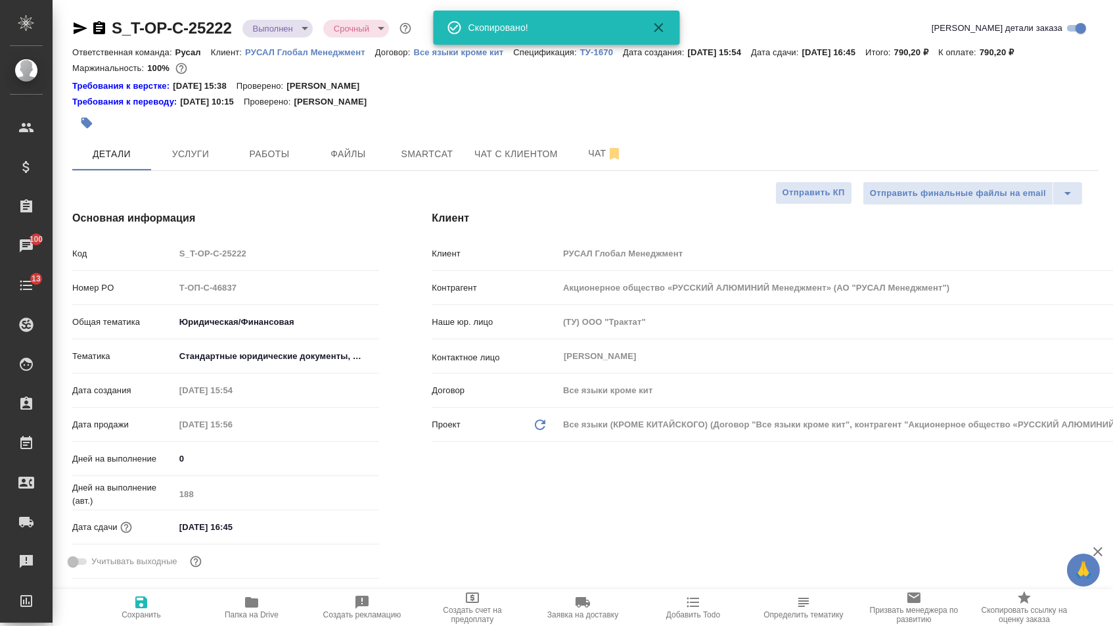
type textarea "x"
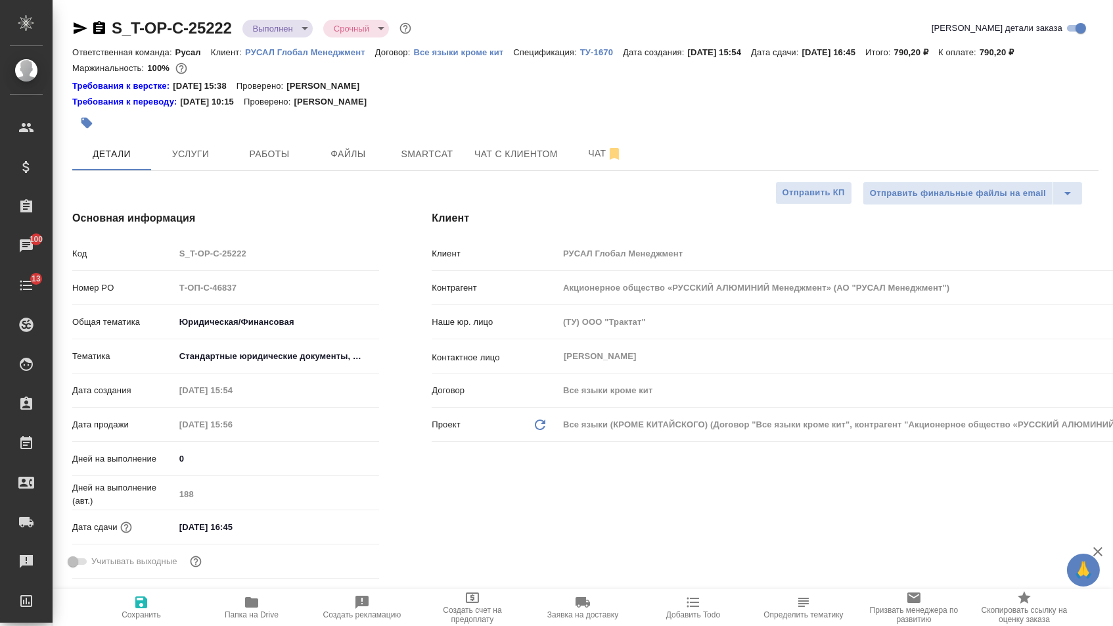
type textarea "x"
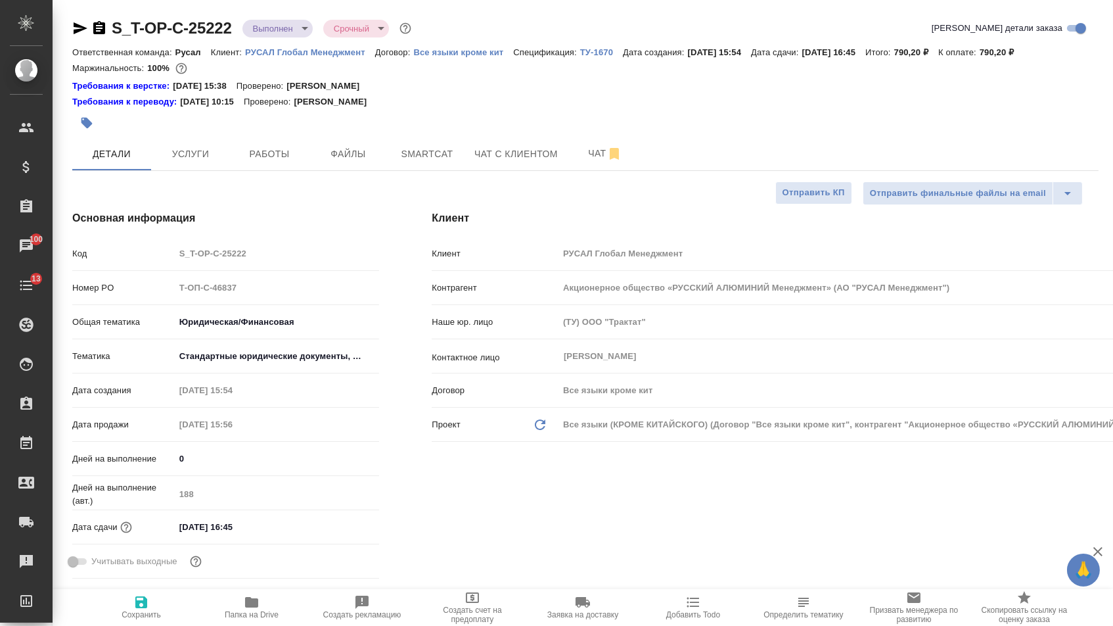
type textarea "x"
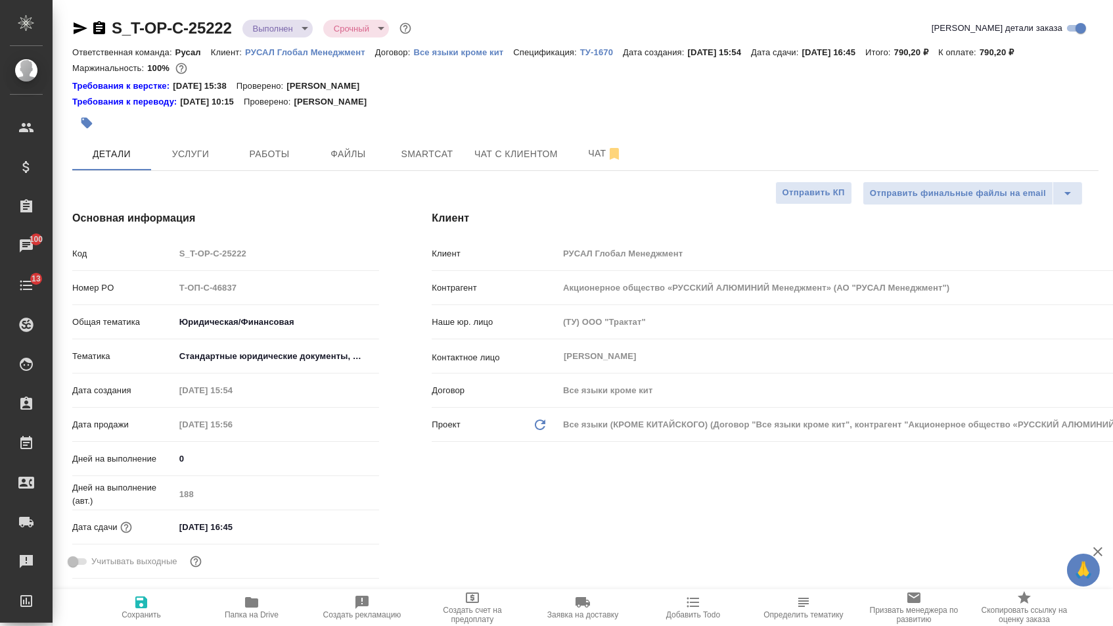
type textarea "x"
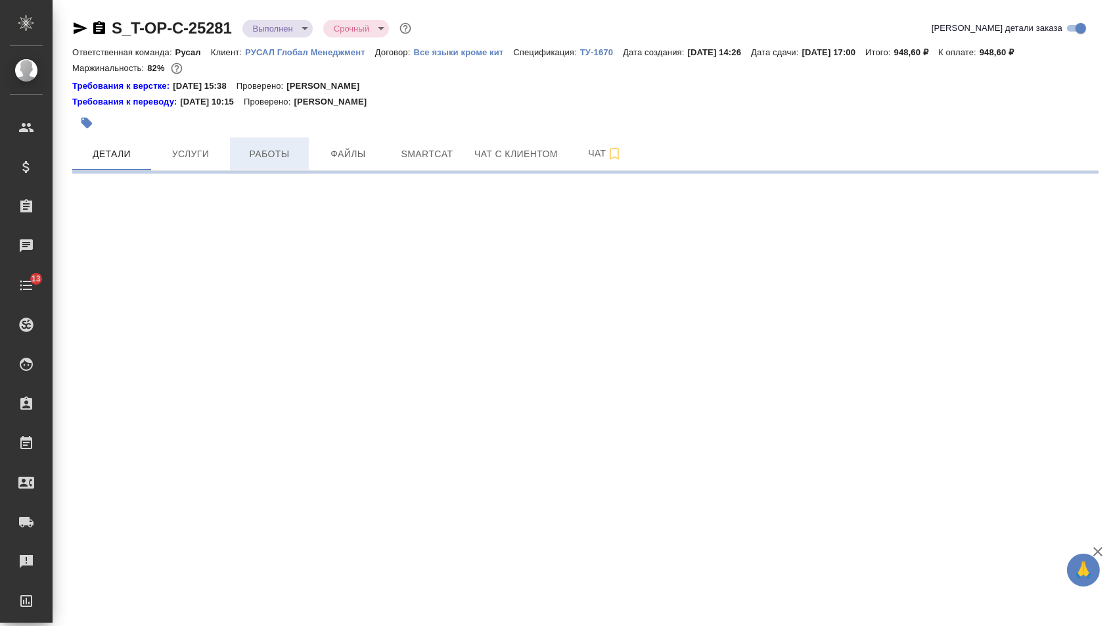
select select "RU"
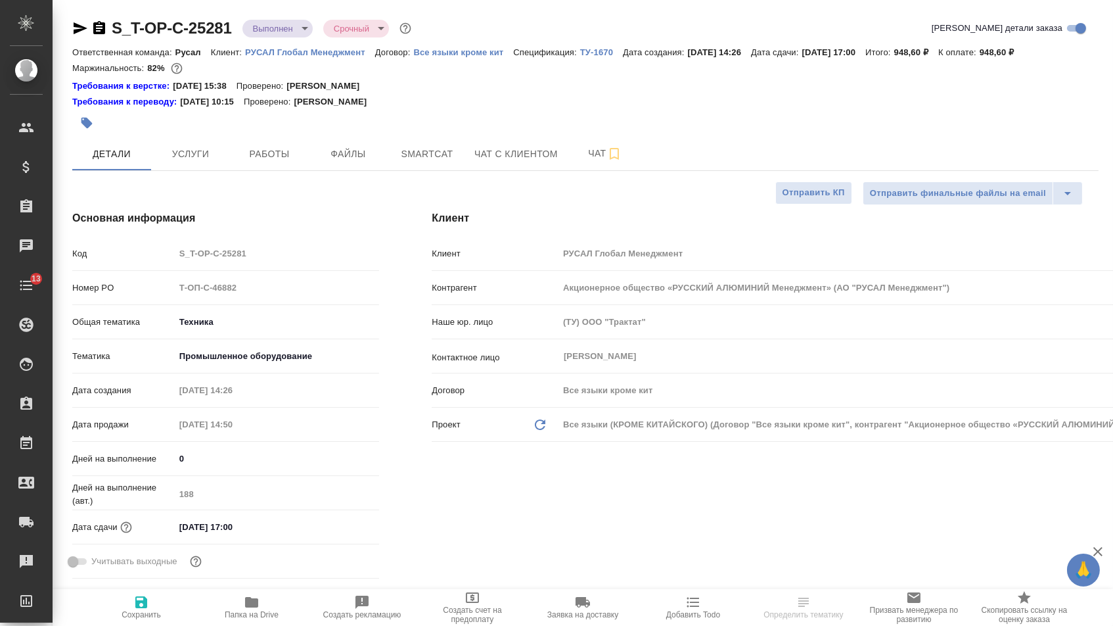
type textarea "x"
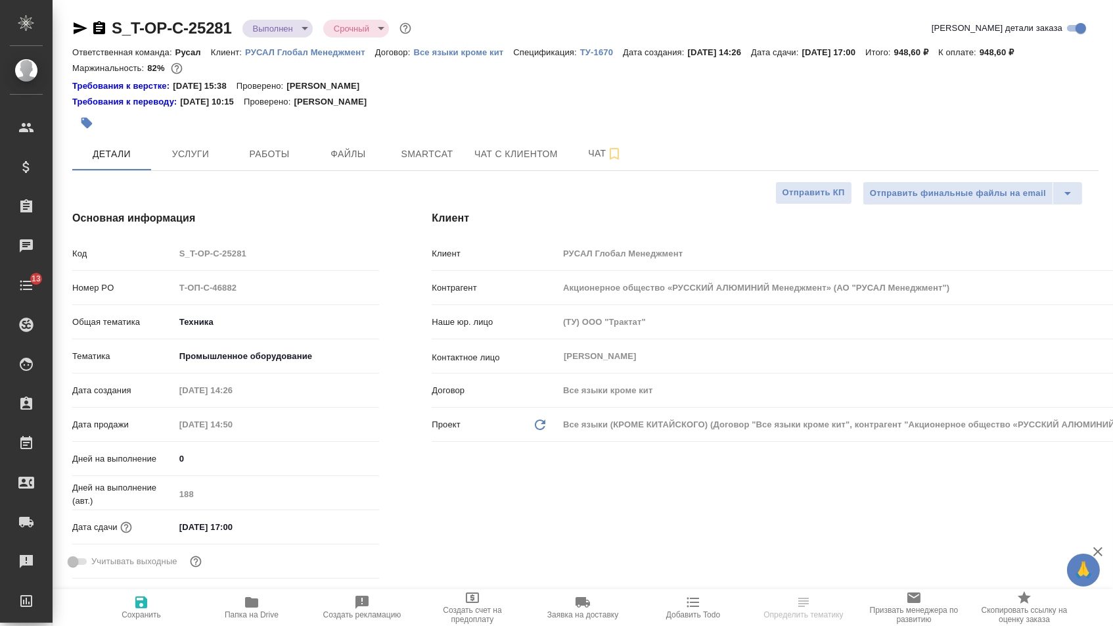
type textarea "x"
click at [85, 28] on icon "button" at bounding box center [81, 28] width 14 height 12
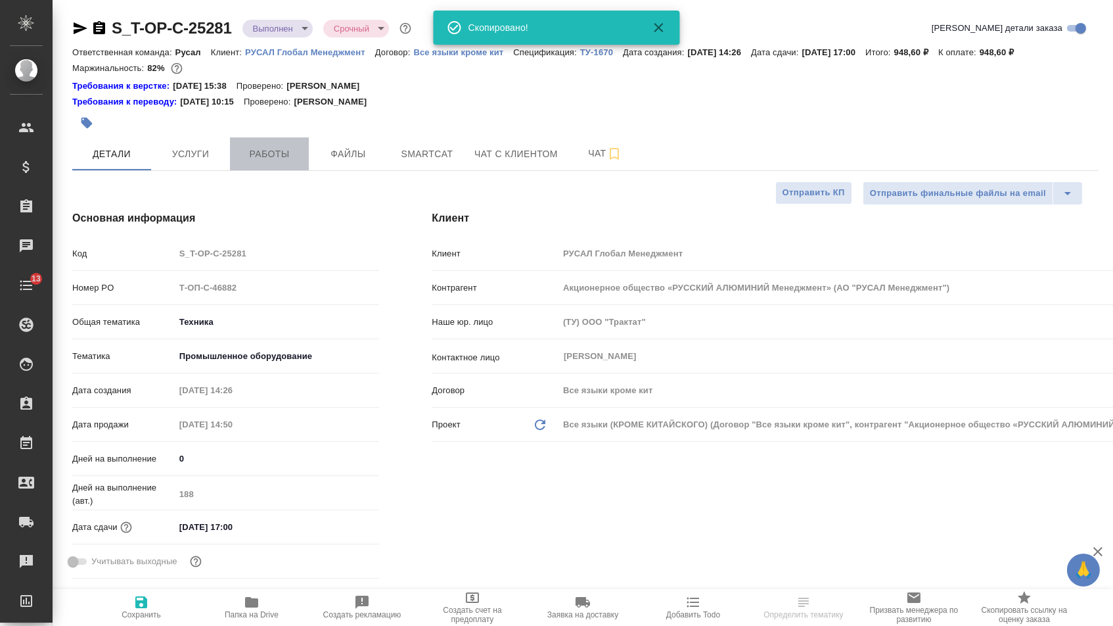
click at [259, 156] on span "Работы" at bounding box center [269, 154] width 63 height 16
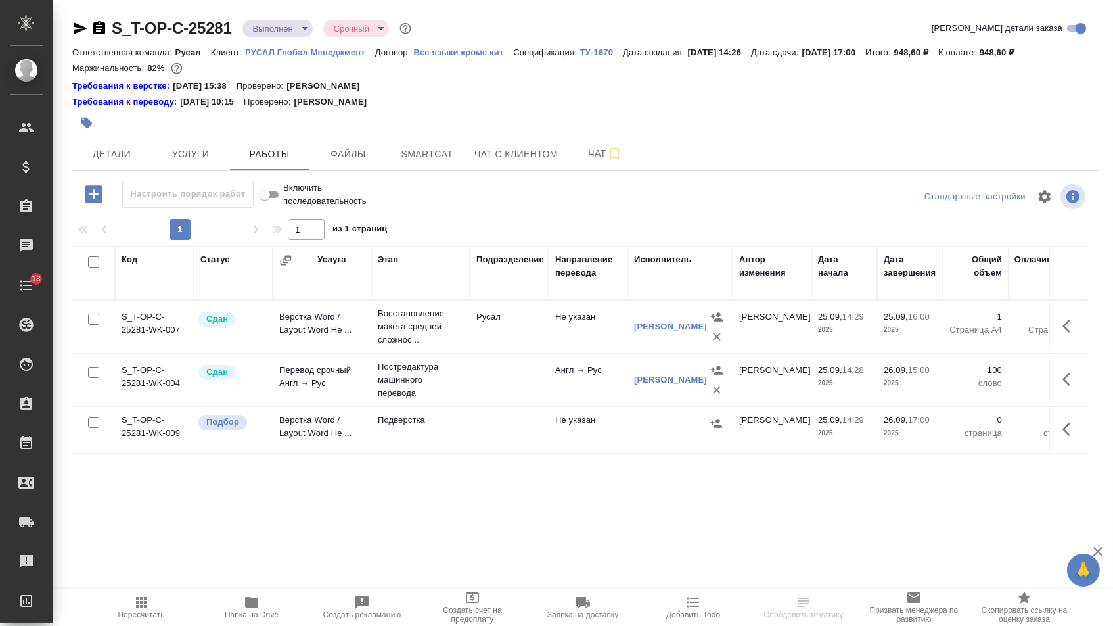
click at [93, 428] on input "checkbox" at bounding box center [93, 422] width 11 height 11
checkbox input "true"
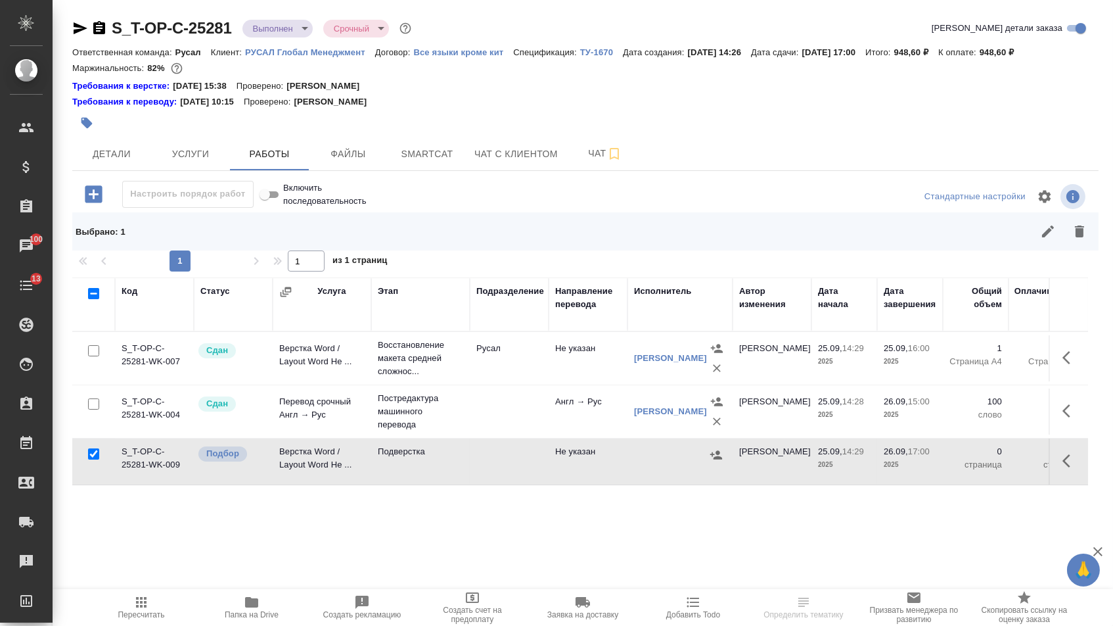
click at [1095, 233] on div at bounding box center [687, 232] width 816 height 32
click at [1080, 234] on icon "button" at bounding box center [1079, 231] width 9 height 12
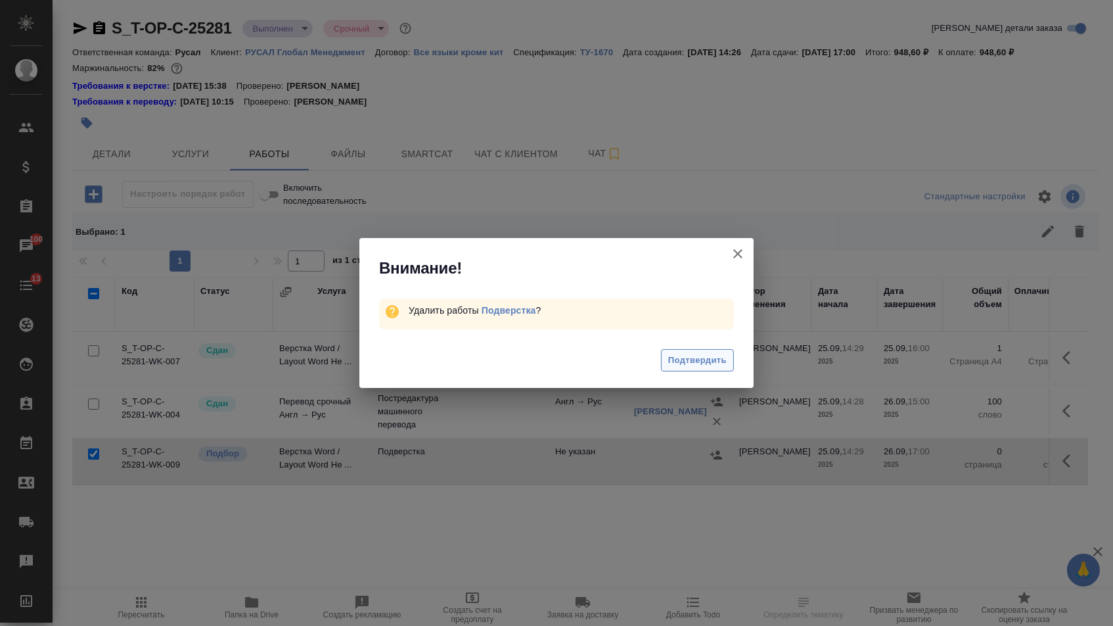
click at [721, 357] on span "Подтвердить" at bounding box center [697, 360] width 58 height 15
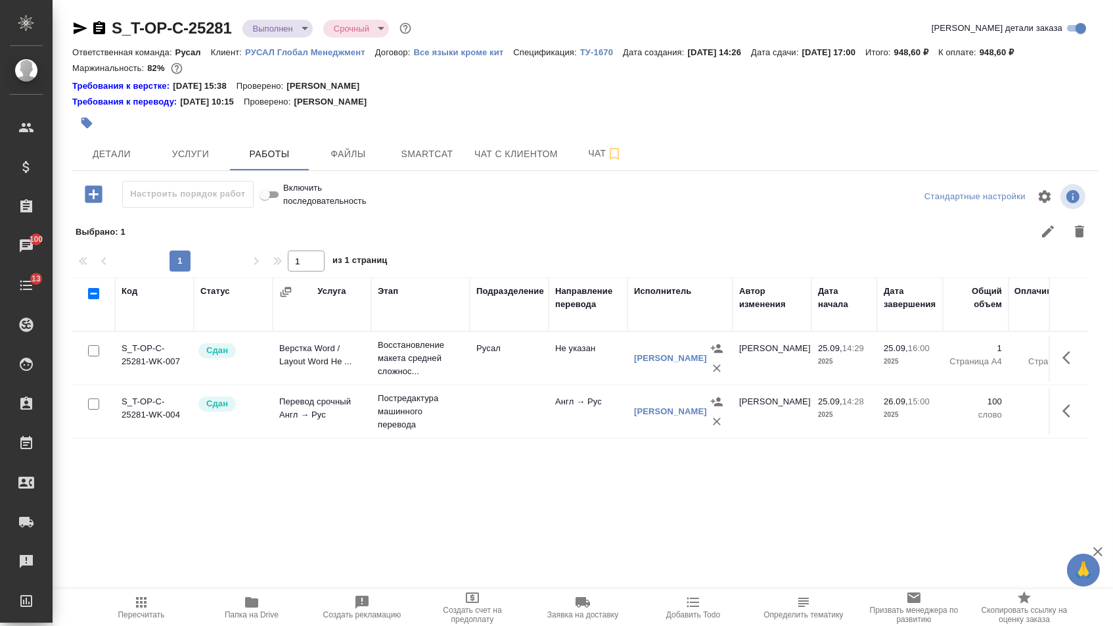
click at [281, 32] on body "🙏 .cls-1 fill:#fff; AWATERA Menshikova Aleksandra Клиенты Спецификации Заказы 1…" at bounding box center [556, 313] width 1113 height 626
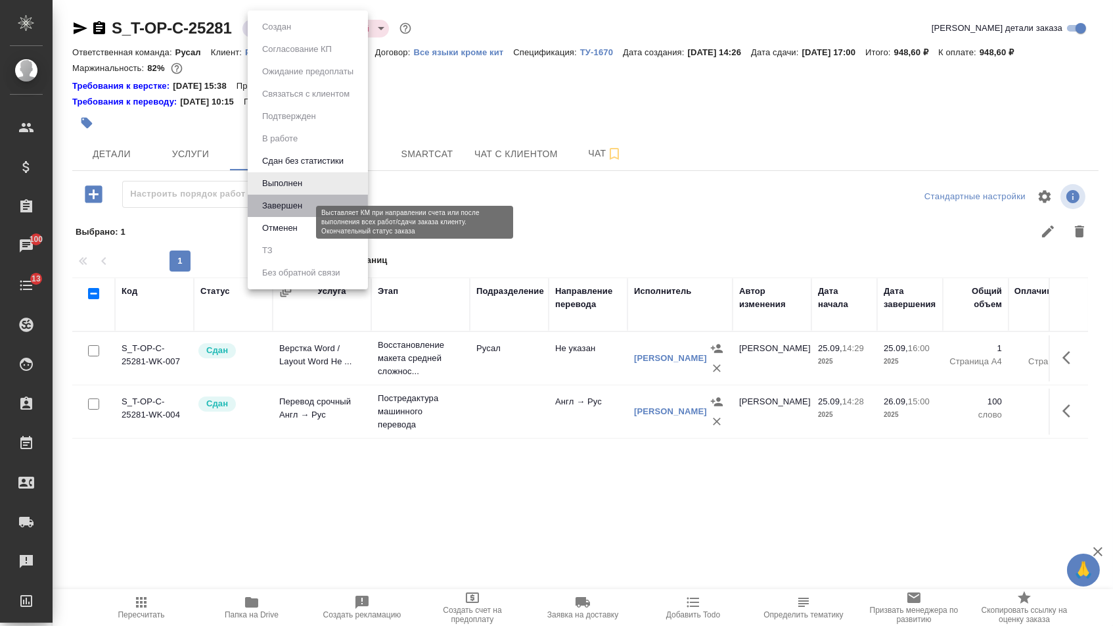
click at [283, 213] on button "Завершен" at bounding box center [282, 205] width 48 height 14
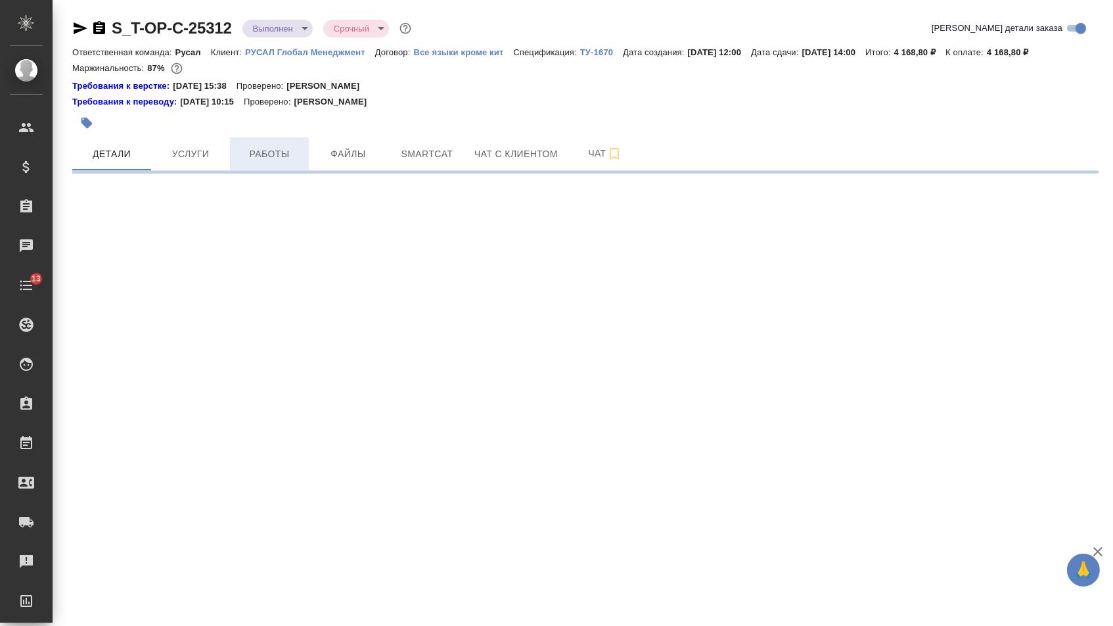
select select "RU"
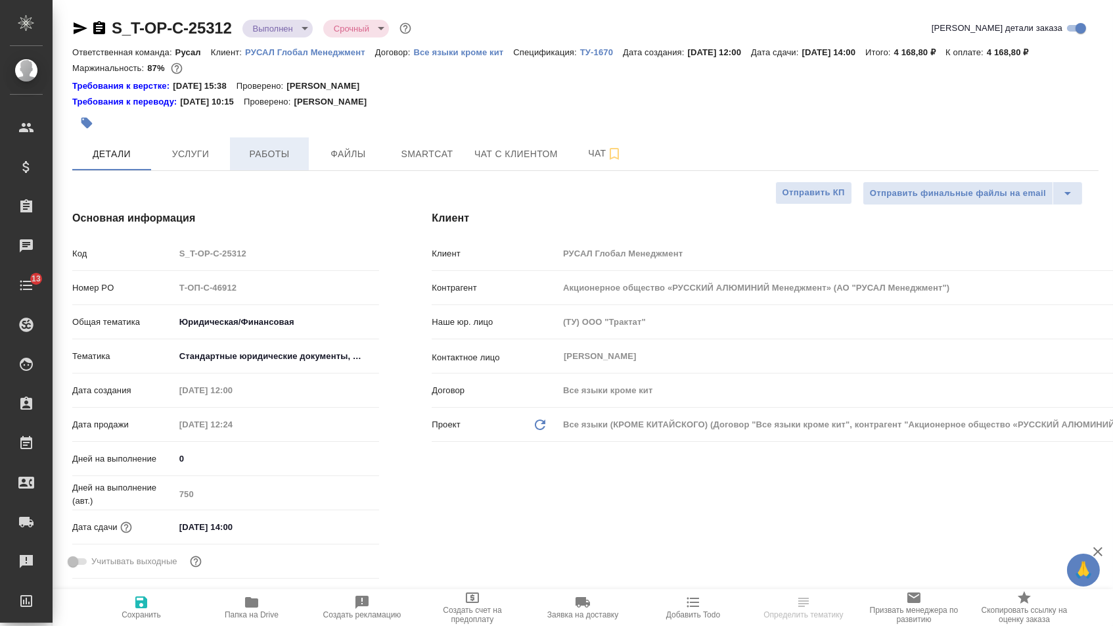
type textarea "x"
click at [274, 162] on span "Работы" at bounding box center [269, 154] width 63 height 16
type textarea "x"
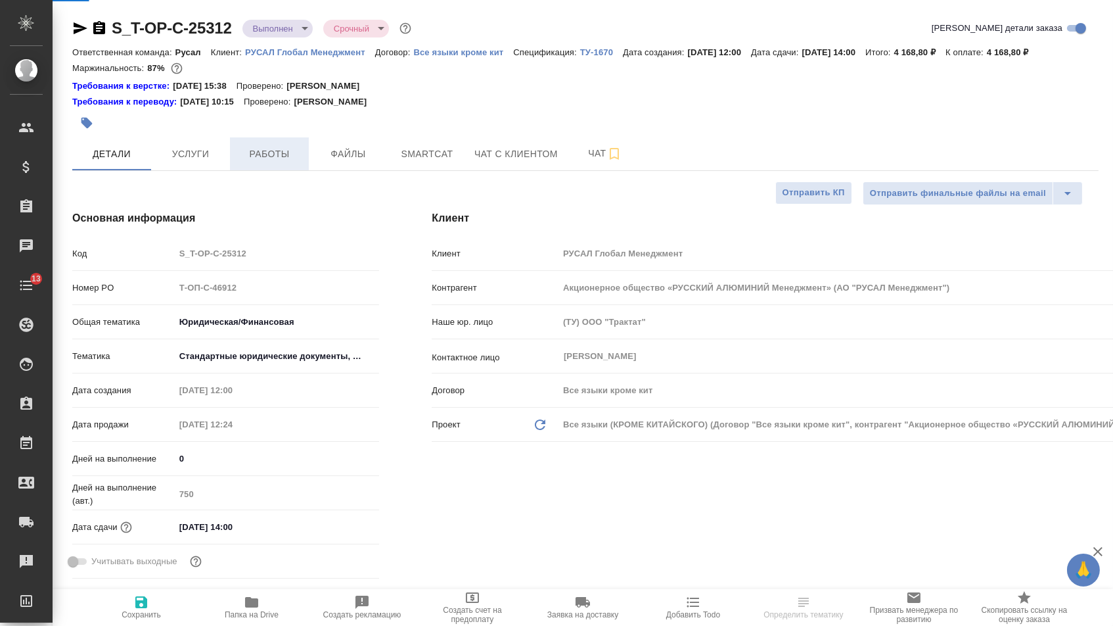
type textarea "x"
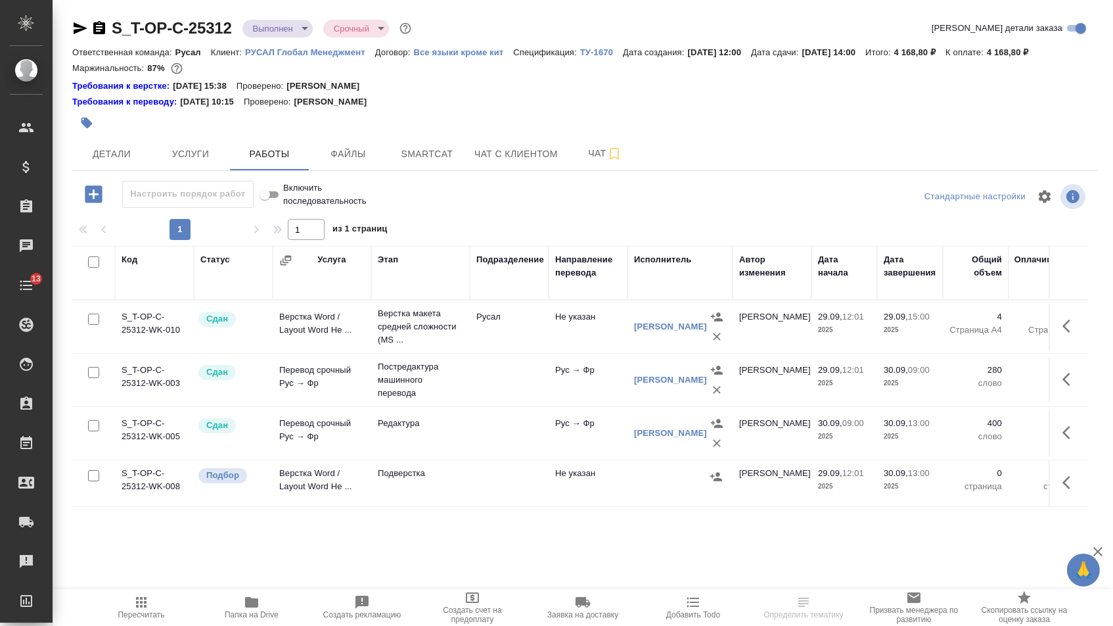
click at [91, 481] on input "checkbox" at bounding box center [93, 475] width 11 height 11
checkbox input "true"
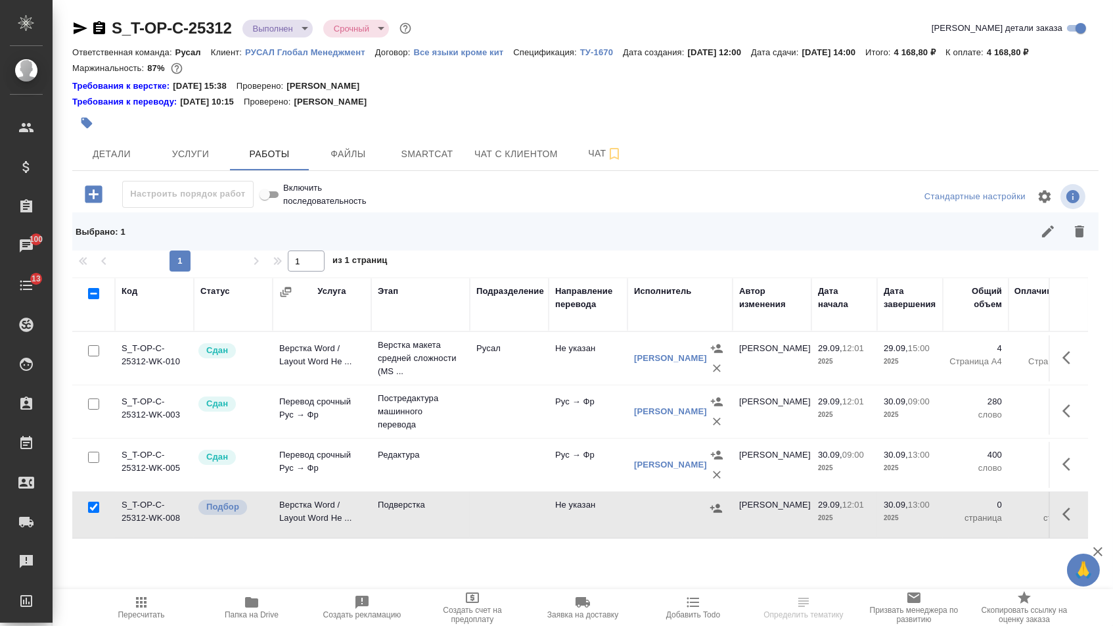
click at [1076, 237] on icon "button" at bounding box center [1079, 231] width 9 height 12
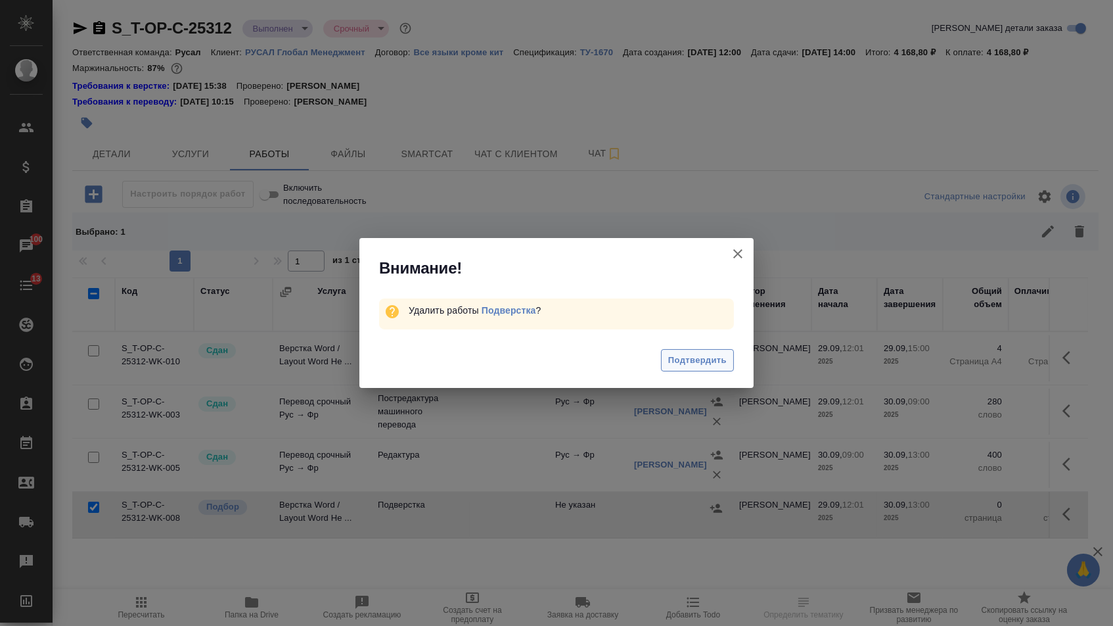
click at [711, 361] on span "Подтвердить" at bounding box center [697, 360] width 58 height 15
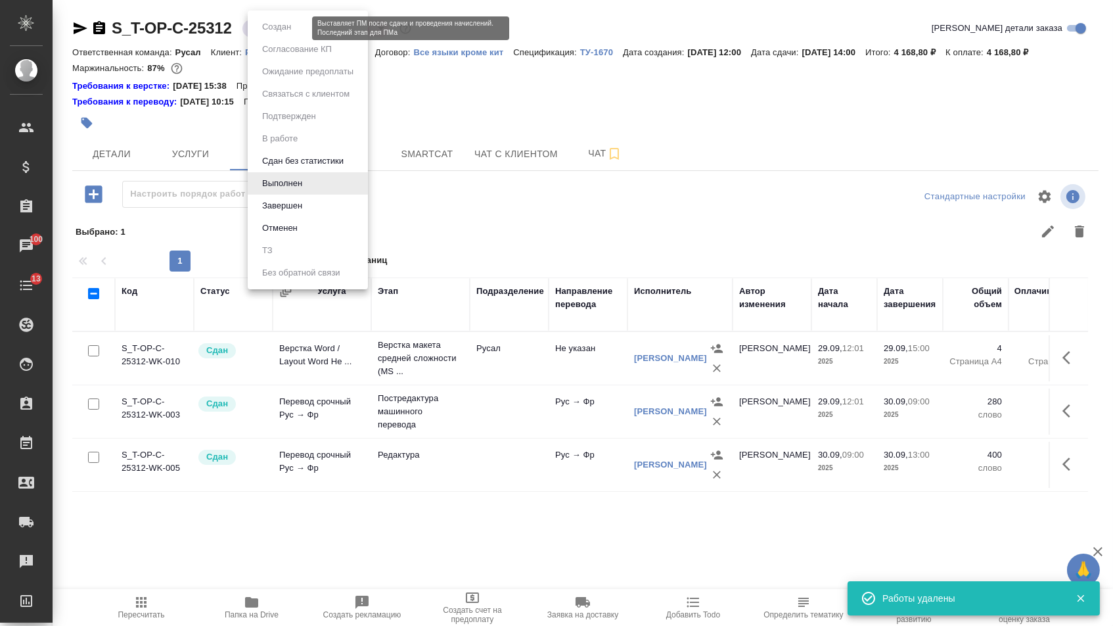
click at [294, 32] on body "🙏 .cls-1 fill:#fff; AWATERA [PERSON_NAME] Спецификации Заказы 100 Чаты 13 Todo …" at bounding box center [556, 313] width 1113 height 626
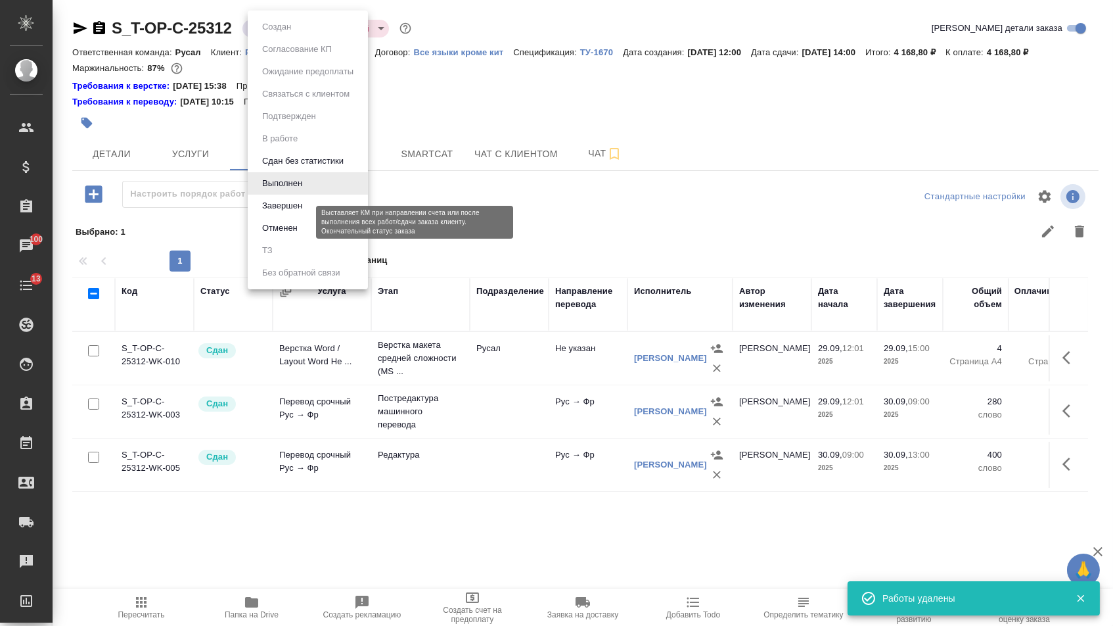
click at [283, 213] on button "Завершен" at bounding box center [282, 205] width 48 height 14
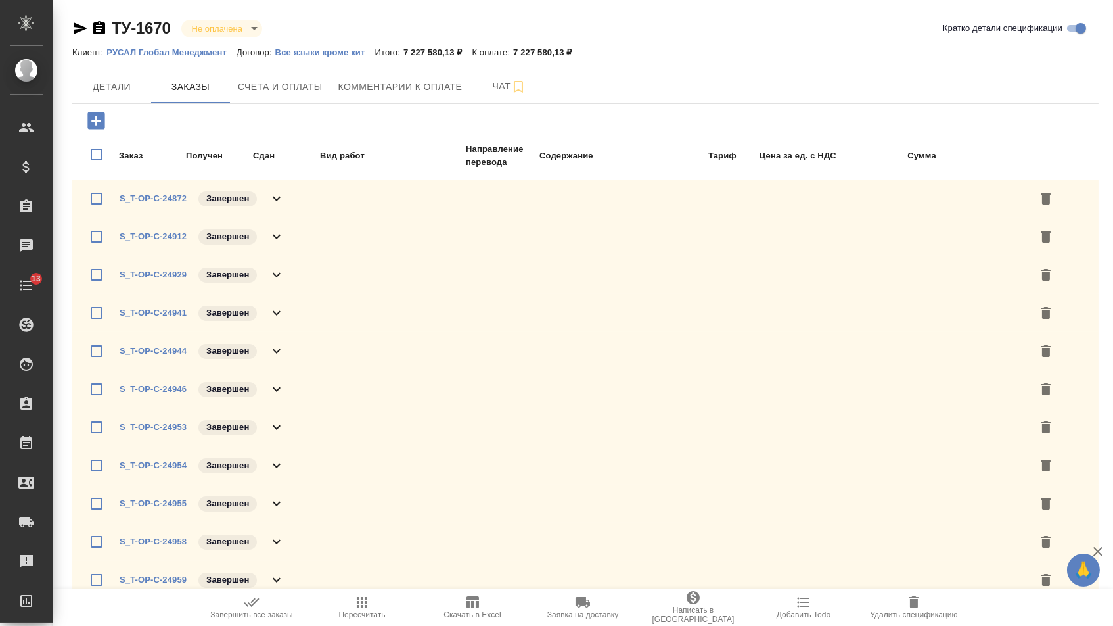
checkbox input "false"
click at [189, 604] on div "Завершить все заказы Пересчитать Скачать в Excel Заявка на доставку Написать в …" at bounding box center [583, 607] width 1061 height 37
click at [235, 605] on span "Завершить все заказы" at bounding box center [251, 606] width 95 height 25
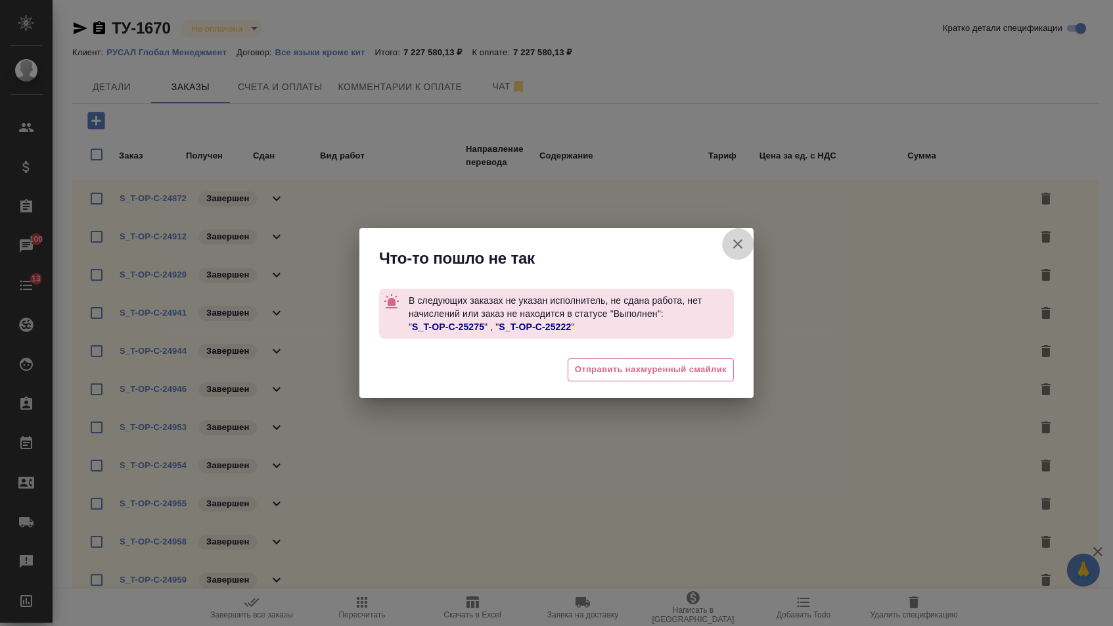
click at [747, 251] on button "Кратко детали спецификации" at bounding box center [738, 244] width 32 height 32
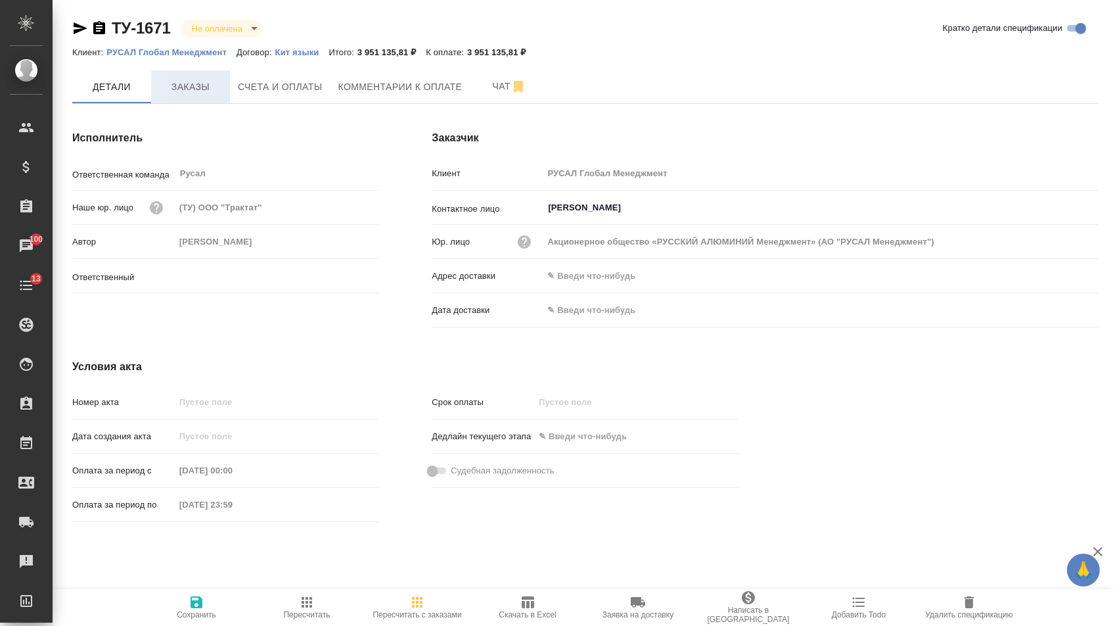
click at [186, 76] on button "Заказы" at bounding box center [190, 86] width 79 height 33
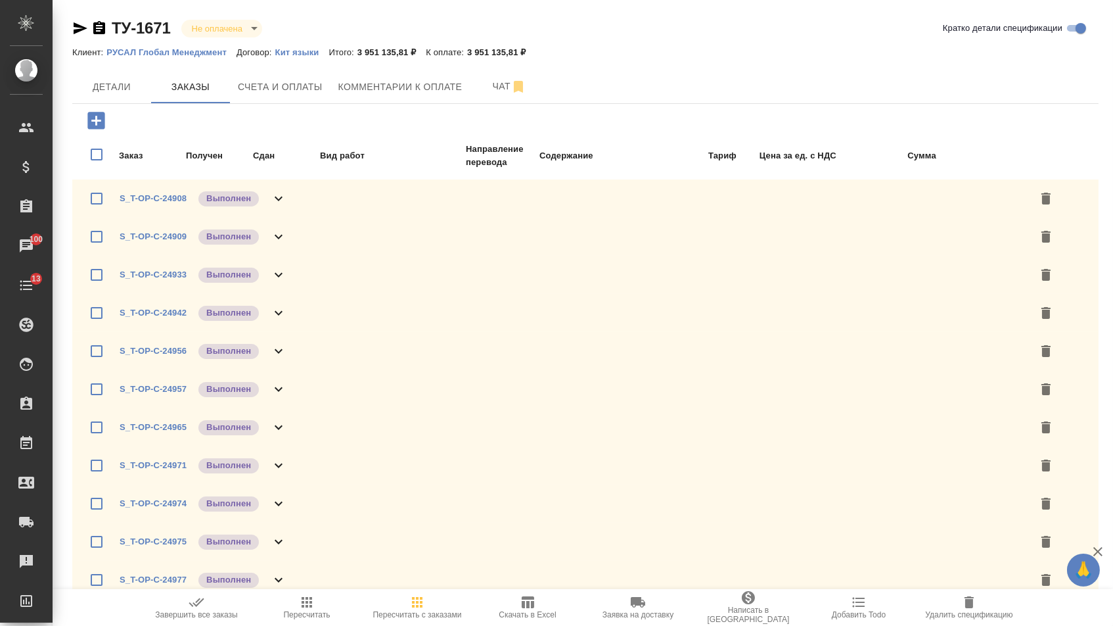
click at [186, 614] on span "Завершить все заказы" at bounding box center [196, 614] width 83 height 9
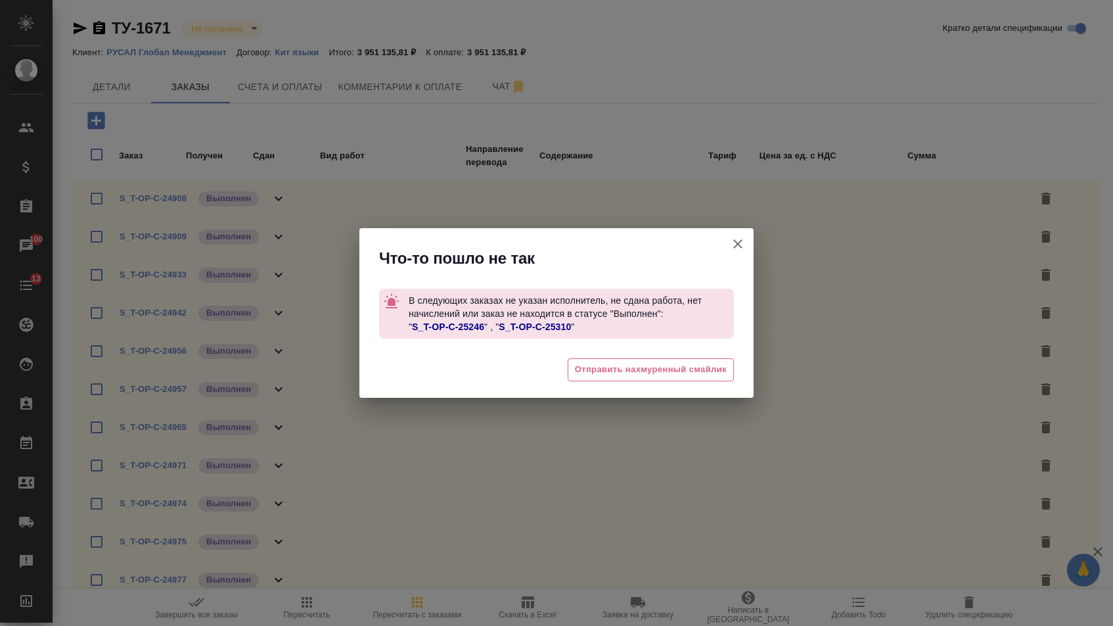
click at [452, 326] on link "S_T-OP-C-25246" at bounding box center [448, 326] width 72 height 11
click at [553, 329] on link "S_T-OP-C-25310" at bounding box center [535, 326] width 72 height 11
click at [732, 247] on icon "button" at bounding box center [738, 244] width 16 height 16
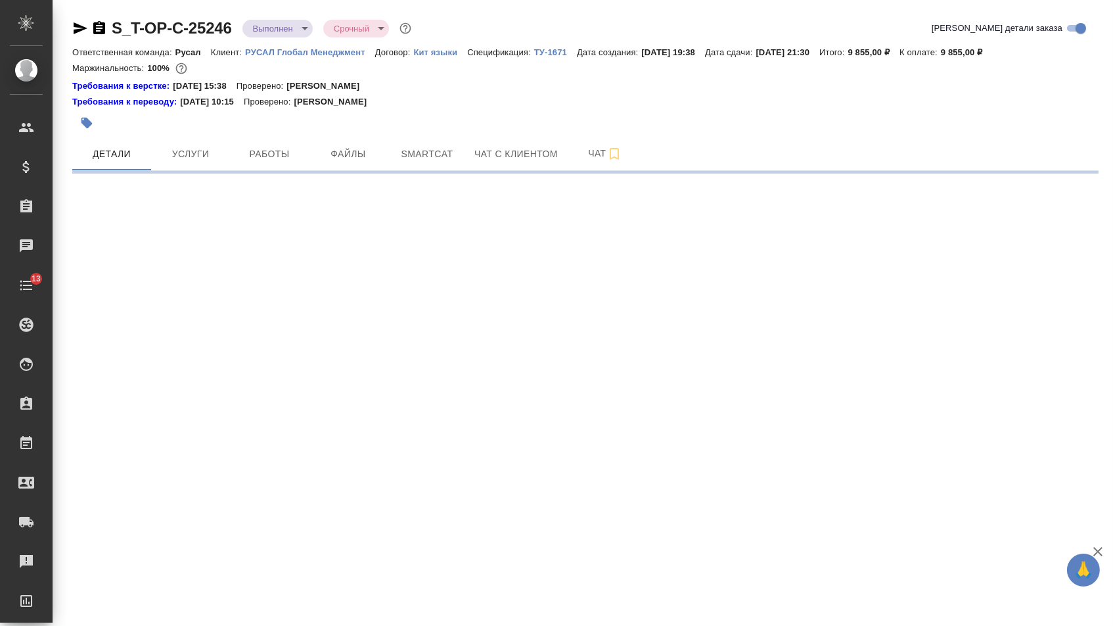
select select "RU"
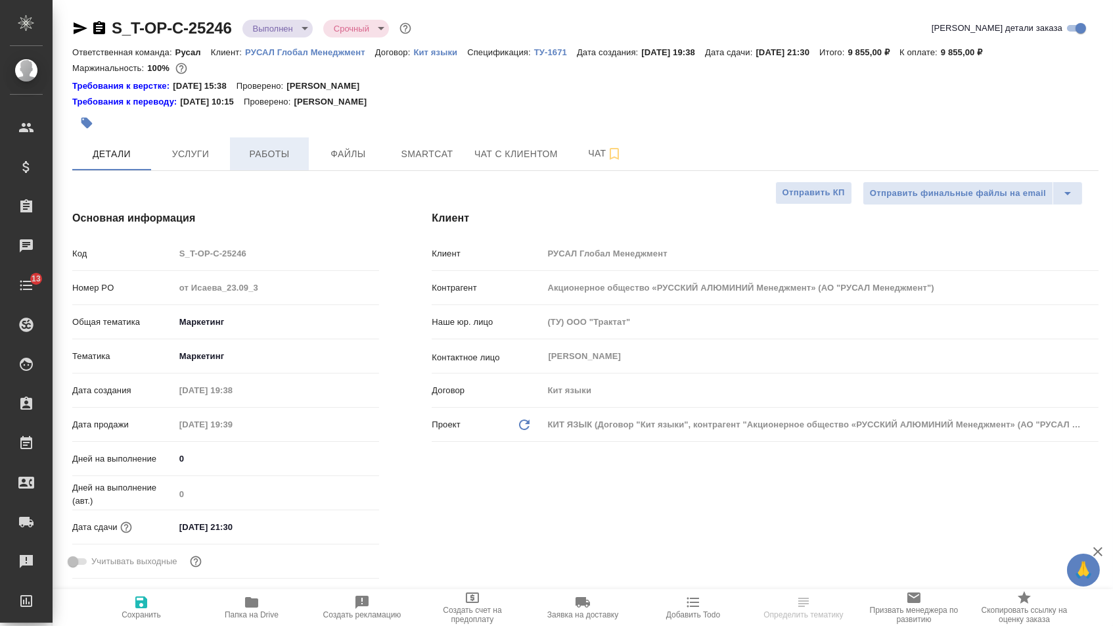
type textarea "x"
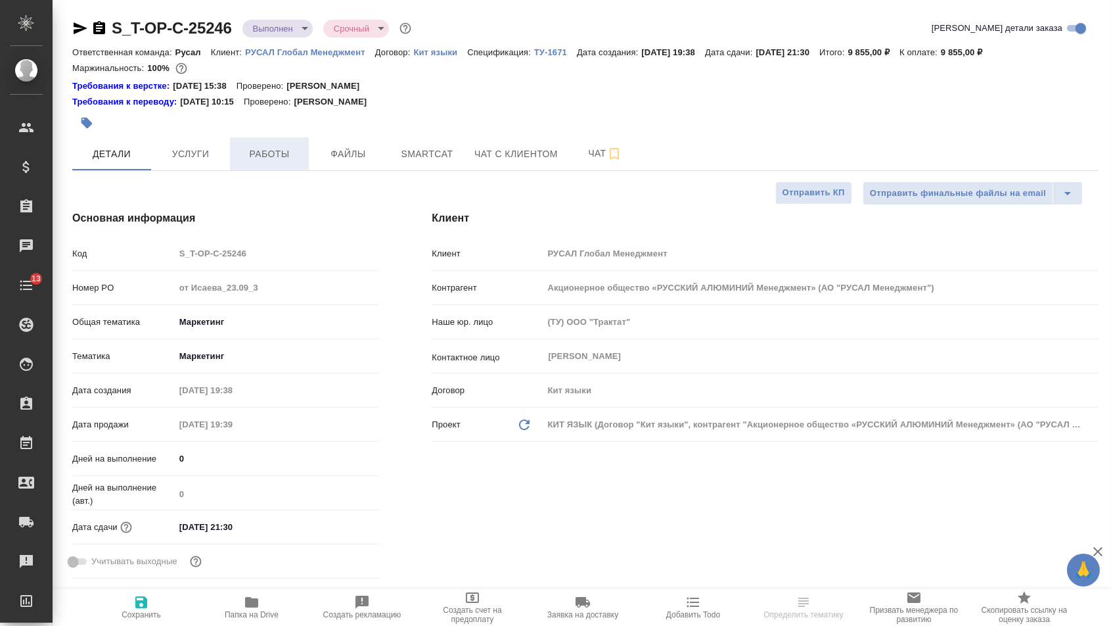
type textarea "x"
click at [297, 156] on span "Работы" at bounding box center [269, 154] width 63 height 16
type textarea "x"
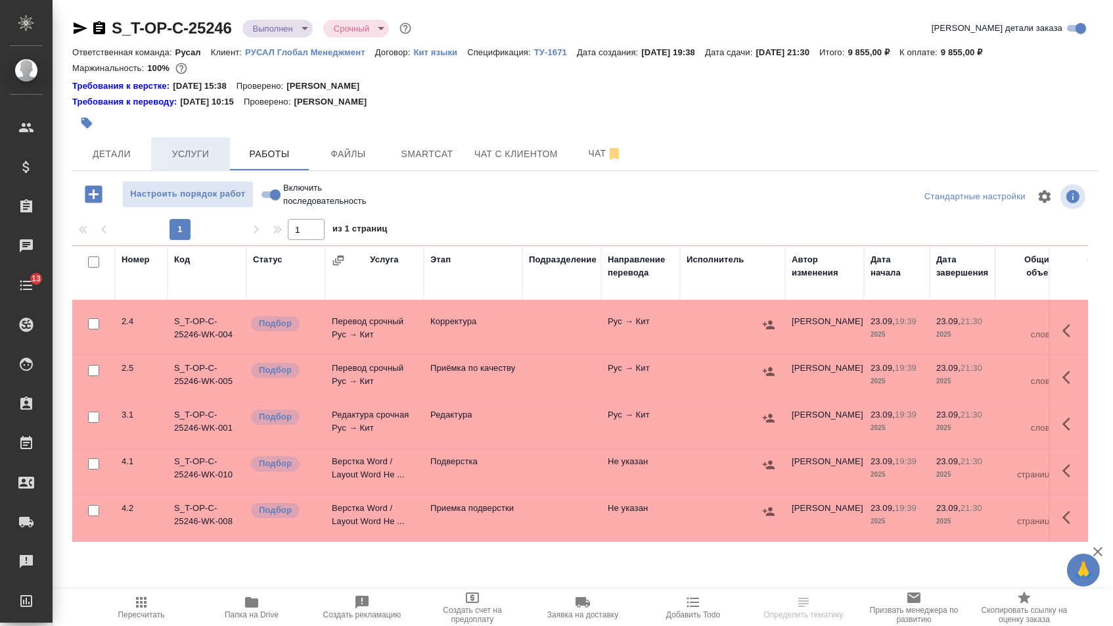
scroll to position [251, 0]
click at [114, 146] on button "Детали" at bounding box center [111, 153] width 79 height 33
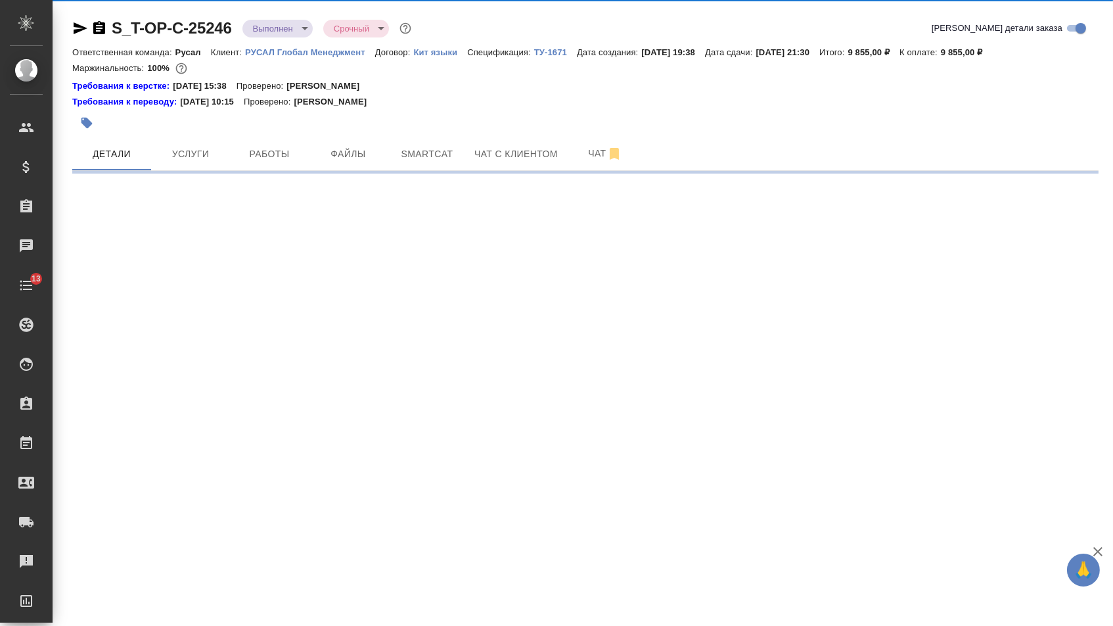
select select "RU"
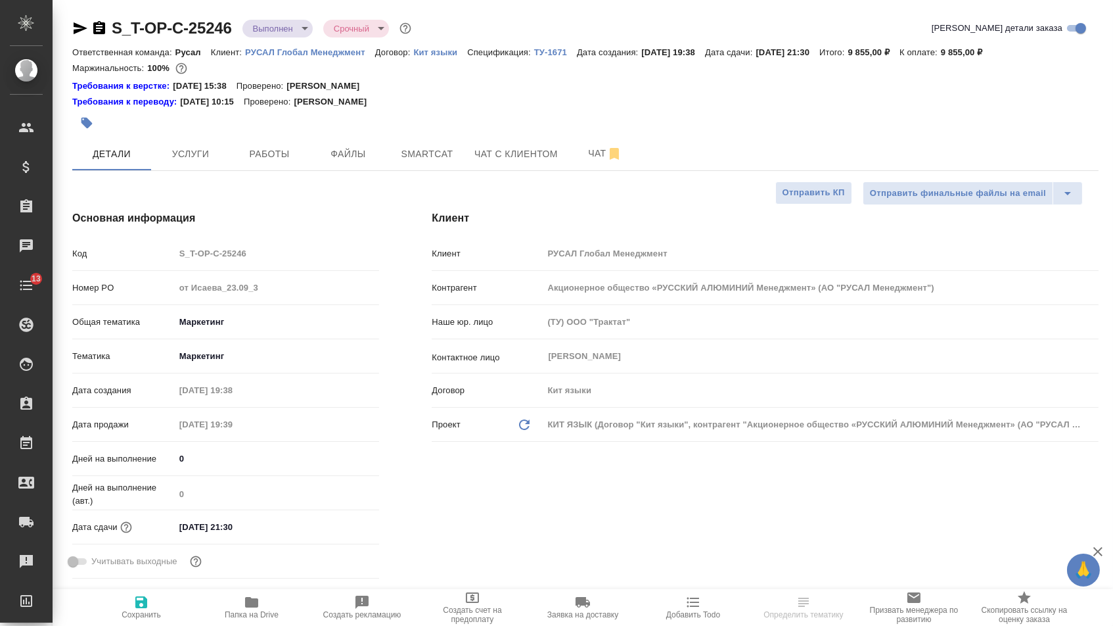
type textarea "x"
click at [84, 28] on icon "button" at bounding box center [81, 28] width 14 height 12
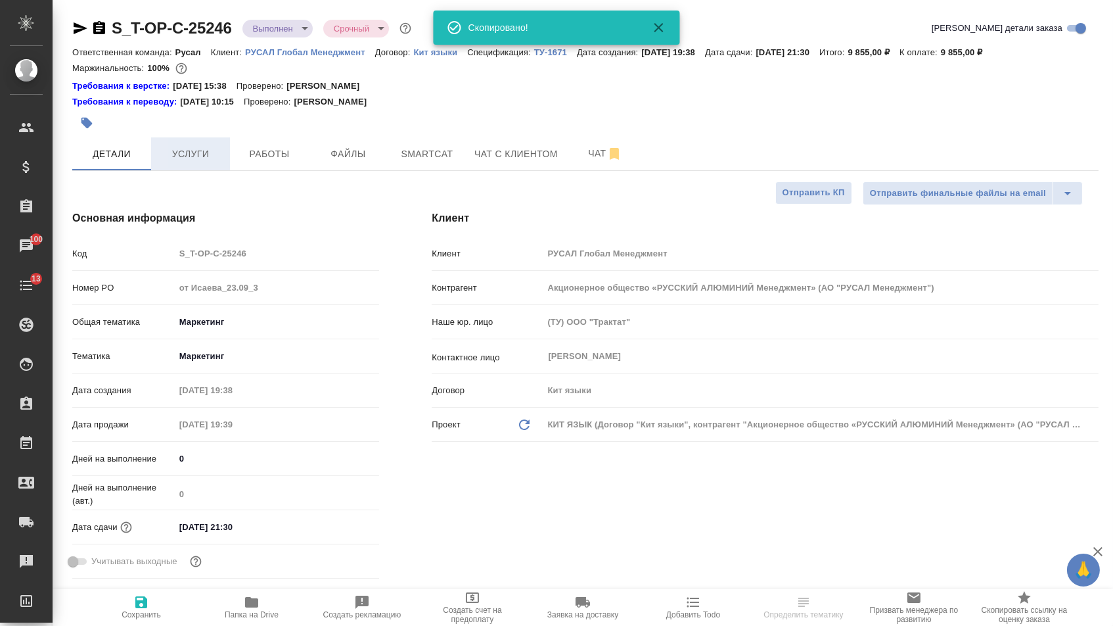
type textarea "x"
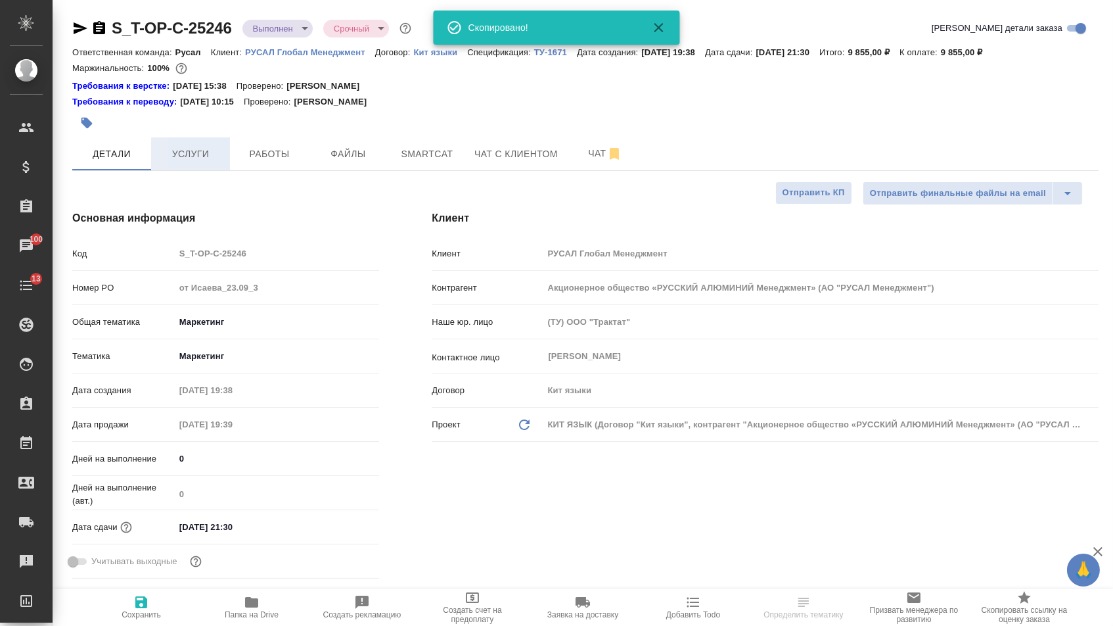
type textarea "x"
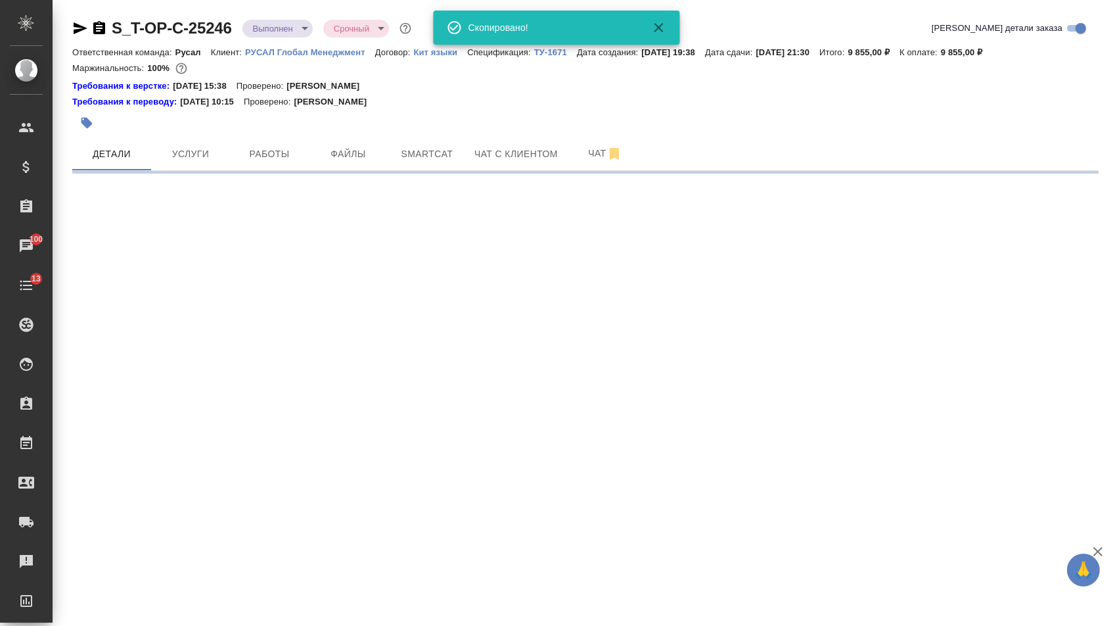
select select "RU"
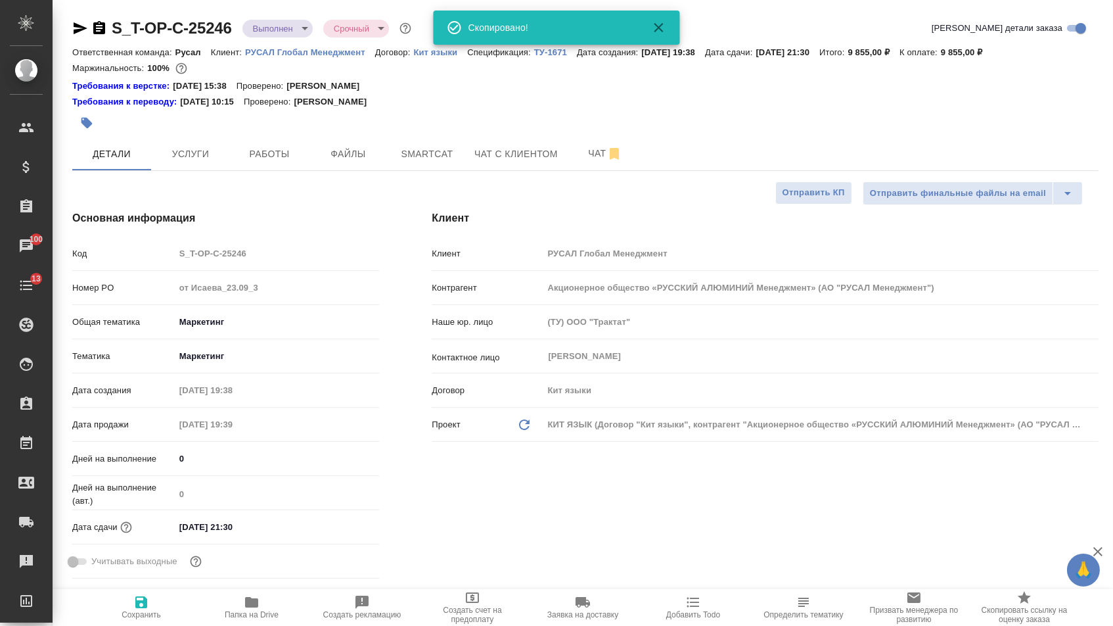
type textarea "x"
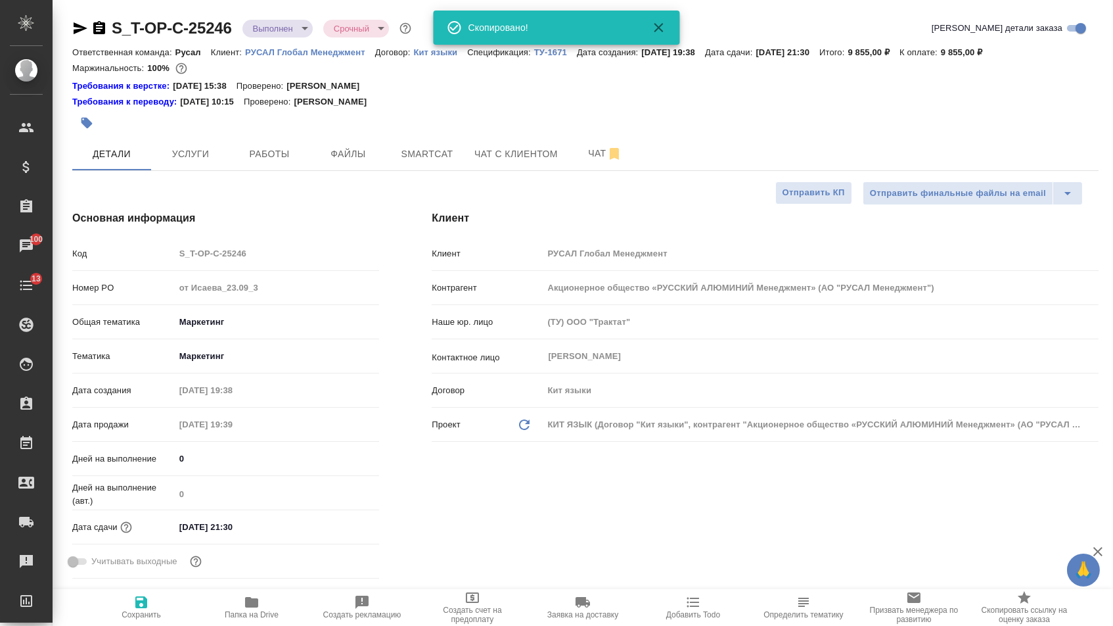
type textarea "x"
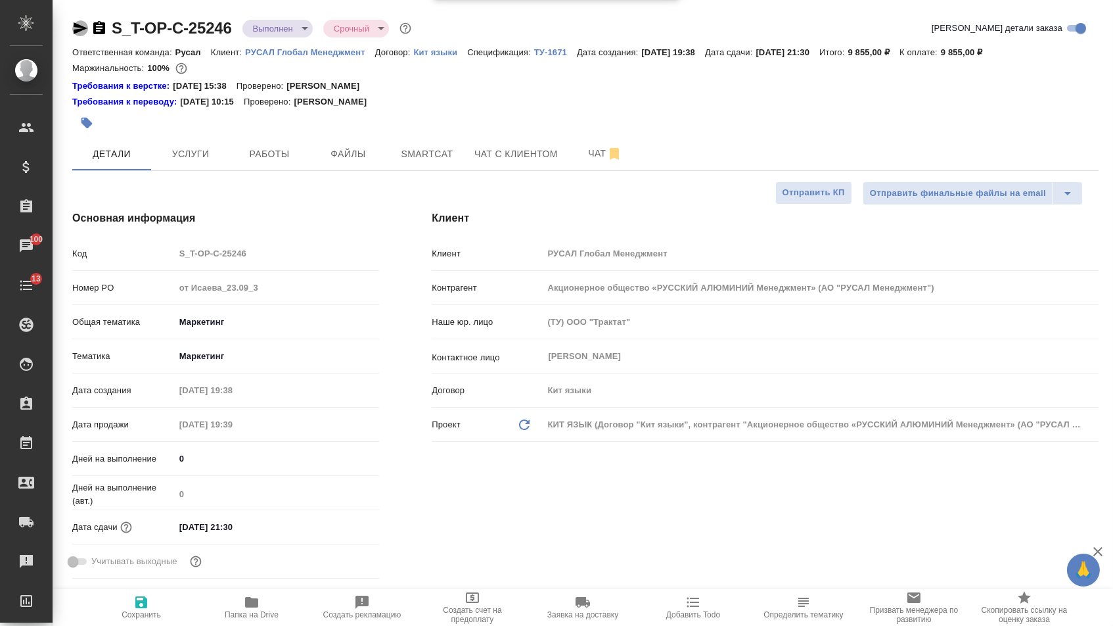
click at [83, 31] on icon "button" at bounding box center [80, 28] width 16 height 16
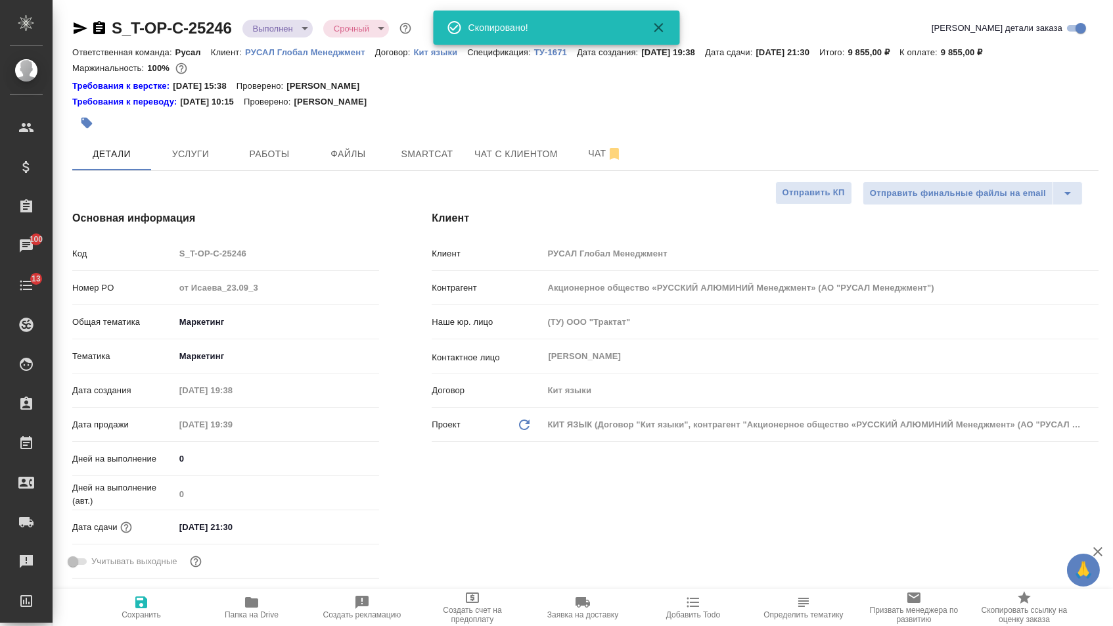
type textarea "x"
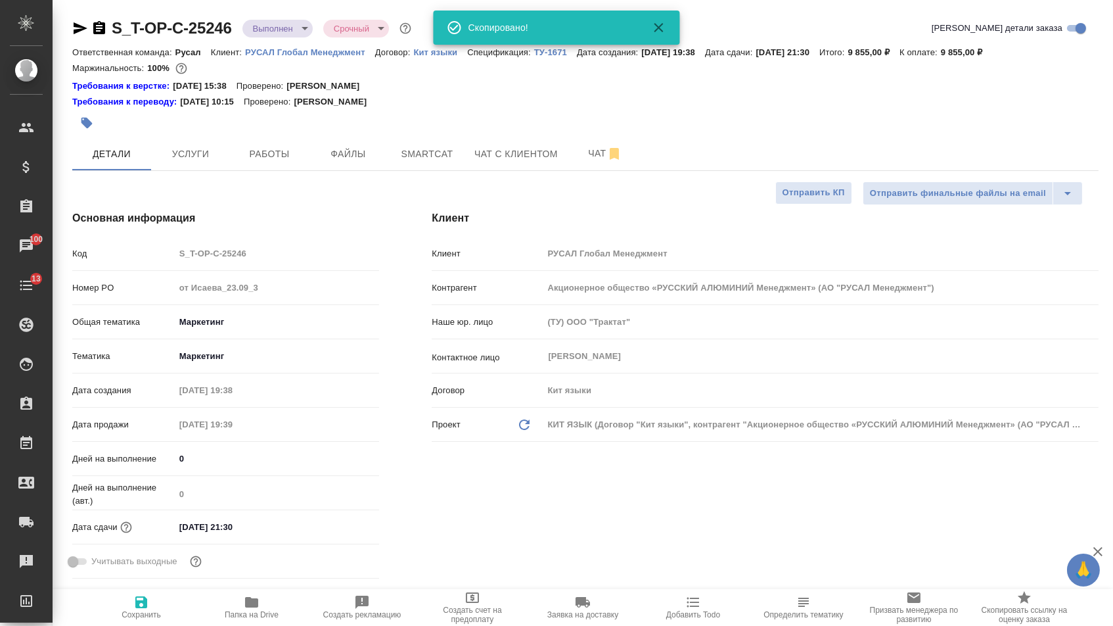
type textarea "x"
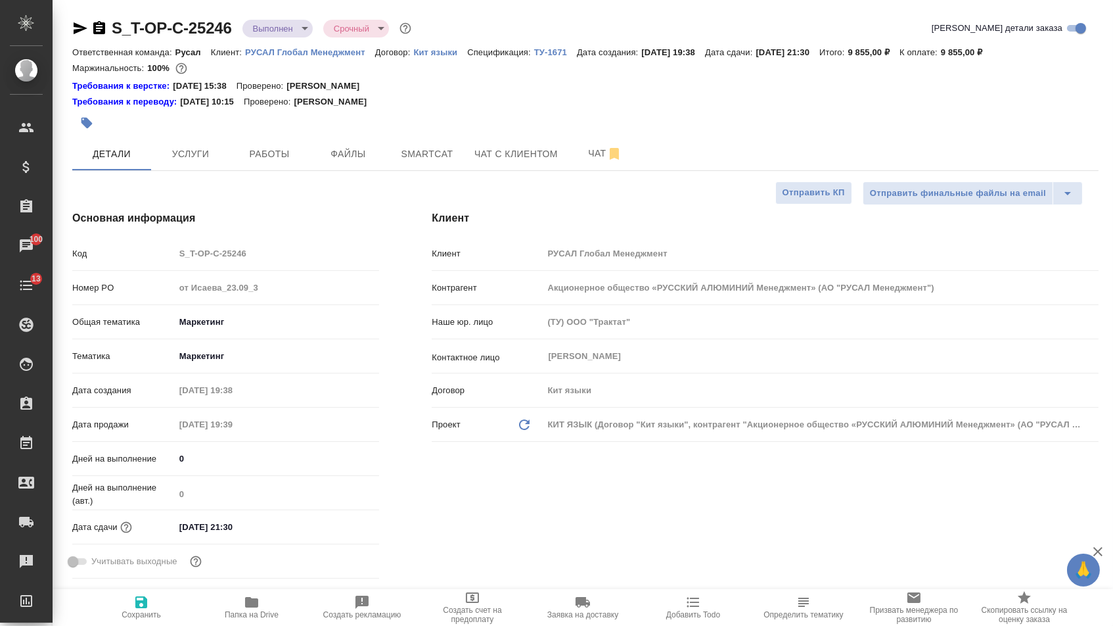
type textarea "x"
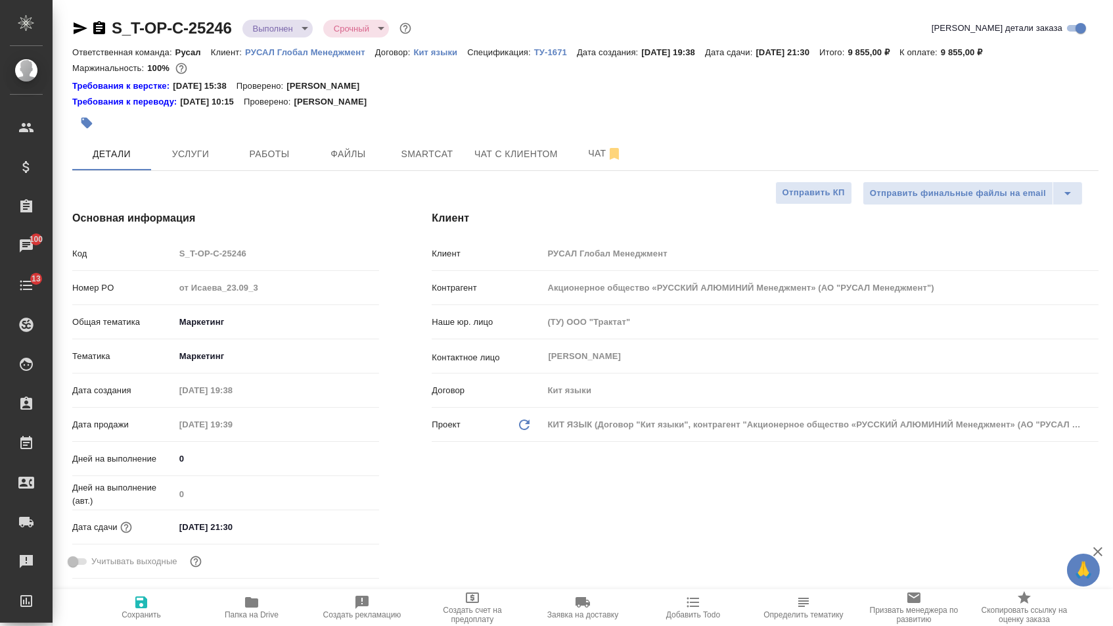
type textarea "x"
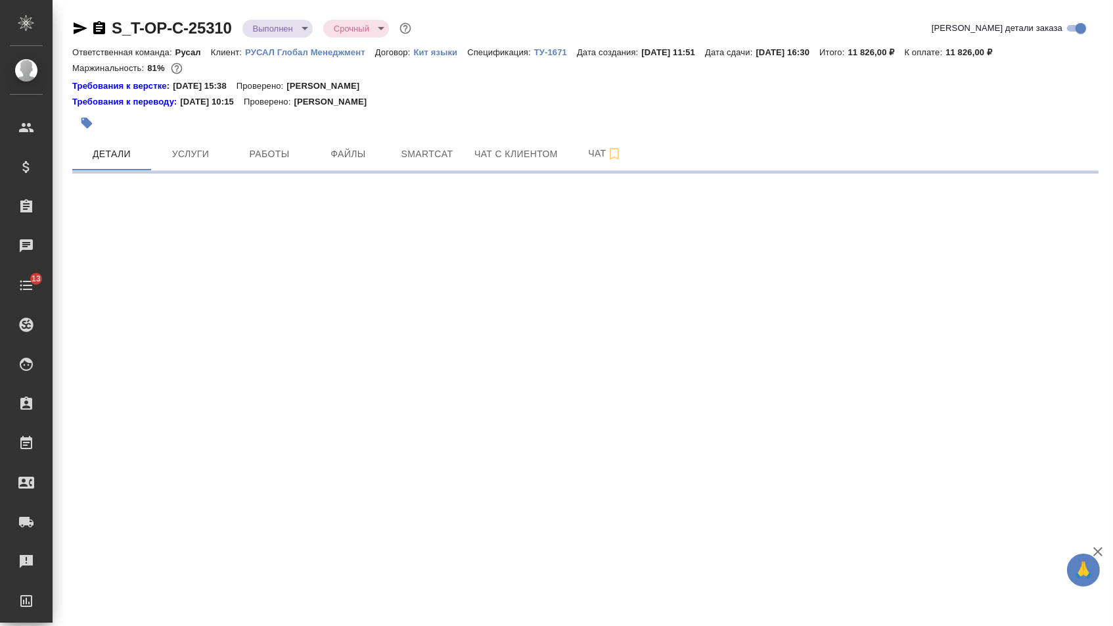
select select "RU"
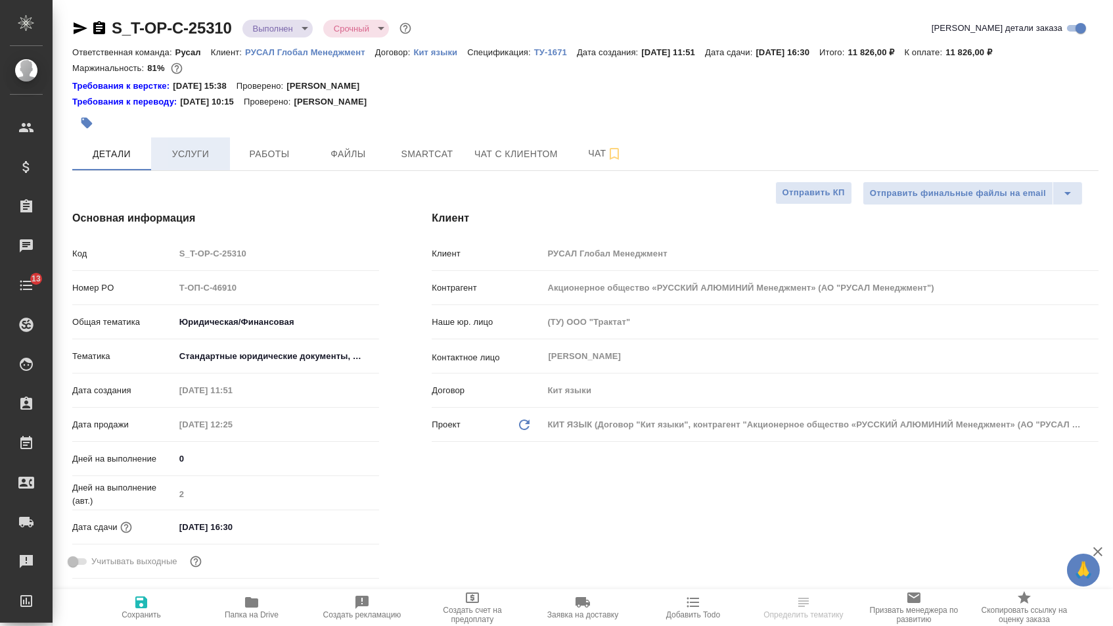
type textarea "x"
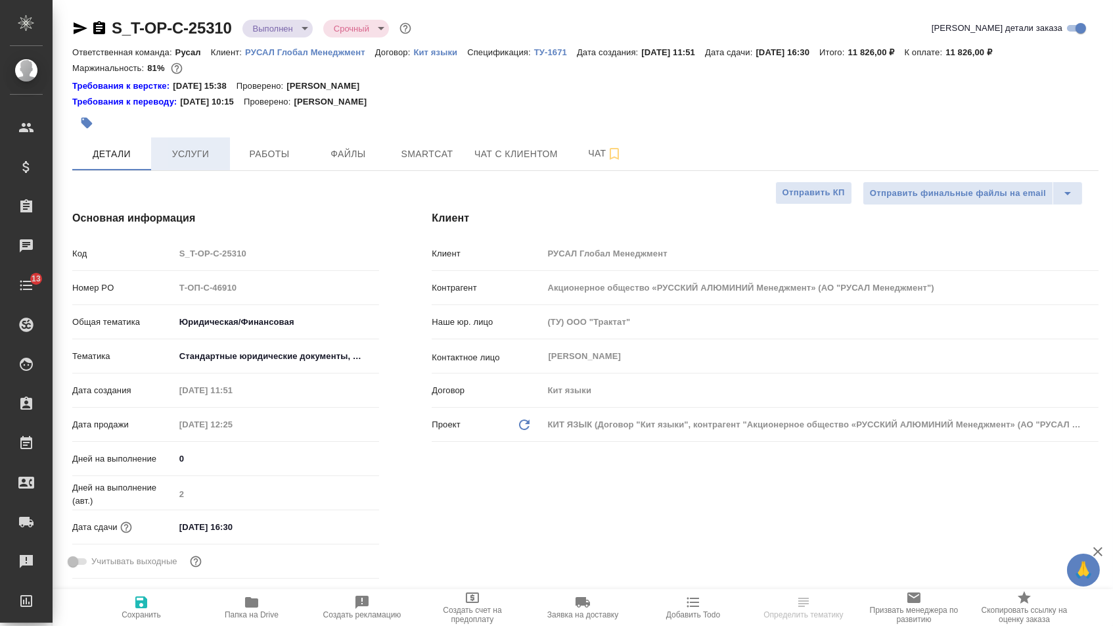
type textarea "x"
click at [265, 159] on span "Работы" at bounding box center [269, 154] width 63 height 16
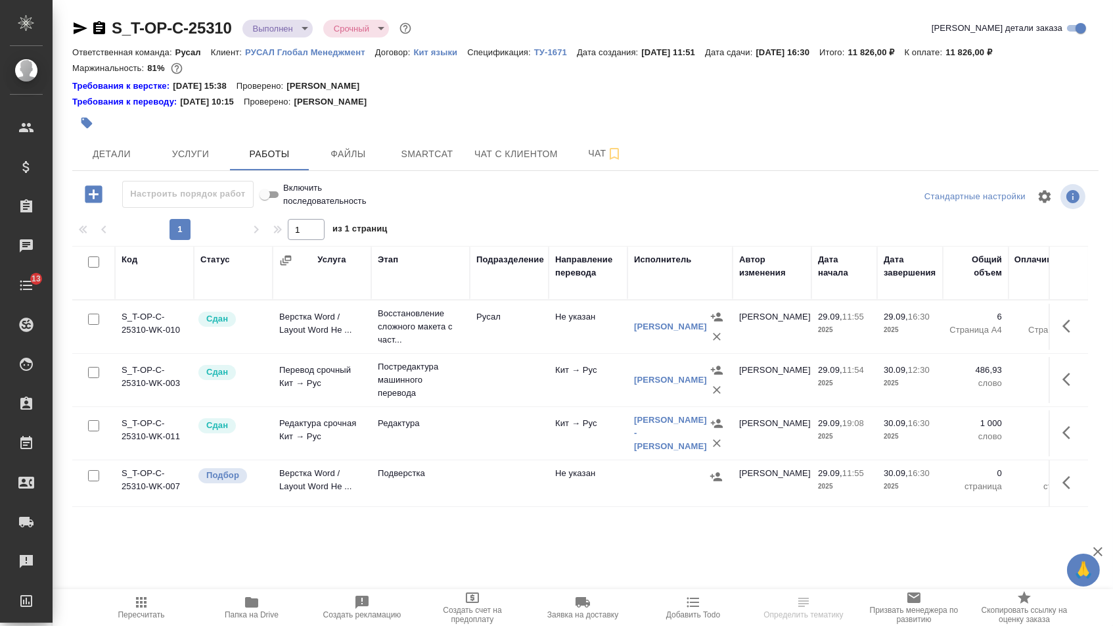
click at [90, 485] on div at bounding box center [94, 476] width 30 height 18
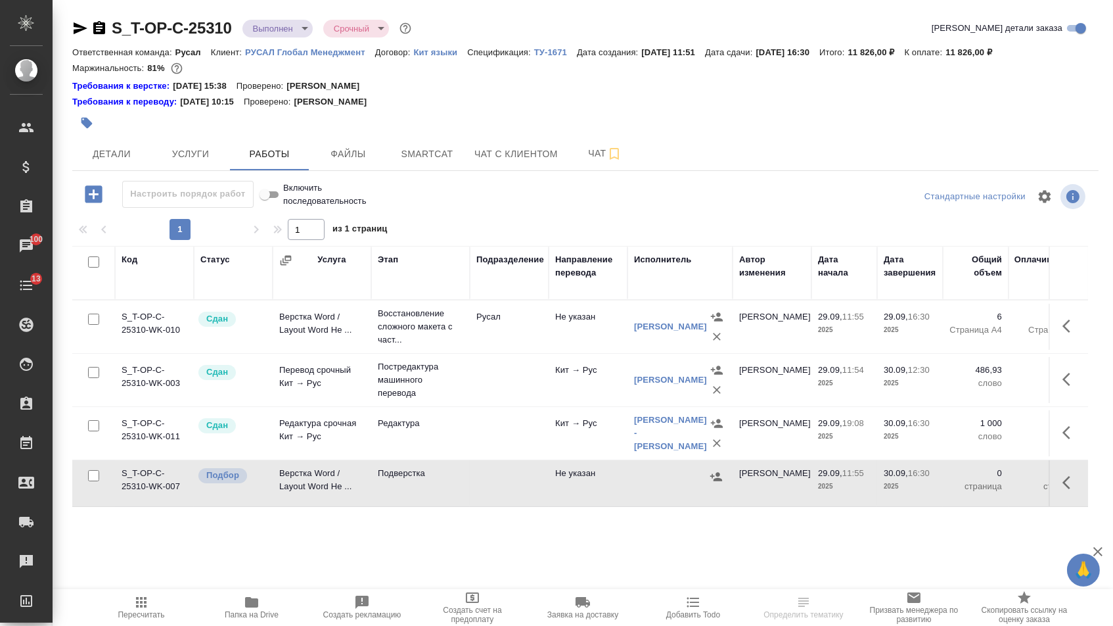
click at [89, 481] on input "checkbox" at bounding box center [93, 475] width 11 height 11
checkbox input "true"
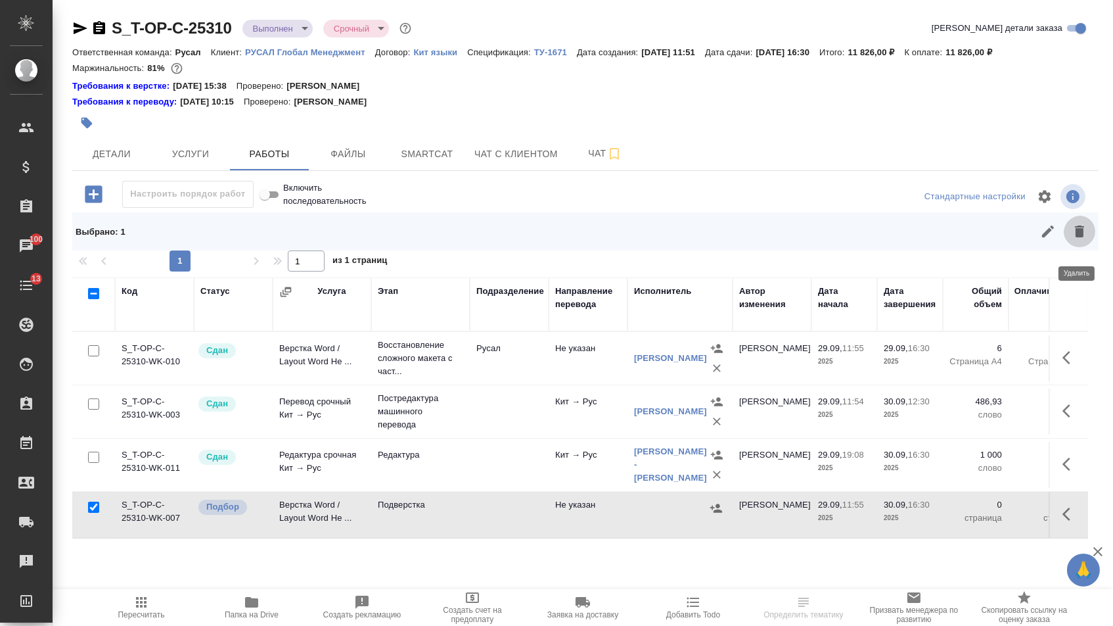
click at [1079, 237] on icon "button" at bounding box center [1079, 231] width 9 height 12
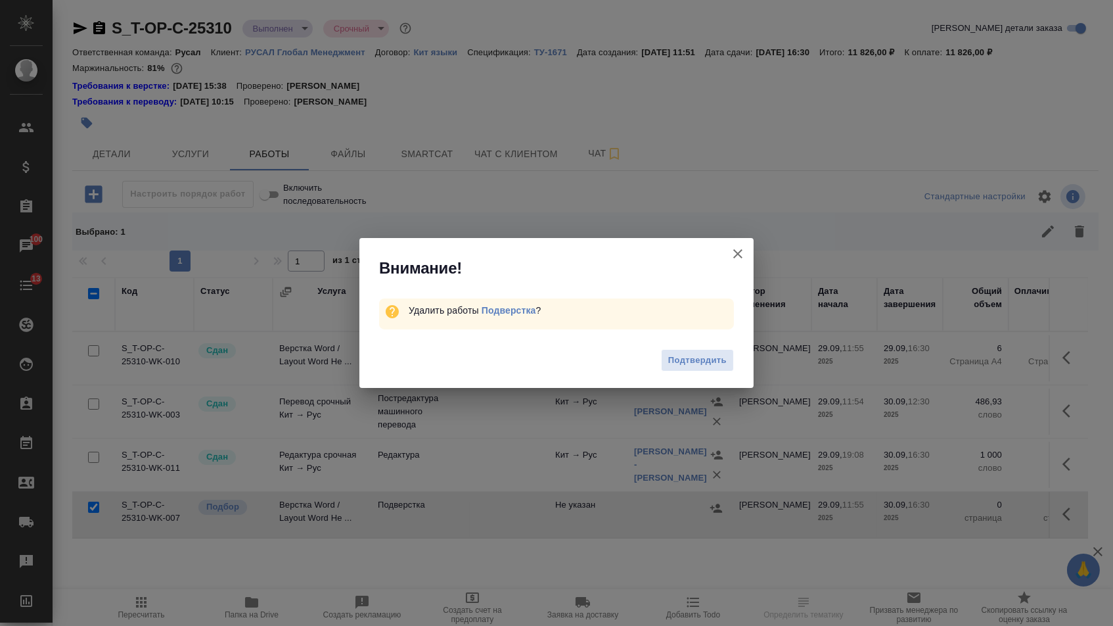
click at [720, 348] on div "Подтвердить" at bounding box center [556, 362] width 394 height 53
click at [720, 354] on button "Подтвердить" at bounding box center [697, 360] width 73 height 23
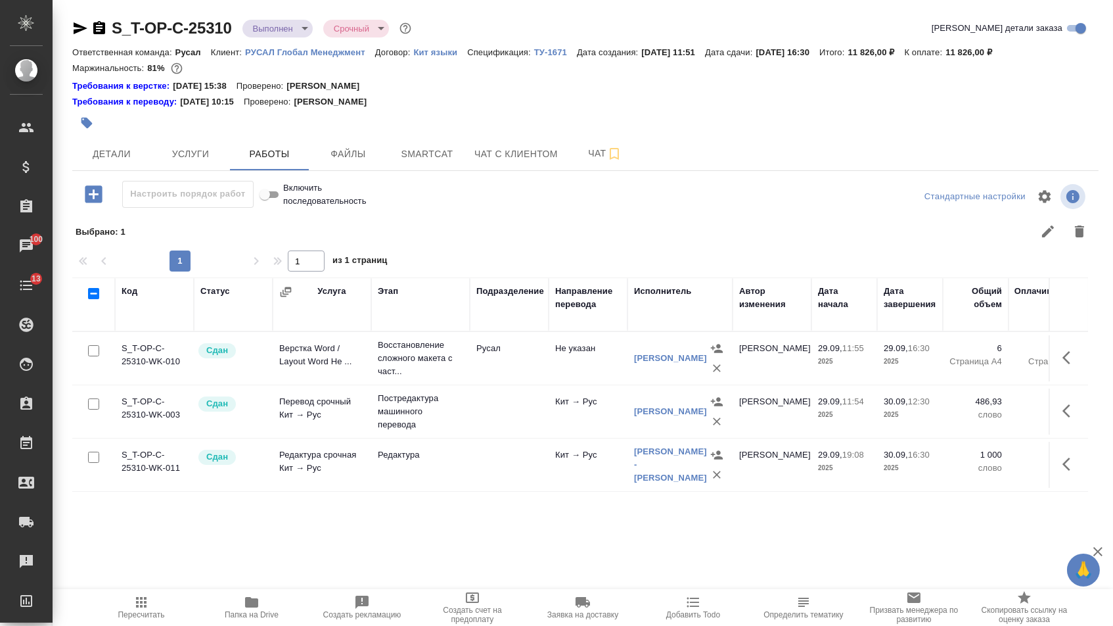
click at [277, 28] on body "🙏 .cls-1 fill:#fff; AWATERA Menshikova Aleksandra Клиенты Спецификации Заказы 1…" at bounding box center [556, 313] width 1113 height 626
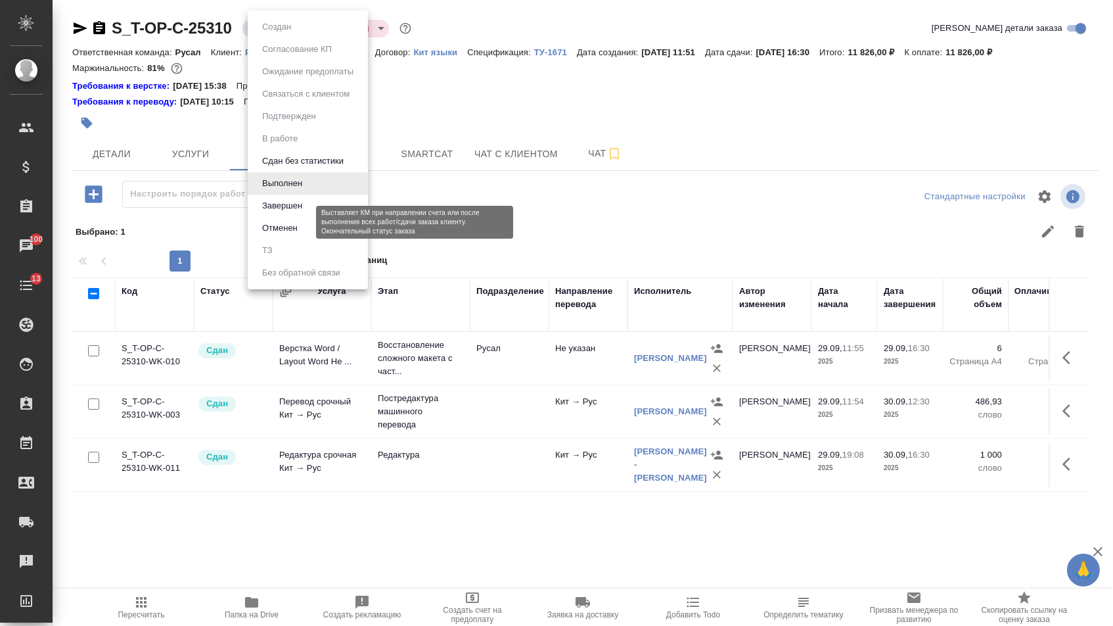
click at [277, 213] on button "Завершен" at bounding box center [282, 205] width 48 height 14
